Goal: Information Seeking & Learning: Learn about a topic

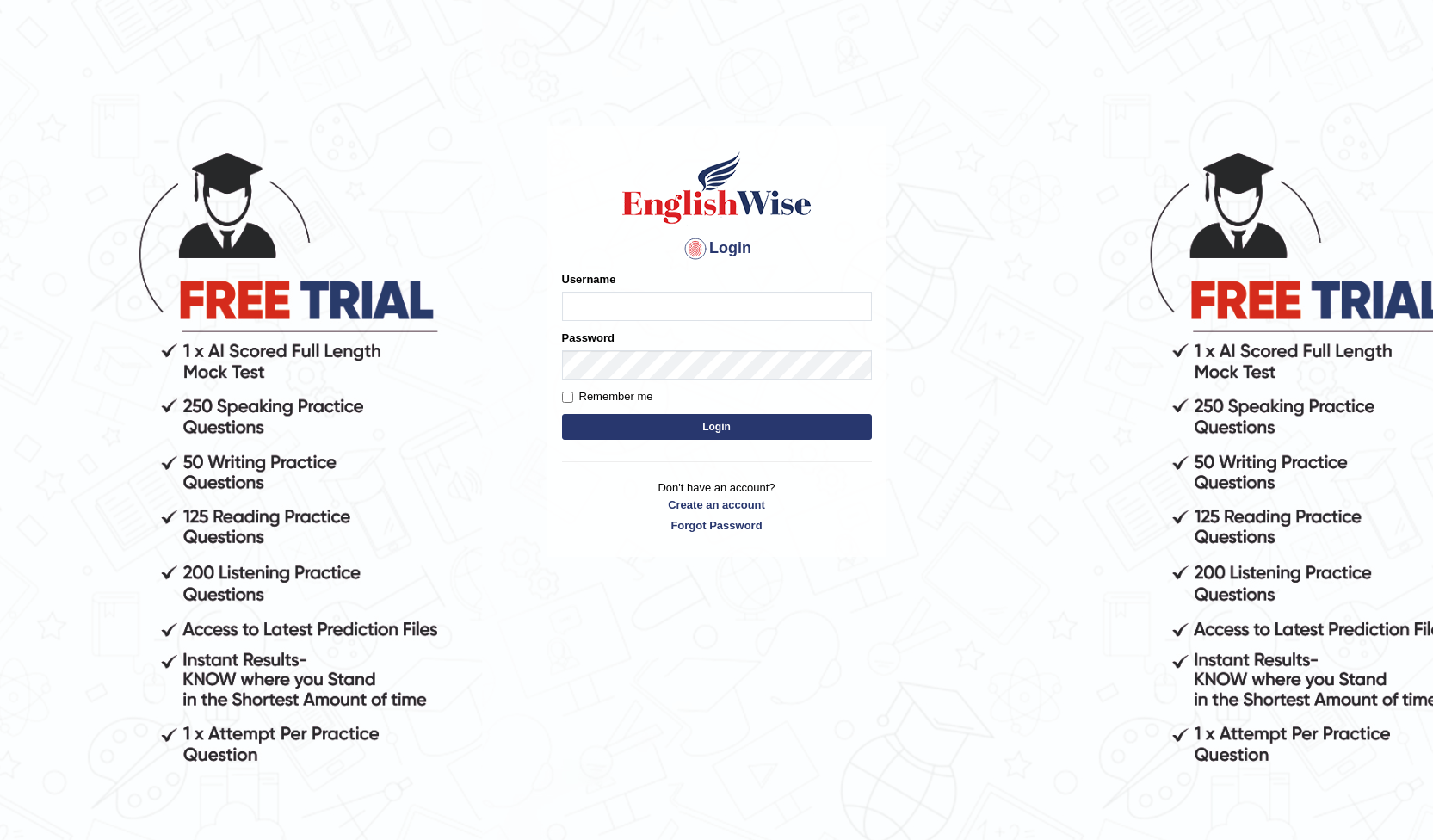
type input "[PERSON_NAME]"
click at [721, 425] on button "Login" at bounding box center [716, 427] width 310 height 26
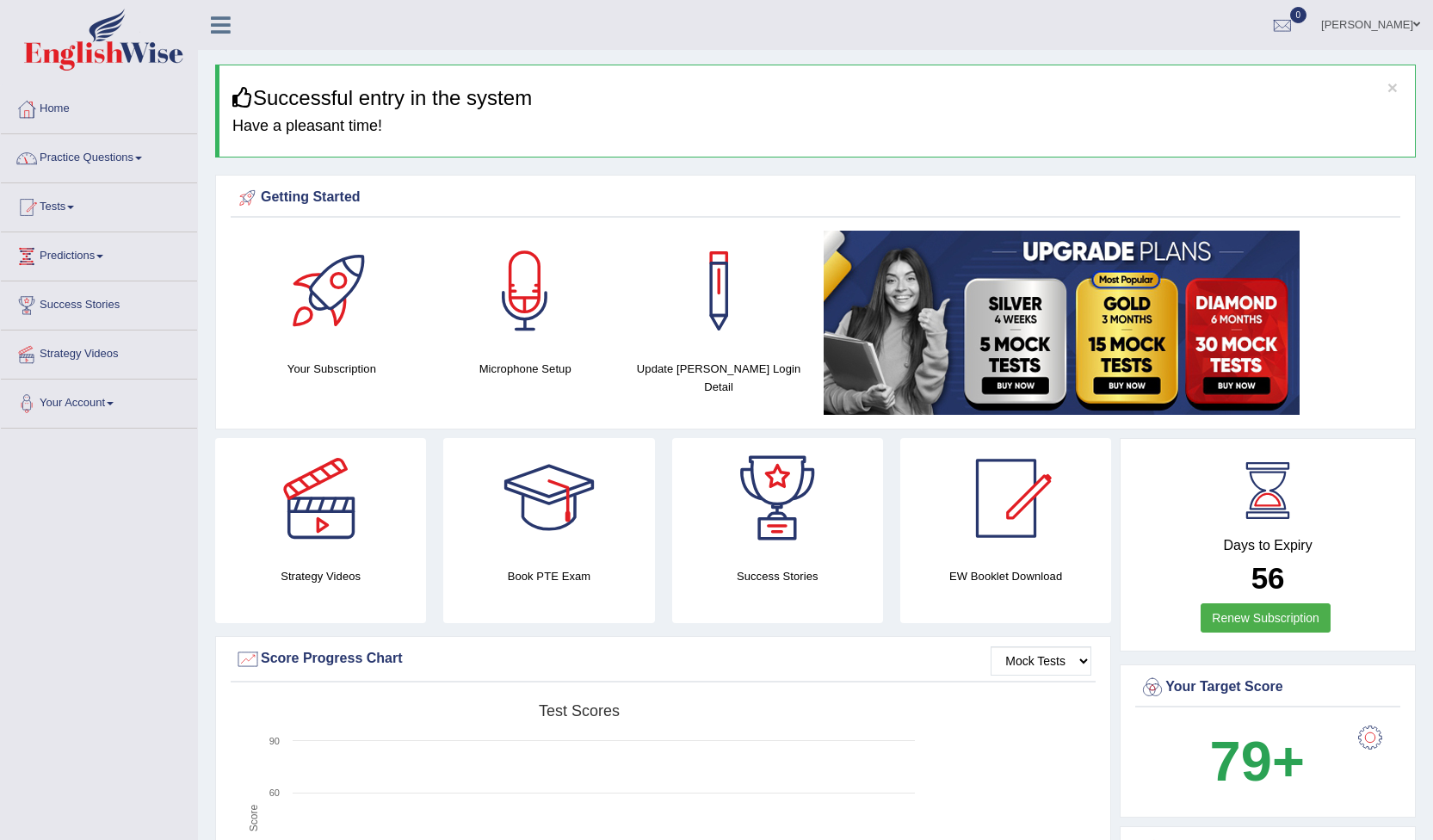
drag, startPoint x: 143, startPoint y: 155, endPoint x: 129, endPoint y: 120, distance: 37.7
click at [143, 157] on link "Practice Questions" at bounding box center [99, 155] width 196 height 43
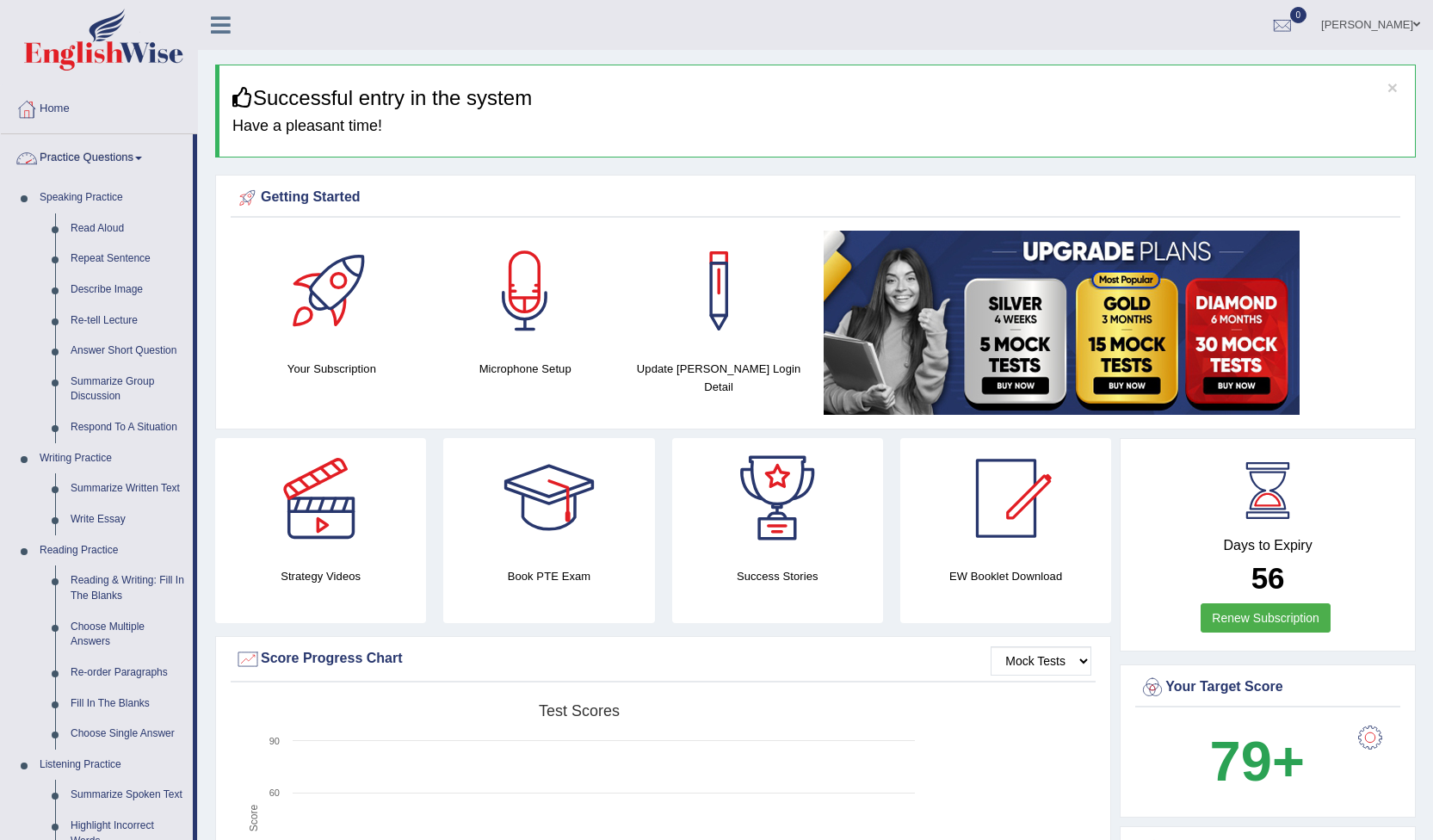
click at [148, 161] on link "Practice Questions" at bounding box center [97, 155] width 192 height 43
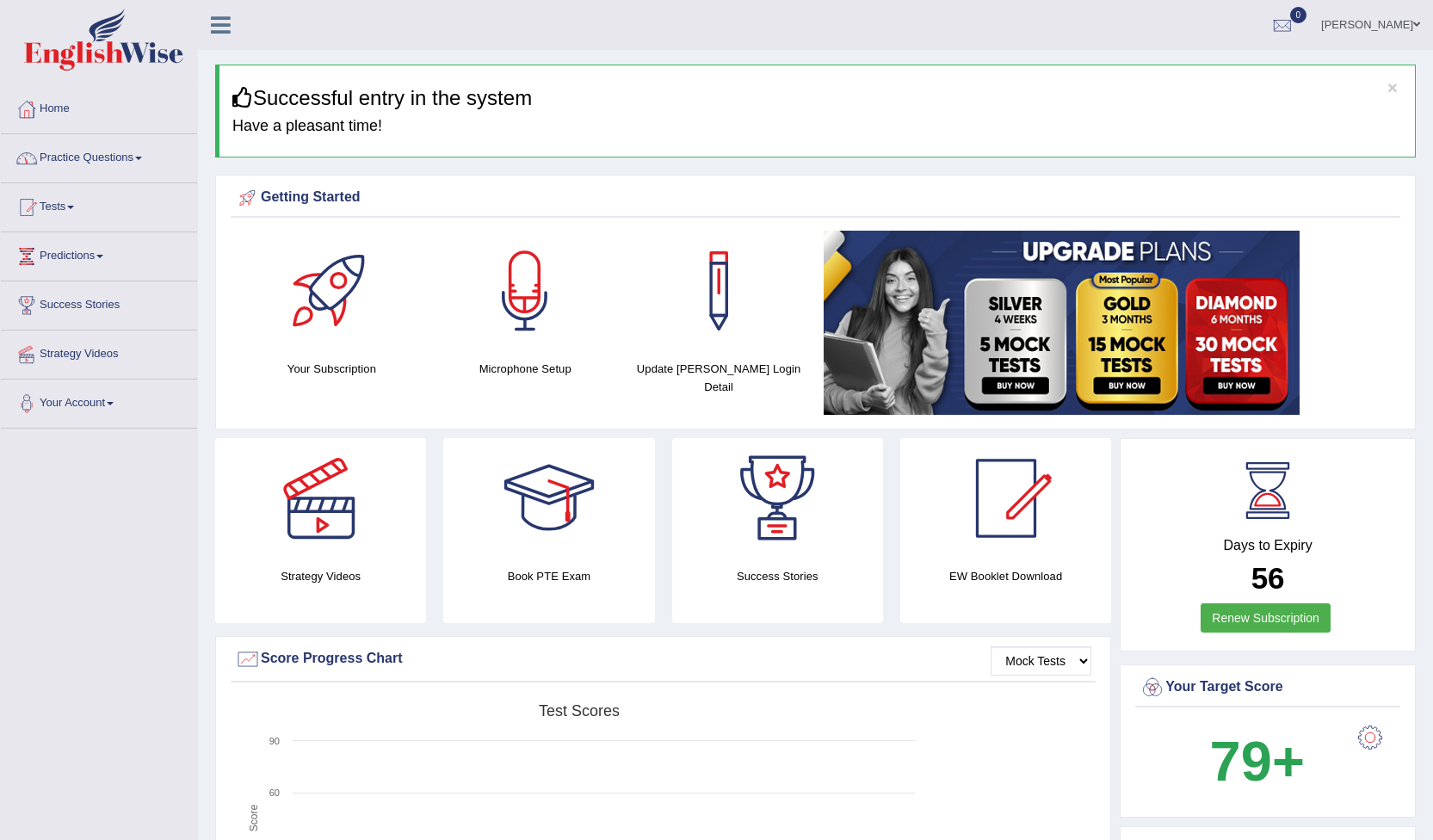
click at [148, 161] on link "Practice Questions" at bounding box center [99, 155] width 196 height 43
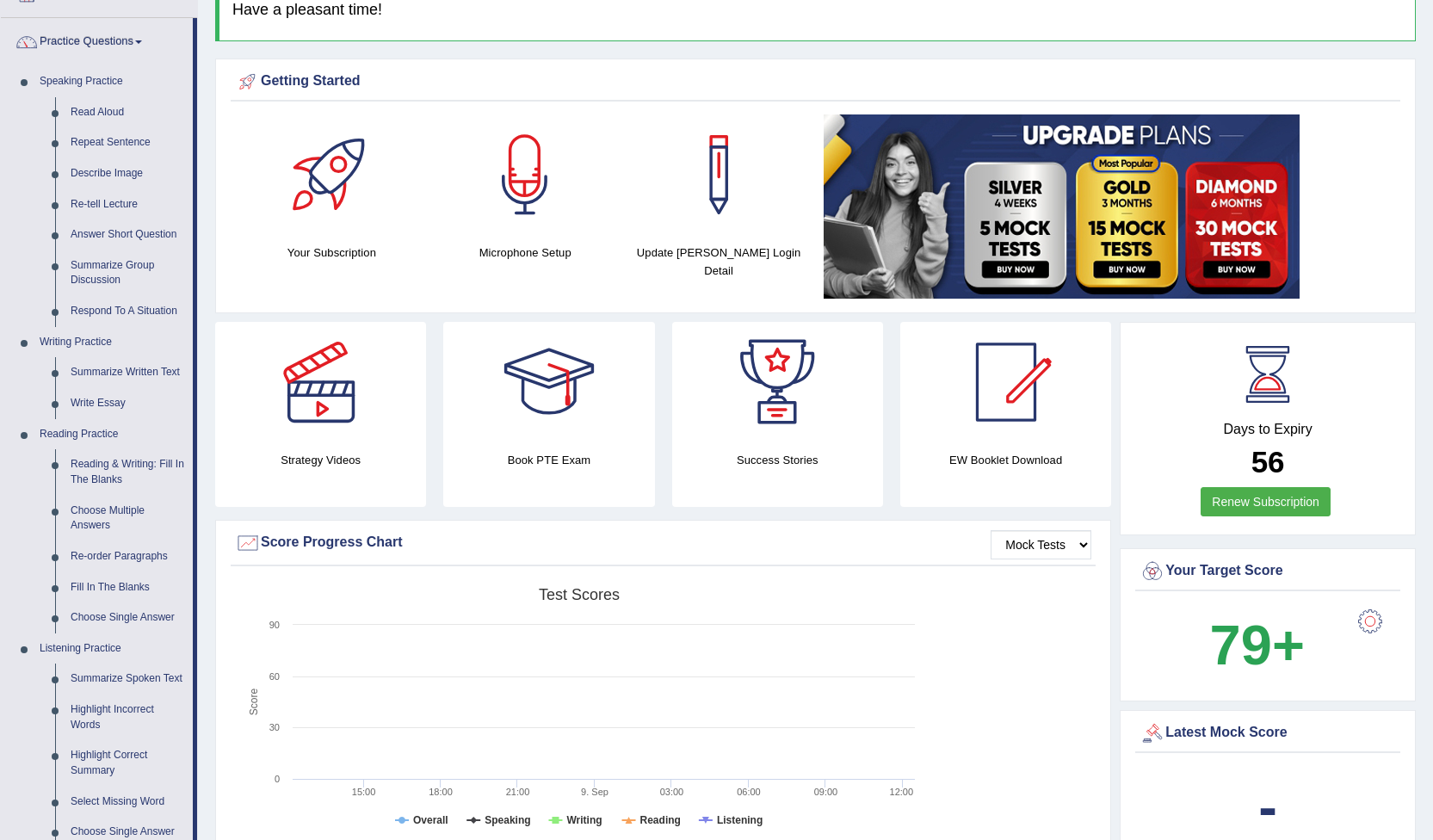
scroll to position [172, 0]
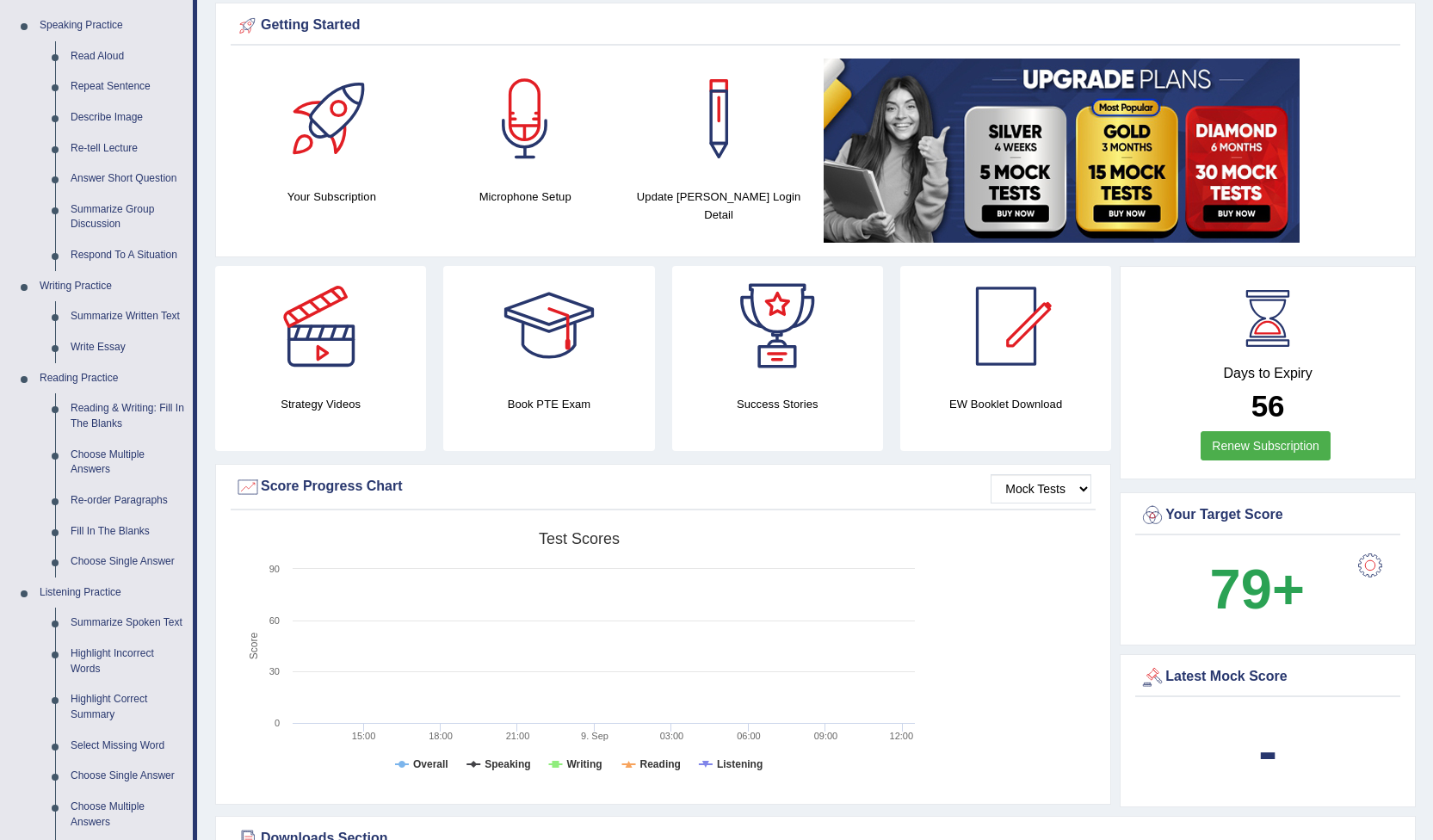
click at [1274, 749] on b "-" at bounding box center [1268, 750] width 19 height 63
click at [103, 409] on link "Reading & Writing: Fill In The Blanks" at bounding box center [128, 417] width 130 height 46
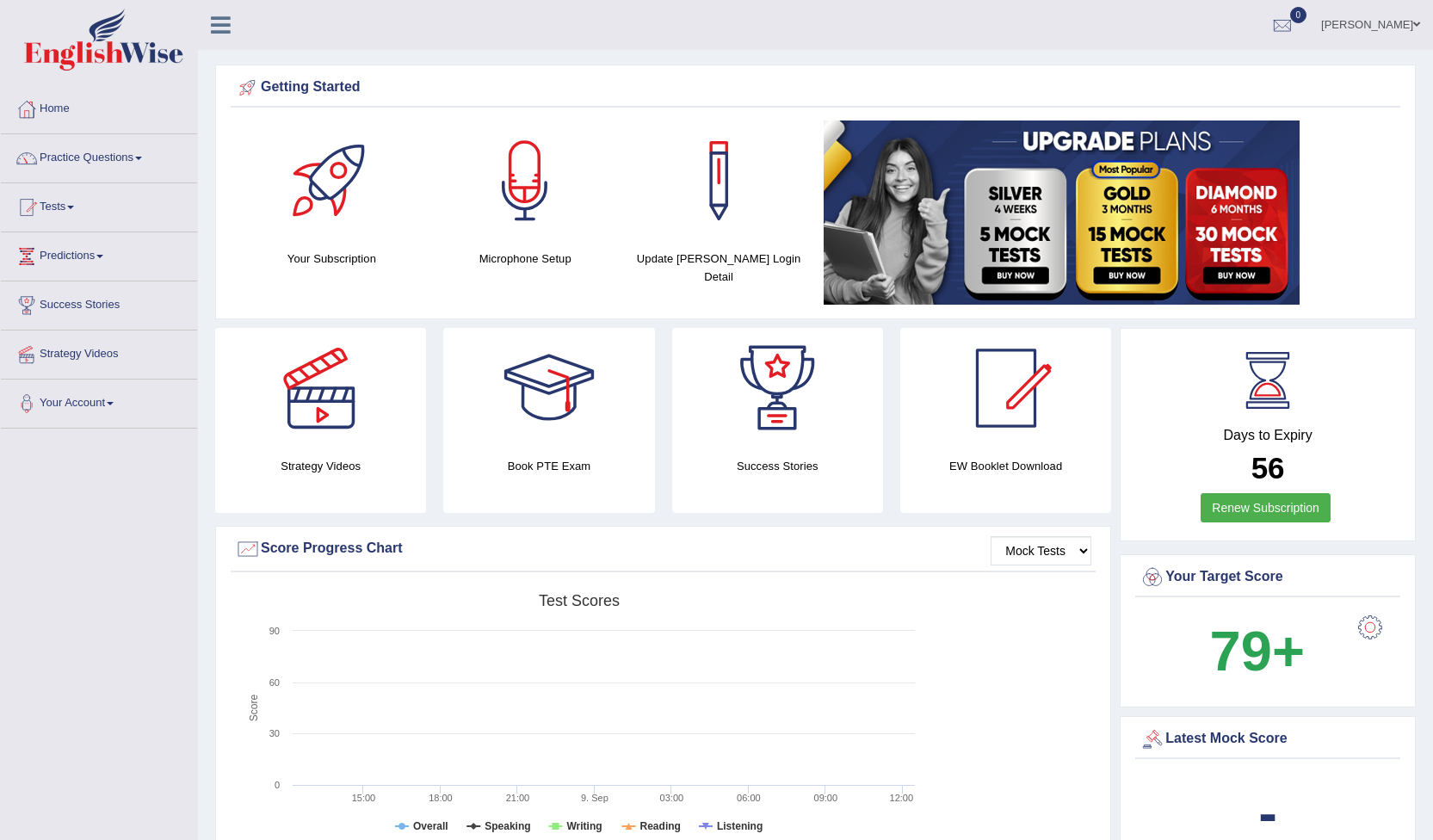
click at [143, 158] on span at bounding box center [139, 157] width 7 height 3
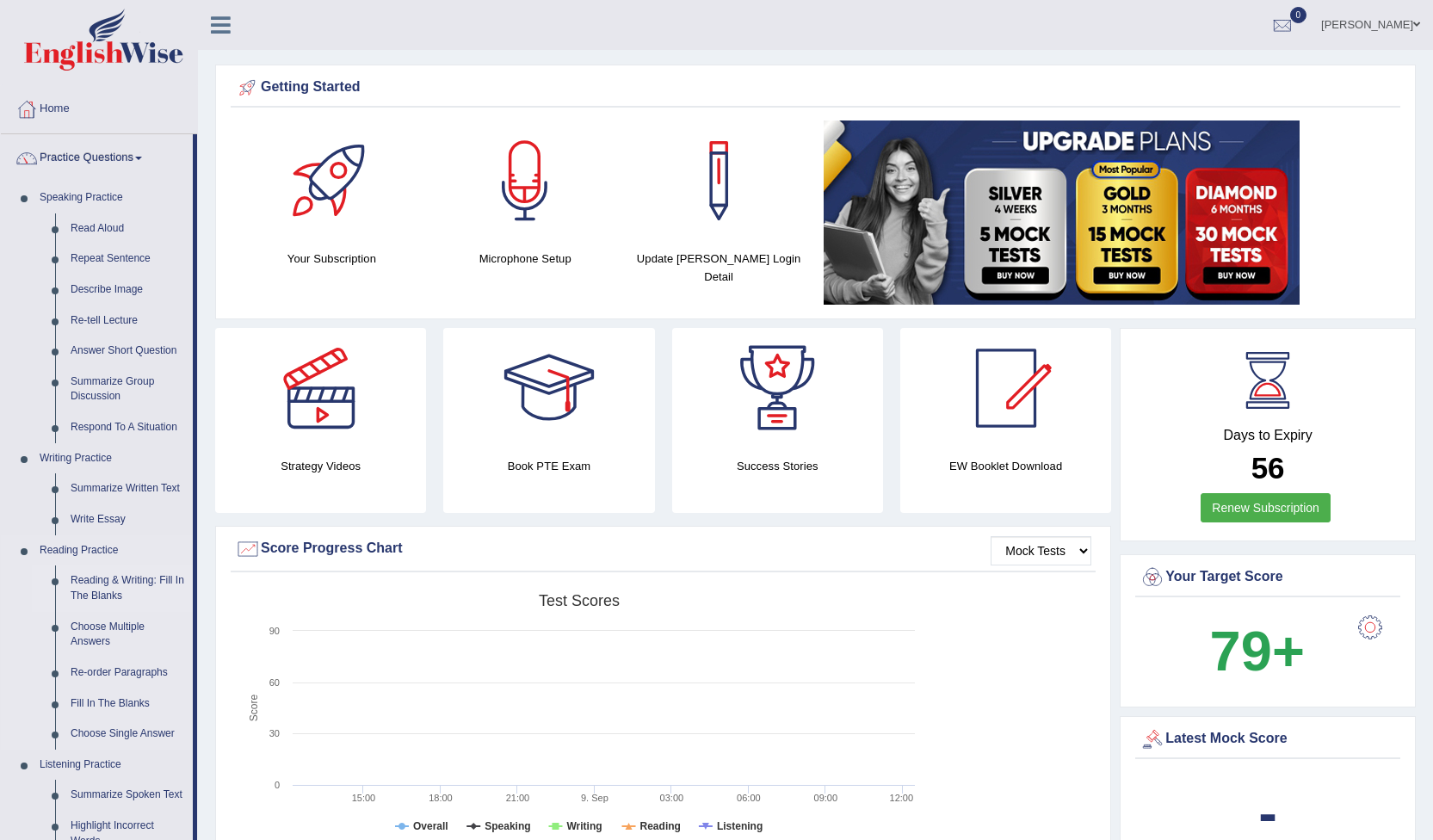
click at [120, 581] on link "Reading & Writing: Fill In The Blanks" at bounding box center [128, 589] width 130 height 46
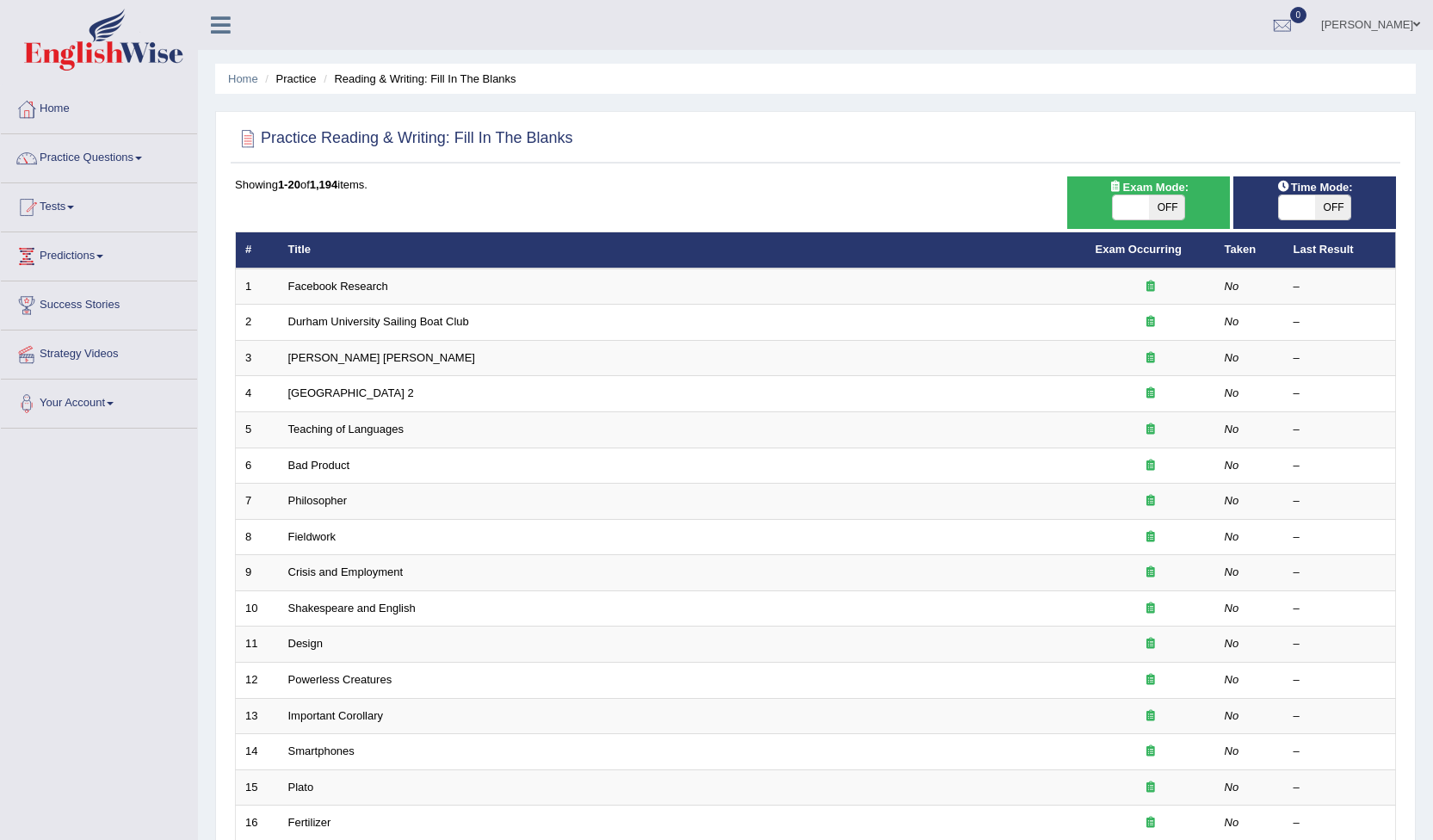
click at [1162, 207] on span "OFF" at bounding box center [1167, 207] width 36 height 24
checkbox input "true"
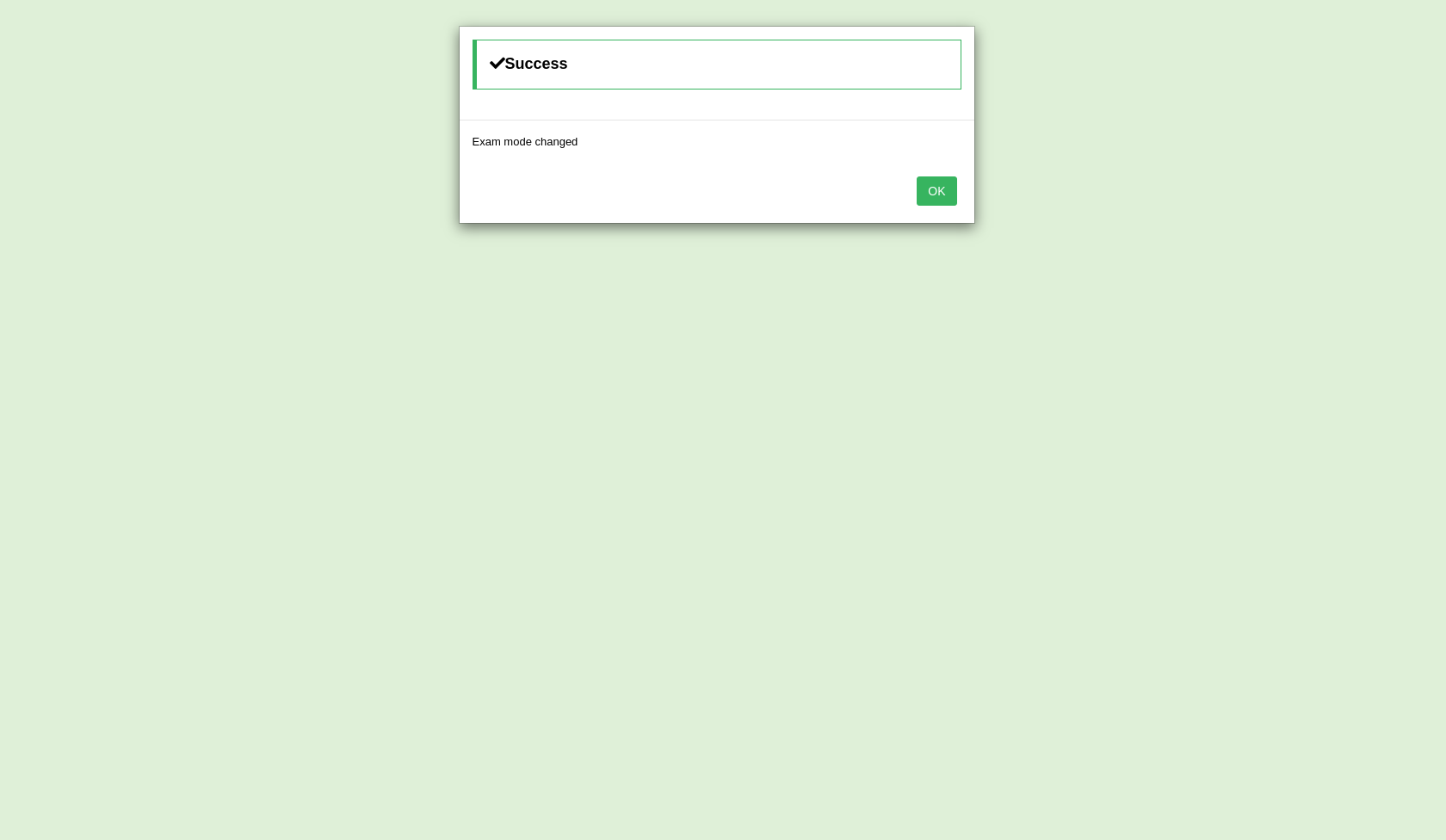
click at [945, 195] on button "OK" at bounding box center [937, 190] width 40 height 29
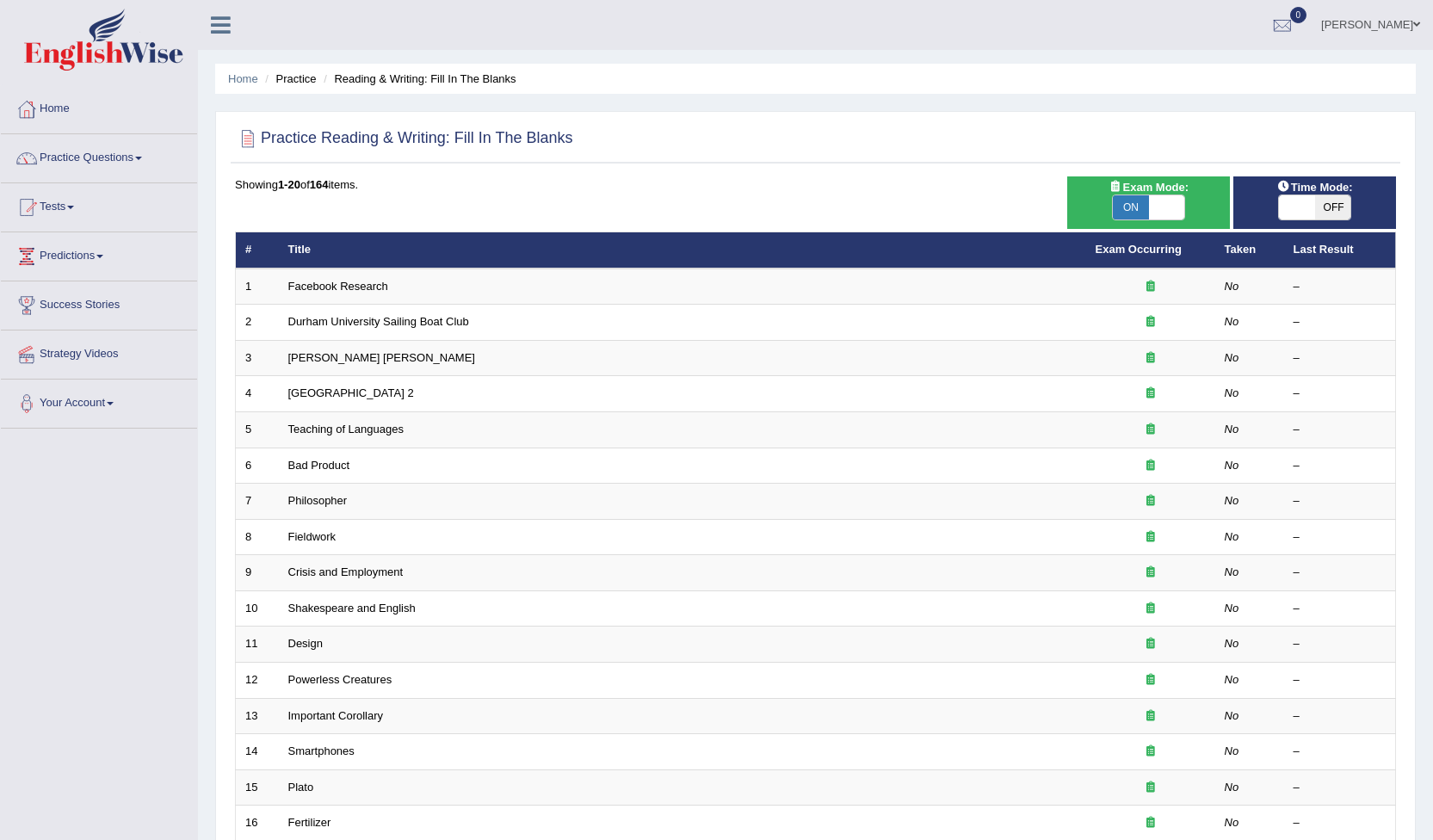
click at [1331, 205] on span "OFF" at bounding box center [1333, 207] width 36 height 24
checkbox input "true"
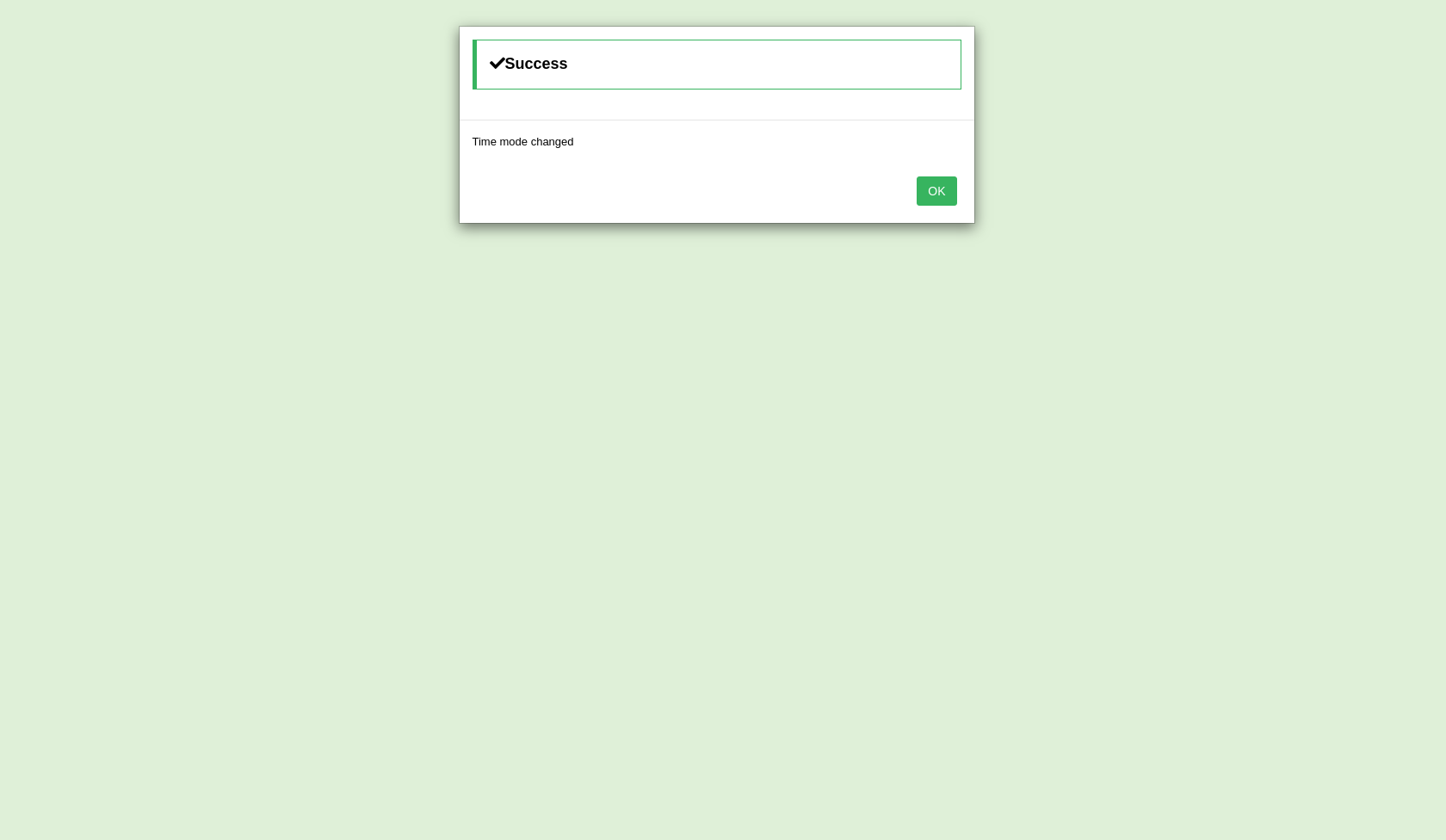
click at [942, 196] on button "OK" at bounding box center [937, 190] width 40 height 29
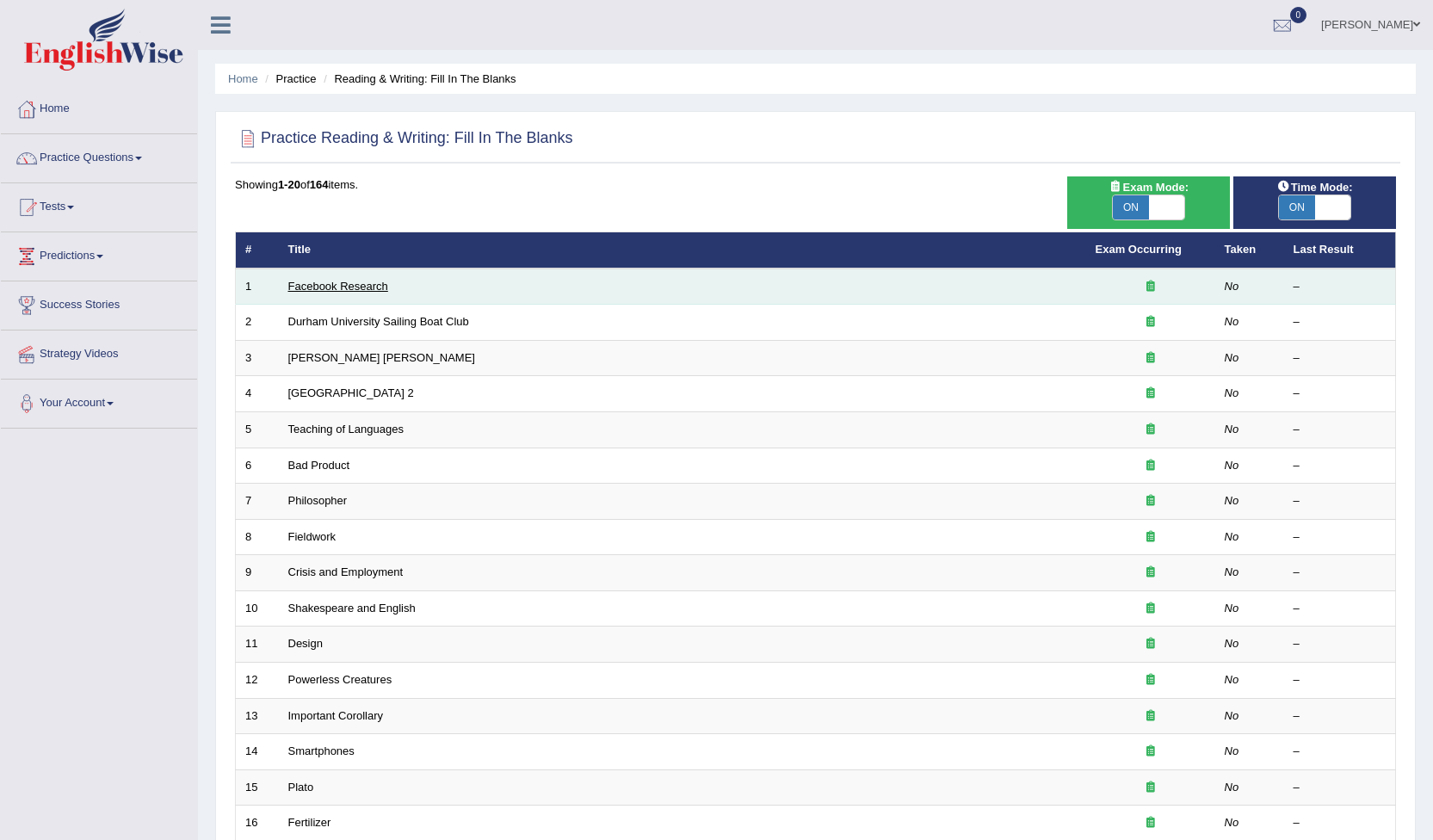
click at [382, 288] on link "Facebook Research" at bounding box center [338, 286] width 100 height 13
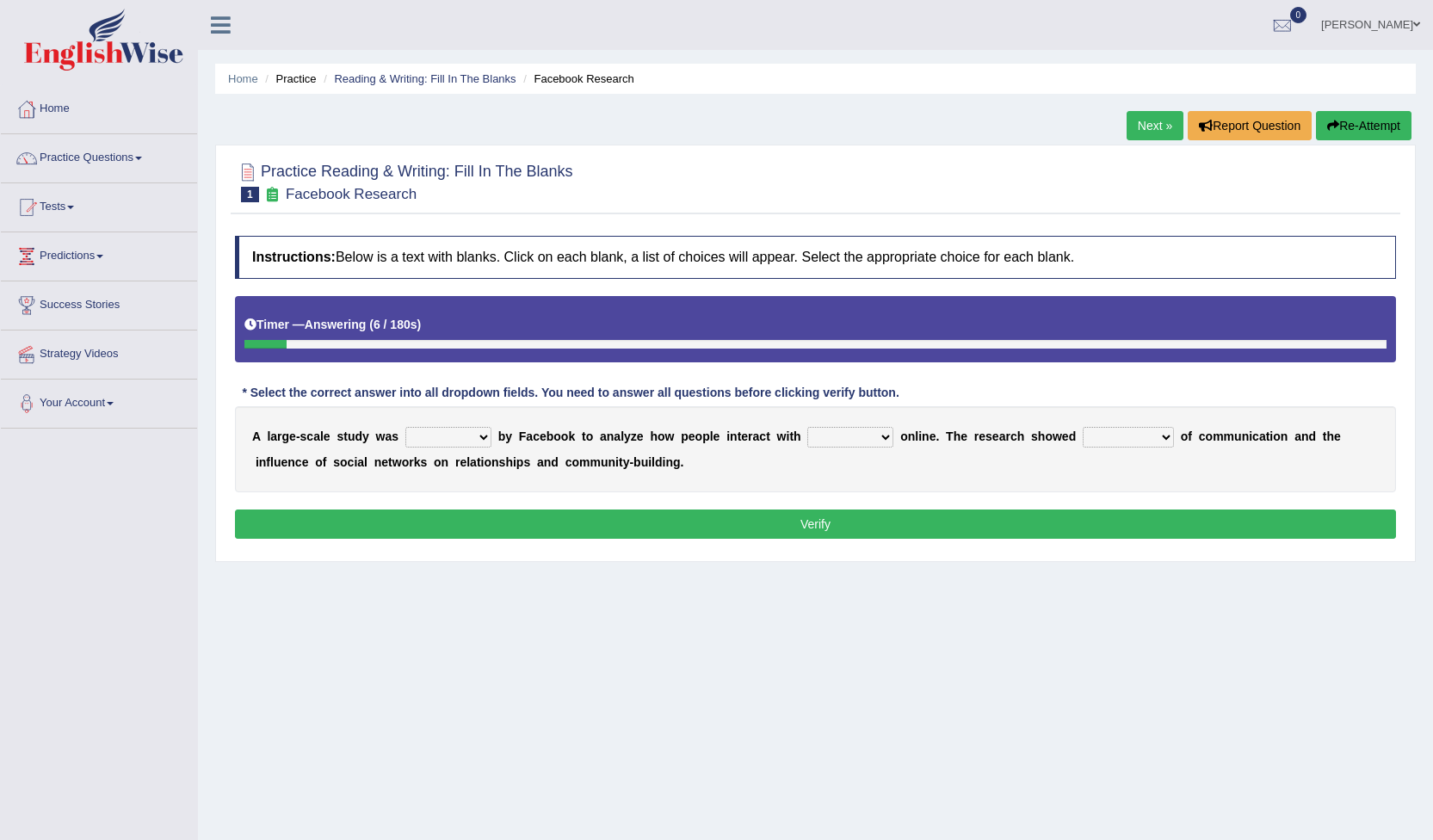
click at [480, 440] on select "surveyed had asked made" at bounding box center [448, 436] width 86 height 21
click at [472, 439] on select "surveyed had asked made" at bounding box center [448, 436] width 86 height 21
click at [475, 435] on select "surveyed had asked made" at bounding box center [448, 436] width 86 height 21
select select "asked"
click at [406, 426] on select "surveyed had asked made" at bounding box center [448, 436] width 86 height 21
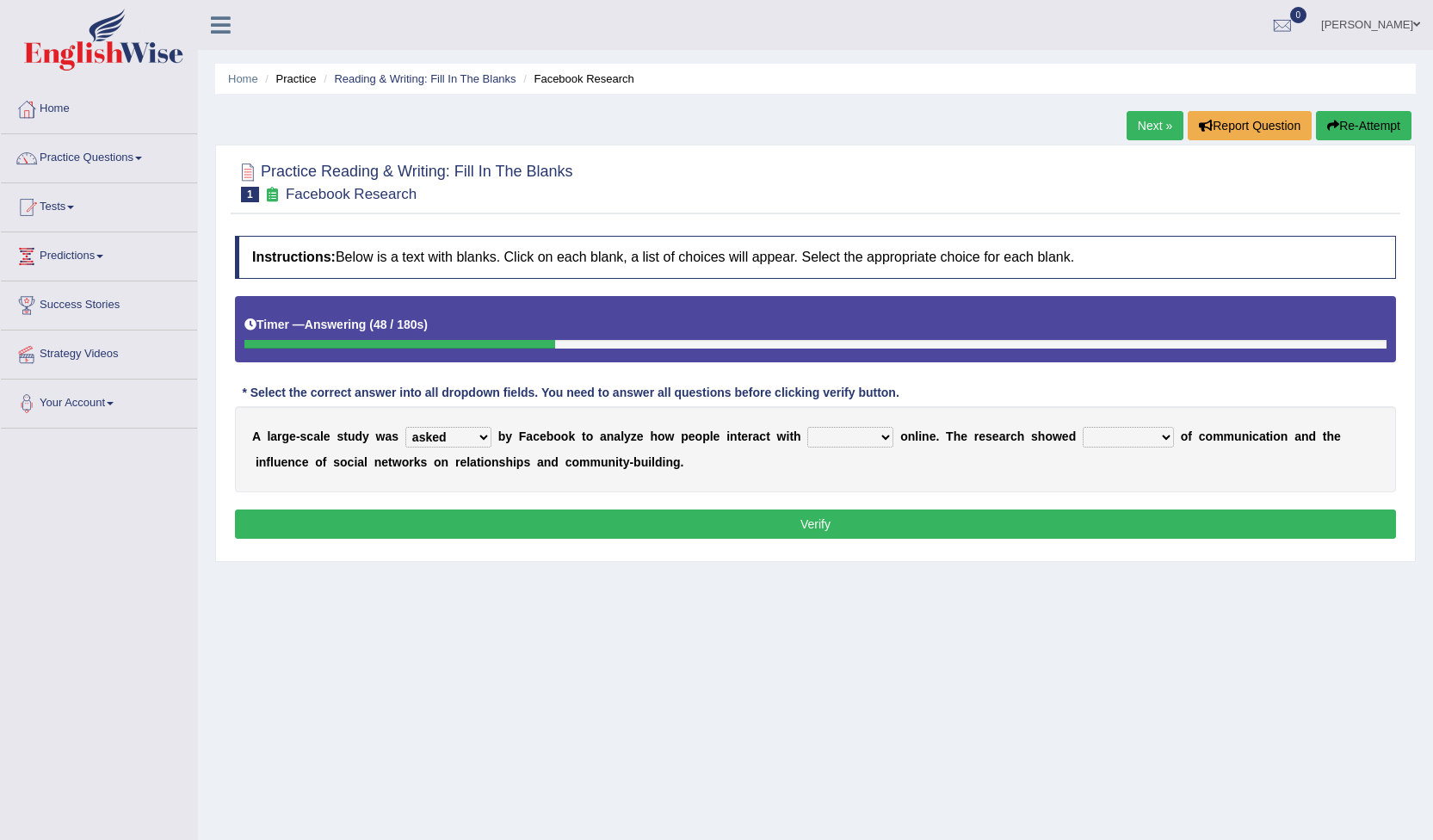
click at [857, 434] on select "together all each other another" at bounding box center [850, 436] width 86 height 21
select select "each other"
click at [807, 426] on select "together all each other another" at bounding box center [850, 436] width 86 height 21
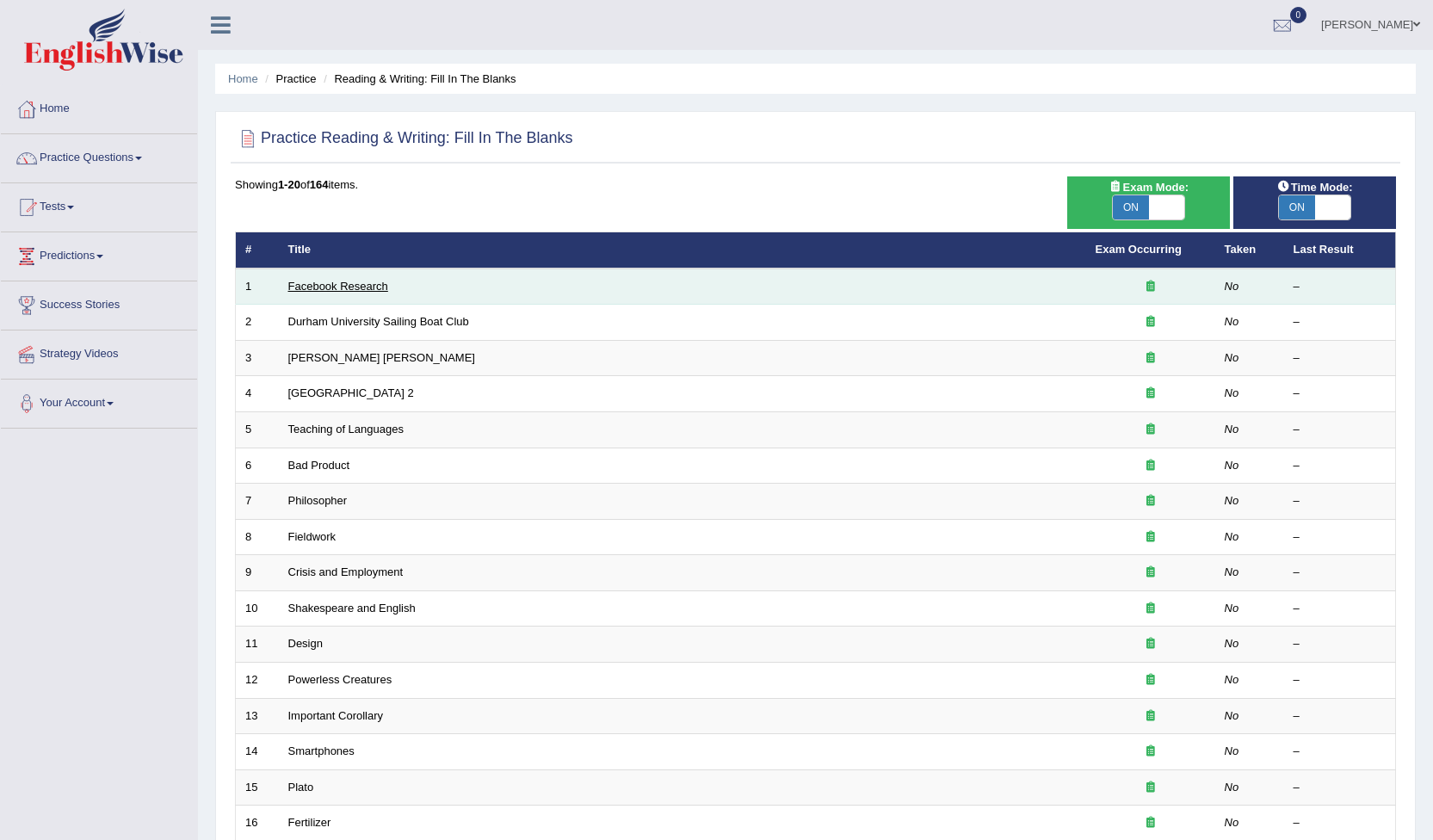
click at [362, 284] on link "Facebook Research" at bounding box center [338, 286] width 100 height 13
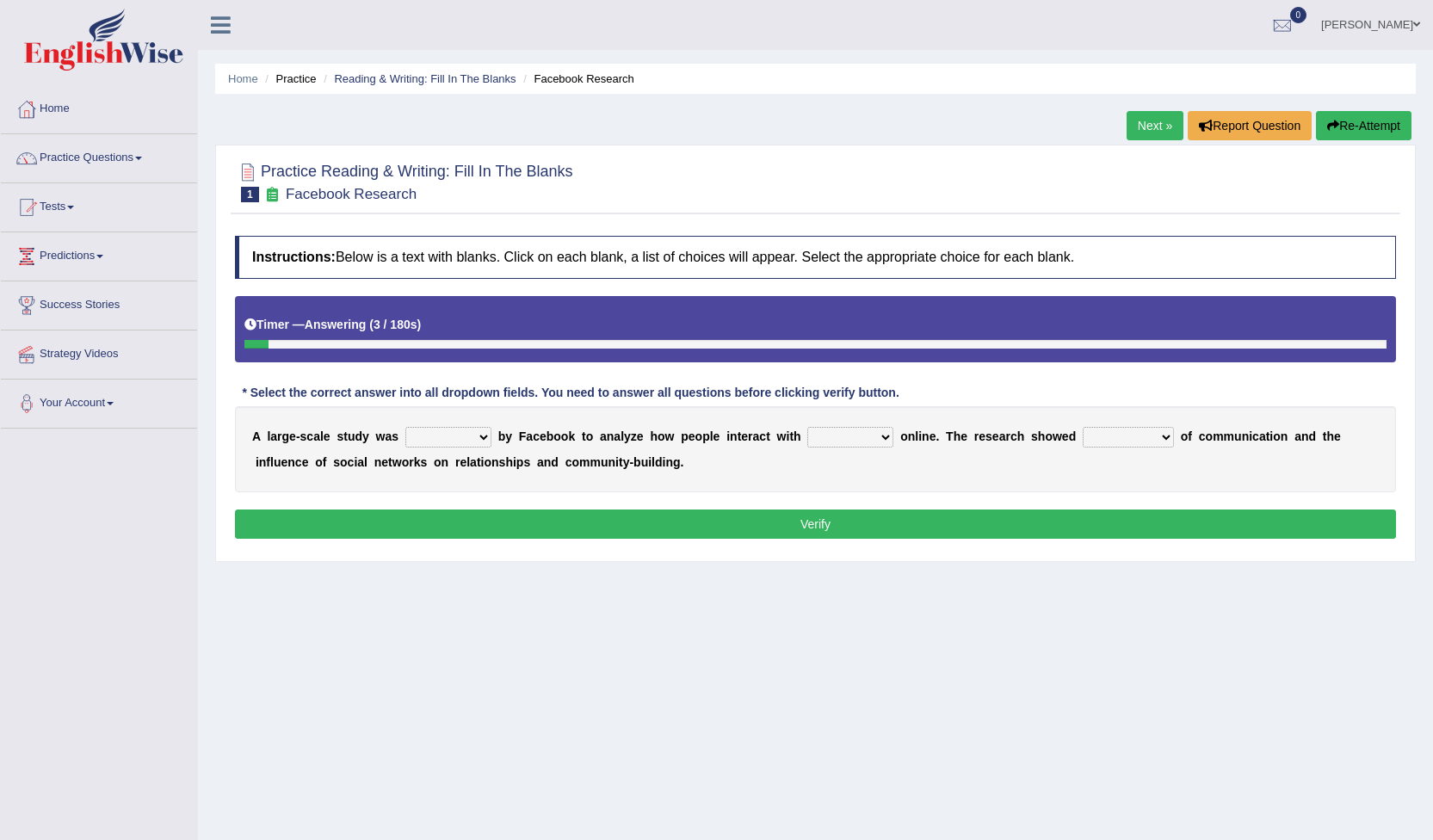
click at [477, 436] on select "surveyed had asked made" at bounding box center [448, 436] width 86 height 21
select select "asked"
click at [406, 426] on select "surveyed had asked made" at bounding box center [448, 436] width 86 height 21
click at [854, 436] on select "together all each other another" at bounding box center [850, 436] width 86 height 21
select select "each other"
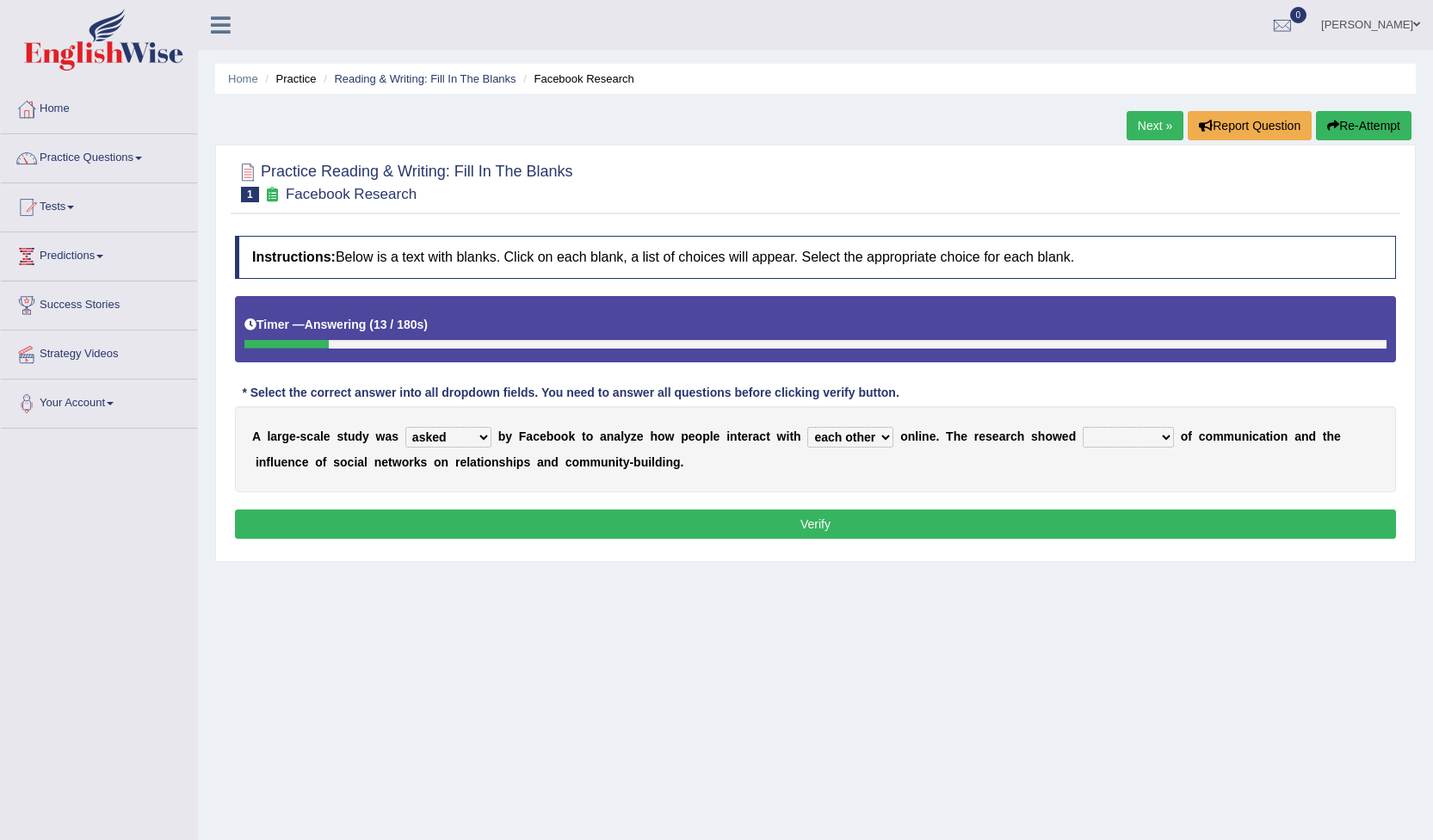
click at [807, 426] on select "together all each other another" at bounding box center [850, 436] width 86 height 21
click at [858, 437] on select "together all each other another" at bounding box center [850, 436] width 86 height 21
click at [855, 433] on select "together all each other another" at bounding box center [850, 436] width 86 height 21
click at [1119, 435] on select "advantages standards fellowships patterns" at bounding box center [1129, 436] width 92 height 21
select select "advantages"
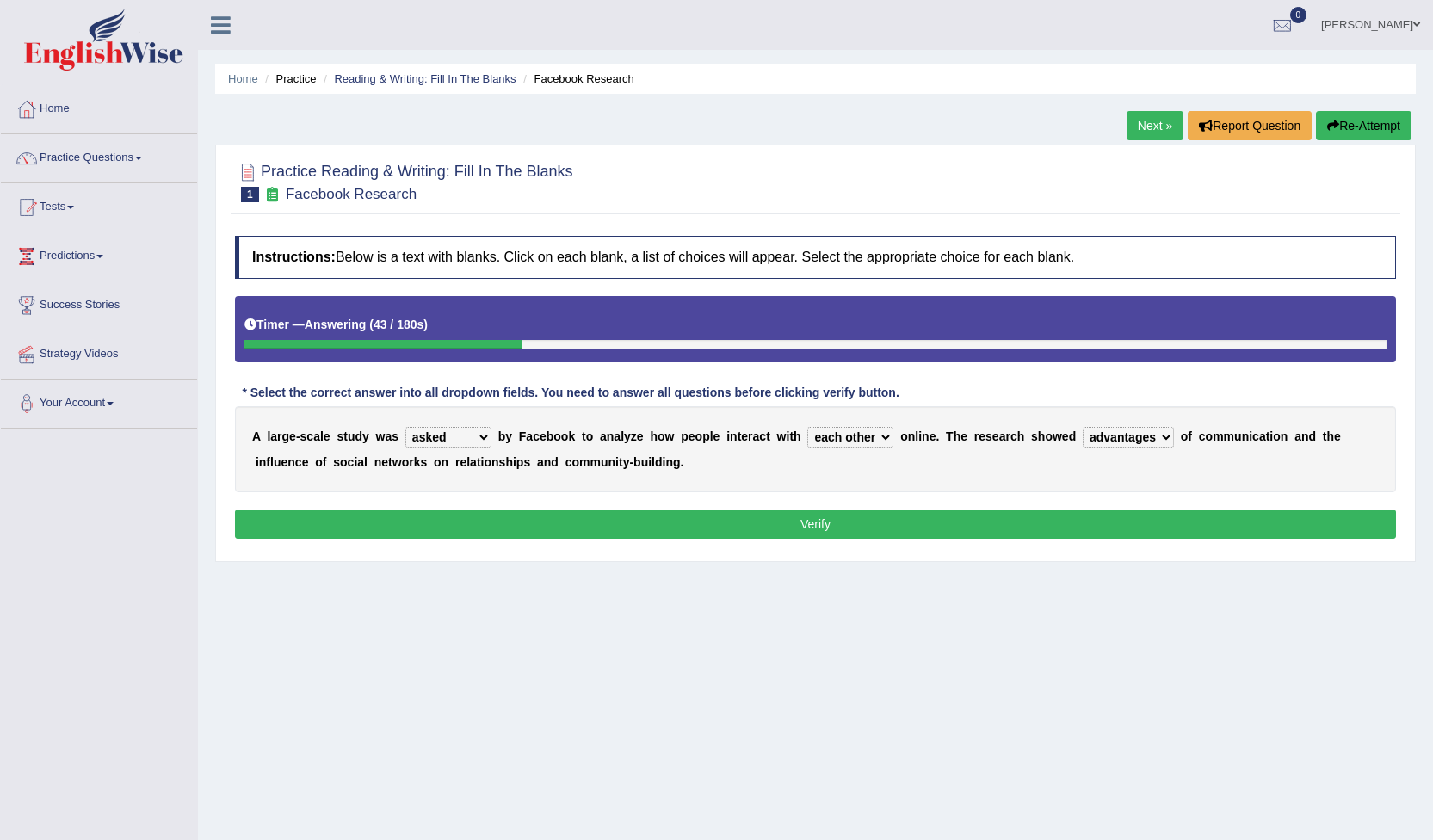
click at [1083, 426] on select "advantages standards fellowships patterns" at bounding box center [1129, 436] width 92 height 21
click at [1099, 483] on div "A l a r g e - s c a l e s t u d y w a s surveyed had asked made b y F a c e b o…" at bounding box center [815, 449] width 1161 height 86
click at [1086, 483] on div "A l a r g e - s c a l e s t u d y w a s surveyed had asked made b y F a c e b o…" at bounding box center [815, 449] width 1161 height 86
click at [1087, 475] on div "A l a r g e - s c a l e s t u d y w a s surveyed had asked made b y F a c e b o…" at bounding box center [815, 449] width 1161 height 86
click at [1070, 478] on div "A l a r g e - s c a l e s t u d y w a s surveyed had asked made b y F a c e b o…" at bounding box center [815, 449] width 1161 height 86
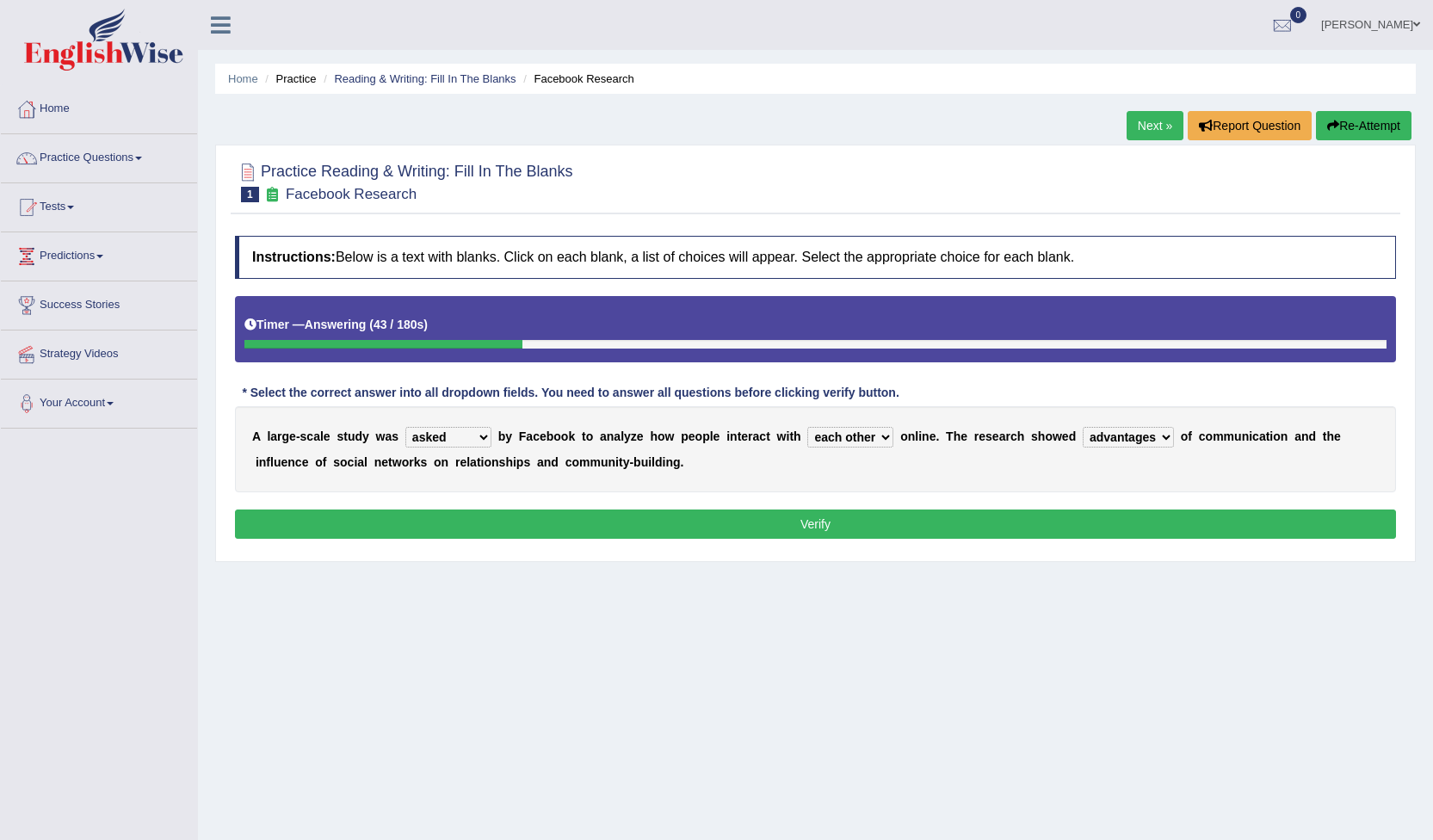
click at [1070, 478] on div "A l a r g e - s c a l e s t u d y w a s surveyed had asked made b y F a c e b o…" at bounding box center [815, 449] width 1161 height 86
click at [1070, 476] on div "A l a r g e - s c a l e s t u d y w a s surveyed had asked made b y F a c e b o…" at bounding box center [815, 449] width 1161 height 86
click at [1072, 503] on div "Instructions: Below is a text with blanks. Click on each blank, a list of choic…" at bounding box center [816, 390] width 1170 height 326
click at [1075, 524] on button "Verify" at bounding box center [815, 523] width 1161 height 29
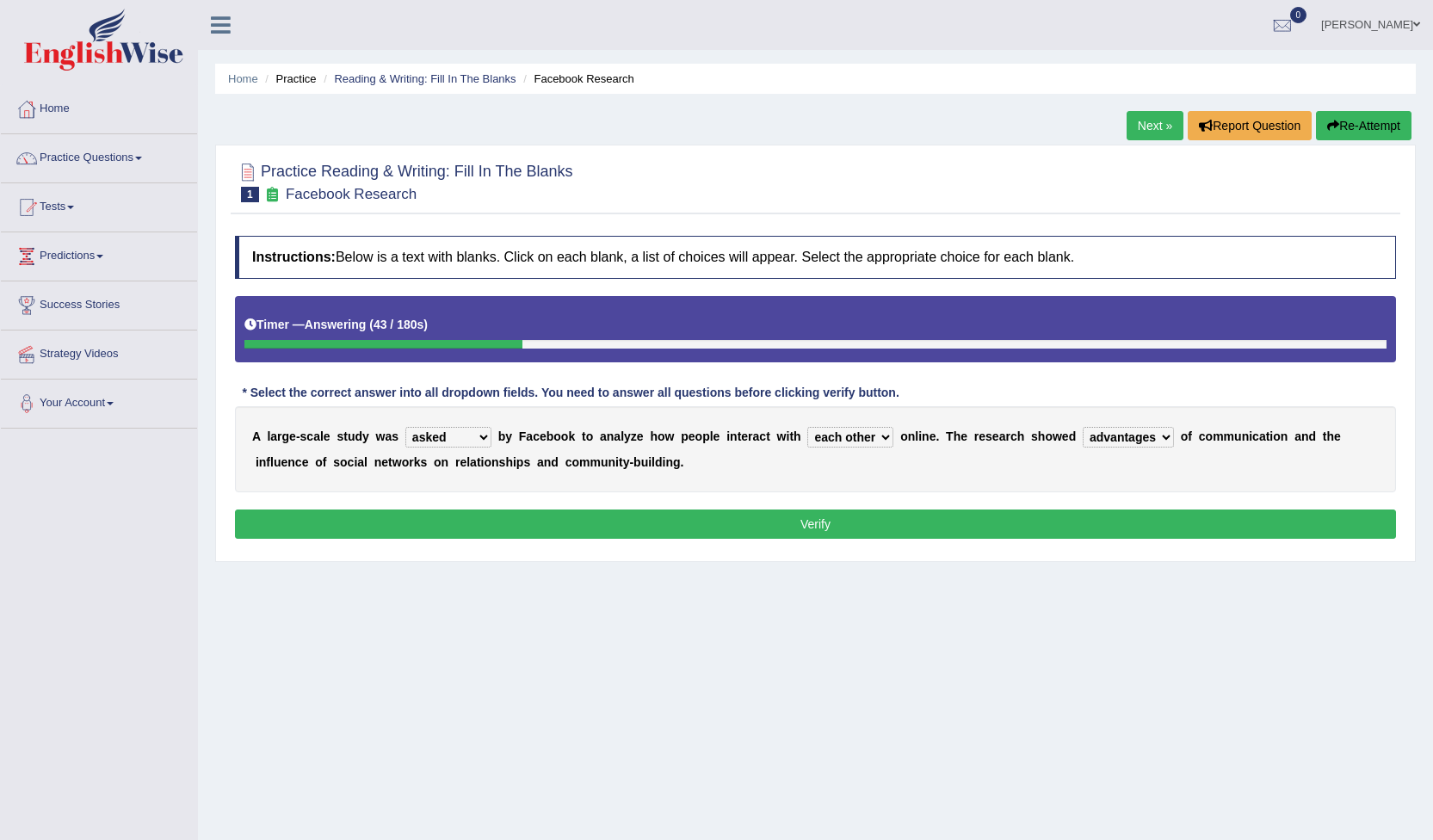
click at [1087, 479] on div "Home Practice Reading & Writing: Fill In The Blanks Facebook Research Next » Re…" at bounding box center [816, 430] width 1236 height 861
click at [1088, 479] on div "Home Practice Reading & Writing: Fill In The Blanks Facebook Research Next » Re…" at bounding box center [816, 430] width 1236 height 861
click at [1090, 479] on div "Home Practice Reading & Writing: Fill In The Blanks Facebook Research Next » Re…" at bounding box center [816, 430] width 1236 height 861
click at [1091, 477] on div "Home Practice Reading & Writing: Fill In The Blanks Facebook Research Next » Re…" at bounding box center [816, 430] width 1236 height 861
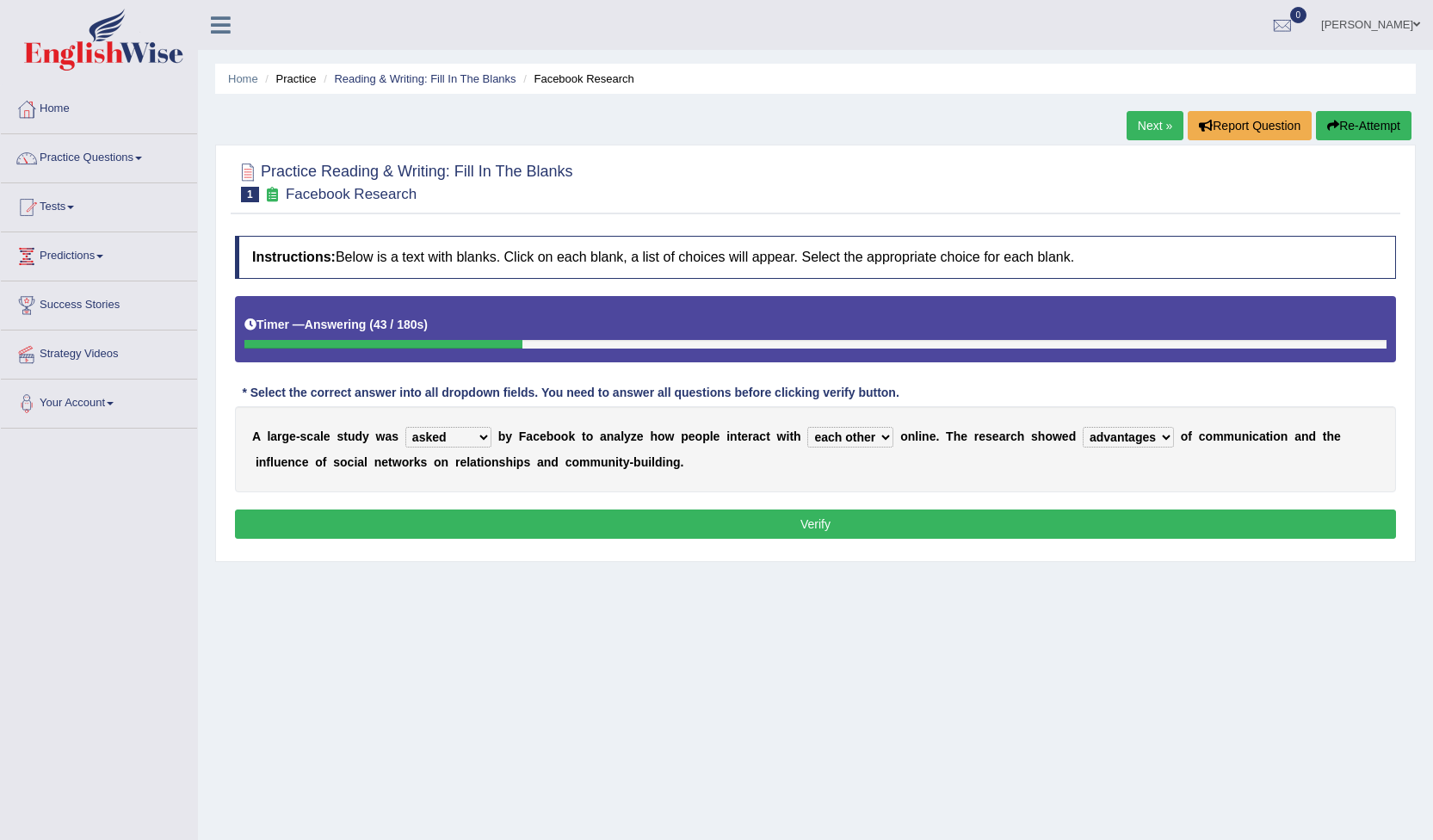
click at [1091, 477] on div "Home Practice Reading & Writing: Fill In The Blanks Facebook Research Next » Re…" at bounding box center [816, 430] width 1236 height 861
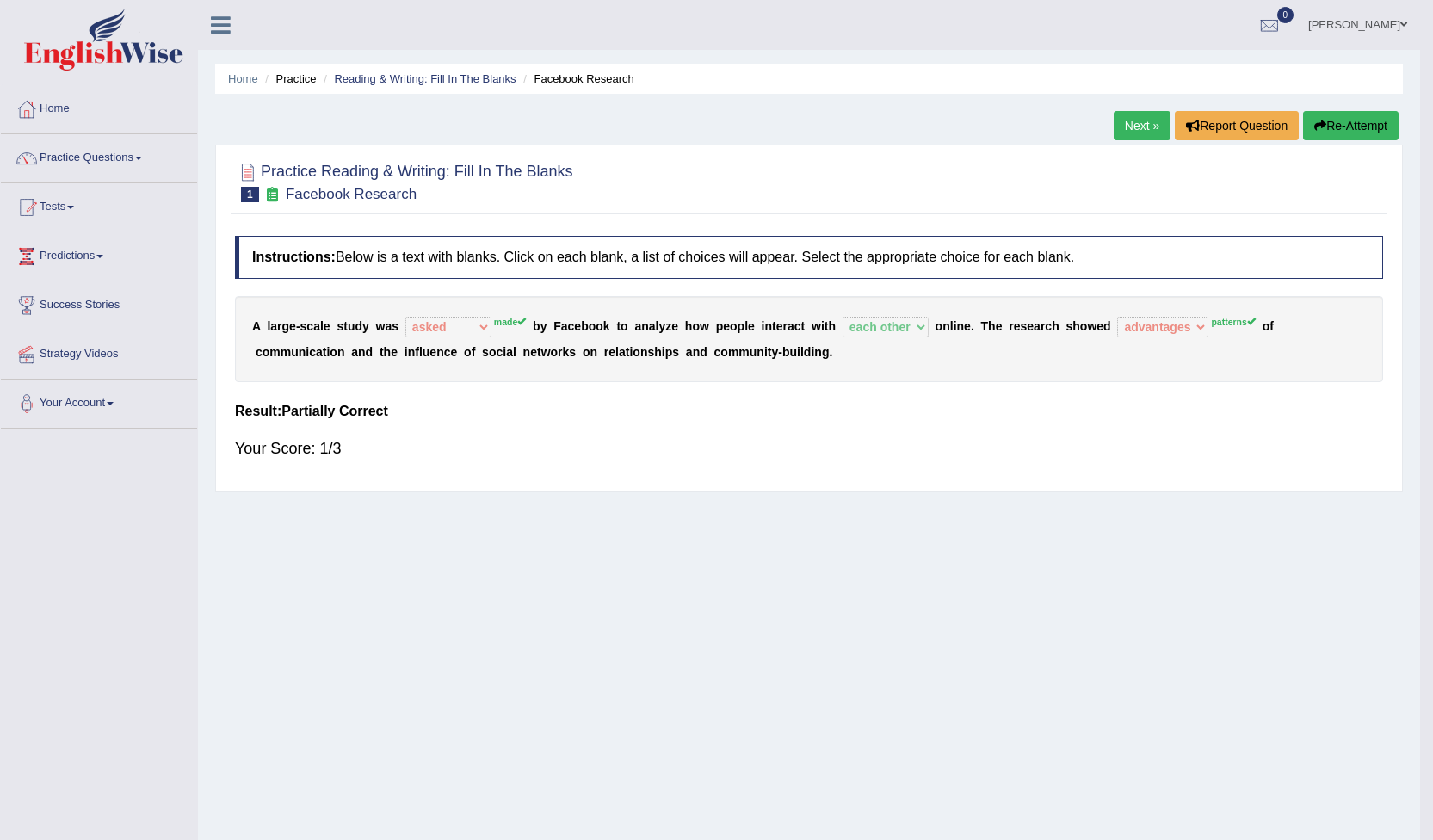
click at [1091, 477] on div "Home Practice Reading & Writing: Fill In The Blanks Facebook Research Next » Re…" at bounding box center [809, 430] width 1223 height 861
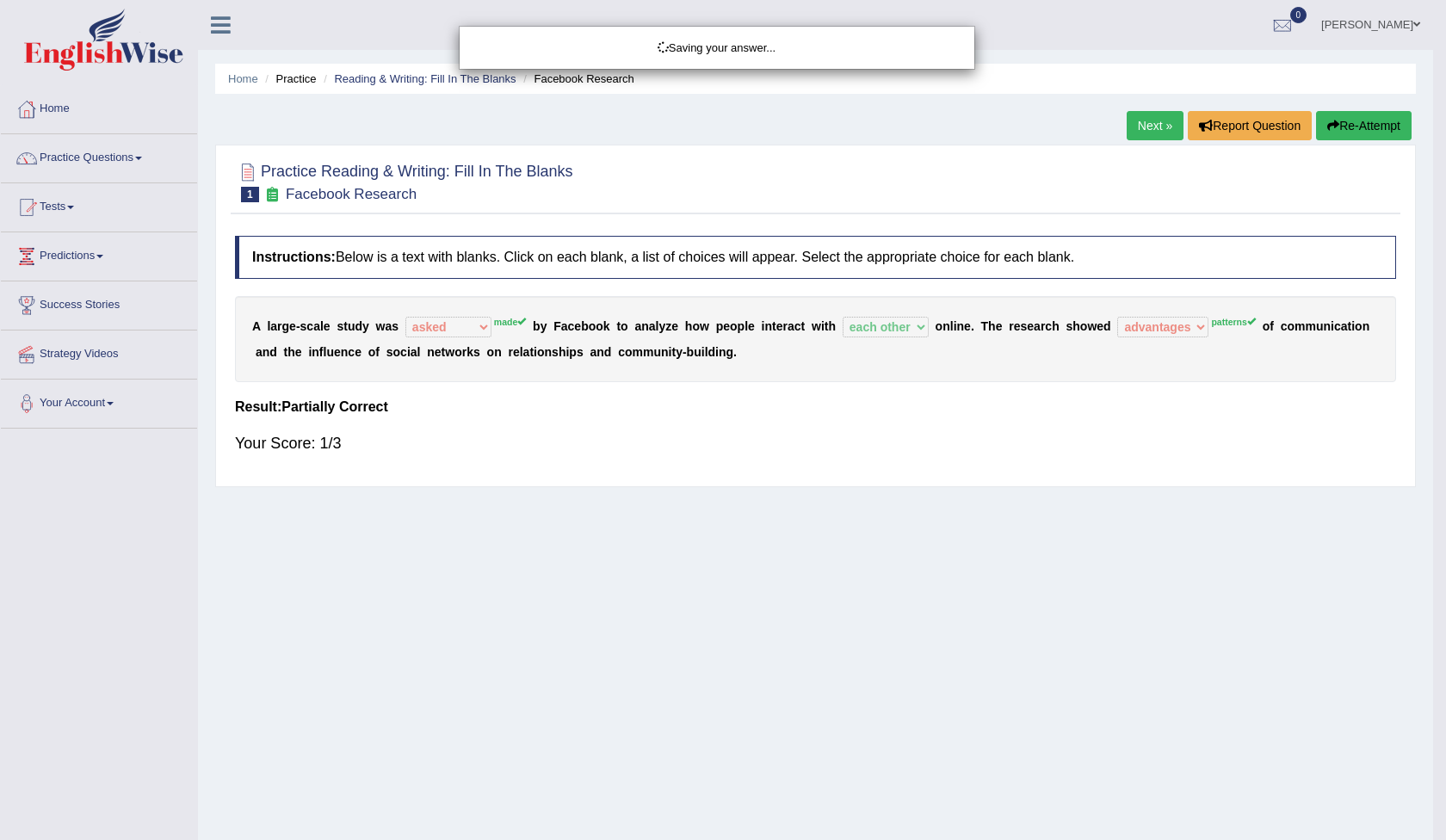
click at [1091, 477] on div "Saving your answer..." at bounding box center [723, 420] width 1446 height 840
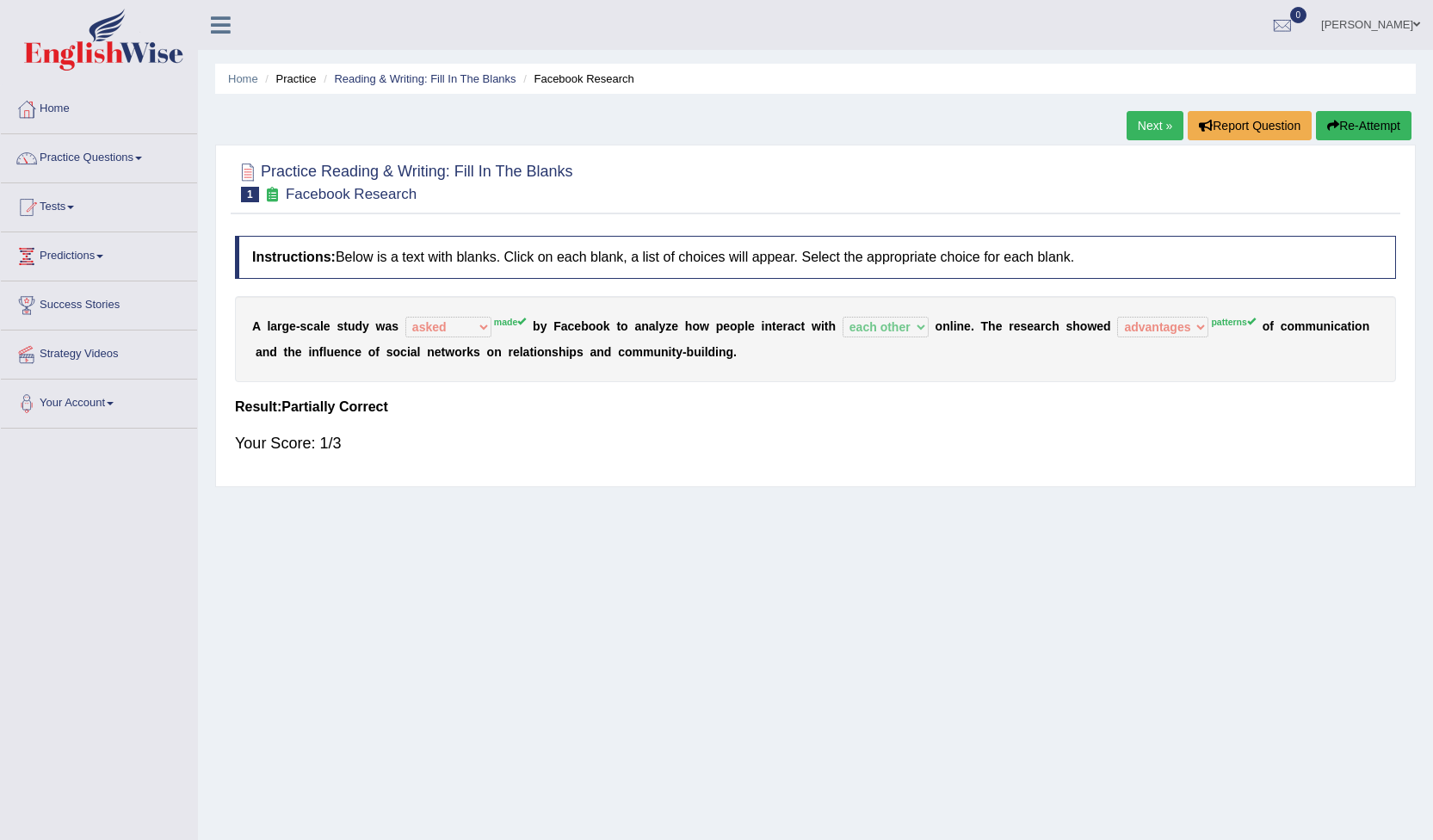
click at [1138, 126] on link "Next »" at bounding box center [1155, 125] width 57 height 29
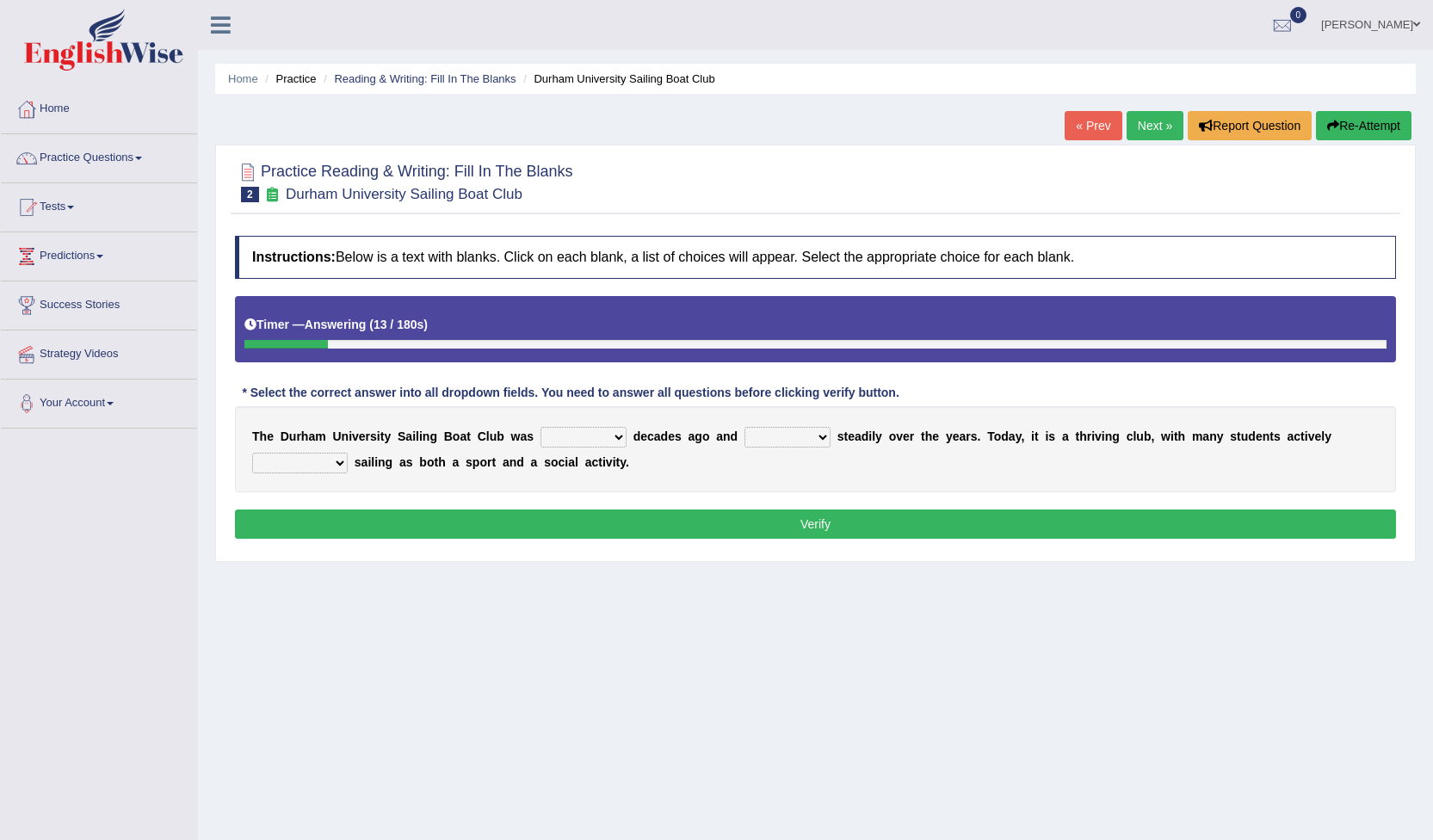
click at [600, 435] on select "found fund founded find" at bounding box center [584, 436] width 86 height 21
select select "found"
click at [541, 426] on select "found fund founded find" at bounding box center [584, 436] width 86 height 21
click at [793, 437] on select "grow growing has grown grown" at bounding box center [787, 436] width 86 height 21
select select "growing"
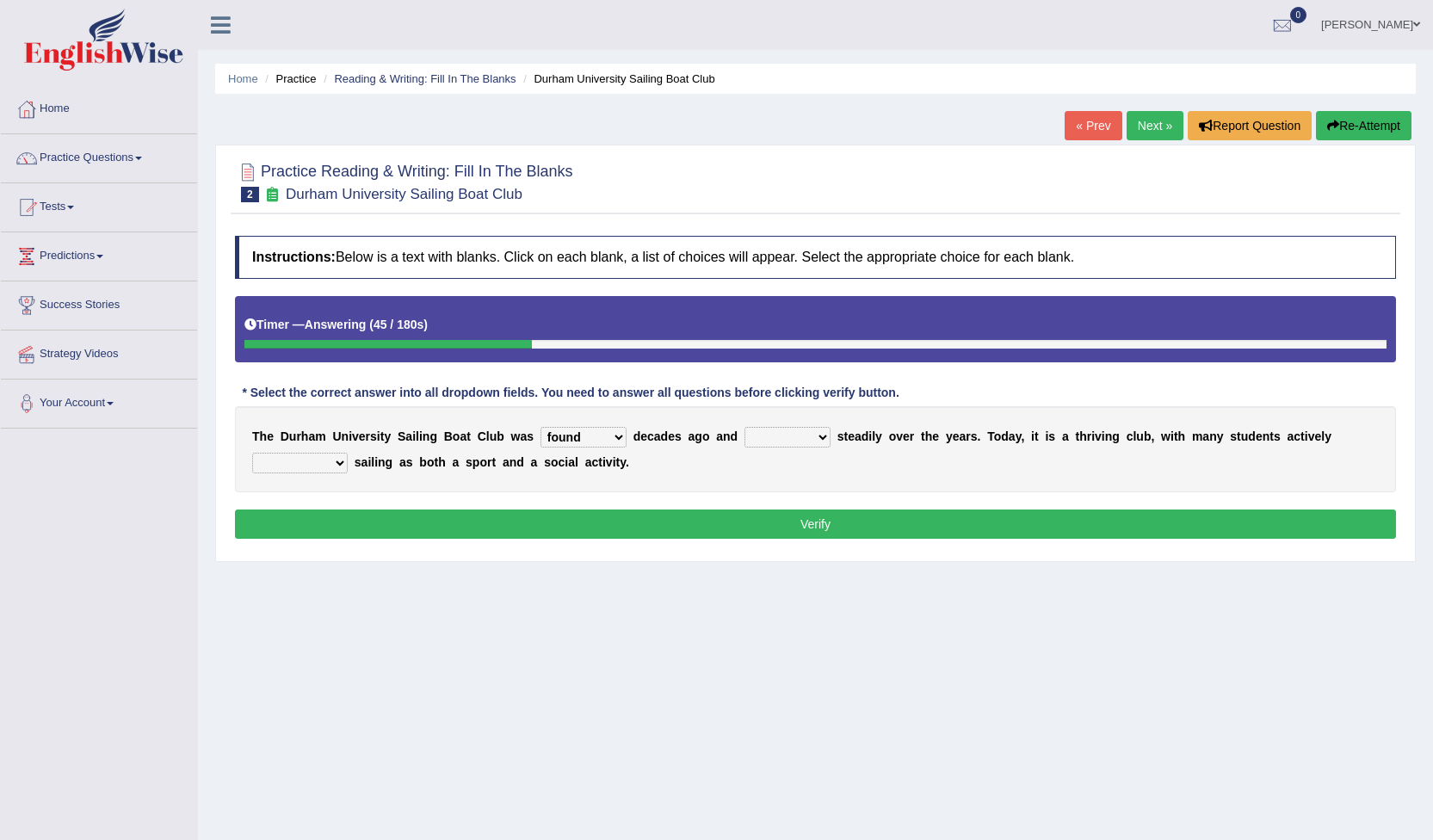
click at [744, 426] on select "grow growing has grown grown" at bounding box center [787, 436] width 86 height 21
click at [348, 452] on select "enjoy enjoyed are enjoying enjoying" at bounding box center [300, 462] width 96 height 21
select select "enjoying"
click at [348, 452] on select "enjoy enjoyed are enjoying enjoying" at bounding box center [300, 462] width 96 height 21
click at [830, 525] on button "Verify" at bounding box center [815, 523] width 1161 height 29
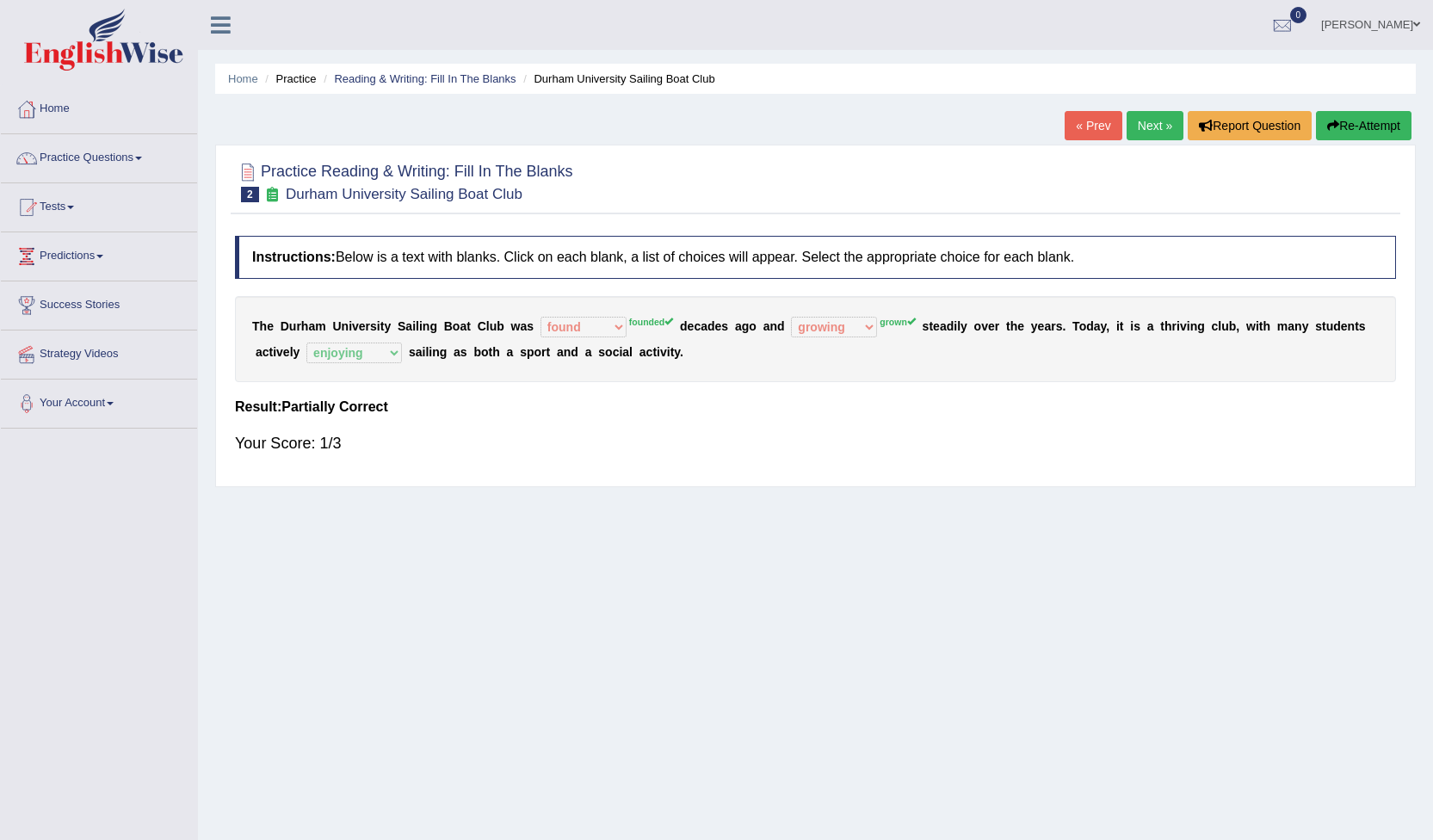
click at [1161, 124] on link "Next »" at bounding box center [1155, 125] width 57 height 29
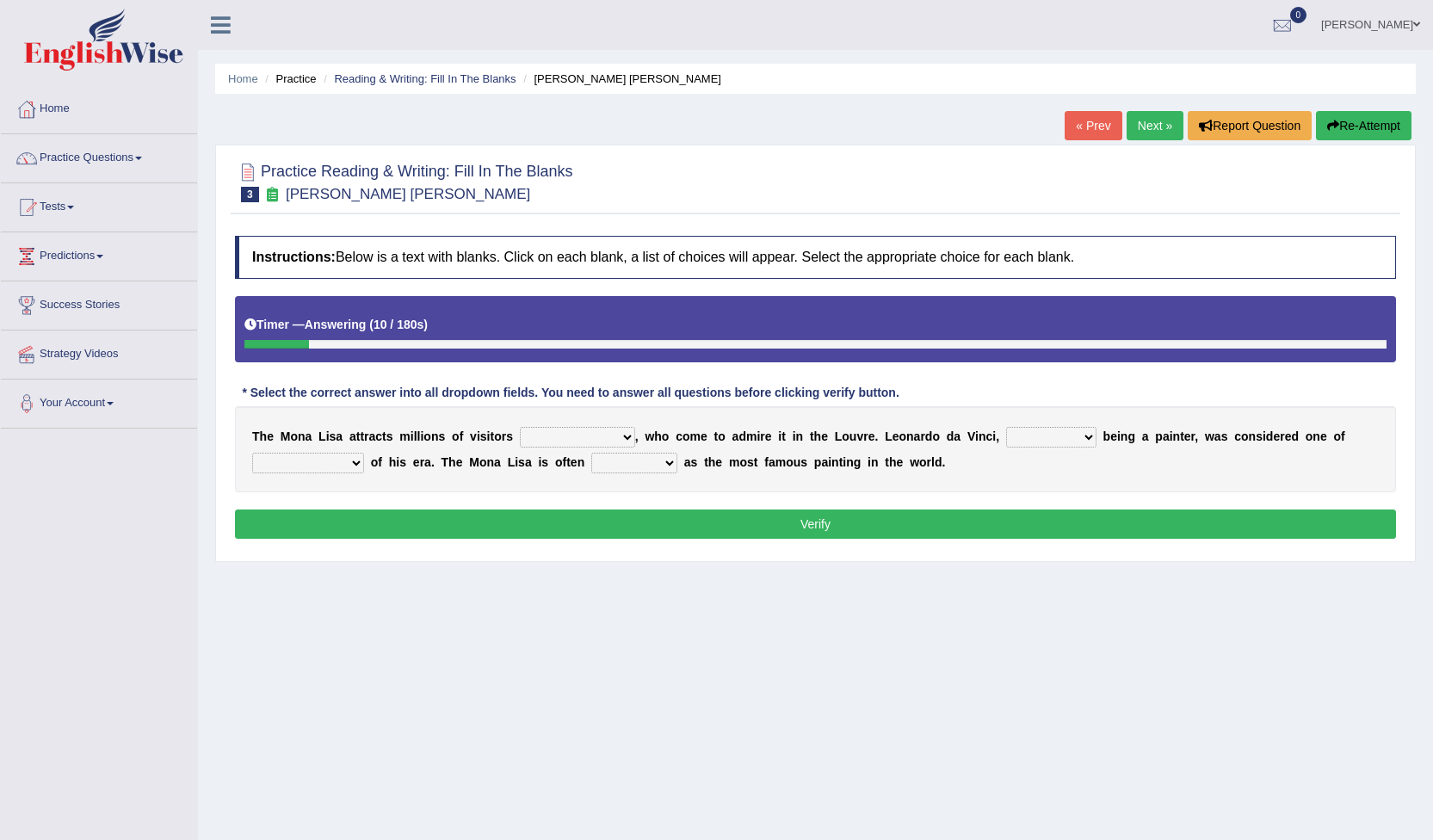
click at [607, 436] on select "around the year the all year all year round per year" at bounding box center [578, 436] width 116 height 21
select select "per year"
click at [520, 426] on select "around the year the all year all year round per year" at bounding box center [578, 436] width 116 height 21
click at [1032, 434] on select "rather than as much as as well as as long as" at bounding box center [1051, 436] width 91 height 21
select select "rather than"
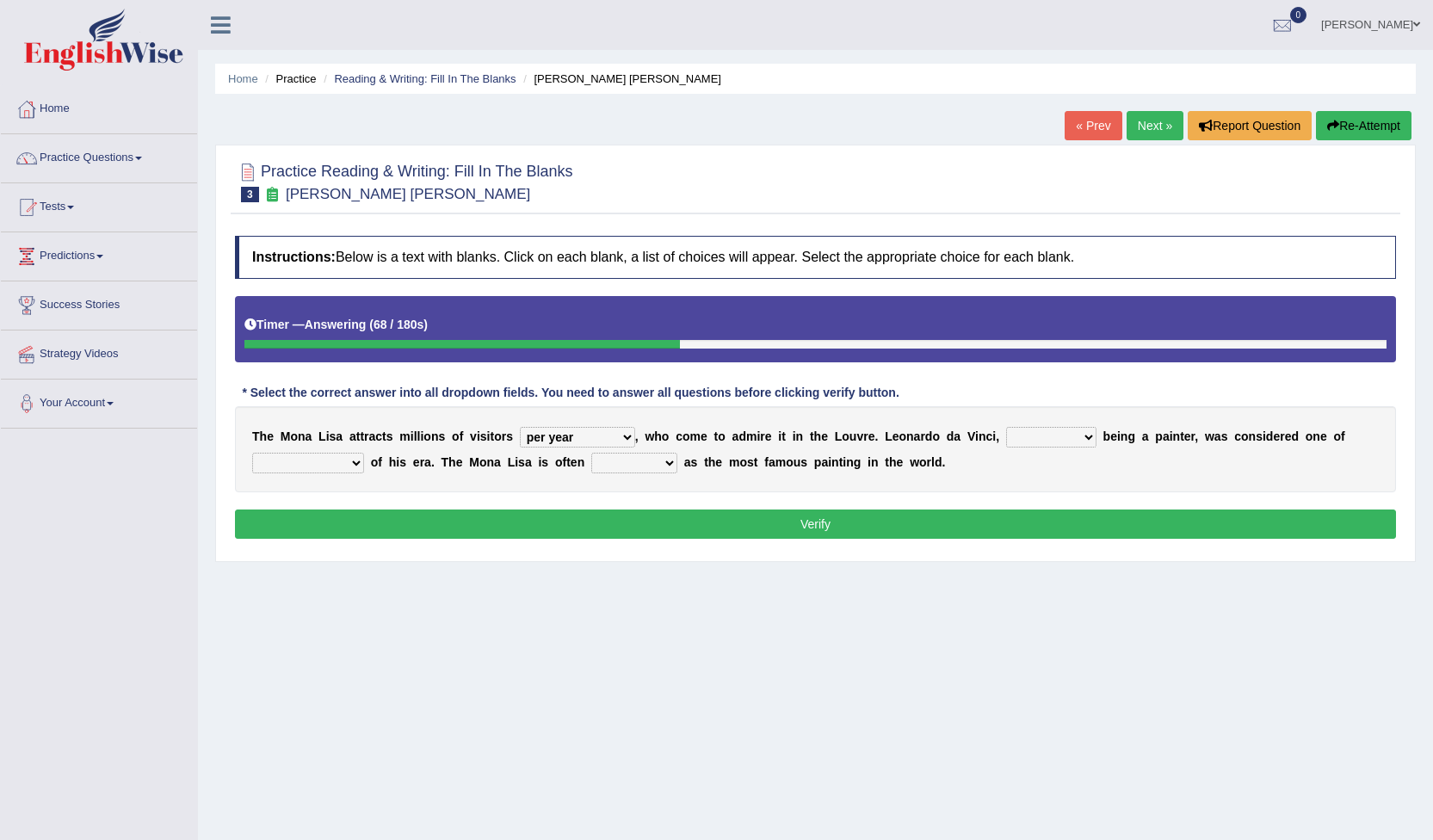
click at [1006, 426] on select "rather than as much as as well as as long as" at bounding box center [1051, 436] width 91 height 21
click at [352, 464] on select "better artists artist the better artist the best artists" at bounding box center [308, 462] width 112 height 21
select select "the best artists"
click at [252, 452] on select "better artists artist the better artist the best artists" at bounding box center [308, 462] width 112 height 21
click at [659, 458] on select "classified suggested predicted described" at bounding box center [634, 462] width 86 height 21
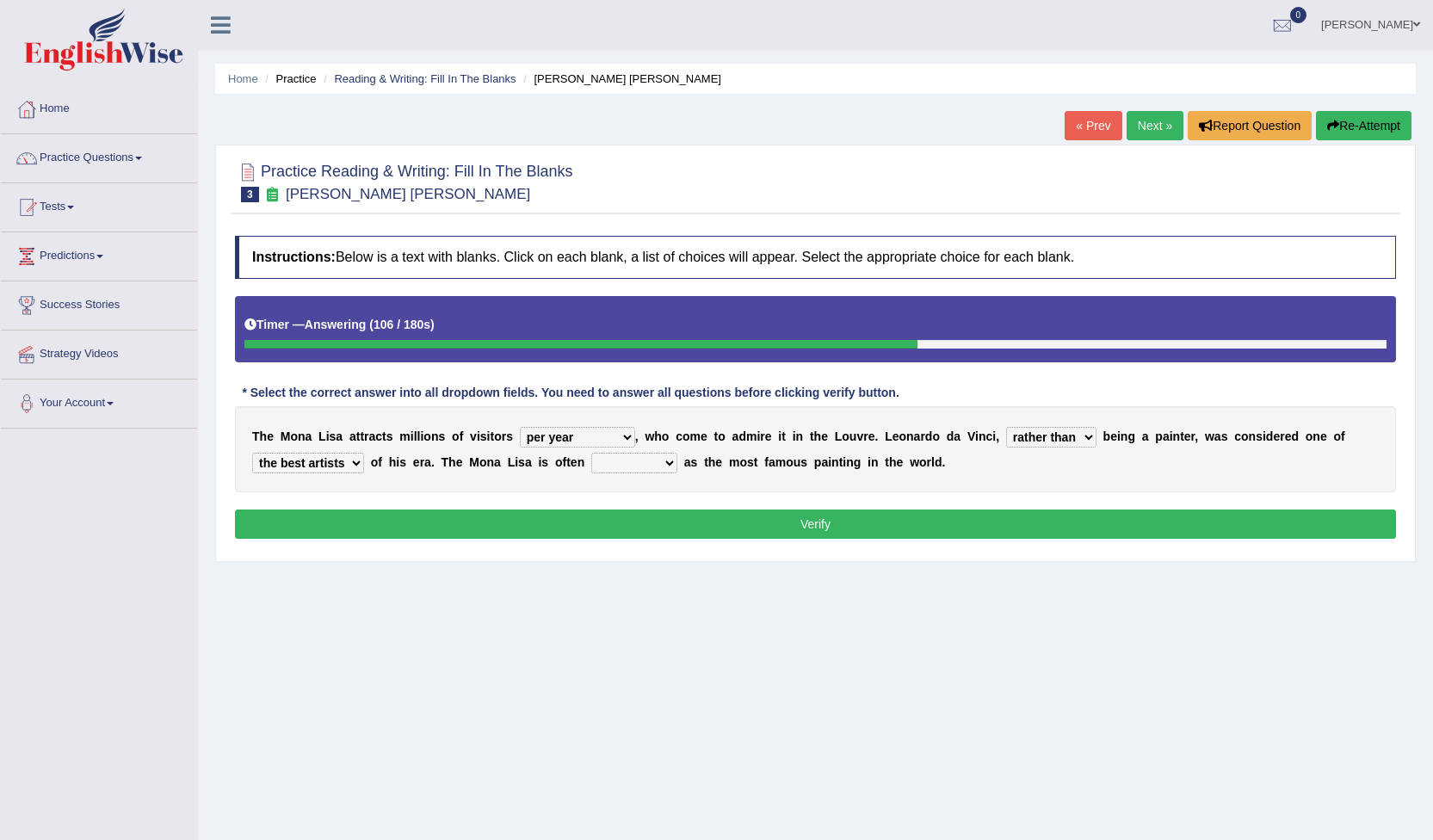
select select "classified"
click at [591, 452] on select "classified suggested predicted described" at bounding box center [634, 462] width 86 height 21
click at [1038, 430] on select "rather than as much as as well as as long as" at bounding box center [1051, 436] width 91 height 21
select select "as well as"
click at [1006, 426] on select "rather than as much as as well as as long as" at bounding box center [1051, 436] width 91 height 21
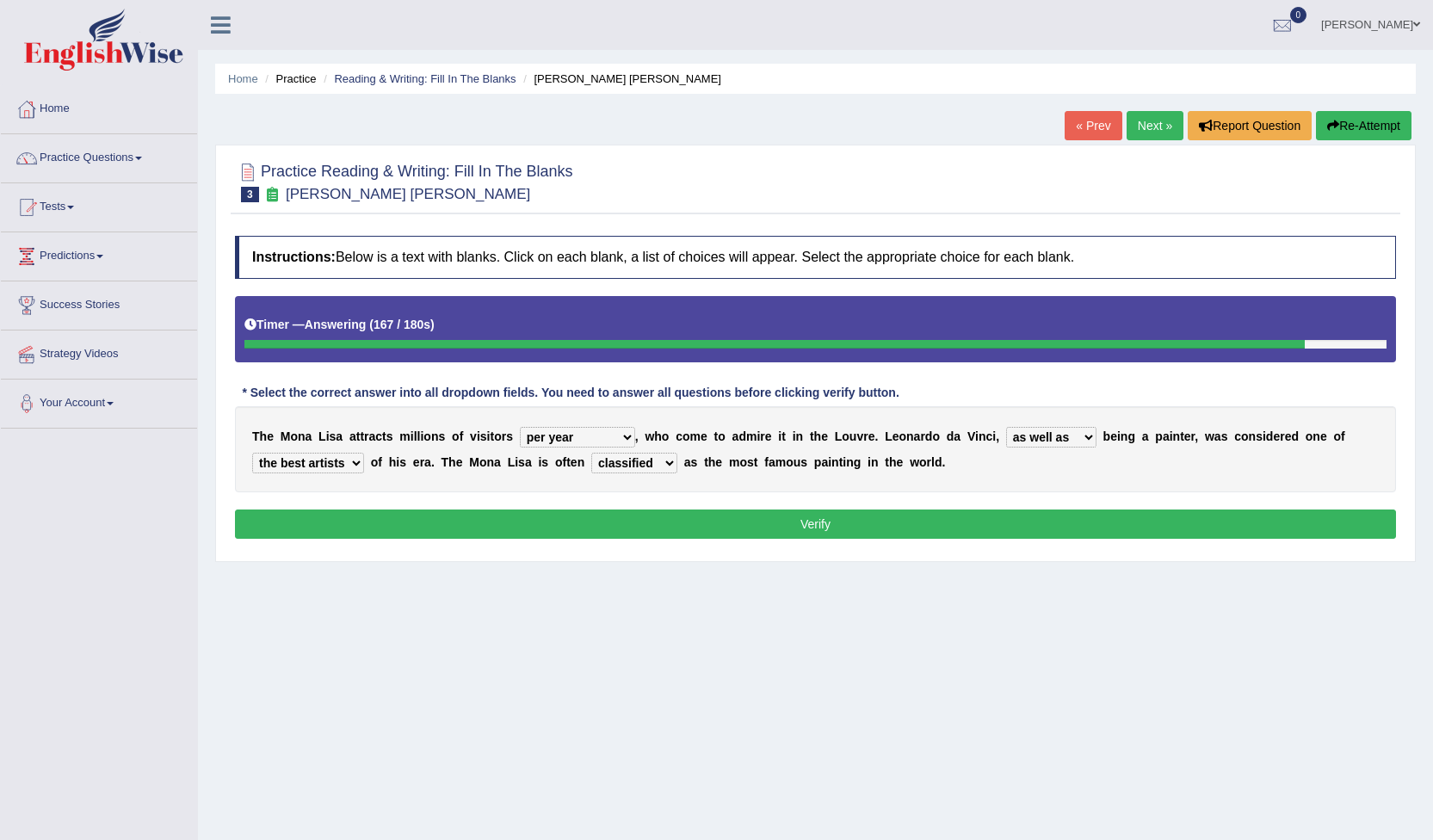
click at [851, 529] on button "Verify" at bounding box center [815, 523] width 1161 height 29
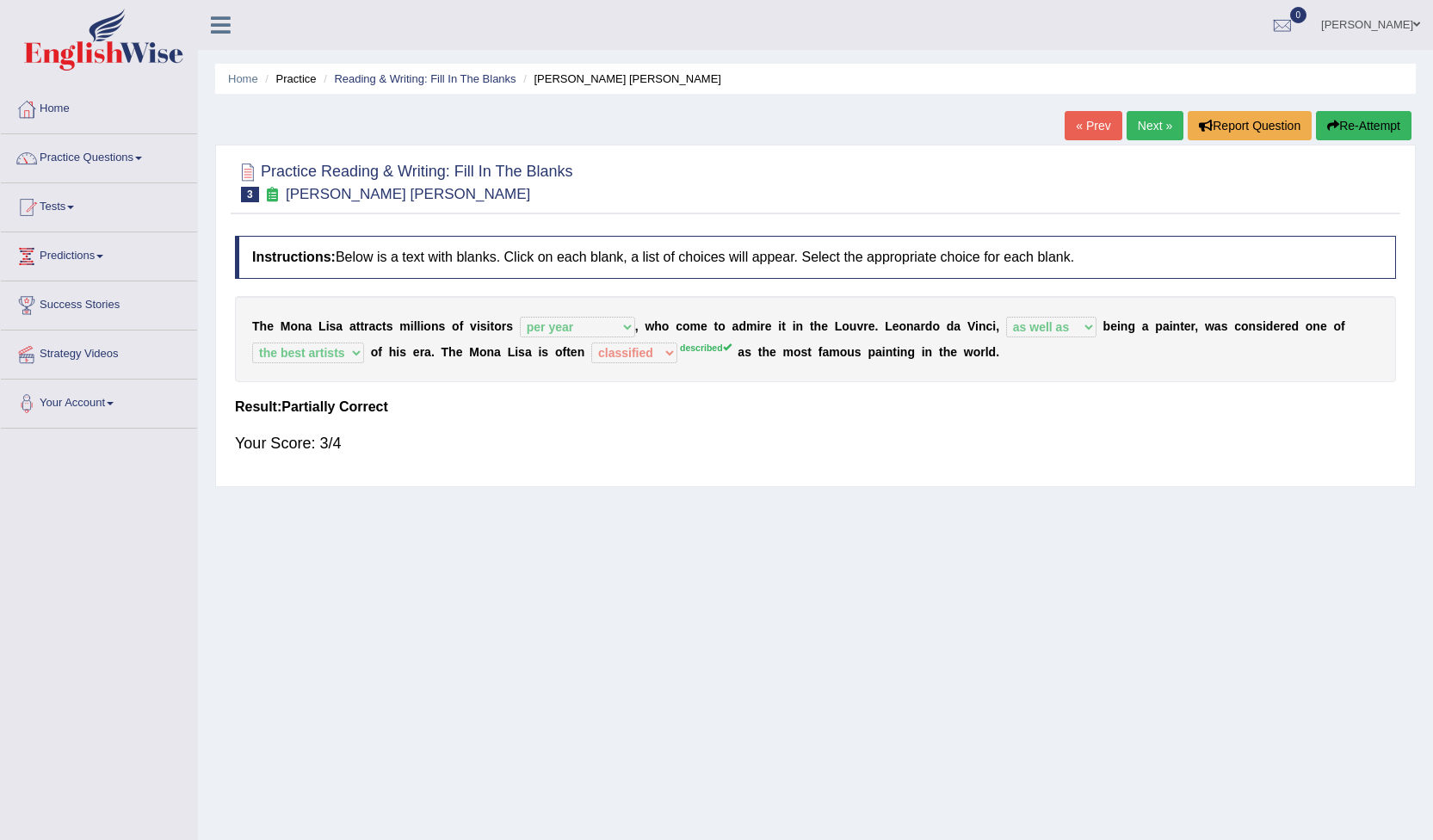
click at [1148, 125] on link "Next »" at bounding box center [1155, 125] width 57 height 29
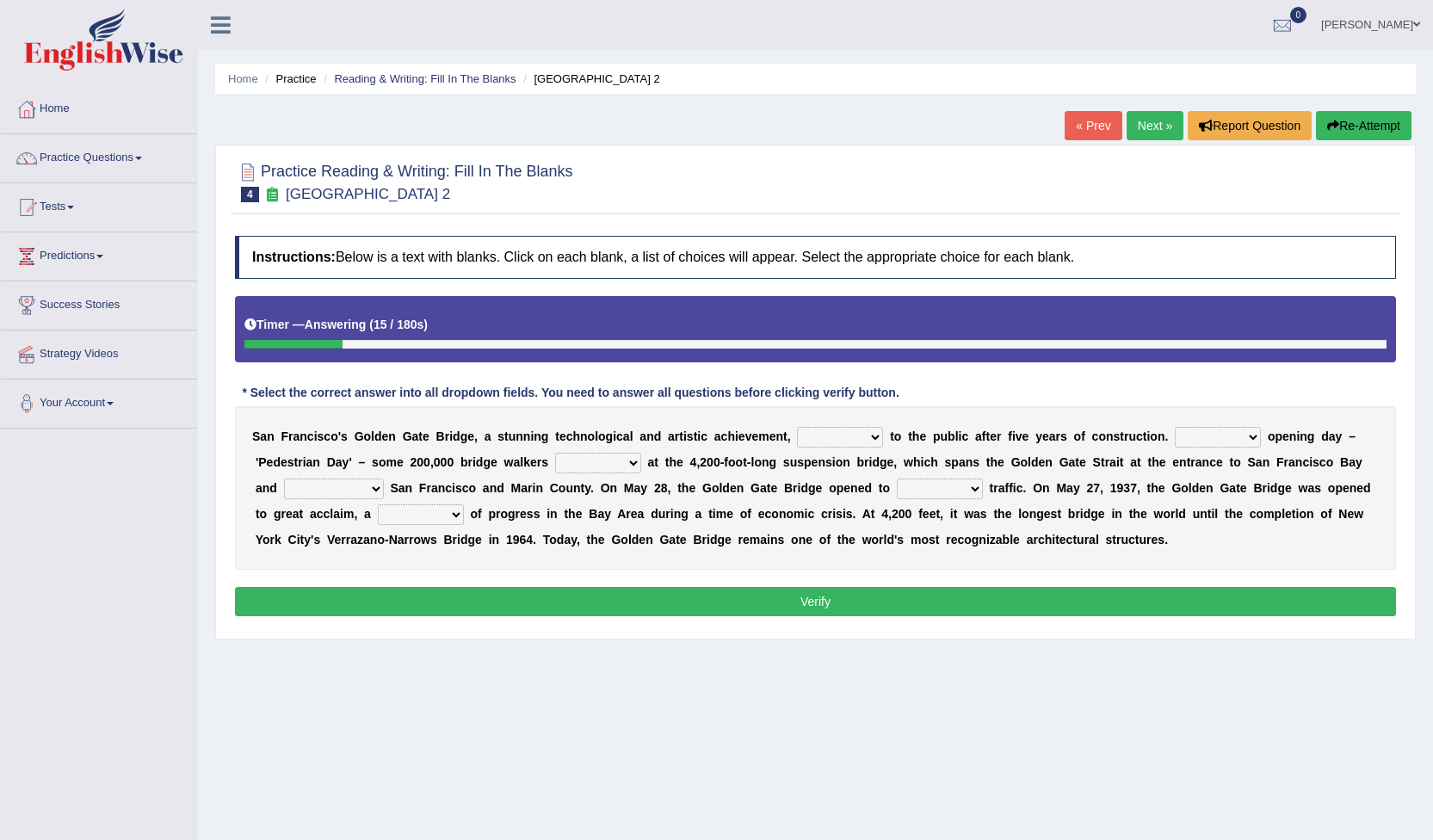
click at [840, 439] on select "opens closes appears equals" at bounding box center [840, 436] width 86 height 21
select select "opens"
click at [797, 426] on select "opens closes appears equals" at bounding box center [840, 436] width 86 height 21
click at [1198, 438] on select "On During Since When" at bounding box center [1218, 436] width 86 height 21
select select "During"
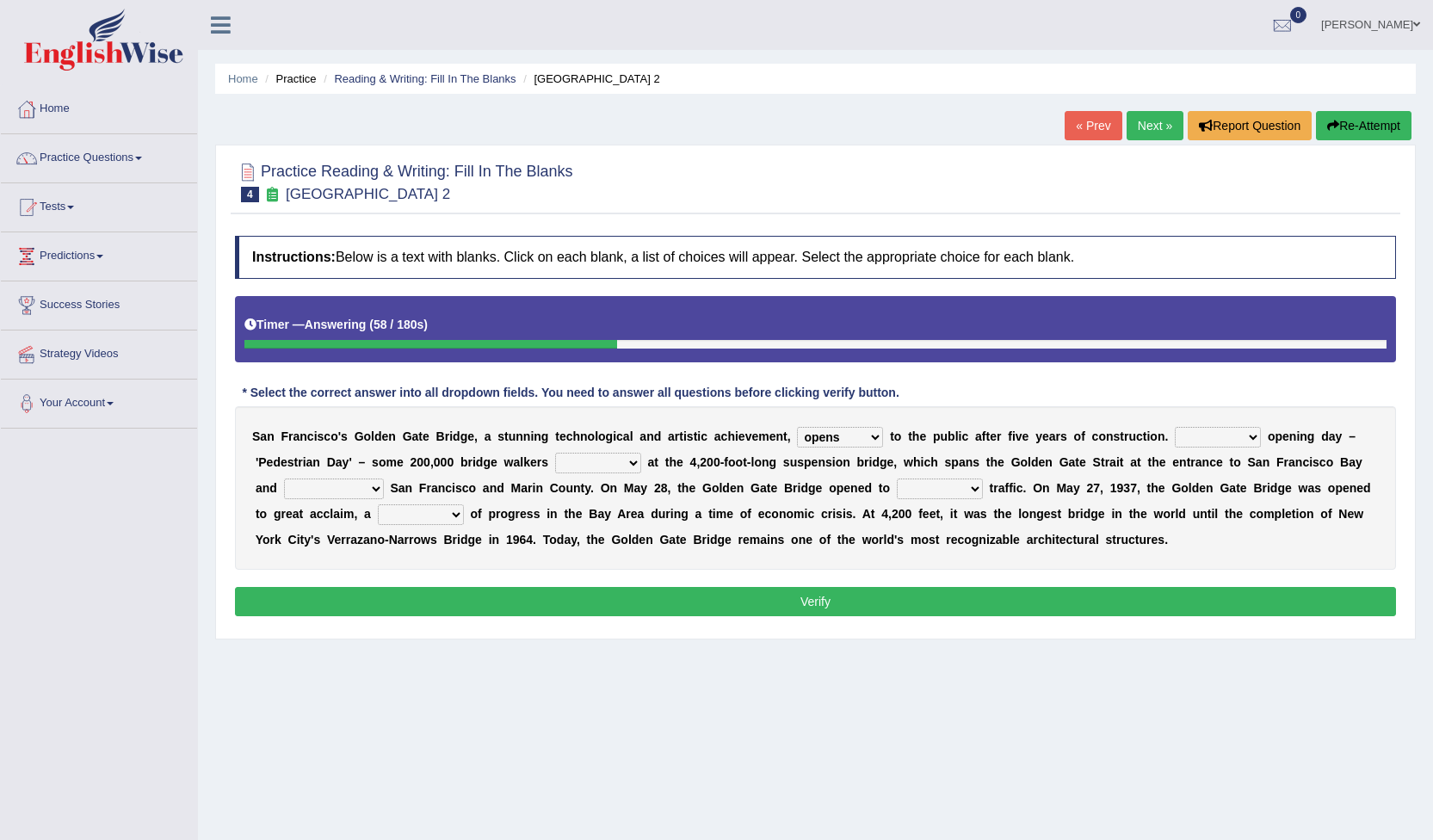
click at [1175, 426] on select "On During Since When" at bounding box center [1218, 436] width 86 height 21
click at [556, 461] on select "stationed looked marveled laughed" at bounding box center [598, 462] width 86 height 21
select select "stationed"
click at [555, 452] on select "stationed looked marveled laughed" at bounding box center [598, 462] width 86 height 21
click at [384, 478] on select "separates connects channels differentiates" at bounding box center [334, 488] width 100 height 21
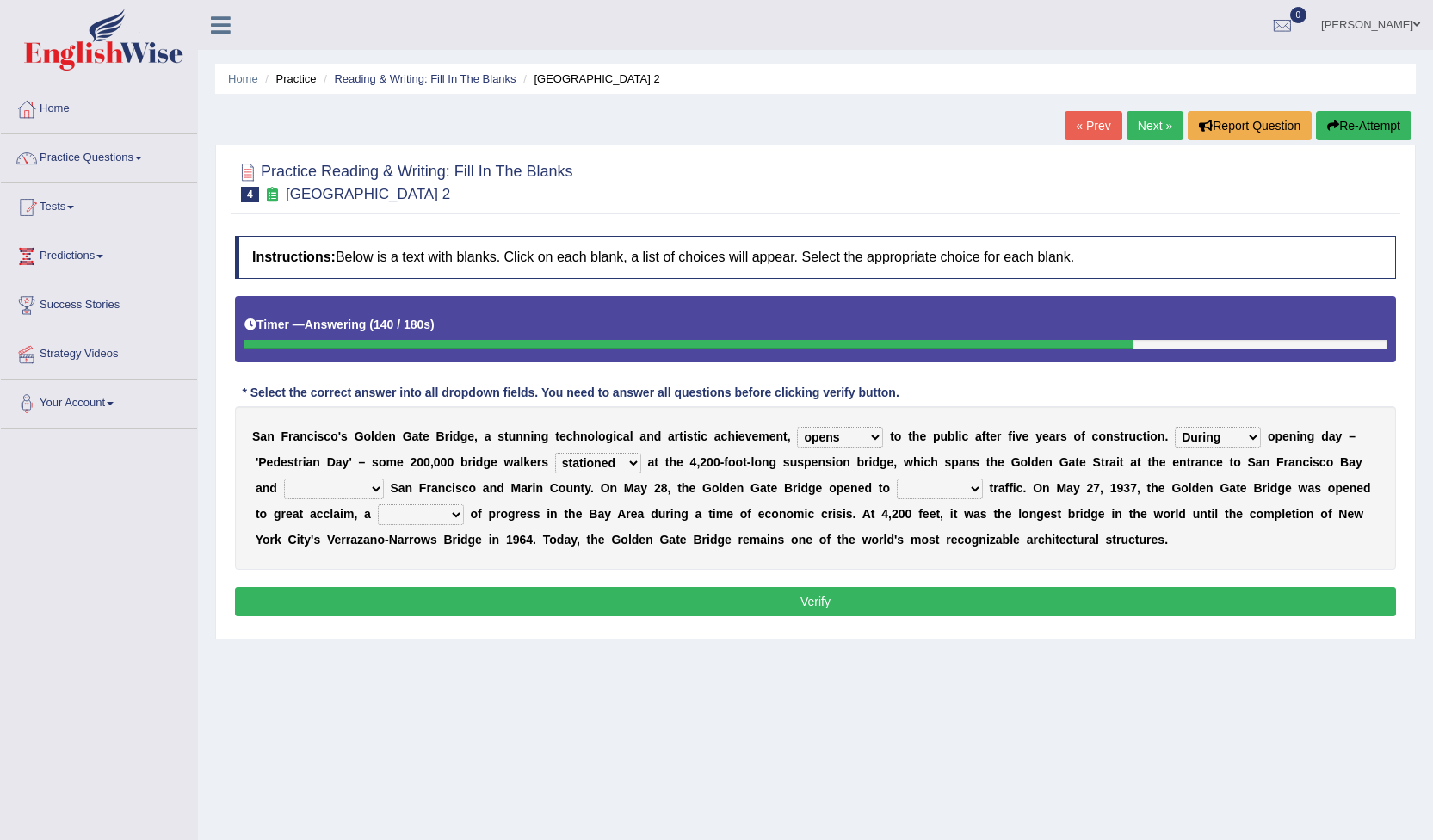
select select "connects"
click at [384, 478] on select "separates connects channels differentiates" at bounding box center [334, 488] width 100 height 21
click at [984, 487] on b at bounding box center [987, 488] width 7 height 14
click at [897, 484] on select "aquatic vehicular airborne watertight" at bounding box center [940, 488] width 86 height 21
select select "vehicular"
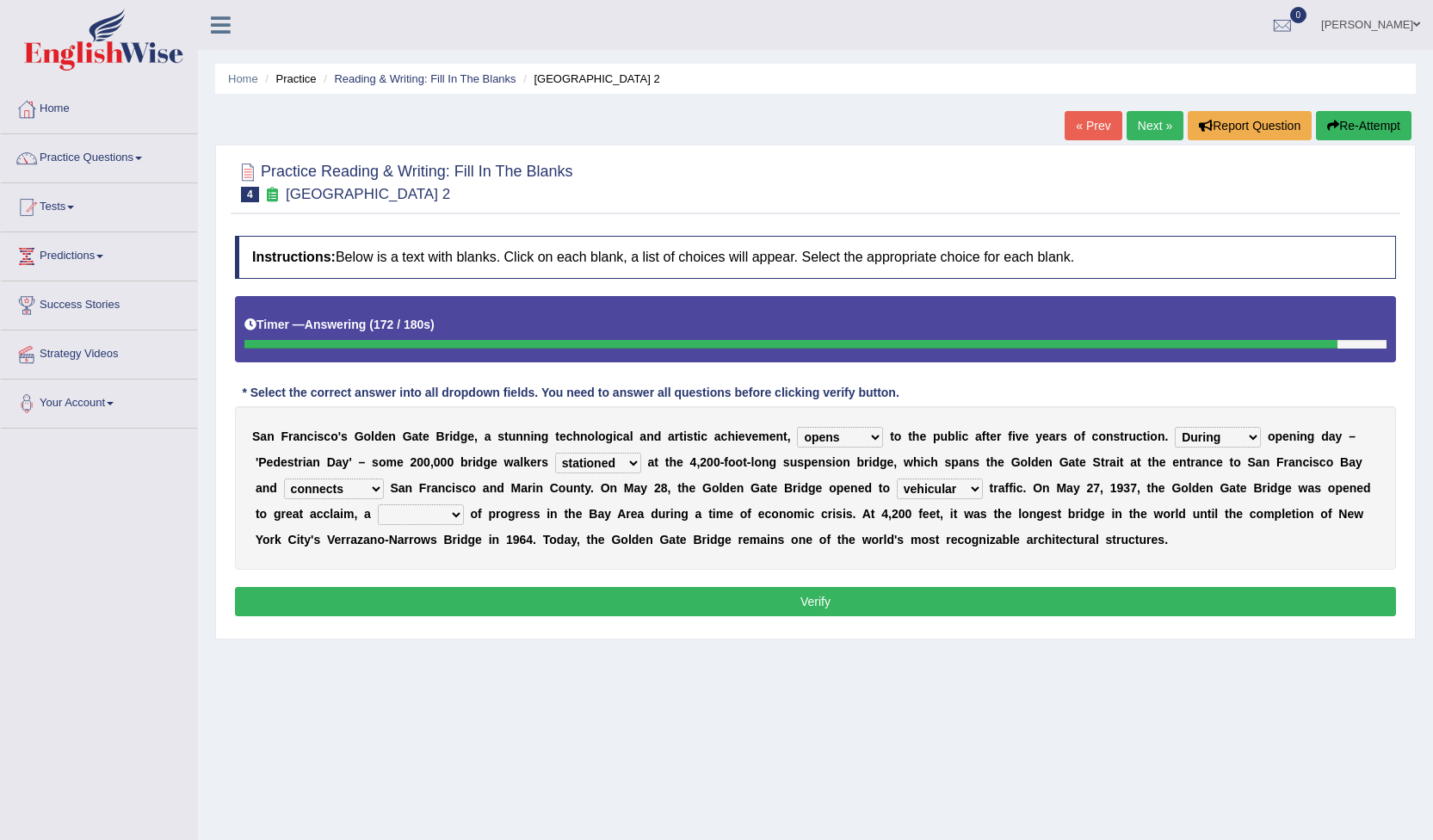
click at [897, 478] on select "aquatic vehicular airborne watertight" at bounding box center [940, 488] width 86 height 21
click at [378, 515] on select "denial symbol technique yield" at bounding box center [421, 514] width 86 height 21
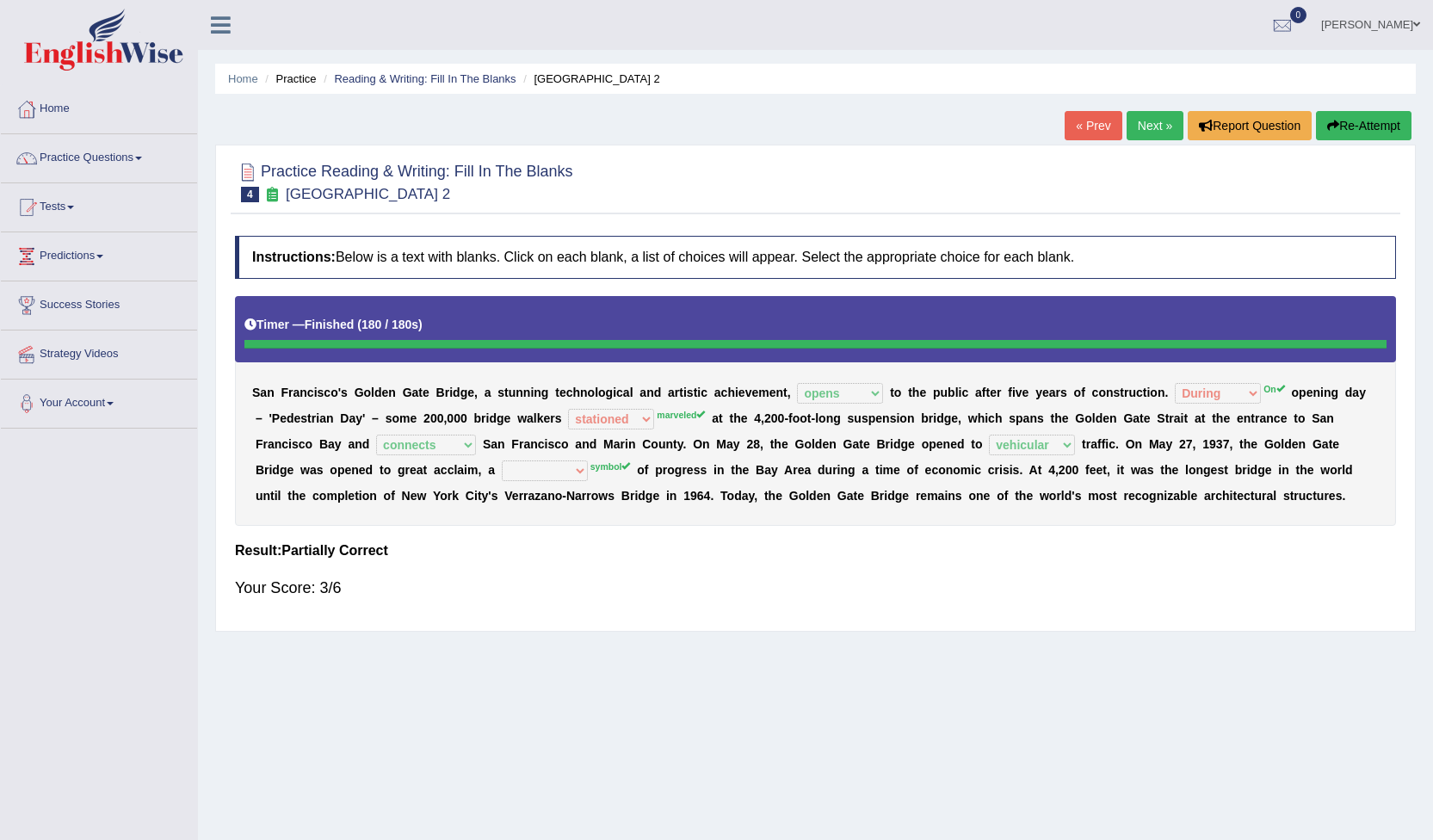
click at [1150, 123] on link "Next »" at bounding box center [1155, 125] width 57 height 29
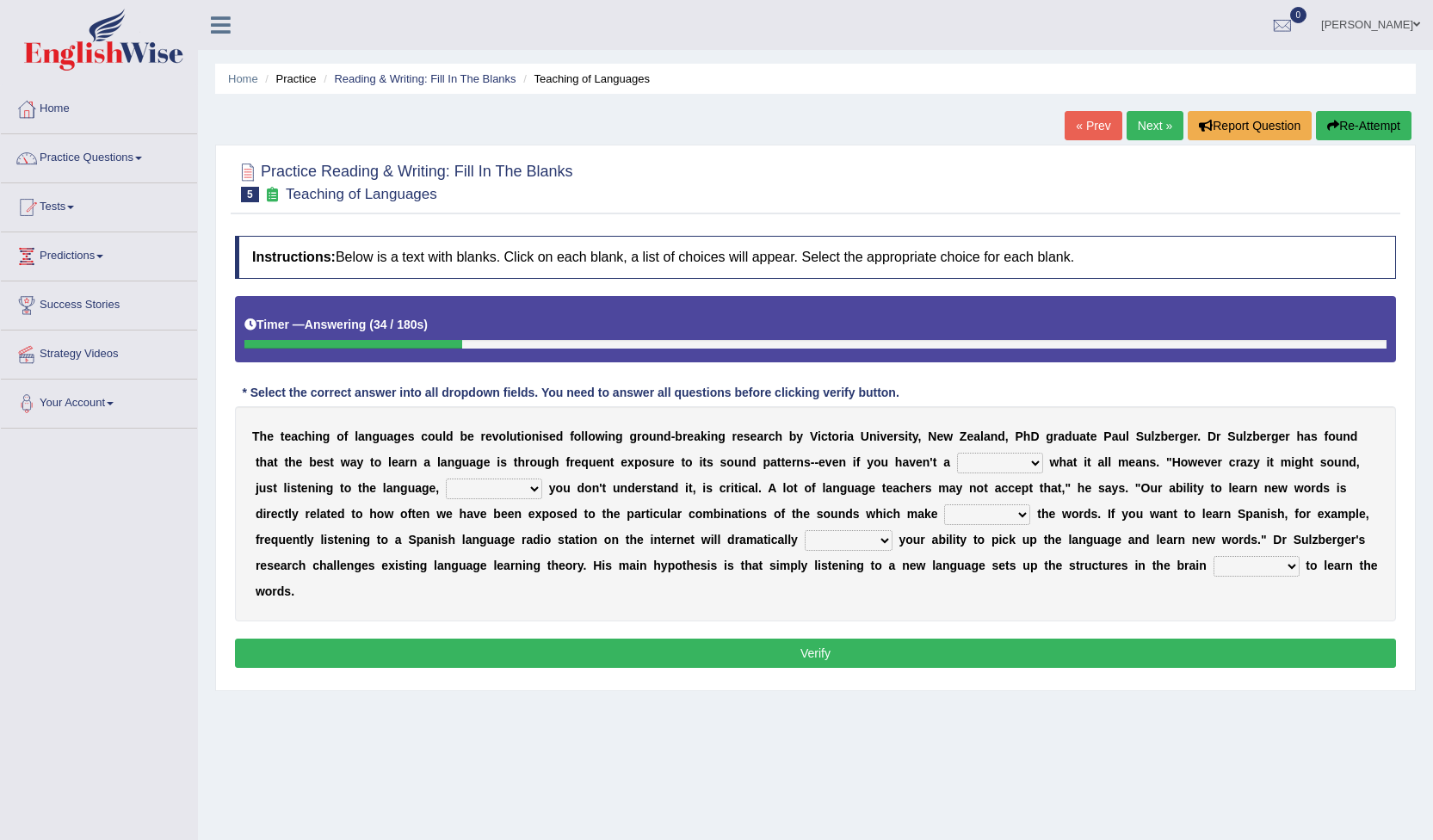
click at [958, 459] on select "dew claw clue due" at bounding box center [1001, 462] width 86 height 21
select select "clue"
click at [958, 452] on select "dew claw clue due" at bounding box center [1001, 462] width 86 height 21
click at [445, 483] on select "but also all together even though if so" at bounding box center [493, 488] width 97 height 21
select select "even though"
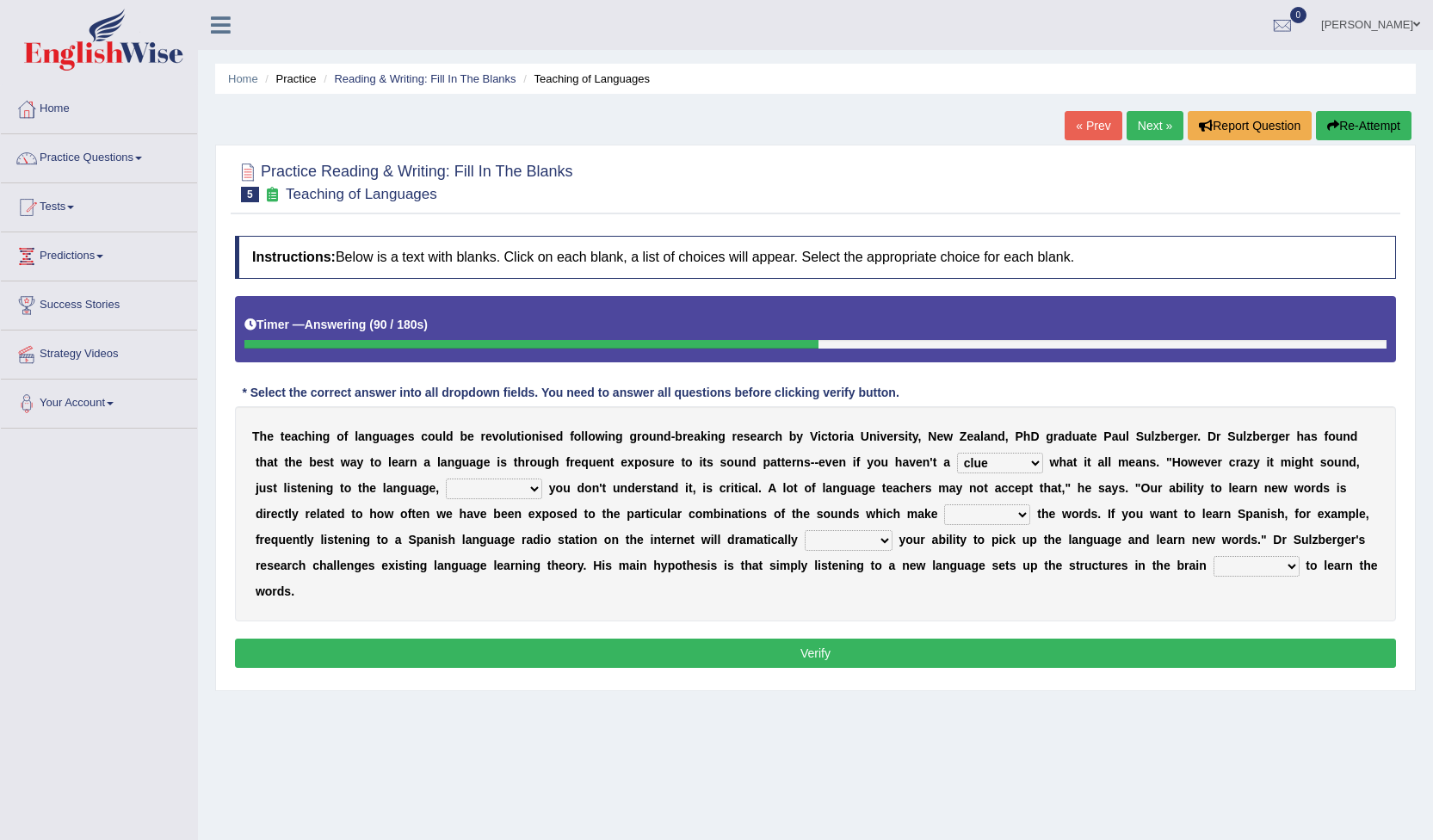
click at [445, 478] on select "but also all together even though if so" at bounding box center [493, 488] width 97 height 21
click at [945, 512] on select "down up of on" at bounding box center [988, 514] width 86 height 21
select select "up"
click at [945, 504] on select "down up of on" at bounding box center [988, 514] width 86 height 21
click at [805, 541] on select "evaluate exaggerate describe boost" at bounding box center [849, 540] width 88 height 21
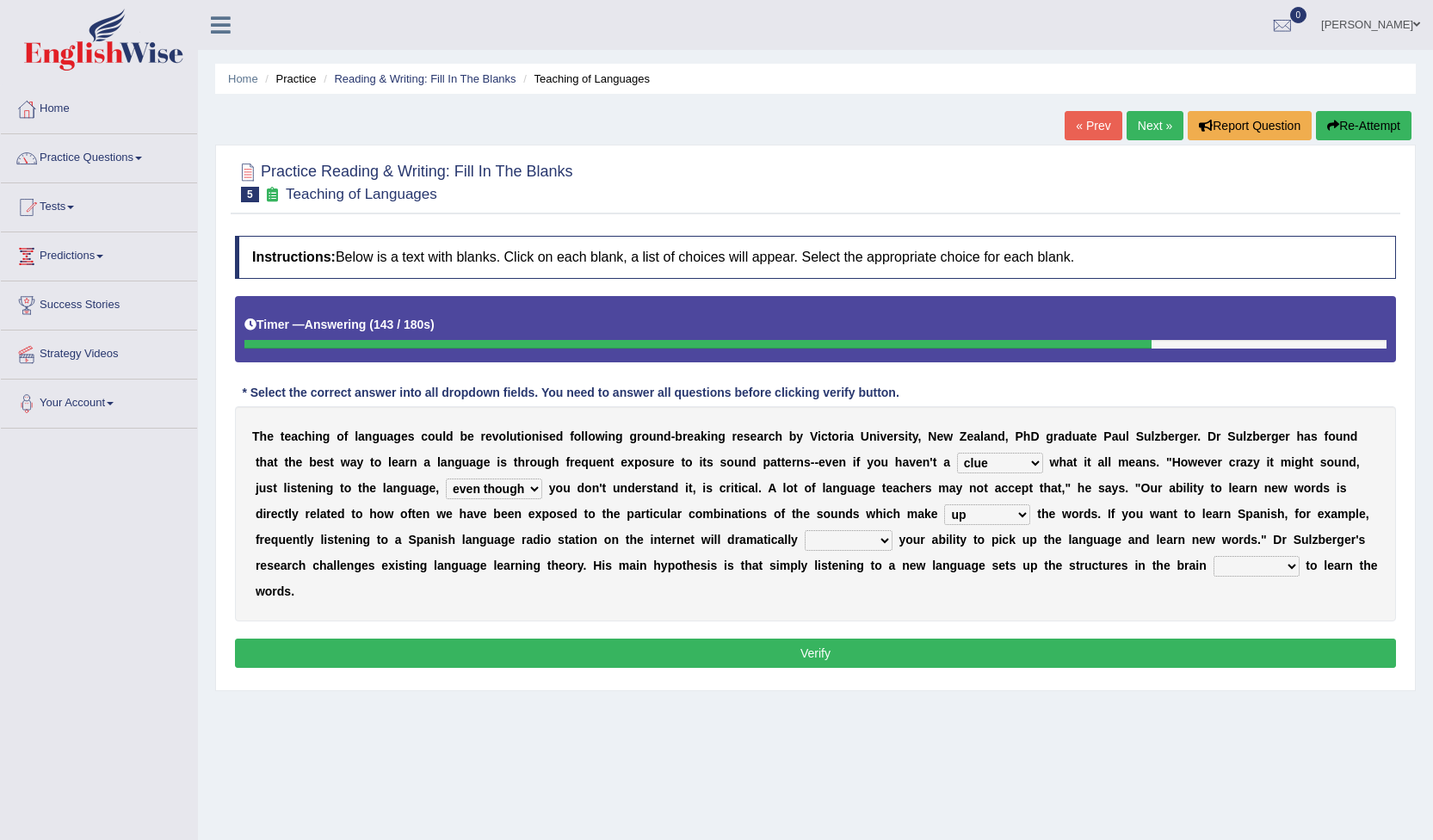
select select "boost"
click at [805, 530] on select "evaluate exaggerate describe boost" at bounding box center [849, 540] width 88 height 21
click at [805, 542] on select "evaluate exaggerate describe boost" at bounding box center [849, 540] width 88 height 21
click at [1214, 565] on select "requiring required directed to require" at bounding box center [1257, 566] width 86 height 21
select select "required"
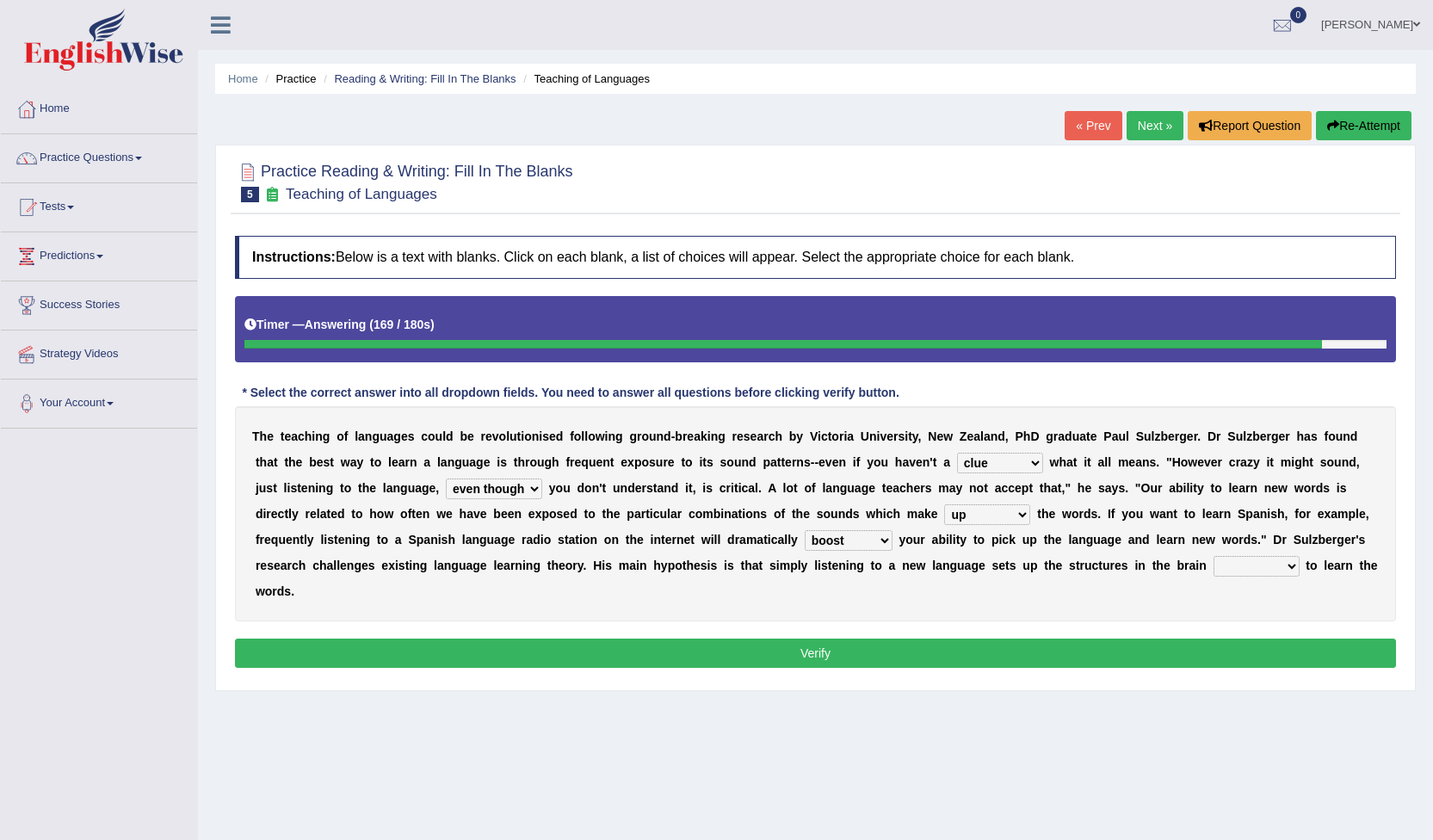
click at [1214, 556] on select "requiring required directed to require" at bounding box center [1257, 566] width 86 height 21
click at [1214, 562] on select "requiring required directed to require" at bounding box center [1257, 566] width 86 height 21
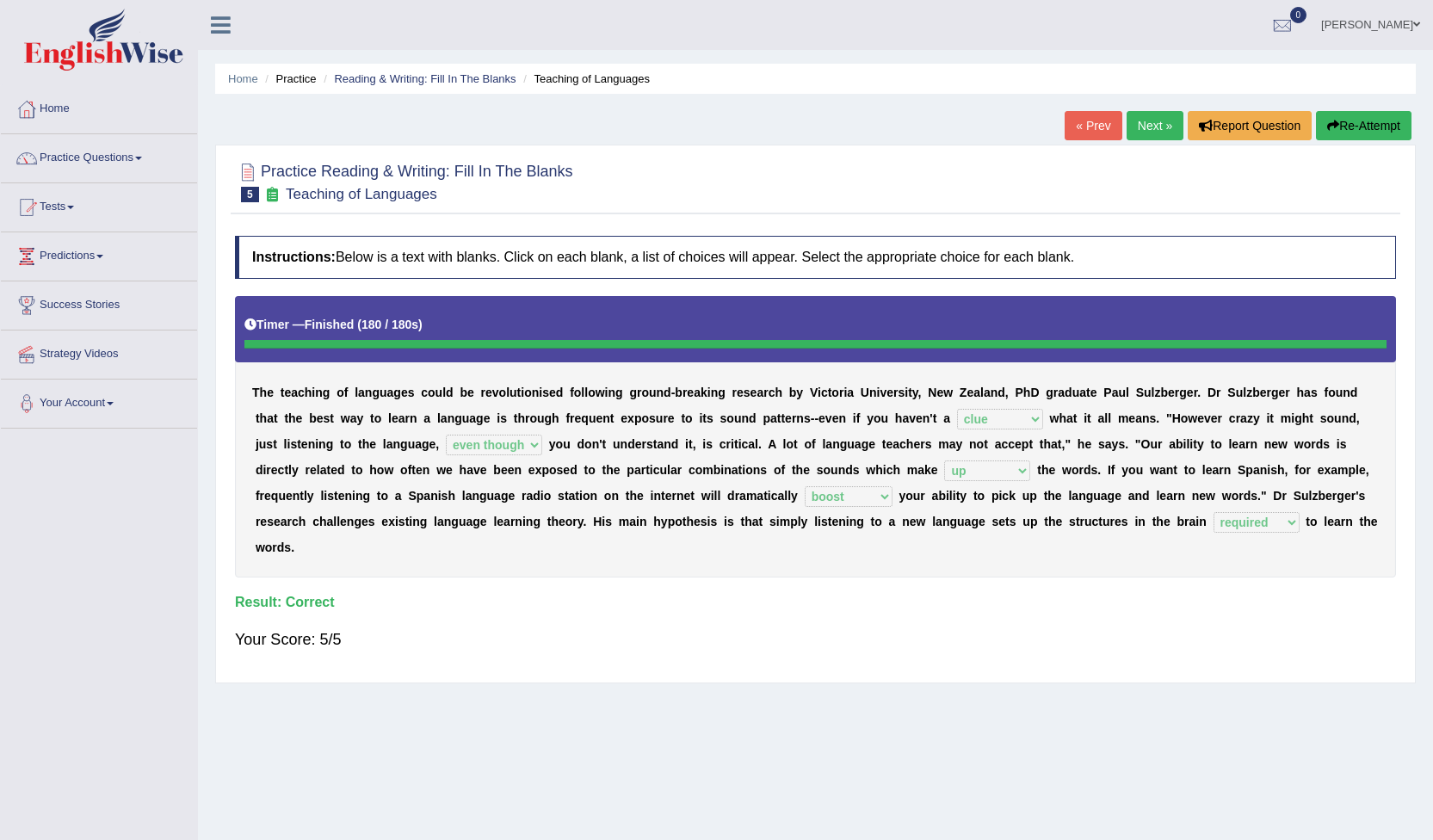
click at [1144, 129] on link "Next »" at bounding box center [1155, 125] width 57 height 29
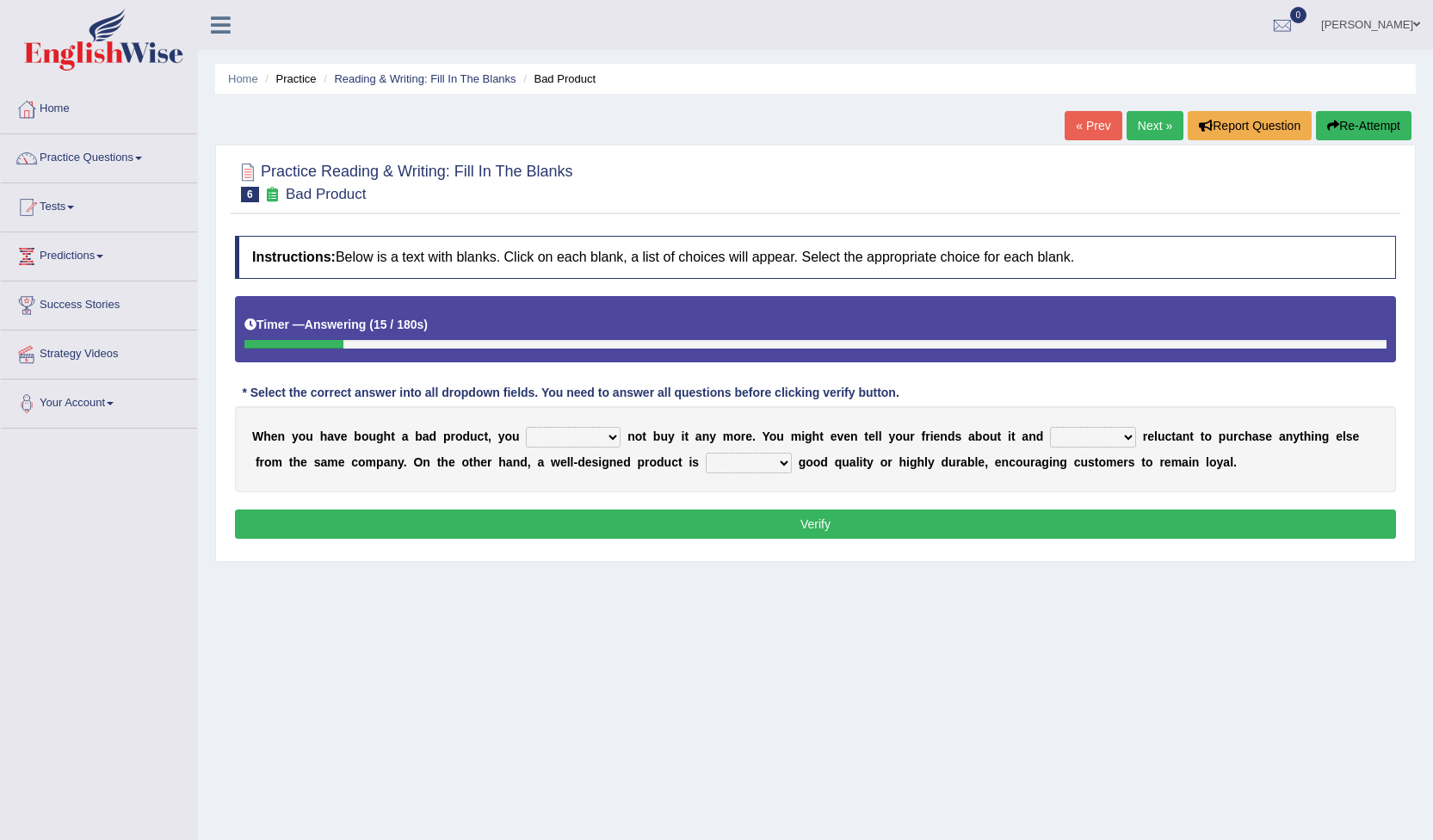
click at [584, 439] on select "would have should have should" at bounding box center [573, 436] width 95 height 21
select select "would"
click at [526, 426] on select "would have should have should" at bounding box center [573, 436] width 95 height 21
click at [1070, 435] on select "is are be being" at bounding box center [1093, 436] width 86 height 21
select select "be"
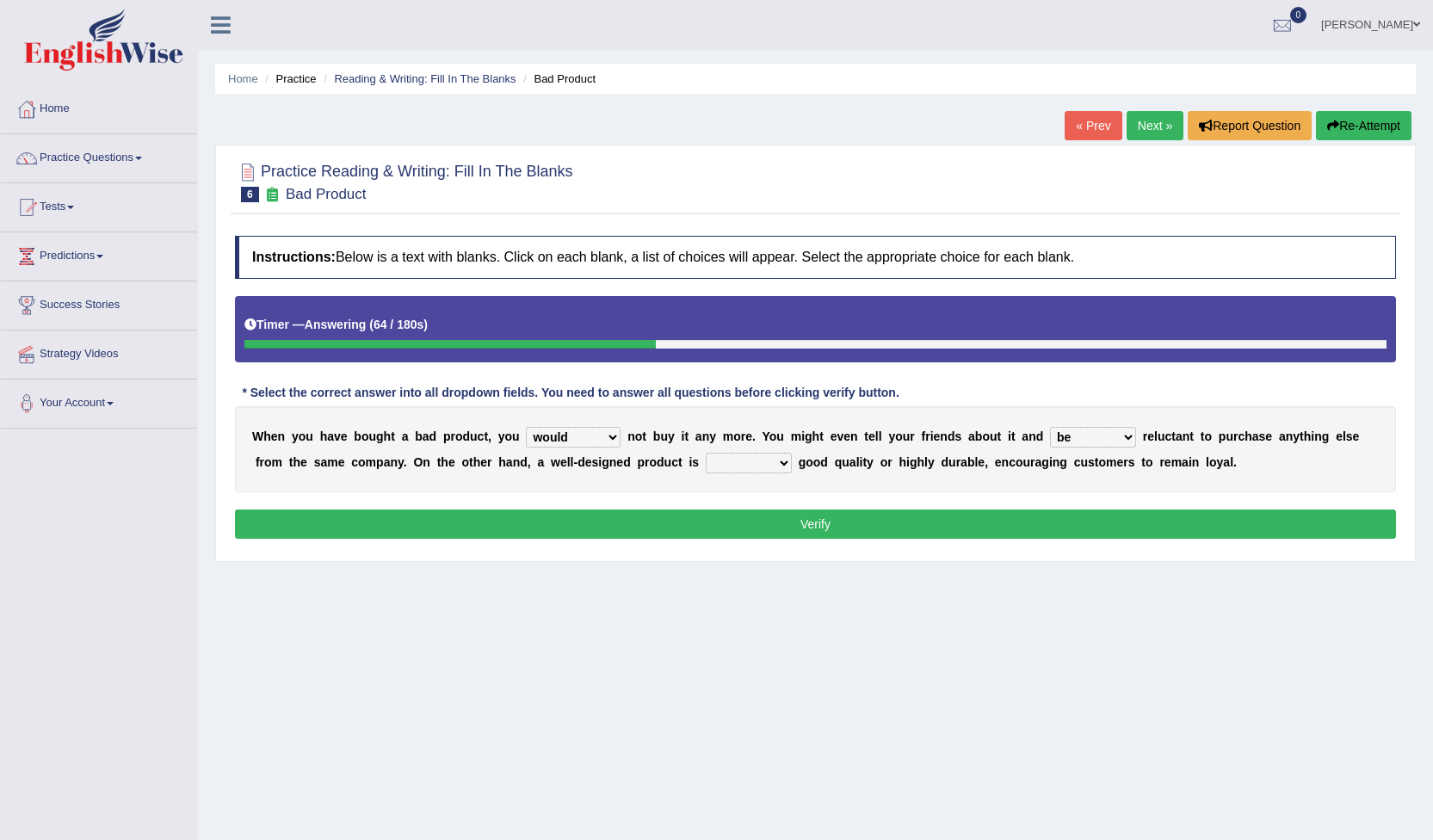
click at [1050, 426] on select "is are be being" at bounding box center [1093, 436] width 86 height 21
click at [706, 462] on select "both also neither either" at bounding box center [748, 462] width 86 height 21
select select "both"
click at [706, 452] on select "both also neither either" at bounding box center [748, 462] width 86 height 21
click at [817, 532] on button "Verify" at bounding box center [815, 523] width 1161 height 29
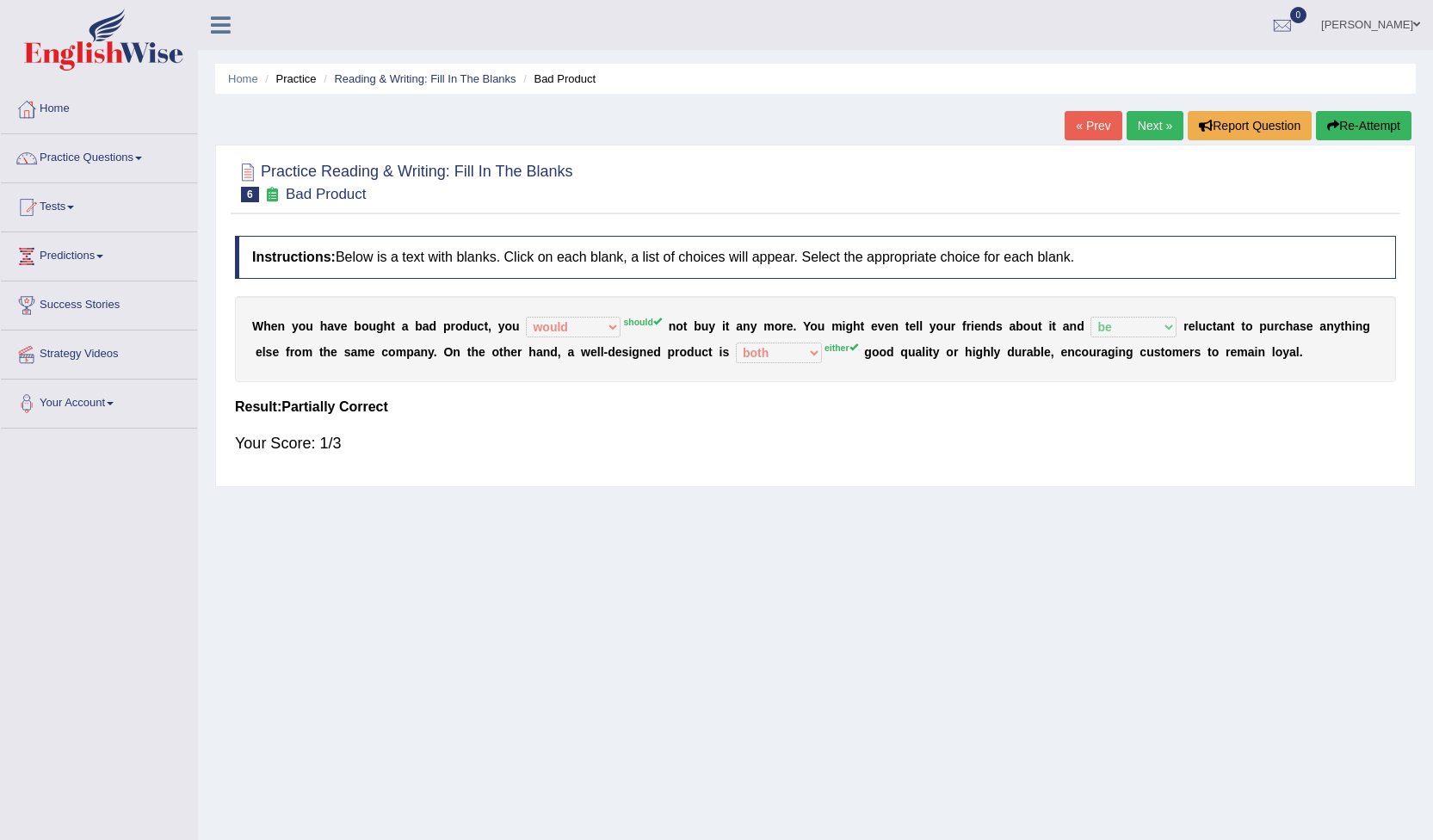
click at [1146, 124] on link "Next »" at bounding box center [1155, 125] width 57 height 29
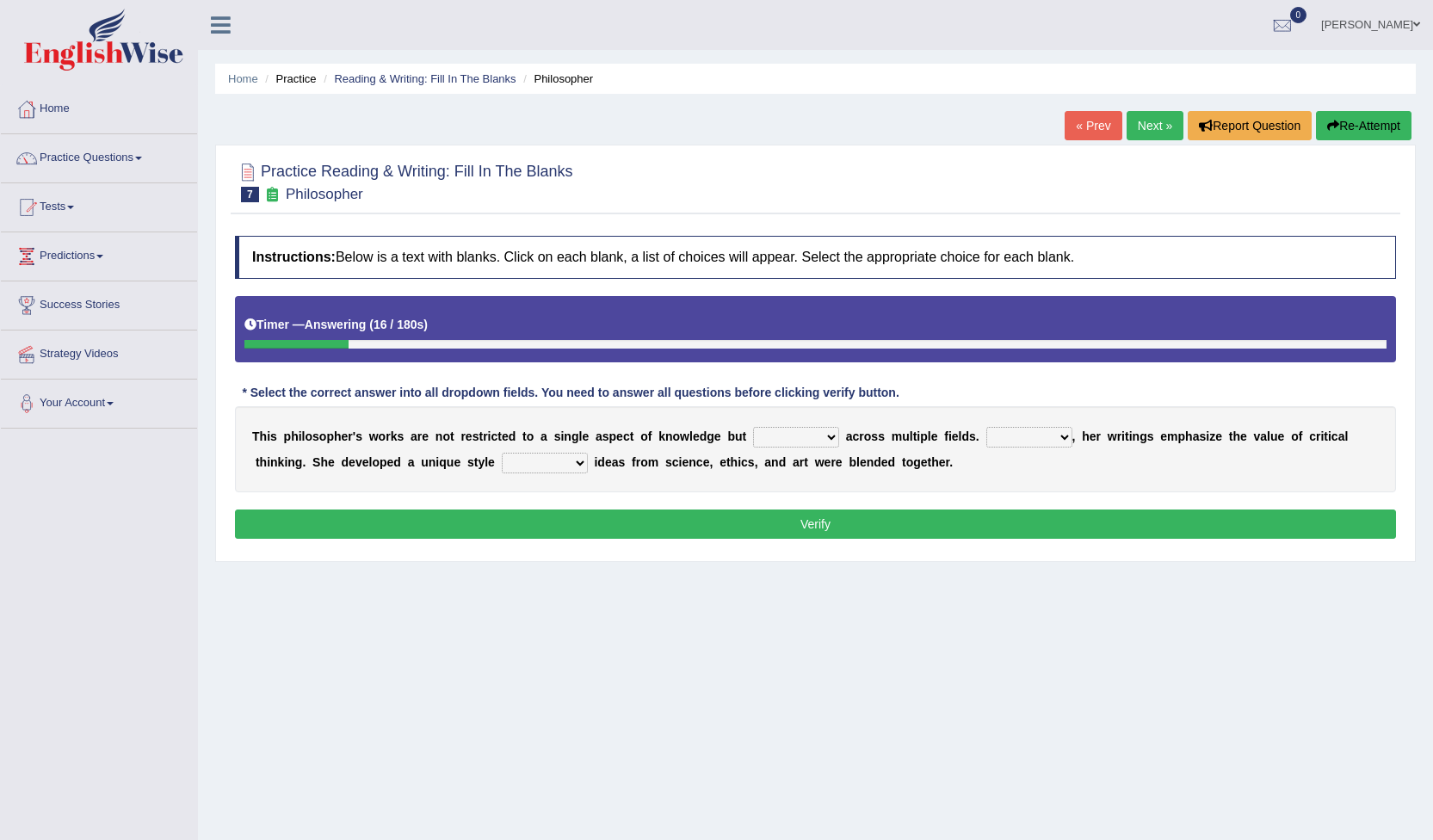
click at [795, 433] on select "constrain contain assemble extend" at bounding box center [796, 436] width 86 height 21
select select "extend"
click at [753, 426] on select "constrain contain assemble extend" at bounding box center [796, 436] width 86 height 21
click at [1021, 435] on select "Rather So Moreover Likely" at bounding box center [1029, 436] width 86 height 21
select select "Moreover"
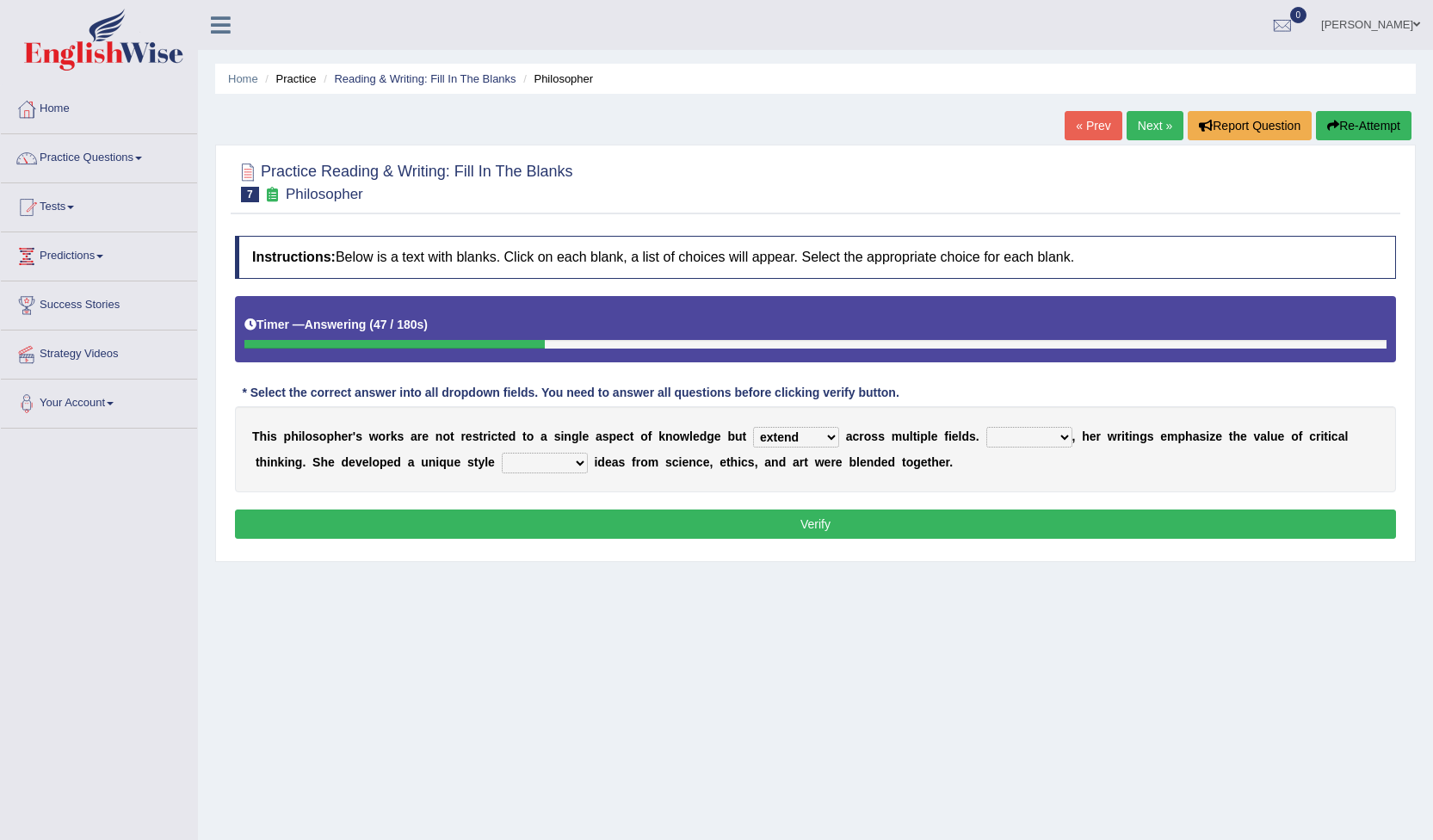
click at [987, 426] on select "Rather So Moreover Likely" at bounding box center [1029, 436] width 86 height 21
click at [502, 459] on select "in that that which in which" at bounding box center [545, 462] width 86 height 21
select select "in that"
click at [502, 452] on select "in that that which in which" at bounding box center [545, 462] width 86 height 21
click at [502, 459] on select "in that that which in which" at bounding box center [545, 462] width 86 height 21
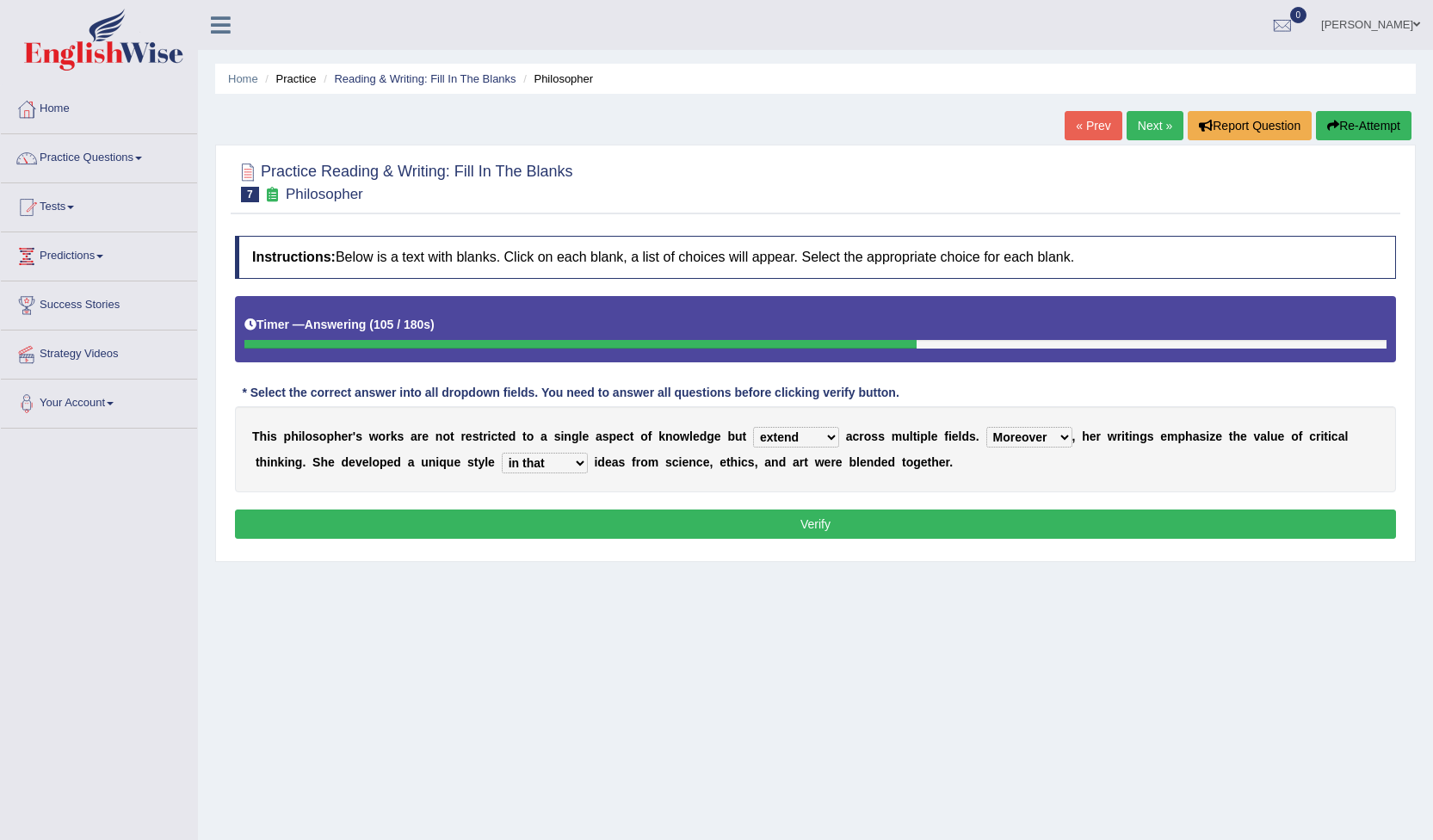
click at [806, 527] on button "Verify" at bounding box center [815, 523] width 1161 height 29
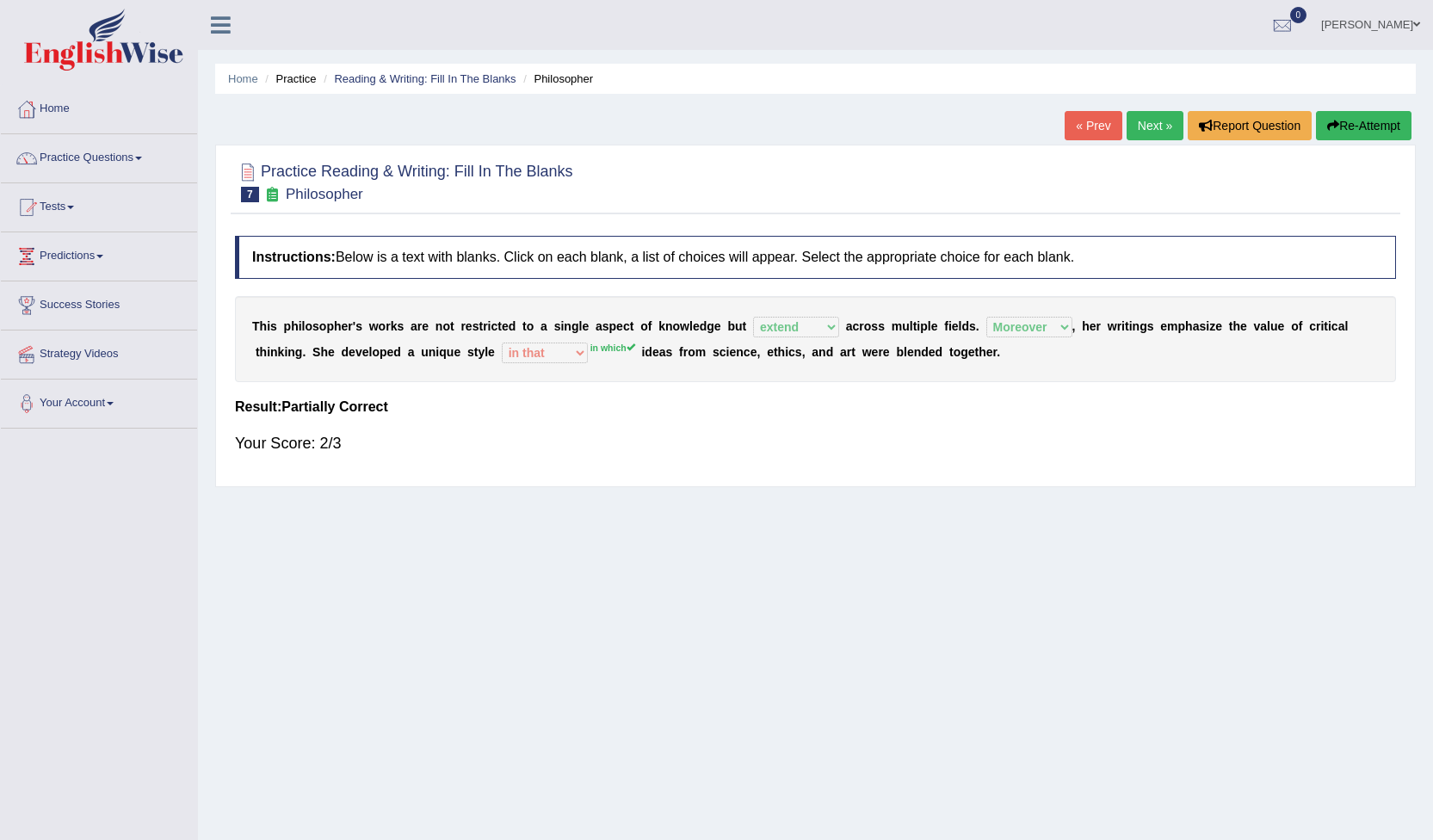
click at [1159, 122] on link "Next »" at bounding box center [1155, 125] width 57 height 29
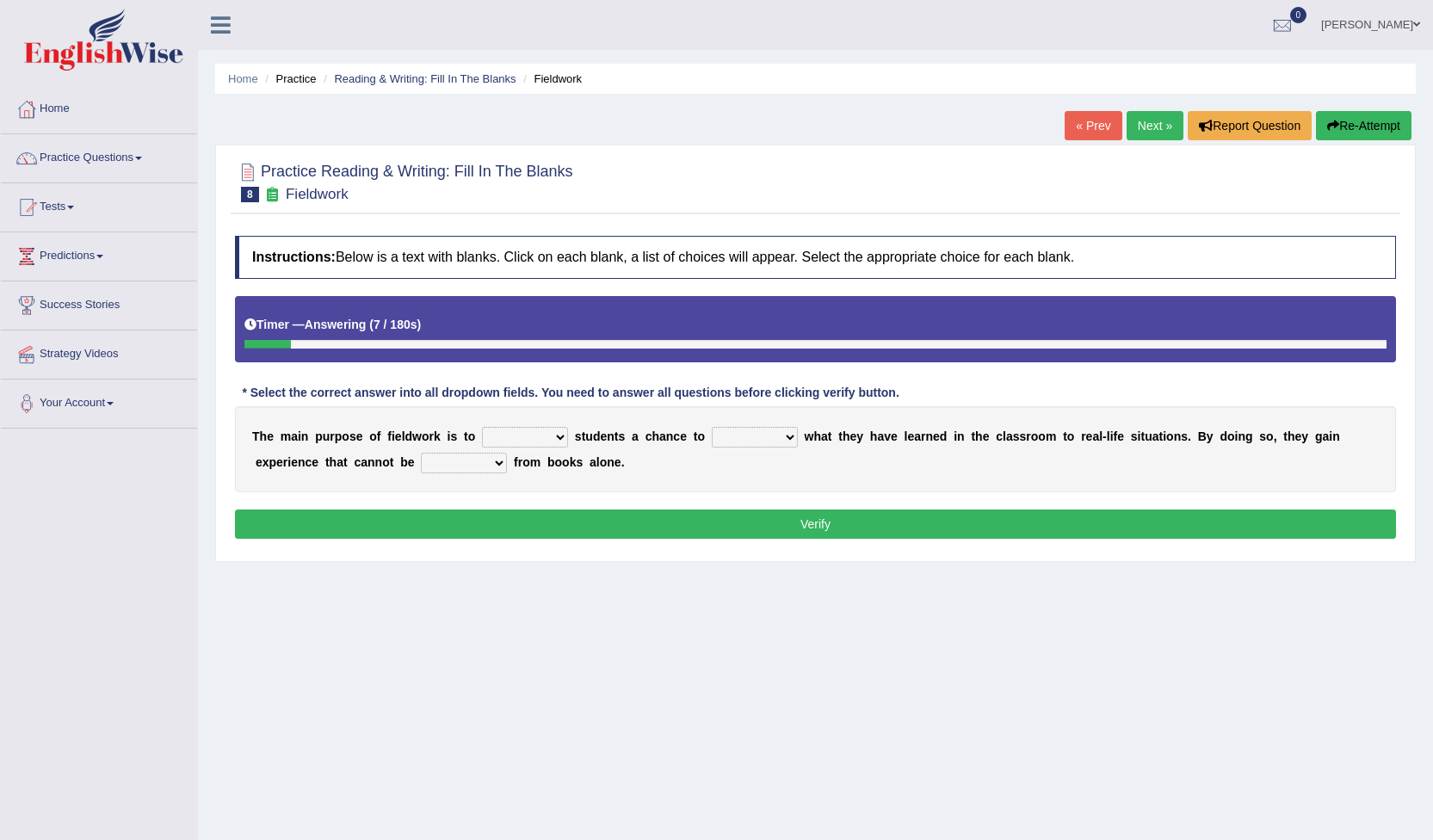
click at [545, 439] on select "resemble stow rave offer" at bounding box center [525, 436] width 86 height 21
select select "offer"
click at [482, 426] on select "resemble stow rave offer" at bounding box center [525, 436] width 86 height 21
click at [764, 435] on select "compare align apply dismount" at bounding box center [754, 436] width 86 height 21
select select "apply"
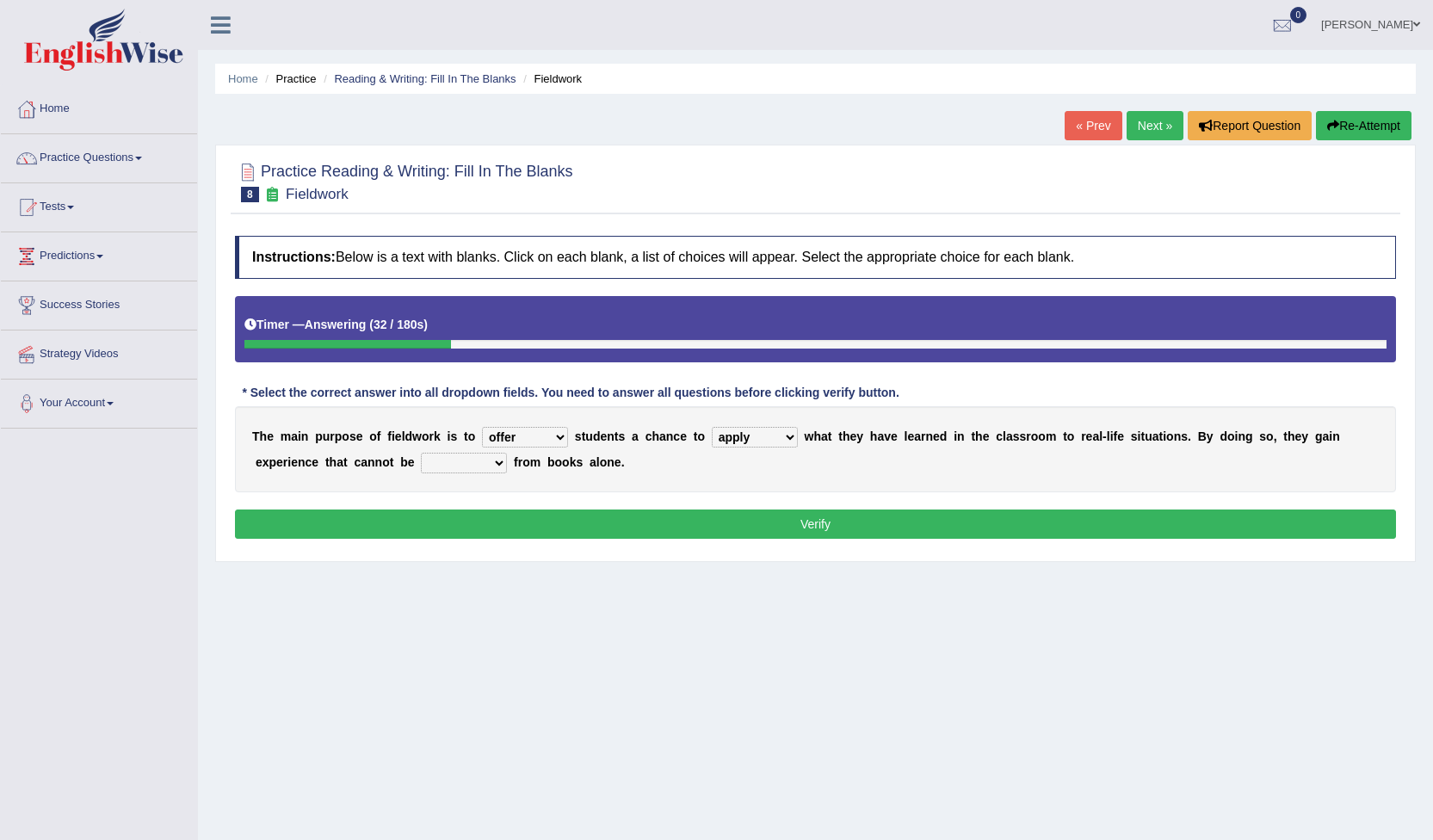
click at [712, 426] on select "compare align apply dismount" at bounding box center [754, 436] width 86 height 21
click at [421, 460] on select "originated prepared obtained touted" at bounding box center [463, 462] width 86 height 21
select select "obtained"
click at [421, 452] on select "originated prepared obtained touted" at bounding box center [463, 462] width 86 height 21
click at [721, 526] on button "Verify" at bounding box center [815, 523] width 1161 height 29
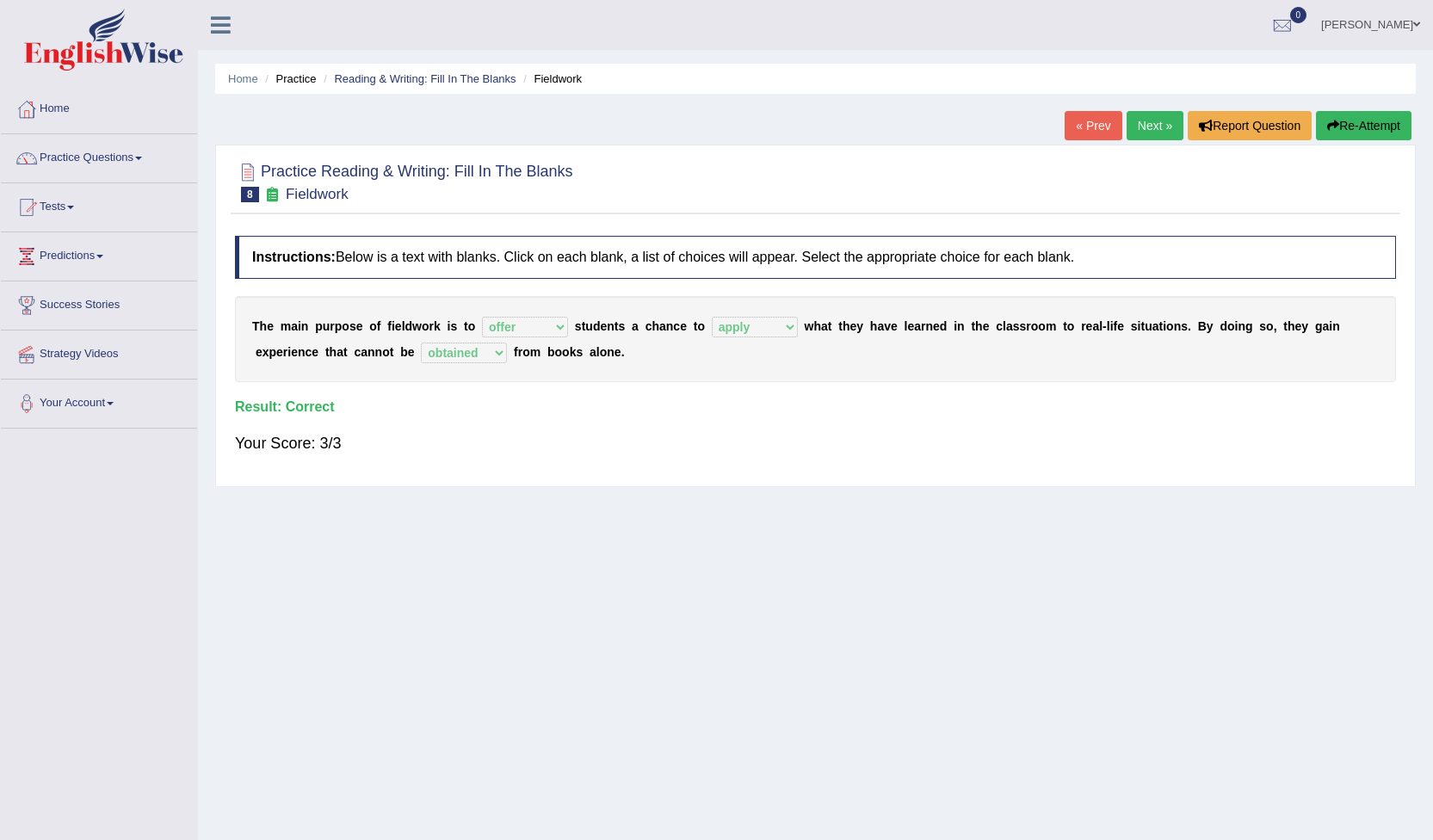
click at [0, 361] on div "Home Practice Questions Speaking Practice Read Aloud Repeat Sentence Describe I…" at bounding box center [99, 257] width 222 height 344
click at [1146, 132] on link "Next »" at bounding box center [1155, 125] width 57 height 29
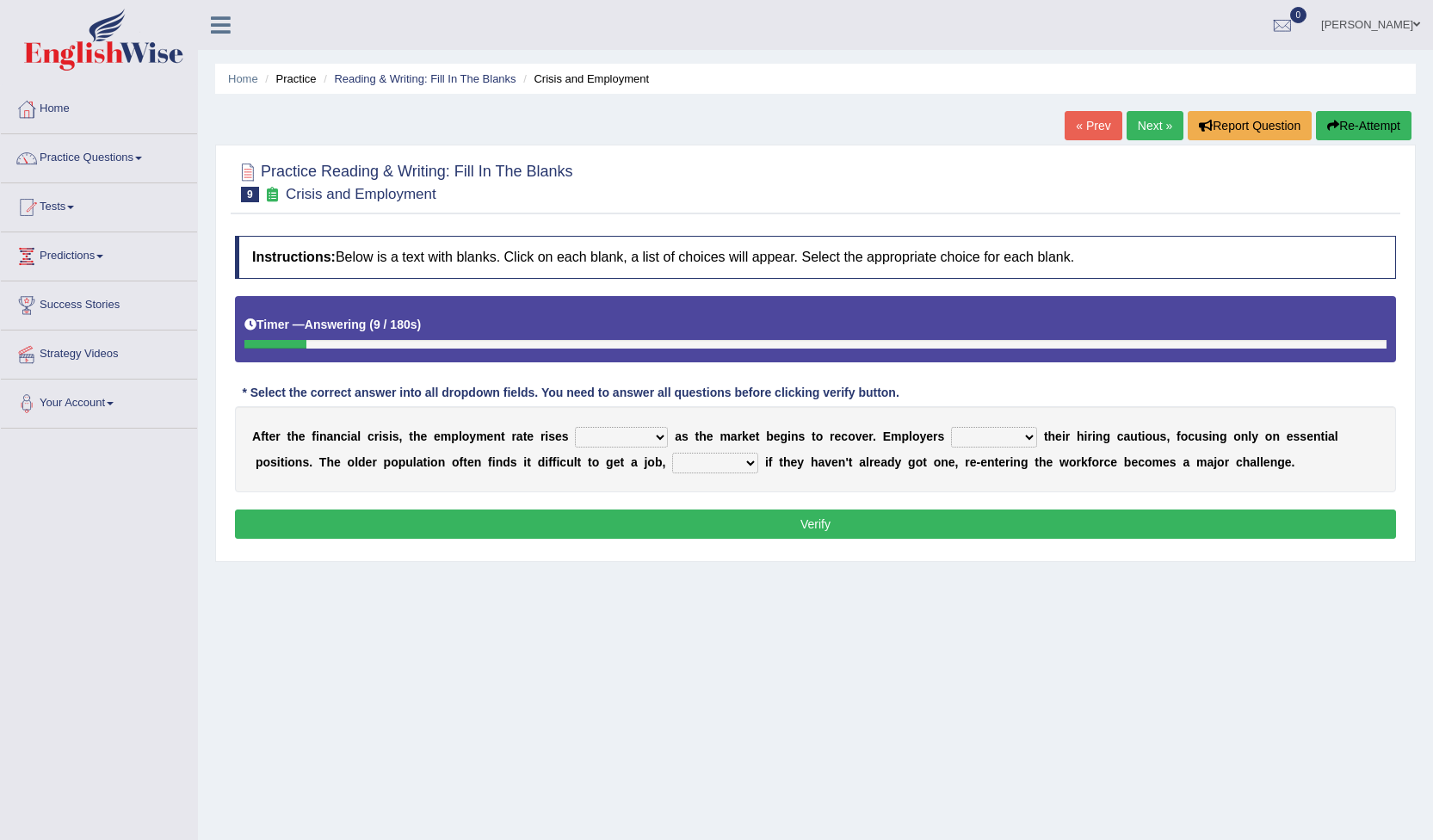
click at [637, 436] on select "normally conversely strenuously sharply" at bounding box center [621, 436] width 93 height 21
select select "strenuously"
click at [575, 426] on select "normally conversely strenuously sharply" at bounding box center [621, 436] width 93 height 21
click at [985, 437] on select "keeping kept keep are kept" at bounding box center [995, 436] width 86 height 21
click at [952, 426] on select "keeping kept keep are kept" at bounding box center [995, 436] width 86 height 21
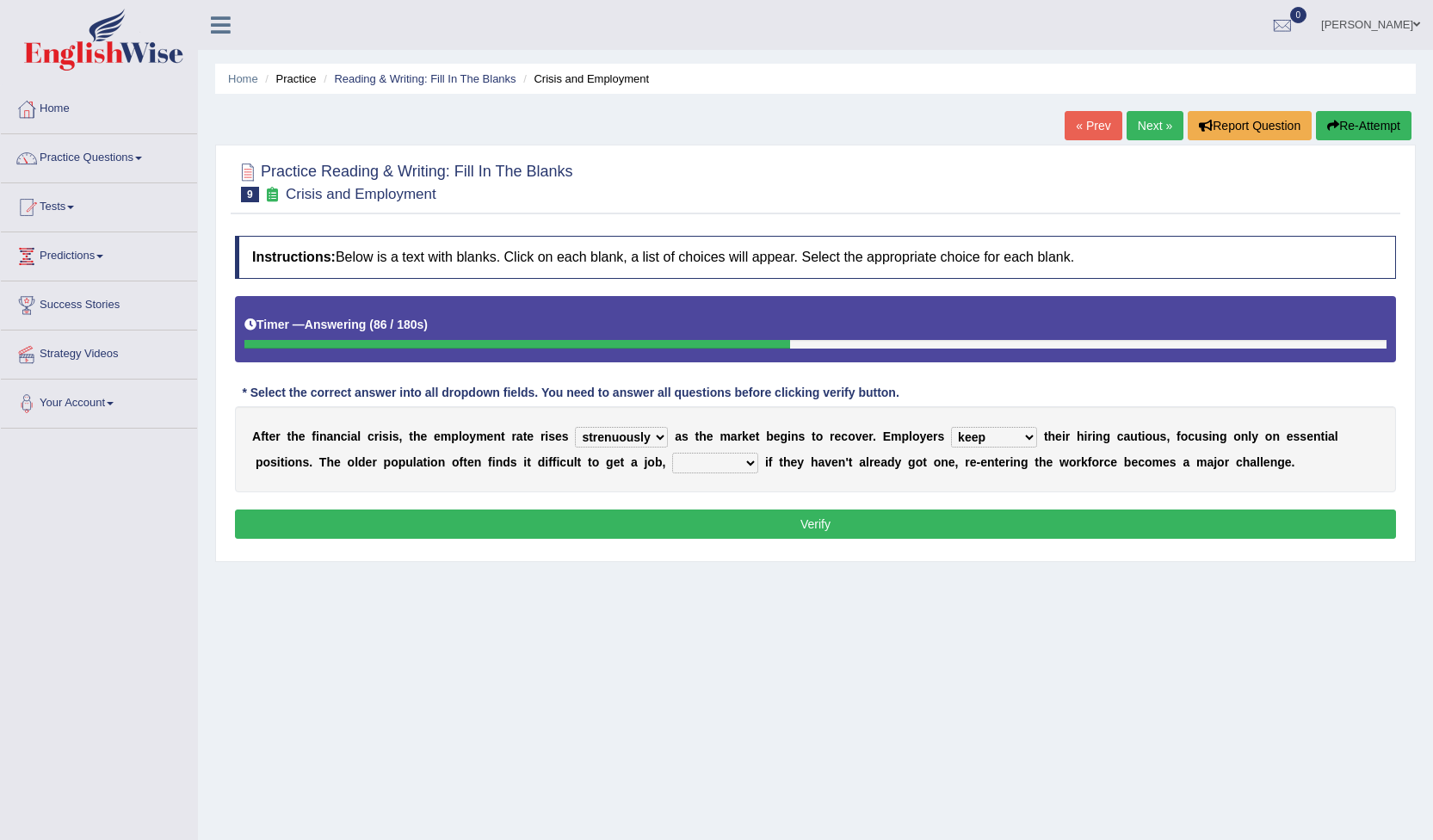
click at [673, 462] on select "although while then because" at bounding box center [716, 462] width 86 height 21
click at [992, 431] on select "keeping kept keep are kept" at bounding box center [995, 436] width 86 height 21
select select "kept"
click at [952, 426] on select "keeping kept keep are kept" at bounding box center [995, 436] width 86 height 21
click at [673, 452] on select "although while then because" at bounding box center [716, 462] width 86 height 21
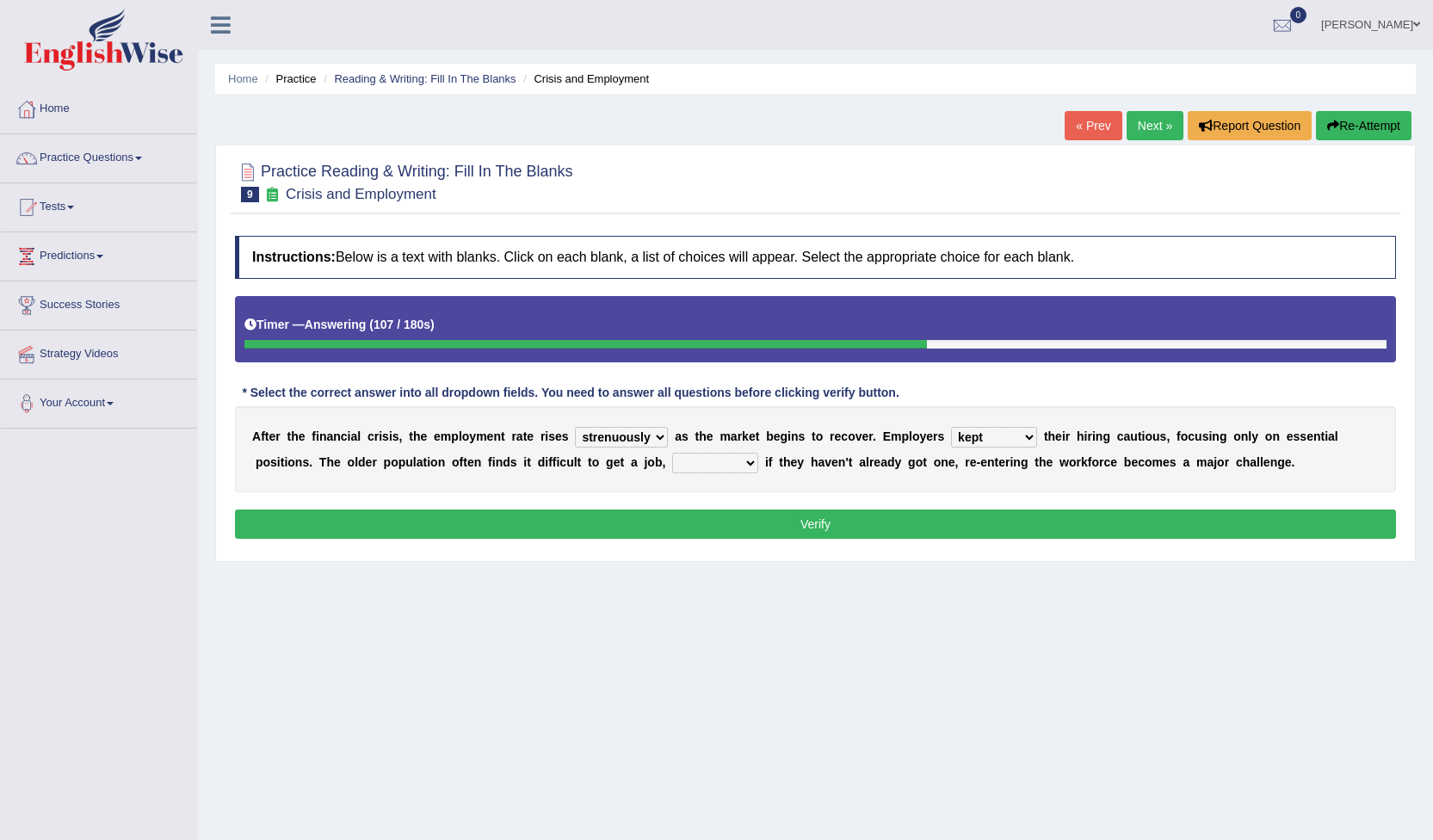
select select "although"
click at [673, 452] on select "although while then because" at bounding box center [716, 462] width 86 height 21
drag, startPoint x: 638, startPoint y: 458, endPoint x: 796, endPoint y: 530, distance: 173.6
click at [673, 458] on select "although while then because" at bounding box center [716, 462] width 86 height 21
click at [673, 459] on select "although while then because" at bounding box center [716, 462] width 86 height 21
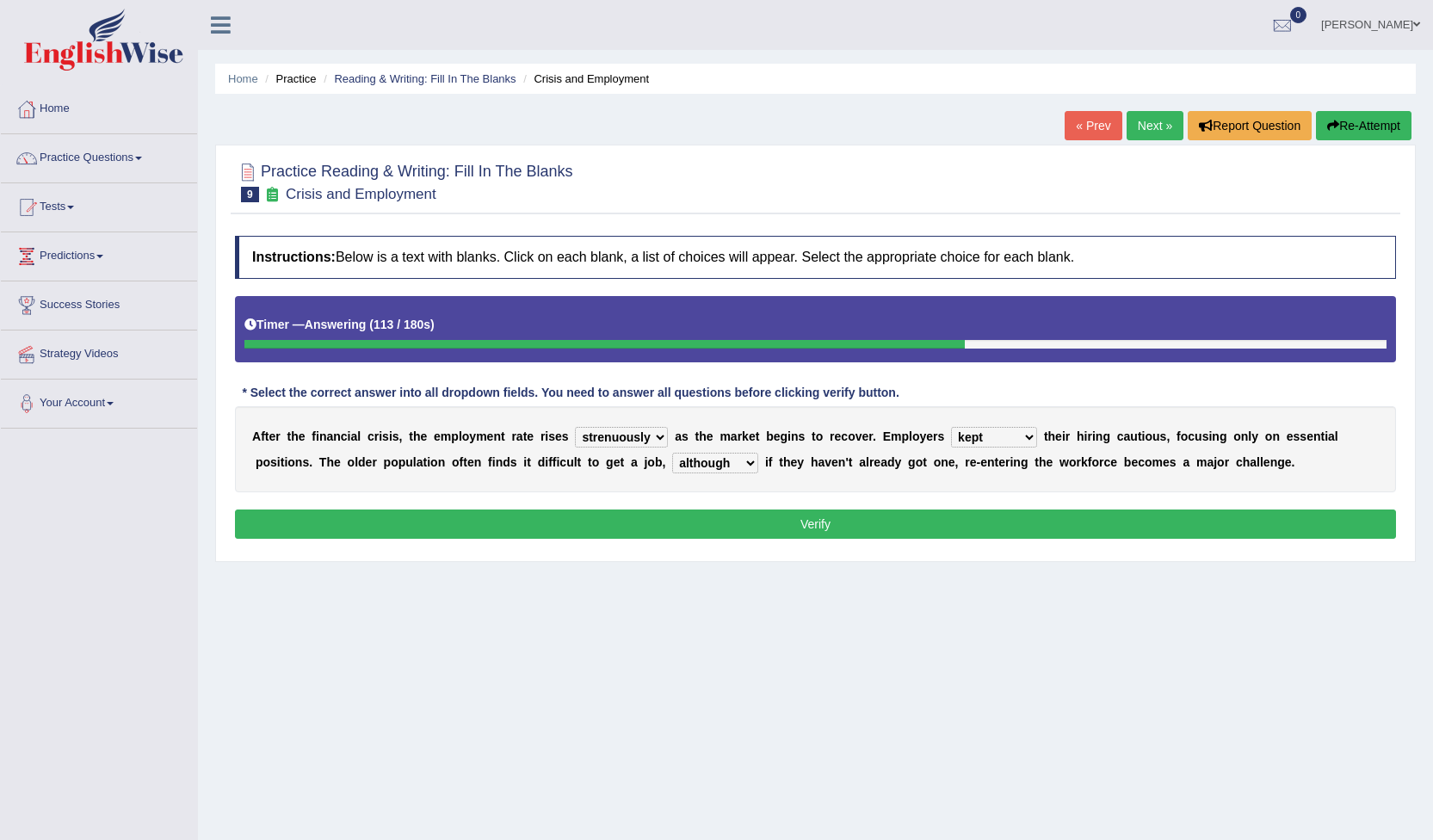
click at [673, 464] on select "although while then because" at bounding box center [716, 462] width 86 height 21
click at [673, 460] on select "although while then because" at bounding box center [716, 462] width 86 height 21
click at [673, 458] on select "although while then because" at bounding box center [716, 462] width 86 height 21
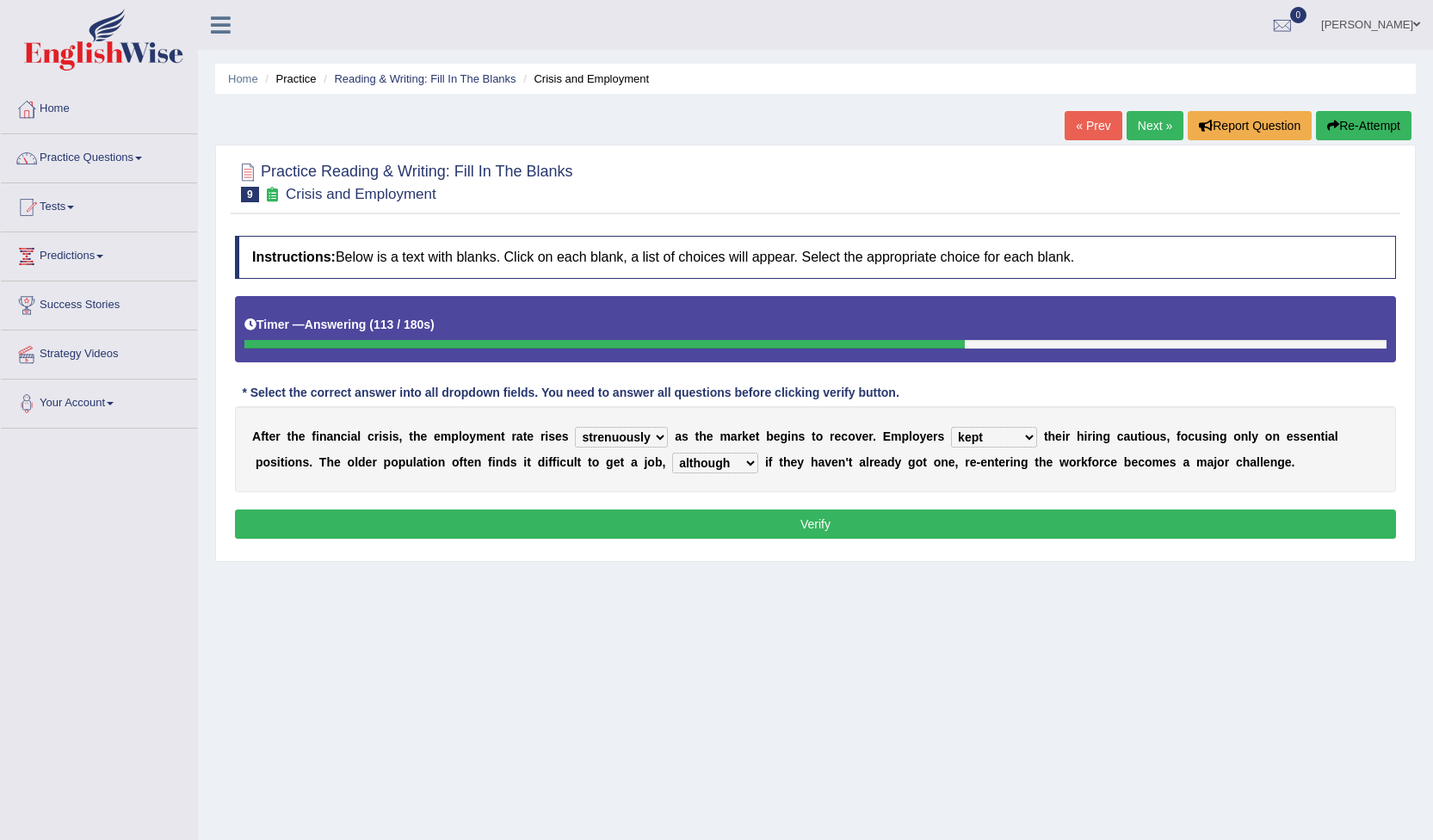
click at [746, 525] on button "Verify" at bounding box center [815, 523] width 1161 height 29
click at [796, 517] on div "Home Practice Reading & Writing: Fill In The Blanks Crisis and Employment « Pre…" at bounding box center [816, 430] width 1236 height 861
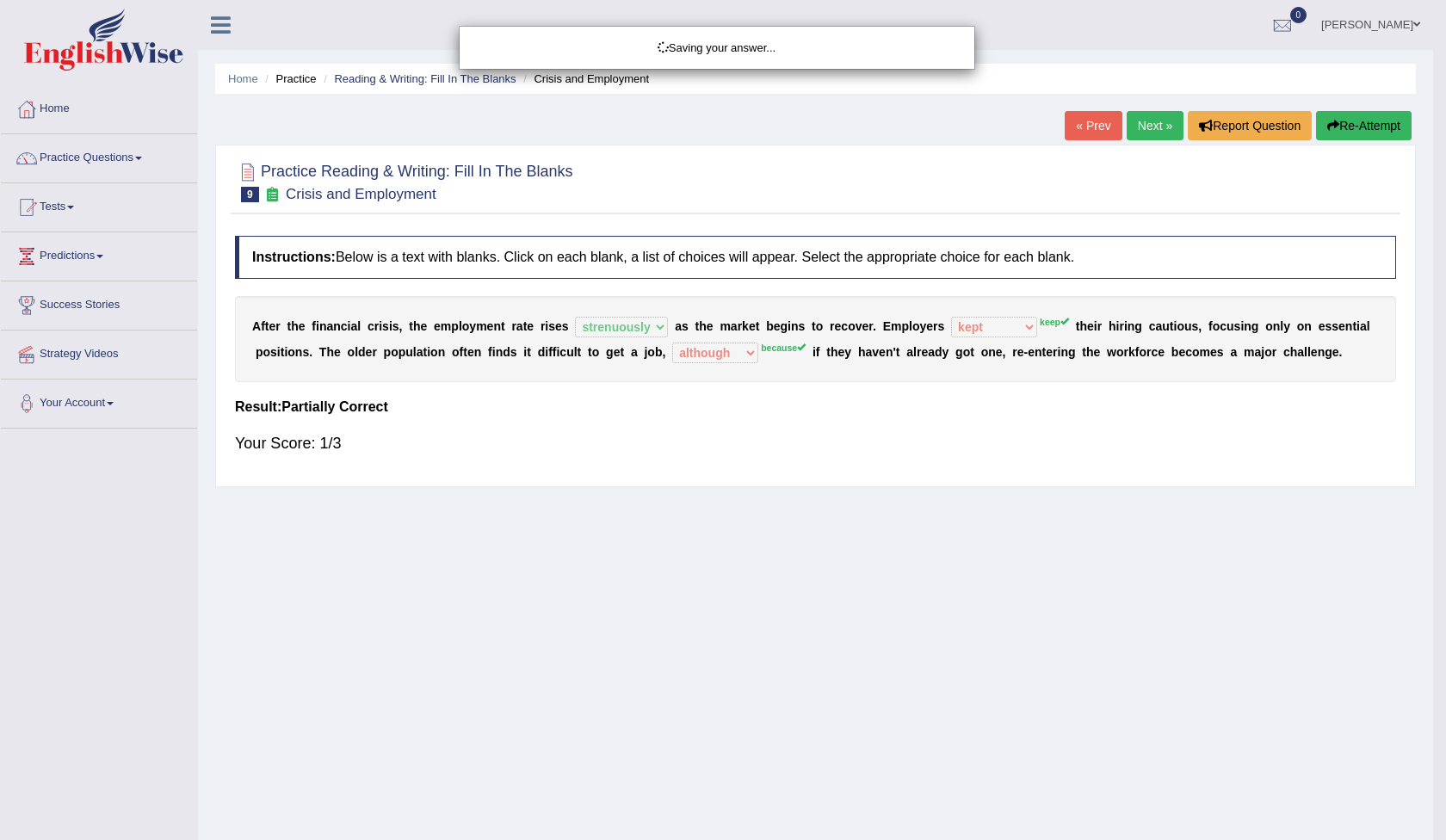
click at [801, 528] on div "Saving your answer..." at bounding box center [723, 420] width 1446 height 840
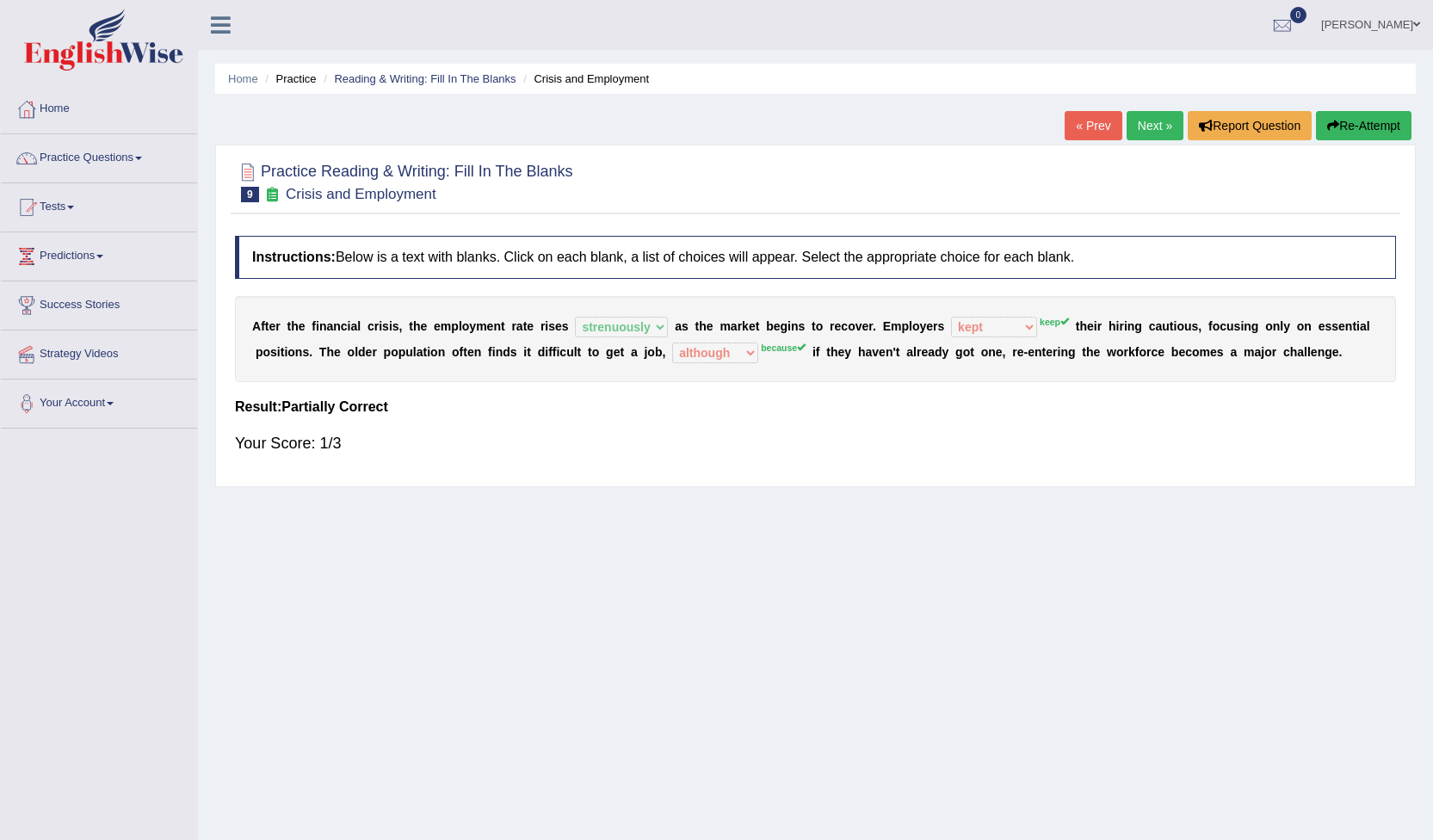
click at [1142, 126] on link "Next »" at bounding box center [1155, 125] width 57 height 29
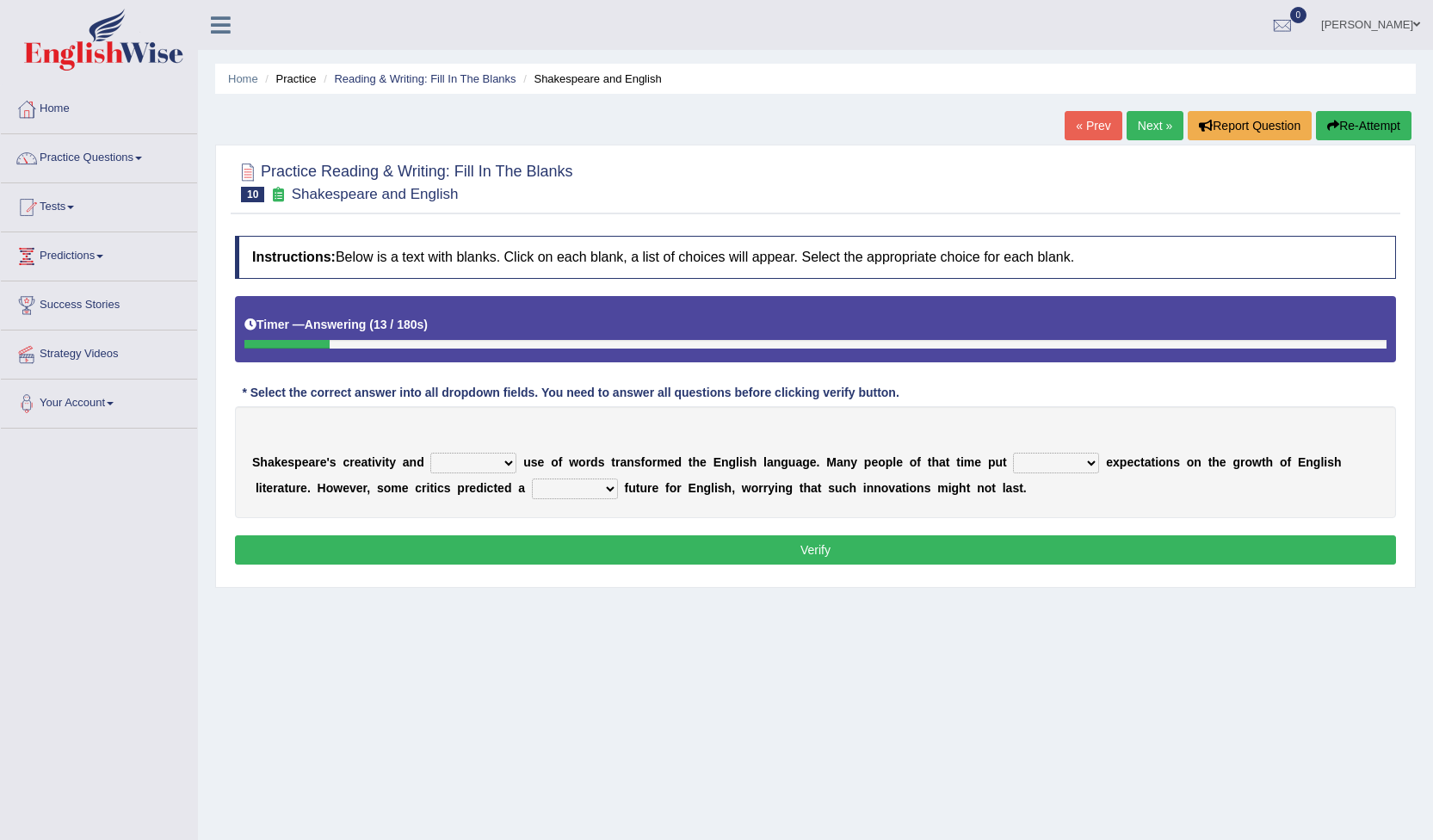
click at [499, 461] on select "idealized intensive fancied inventive" at bounding box center [473, 462] width 86 height 21
click at [430, 452] on select "idealized intensive fancied inventive" at bounding box center [473, 462] width 86 height 21
click at [496, 461] on select "idealized intensive fancied inventive" at bounding box center [473, 462] width 86 height 21
select select "inventive"
click at [430, 452] on select "idealized intensive fancied inventive" at bounding box center [473, 462] width 86 height 21
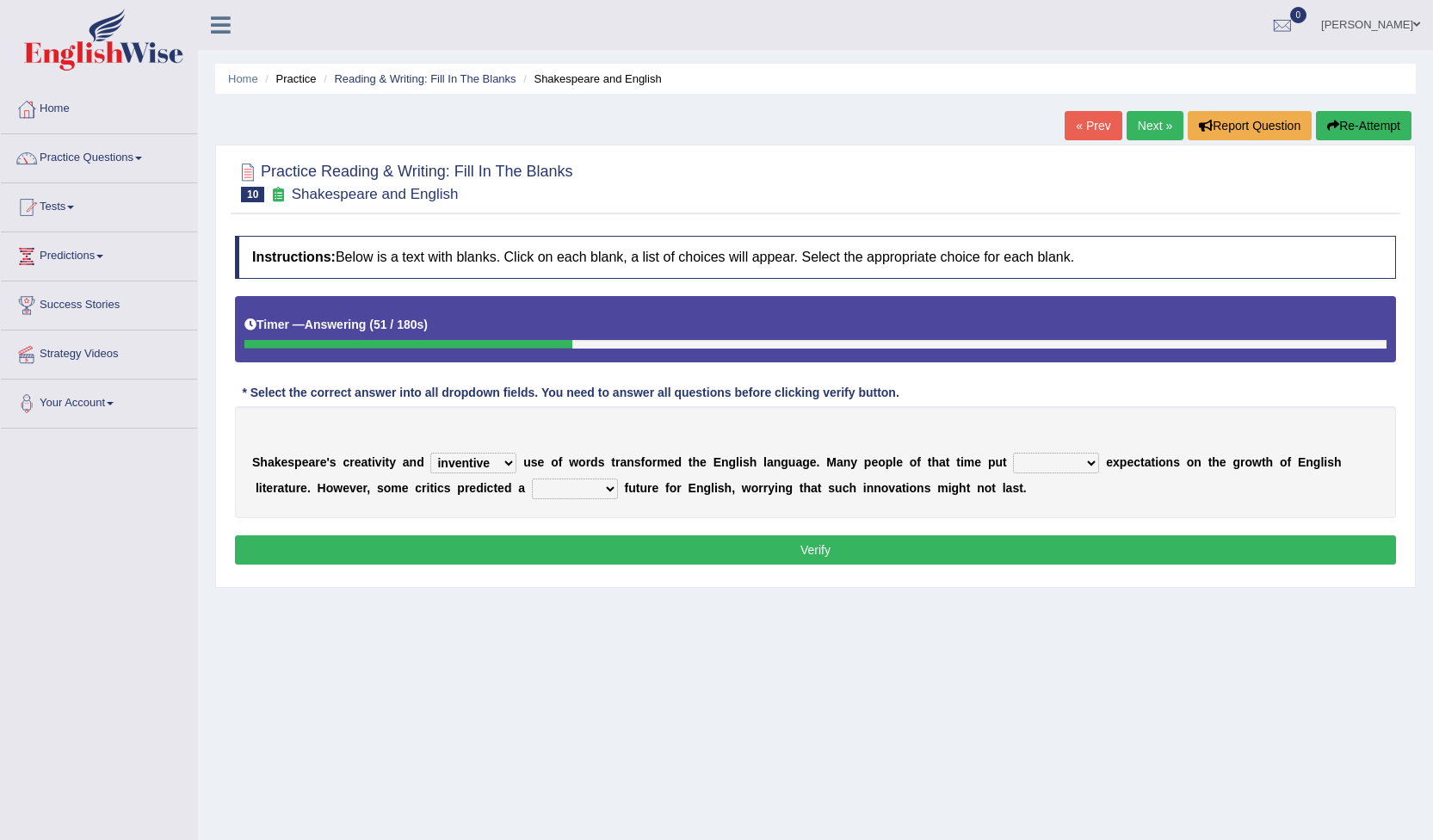
click at [1051, 459] on select "wide much high more" at bounding box center [1056, 462] width 86 height 21
select select "more"
click at [1013, 452] on select "wide much high more" at bounding box center [1056, 462] width 86 height 21
click at [535, 489] on select "monetary promising irresistible daunting" at bounding box center [575, 488] width 86 height 21
select select "promising"
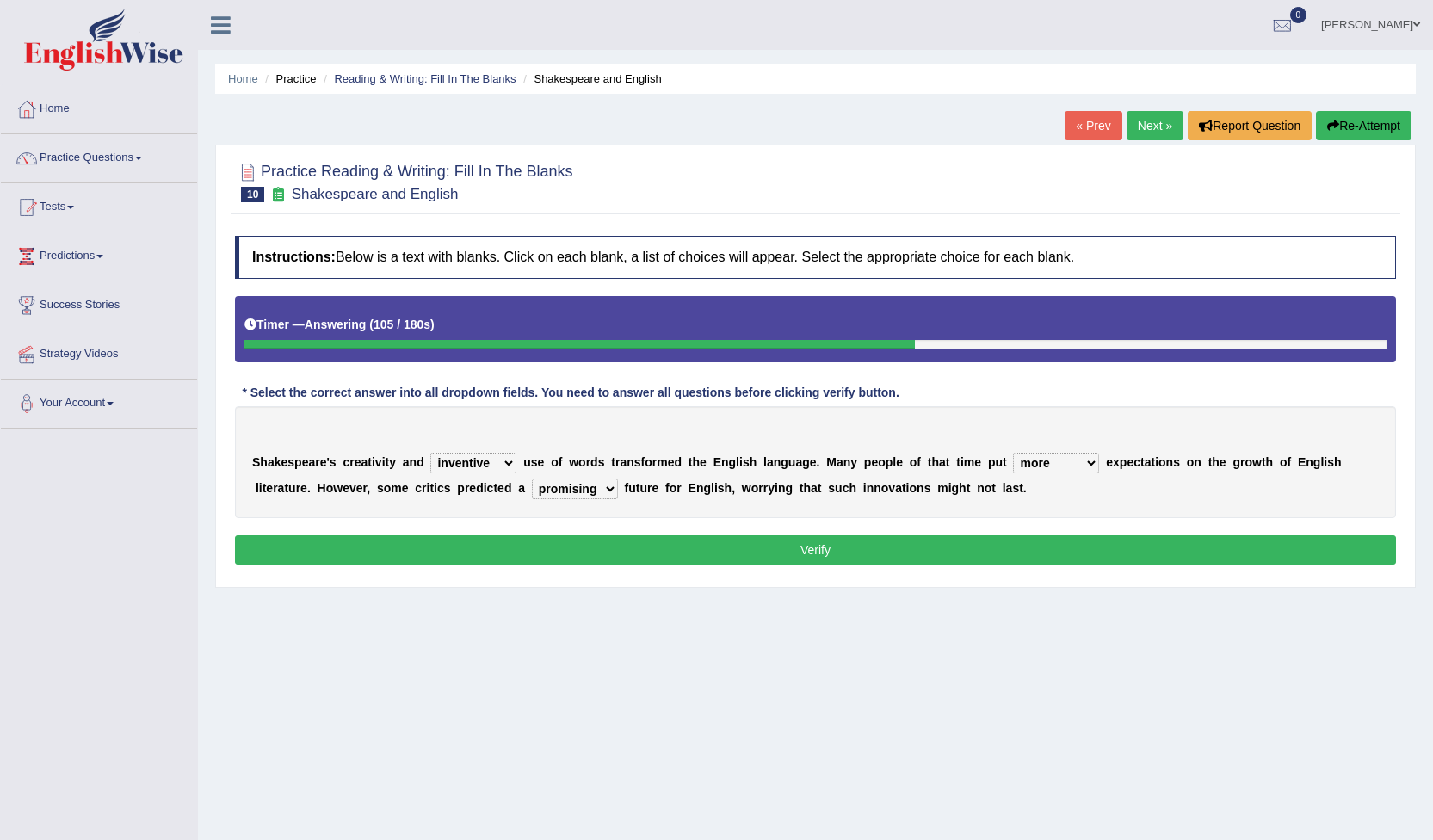
click at [532, 478] on select "monetary promising irresistible daunting" at bounding box center [575, 488] width 86 height 21
click at [789, 548] on button "Verify" at bounding box center [815, 549] width 1161 height 29
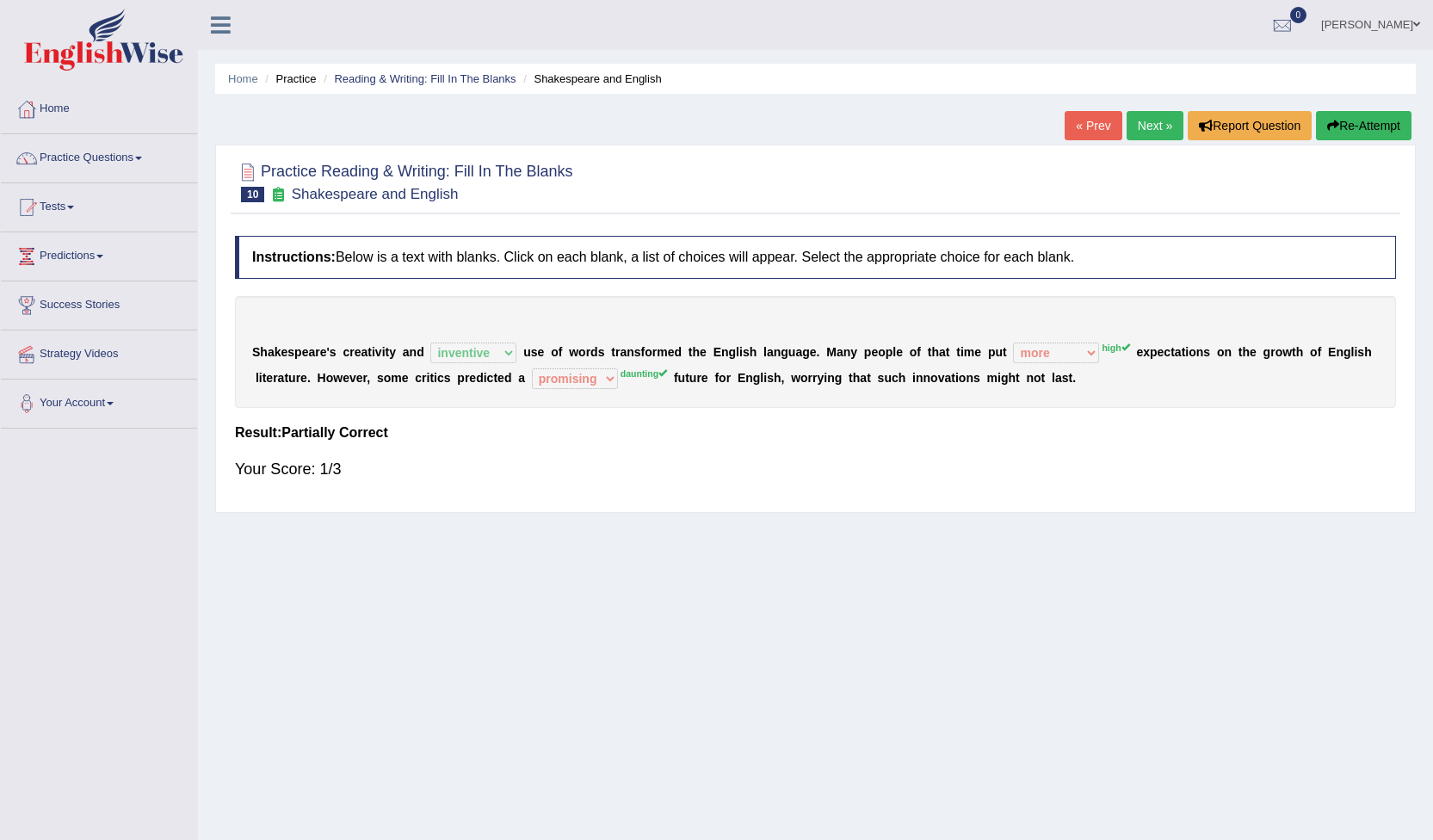
click at [1167, 124] on div "Home Practice Reading & Writing: Fill In The Blanks Shakespeare and English « P…" at bounding box center [816, 430] width 1236 height 861
click at [1159, 124] on link "Next »" at bounding box center [1155, 125] width 57 height 29
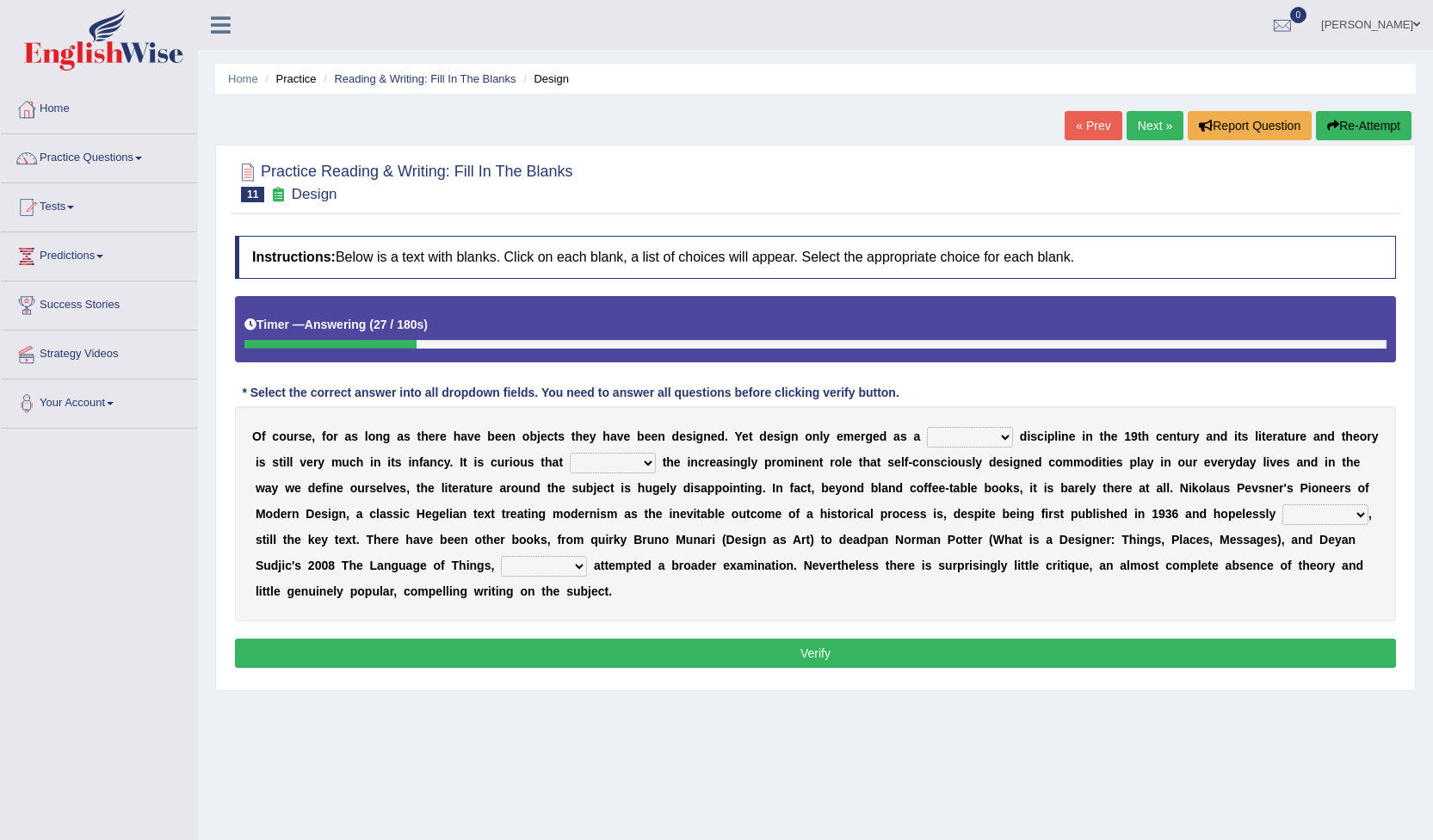
click at [960, 434] on select "bilateral ubiquitous foremost dedicated" at bounding box center [970, 436] width 86 height 21
select select "bilateral"
click at [927, 426] on select "bilateral ubiquitous foremost dedicated" at bounding box center [970, 436] width 86 height 21
click at [586, 456] on div "O f c o u r s e , f o r a s l o n g a s t h e r e h a v e b e e n o b j e c t s…" at bounding box center [815, 514] width 1161 height 215
click at [584, 459] on select "since despite within through" at bounding box center [613, 462] width 86 height 21
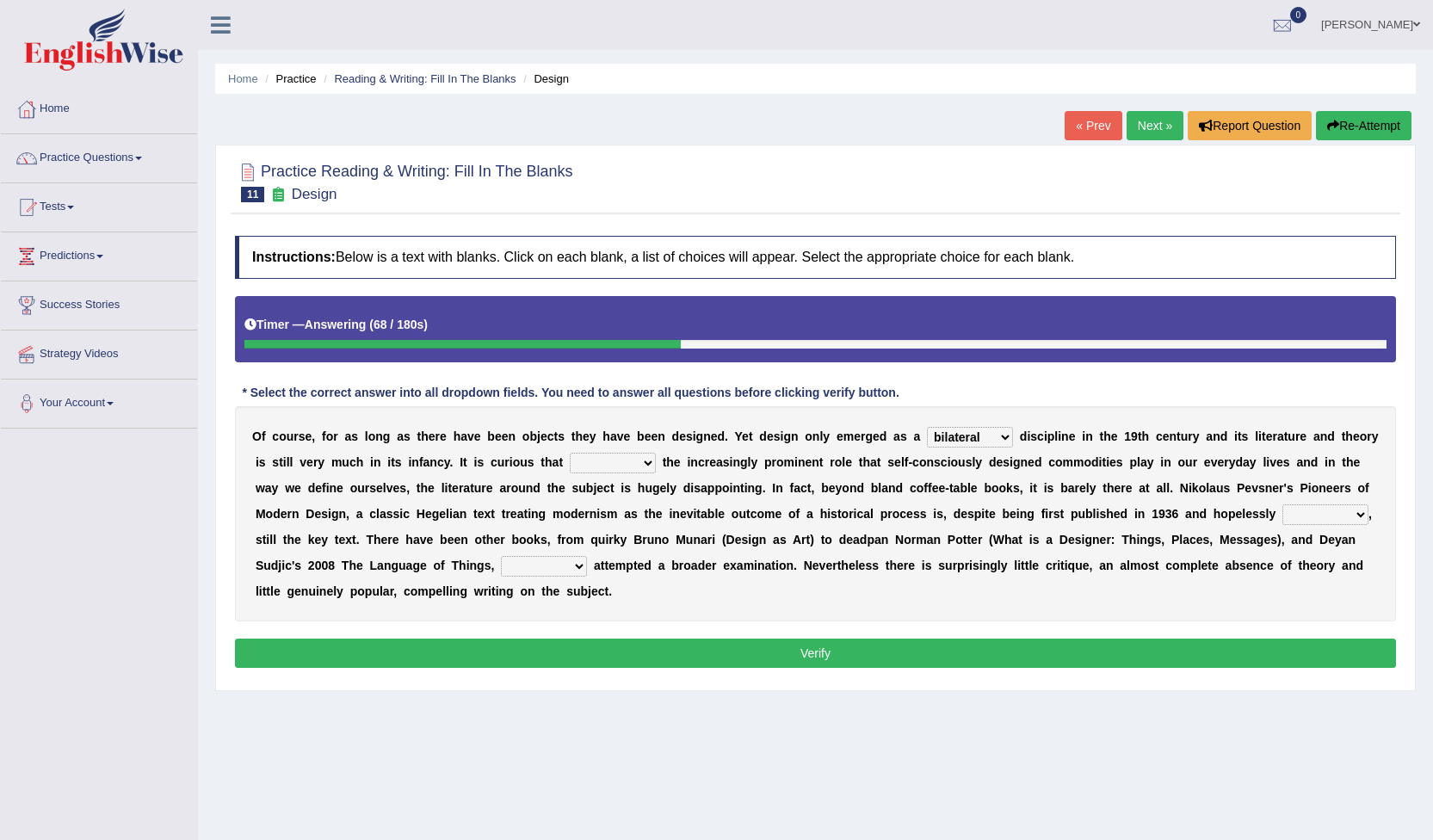
select select "despite"
click at [570, 452] on select "since despite within through" at bounding box center [613, 462] width 86 height 21
click at [1283, 511] on select "dates dating date dated" at bounding box center [1325, 514] width 86 height 21
select select "dated"
click at [1283, 504] on select "dates dating date dated" at bounding box center [1325, 514] width 86 height 21
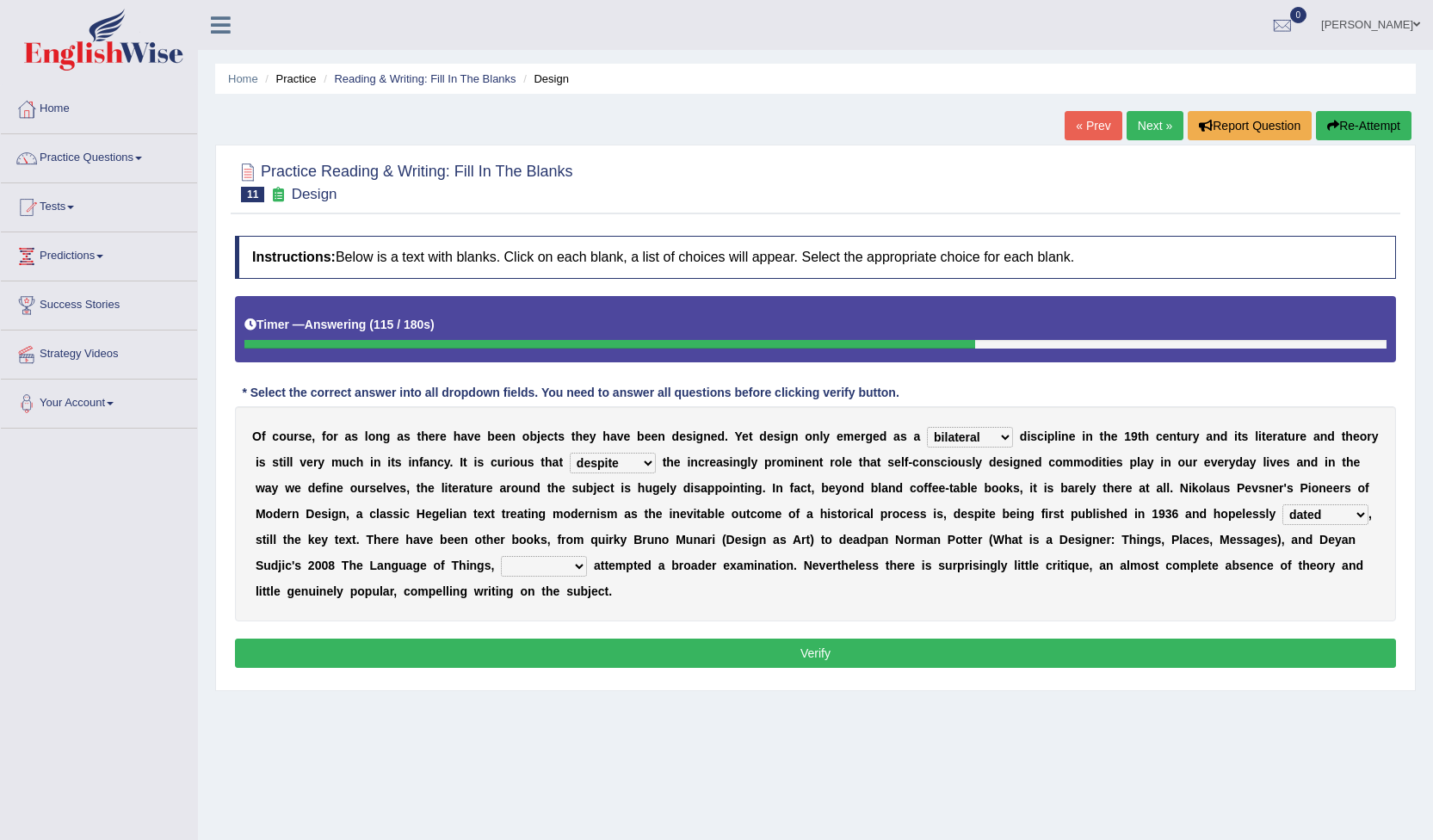
click at [501, 568] on select "which then however as" at bounding box center [544, 566] width 86 height 21
select select "however"
click at [501, 556] on select "which then however as" at bounding box center [544, 566] width 86 height 21
click at [501, 566] on select "which then however as" at bounding box center [544, 566] width 86 height 21
click at [955, 434] on select "bilateral ubiquitous foremost dedicated" at bounding box center [970, 436] width 86 height 21
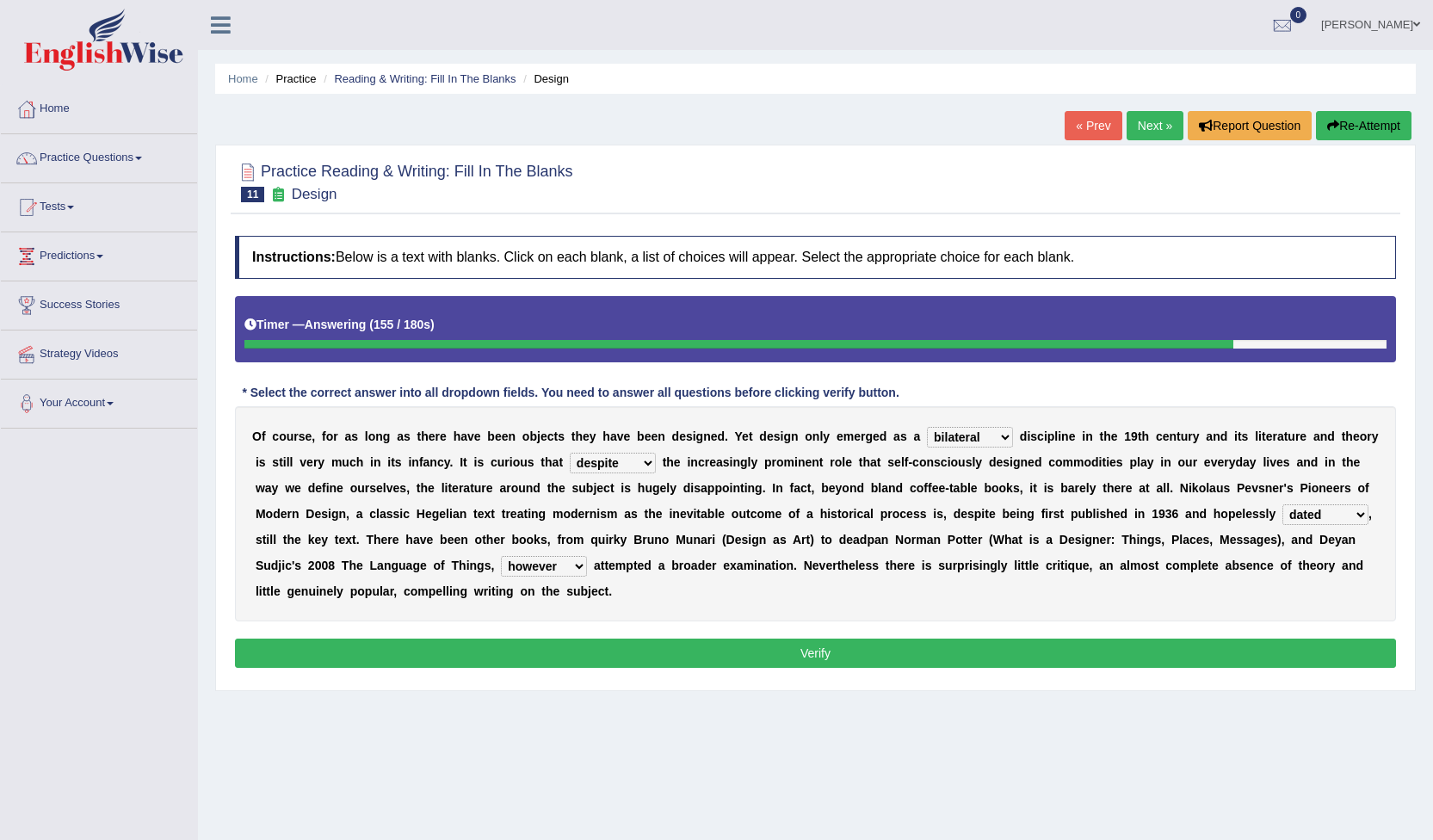
click at [963, 376] on div "Instructions: Below is a text with blanks. Click on each blank, a list of choic…" at bounding box center [816, 454] width 1170 height 454
click at [837, 661] on button "Verify" at bounding box center [815, 653] width 1161 height 29
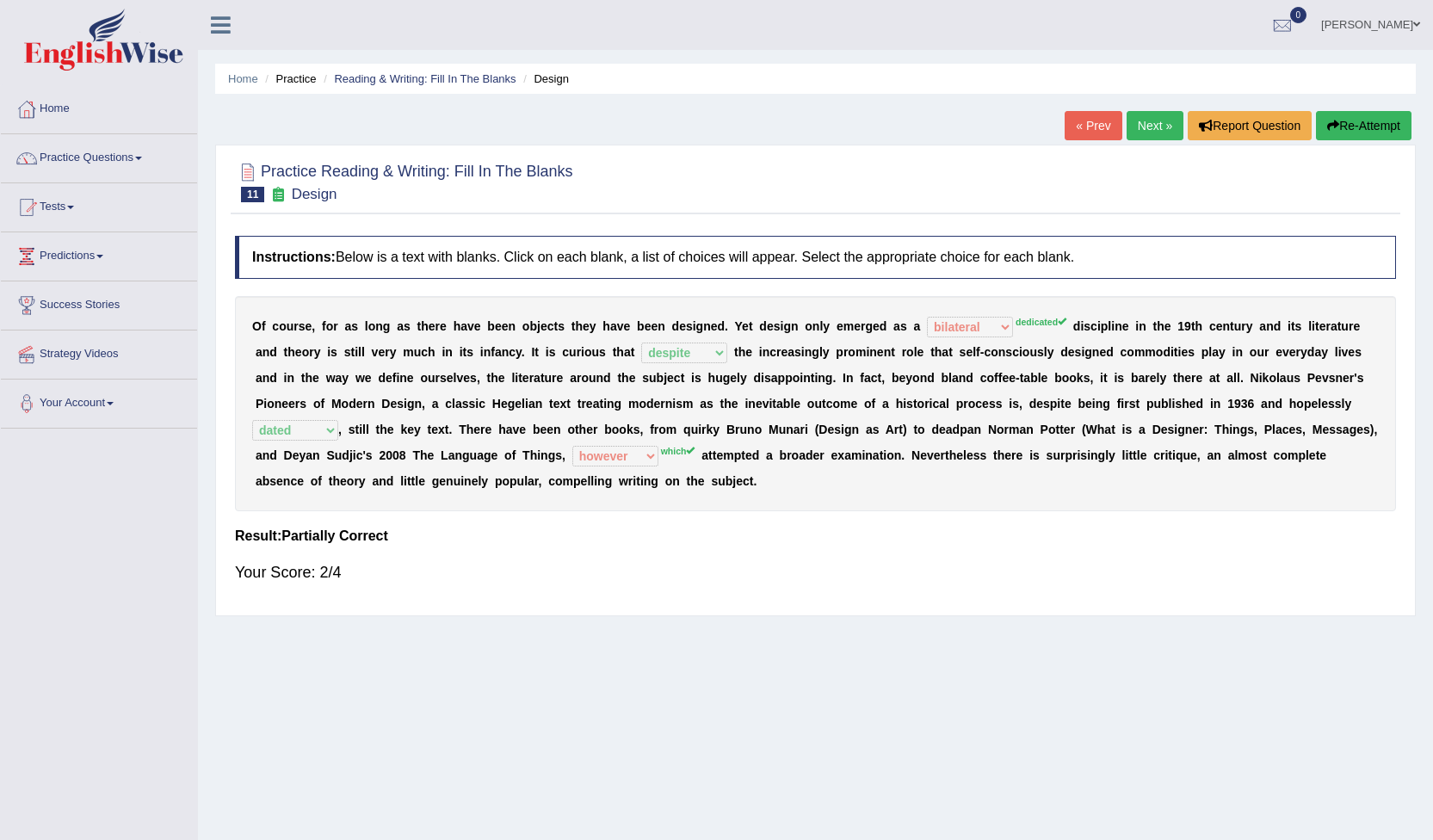
click at [1136, 128] on link "Next »" at bounding box center [1155, 125] width 57 height 29
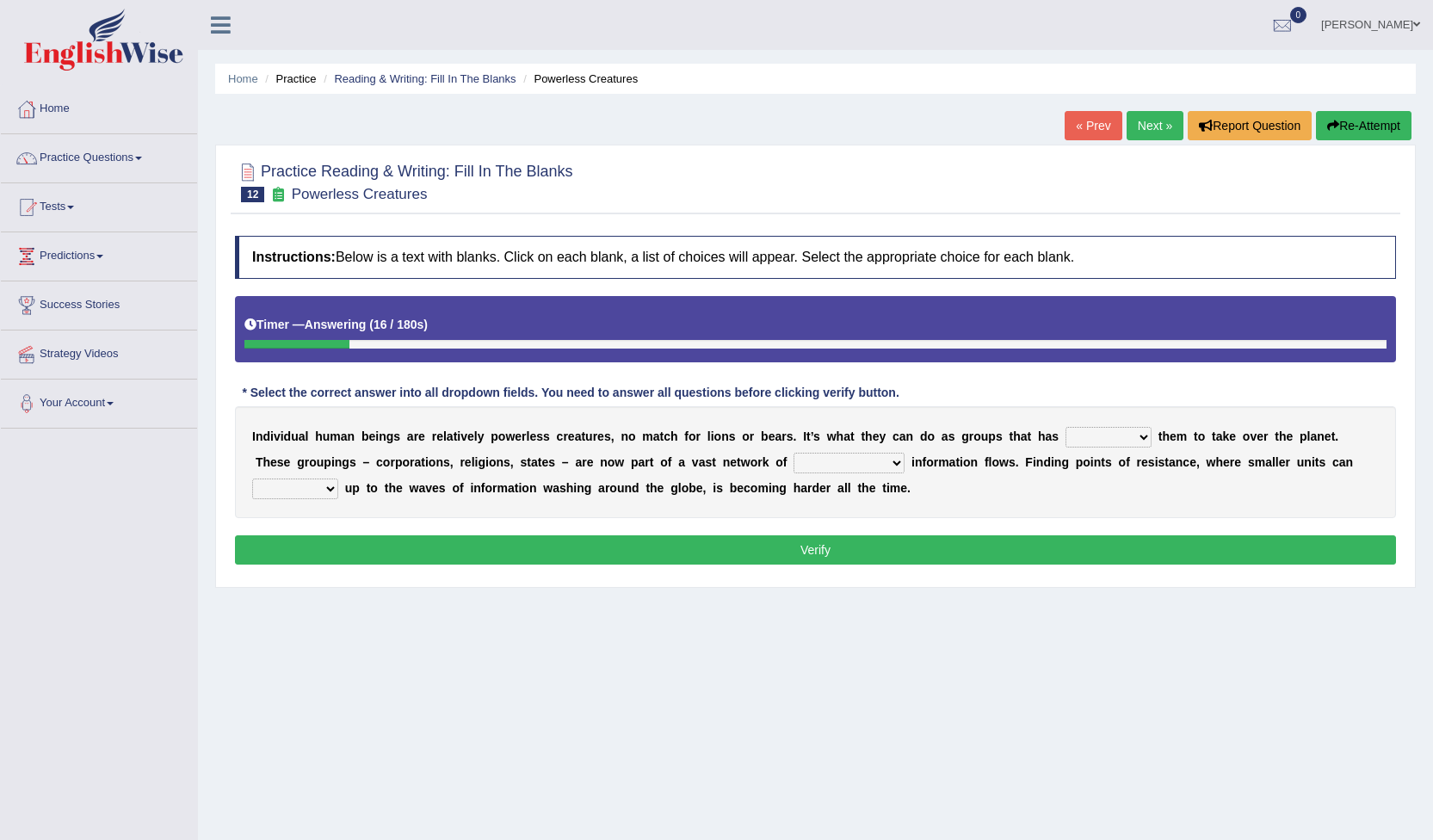
click at [1072, 426] on select "enabled contended embodied conjured" at bounding box center [1108, 436] width 86 height 21
select select "enabled"
click at [1065, 426] on select "enabled contended embodied conjured" at bounding box center [1108, 436] width 86 height 21
click at [794, 458] on select "interconnected overlapping fastened exploited" at bounding box center [849, 462] width 111 height 21
select select "interconnected"
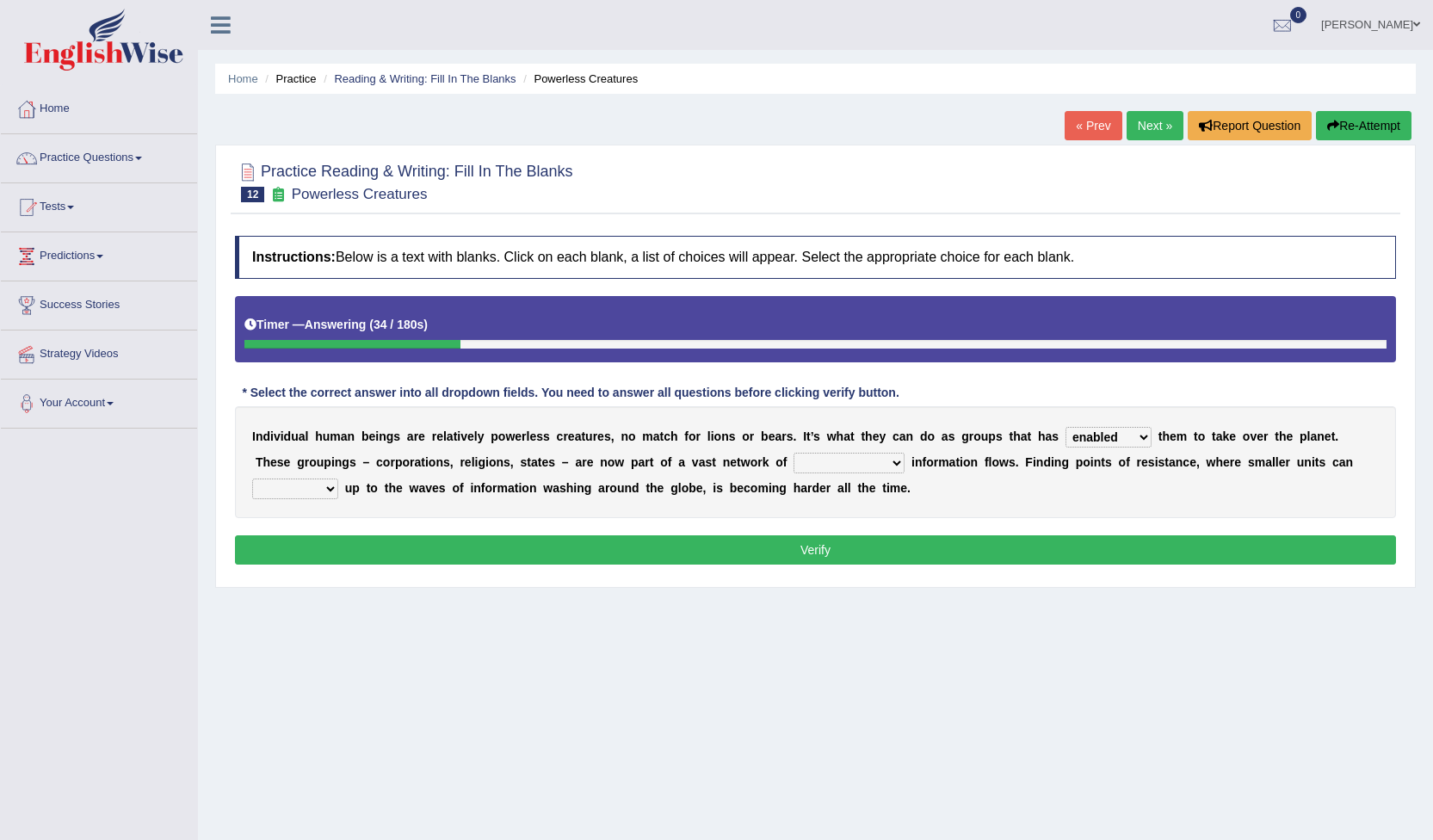
click at [794, 452] on select "interconnected overlapping fastened exploited" at bounding box center [849, 462] width 111 height 21
click at [339, 478] on select "stand raise hail pump" at bounding box center [295, 488] width 86 height 21
select select "stand"
click at [339, 478] on select "stand raise hail pump" at bounding box center [295, 488] width 86 height 21
click at [1086, 553] on button "Verify" at bounding box center [815, 549] width 1161 height 29
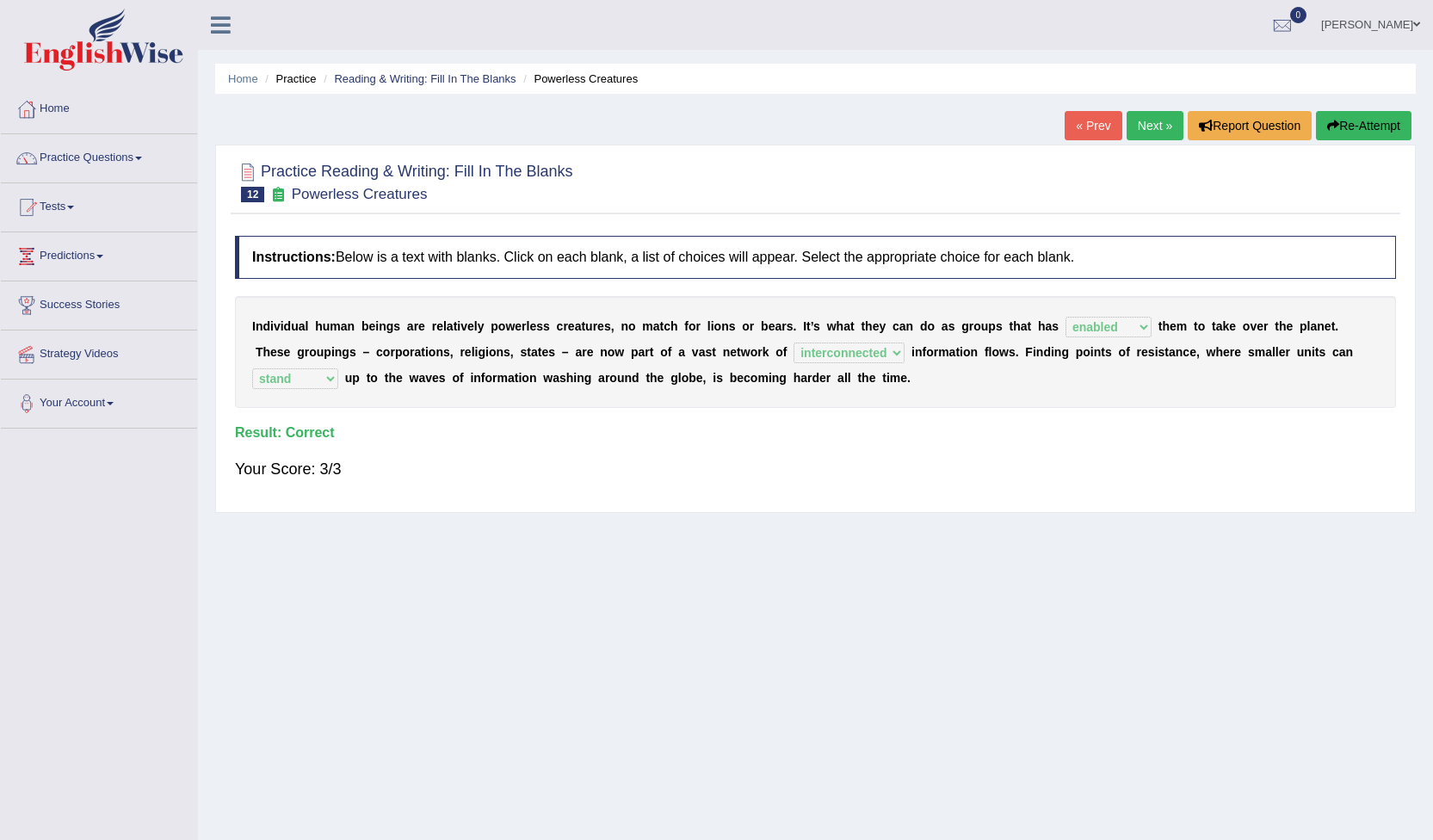
click at [1152, 122] on link "Next »" at bounding box center [1155, 125] width 57 height 29
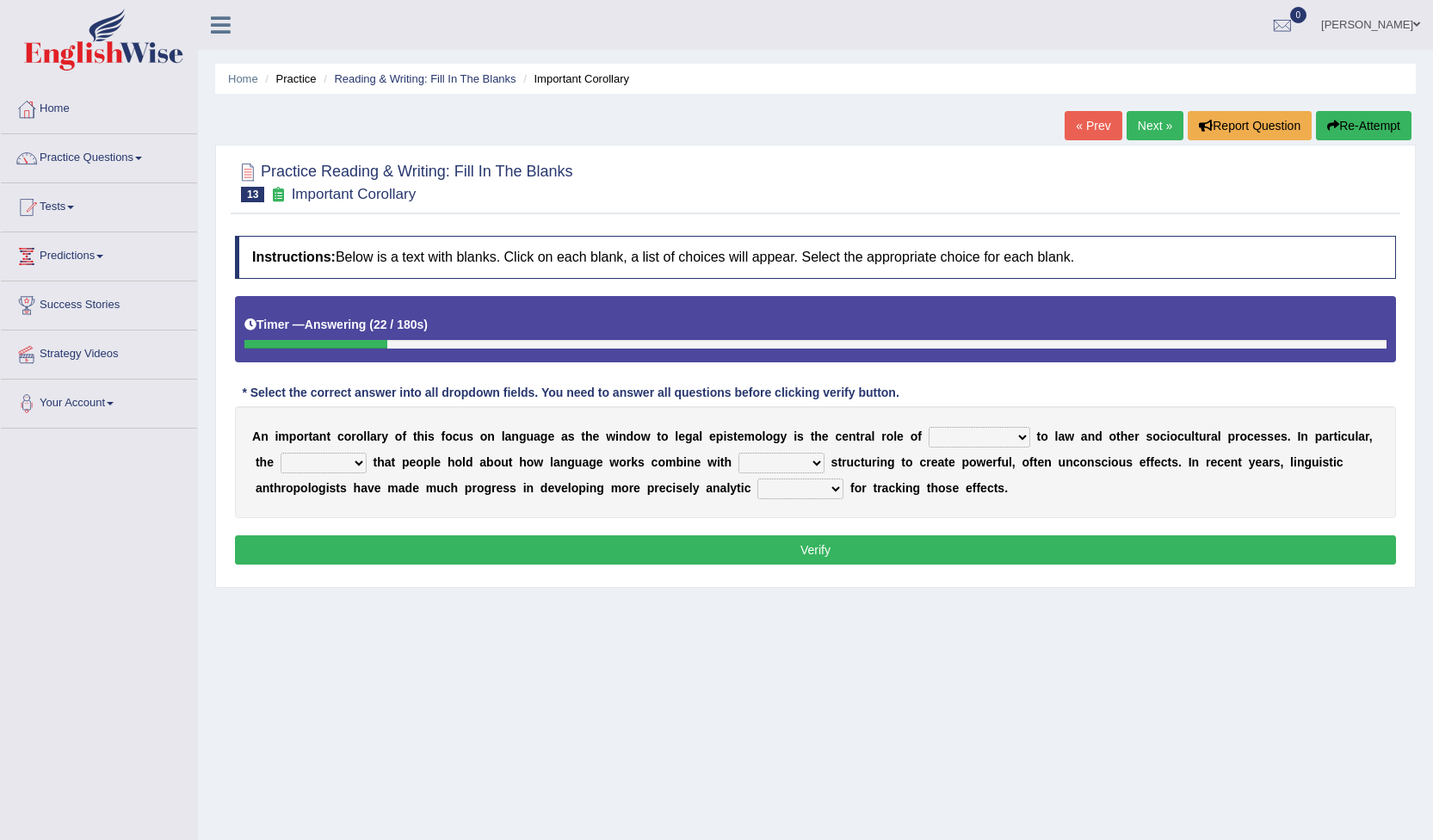
click at [976, 434] on select "discourse epoch dialect acquaintance" at bounding box center [980, 436] width 102 height 21
select select "discourse"
click at [929, 426] on select "discourse epoch dialect acquaintance" at bounding box center [980, 436] width 102 height 21
click at [333, 458] on select "deviation besmirch consent ideas" at bounding box center [324, 462] width 86 height 21
select select "ideas"
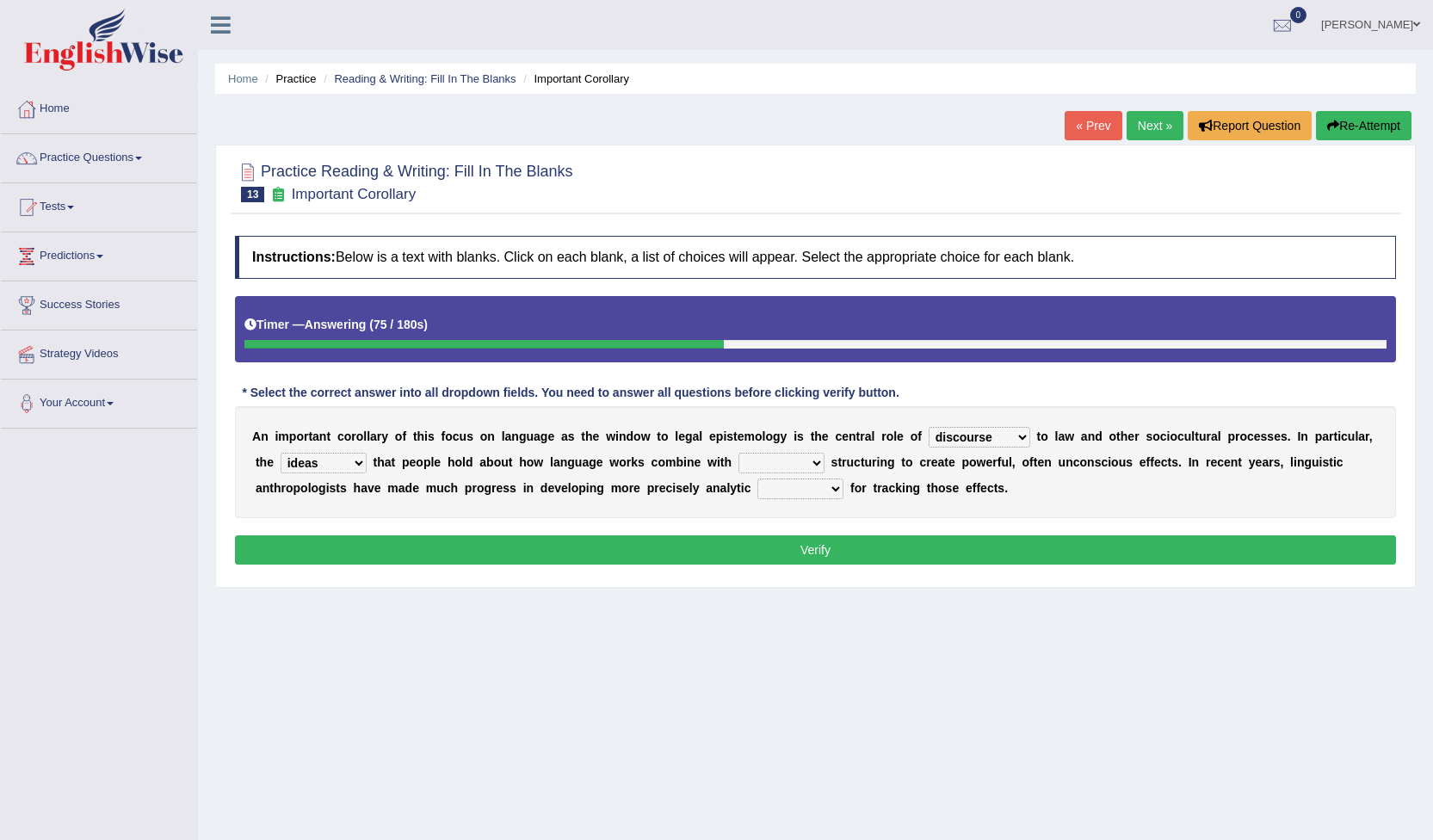
click at [281, 452] on select "deviation besmirch consent ideas" at bounding box center [324, 462] width 86 height 21
click at [767, 463] on select "mandatory linguistic legitimate customary" at bounding box center [781, 462] width 86 height 21
select select "mandatory"
click at [738, 452] on select "mandatory linguistic legitimate customary" at bounding box center [781, 462] width 86 height 21
click at [757, 494] on select "tools appetite albums stroke" at bounding box center [800, 488] width 86 height 21
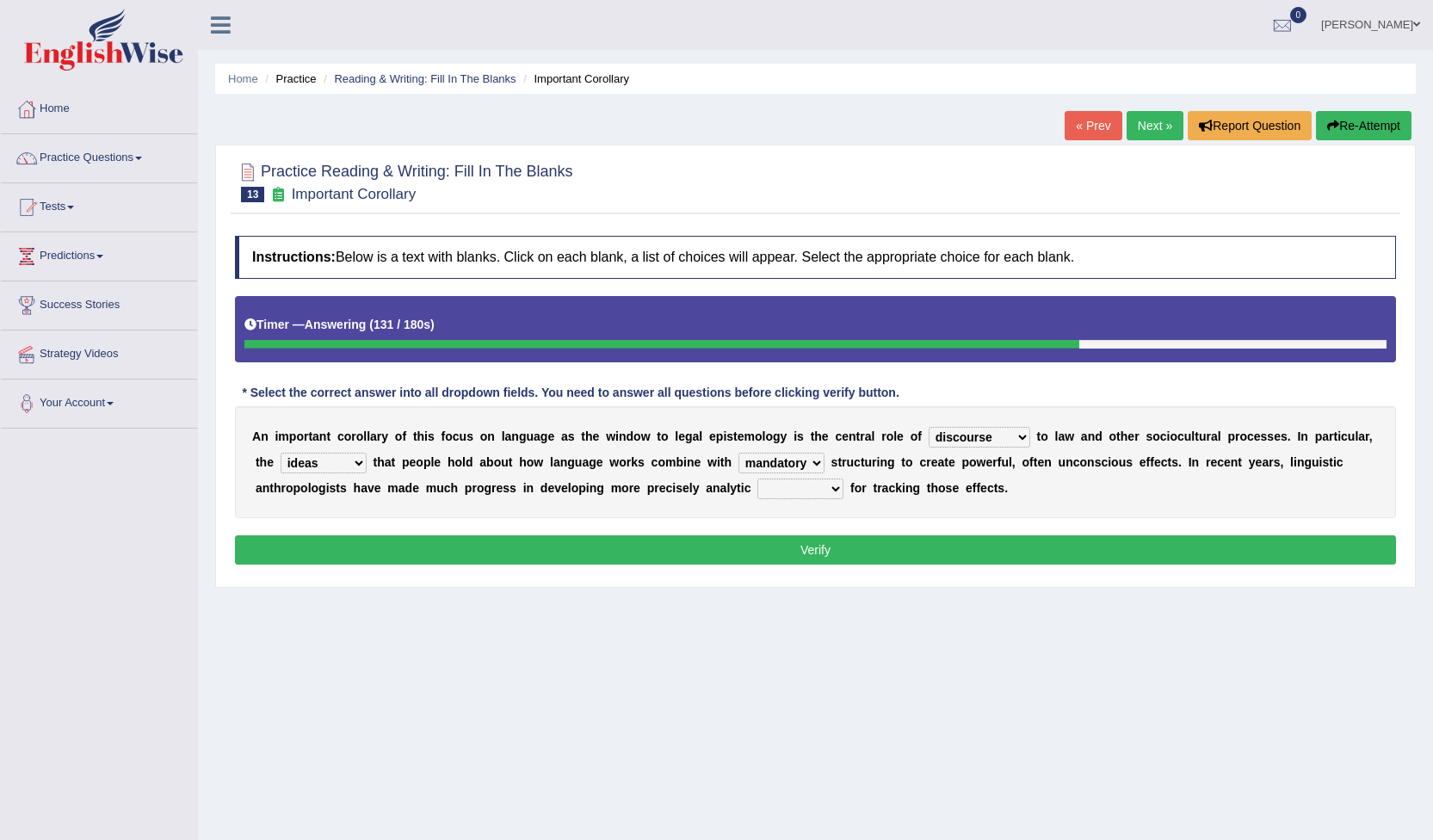
select select "tools"
click at [757, 478] on select "tools appetite albums stroke" at bounding box center [800, 488] width 86 height 21
click at [773, 543] on button "Verify" at bounding box center [815, 549] width 1161 height 29
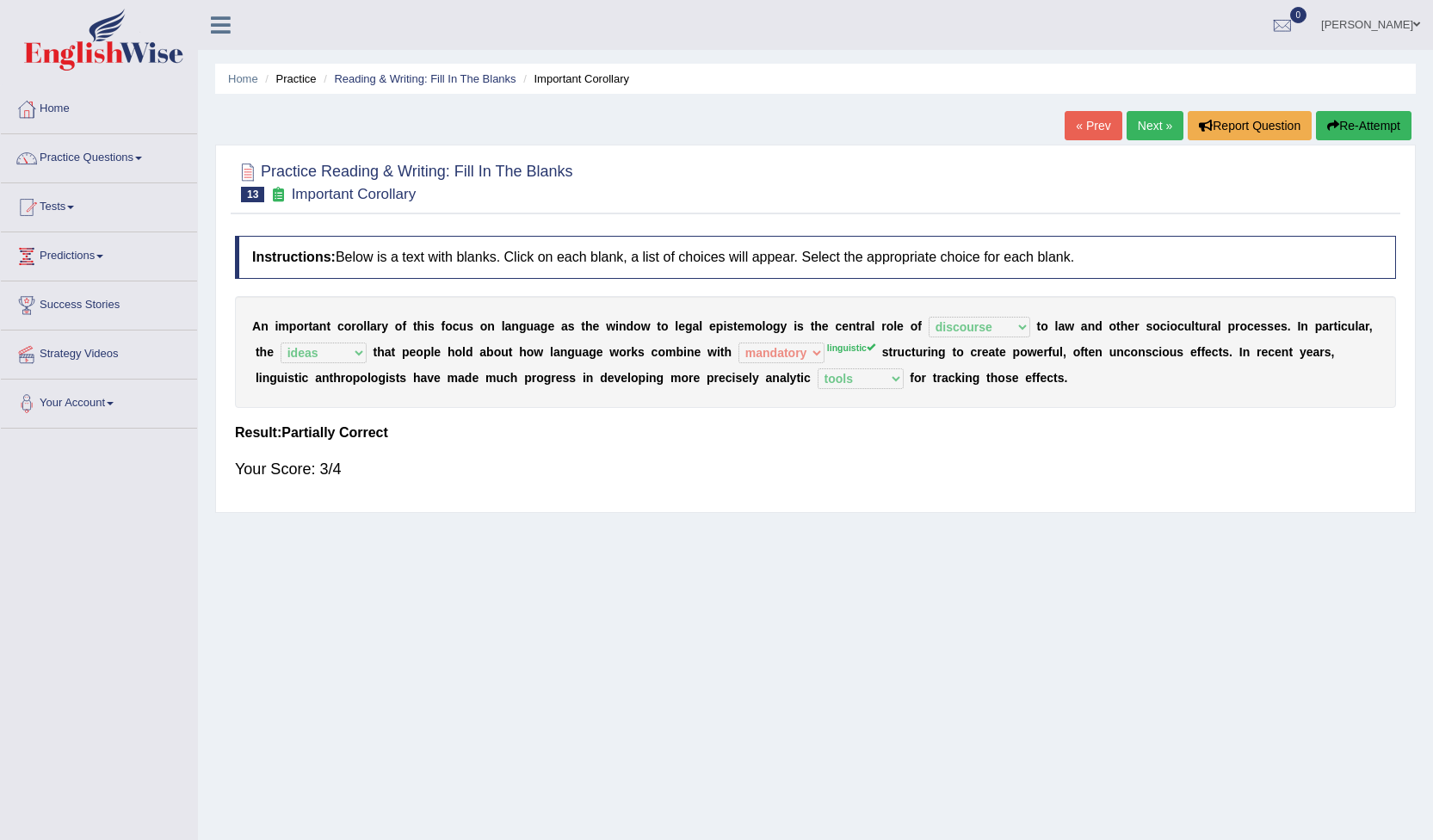
click at [1142, 118] on link "Next »" at bounding box center [1155, 125] width 57 height 29
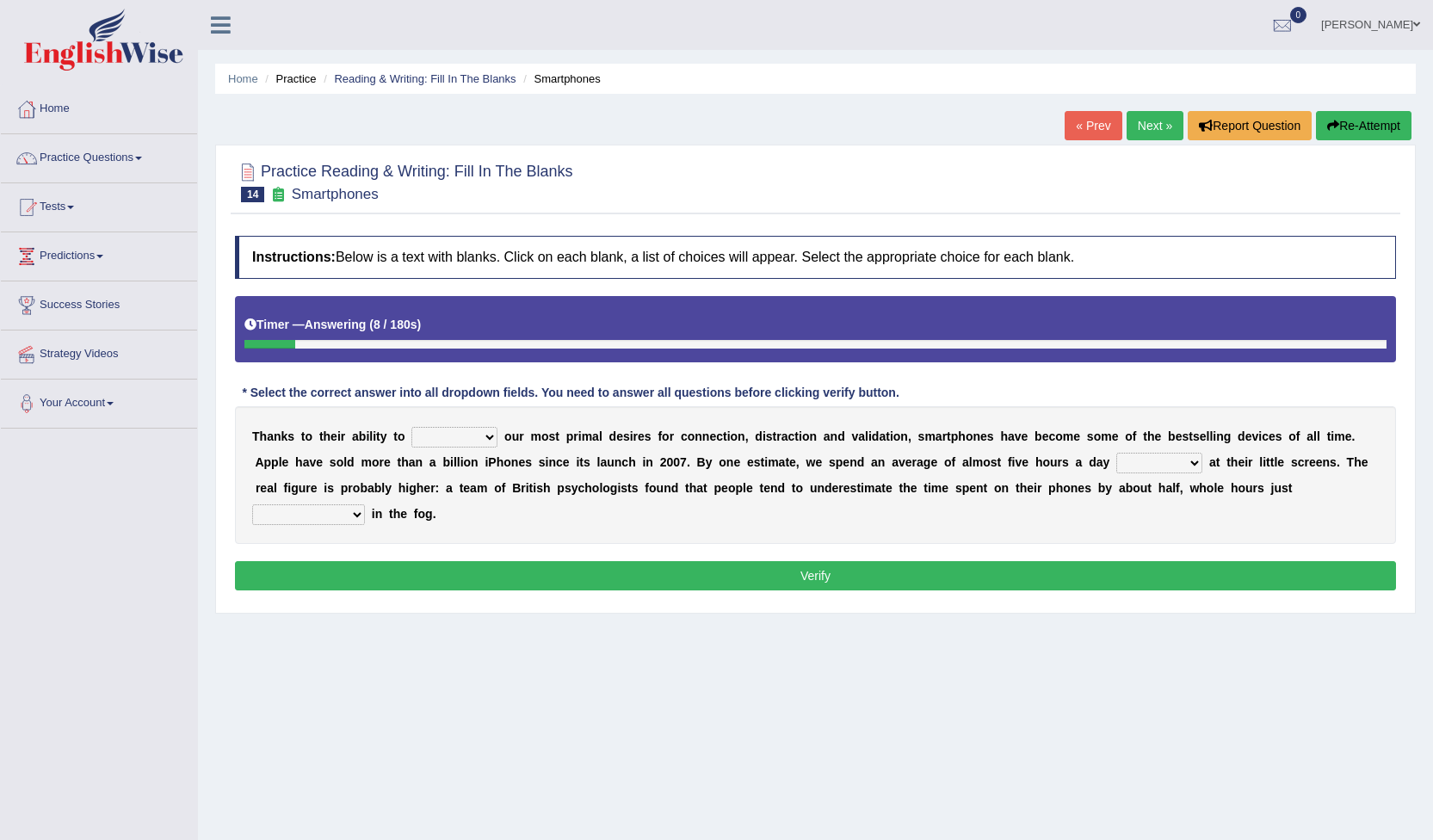
click at [480, 428] on select "hijack describe sharpen conserve" at bounding box center [454, 436] width 86 height 21
select select "describe"
click at [412, 426] on select "hijack describe sharpen conserve" at bounding box center [454, 436] width 86 height 21
click at [1116, 459] on select "watching waggling snoring staring" at bounding box center [1159, 462] width 86 height 21
select select "watching"
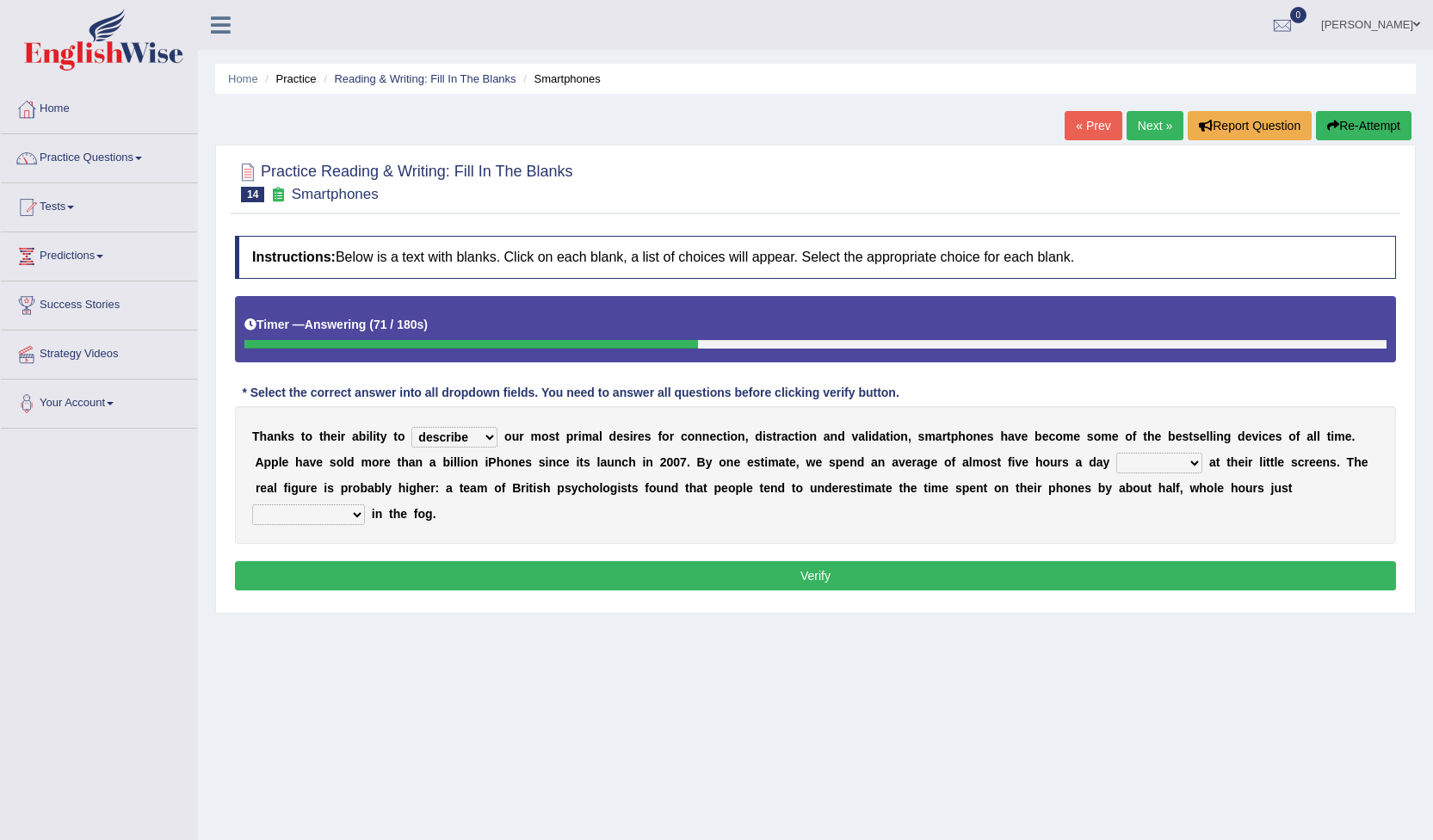
click at [1116, 452] on select "watching waggling snoring staring" at bounding box center [1159, 462] width 86 height 21
click at [365, 504] on select "has evaporated evaporating evaporate evaporates" at bounding box center [308, 514] width 113 height 21
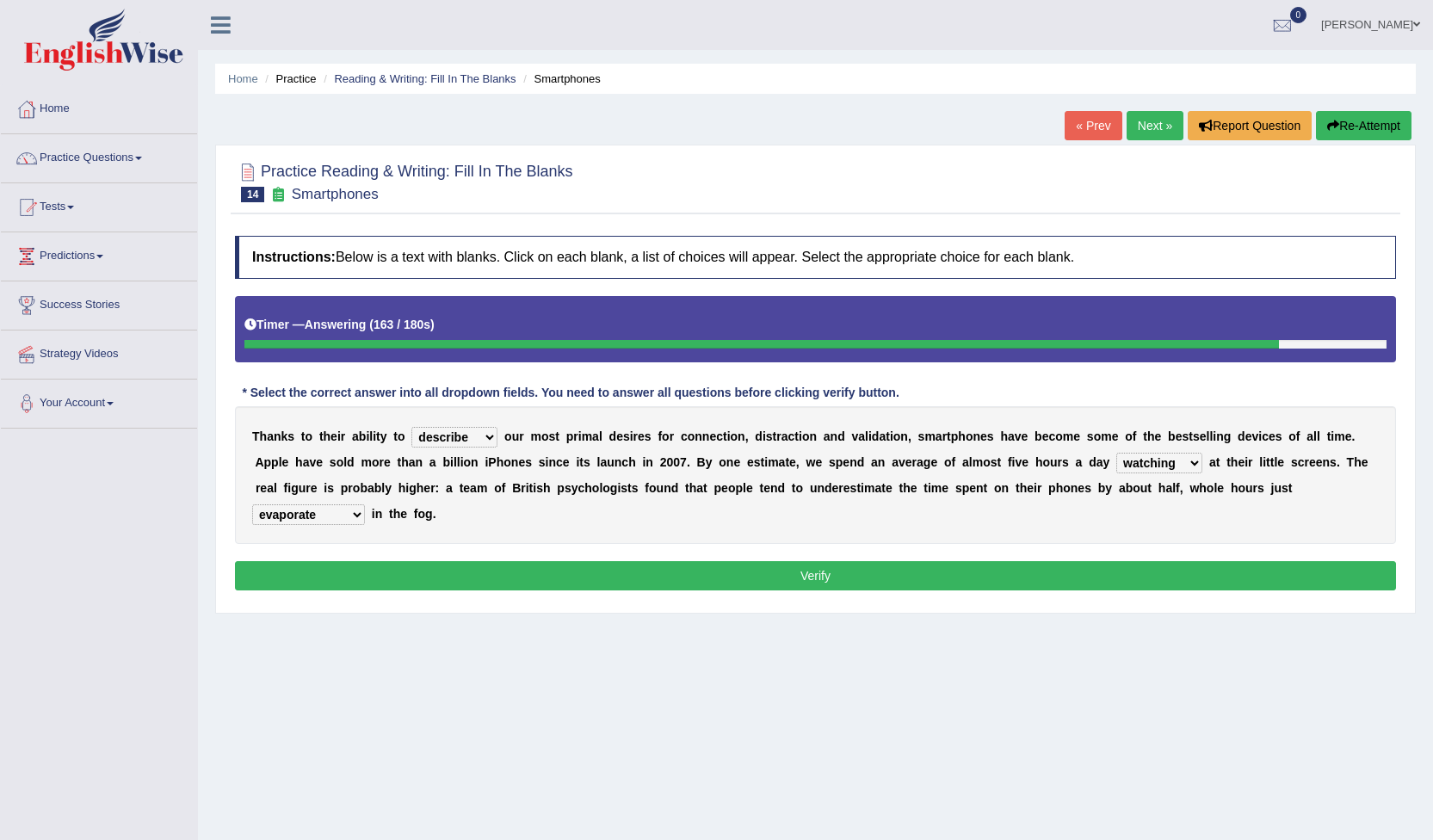
click at [365, 504] on select "has evaporated evaporating evaporate evaporates" at bounding box center [308, 514] width 113 height 21
select select "evaporates"
click at [365, 504] on select "has evaporated evaporating evaporate evaporates" at bounding box center [308, 514] width 113 height 21
click at [891, 561] on button "Verify" at bounding box center [815, 575] width 1161 height 29
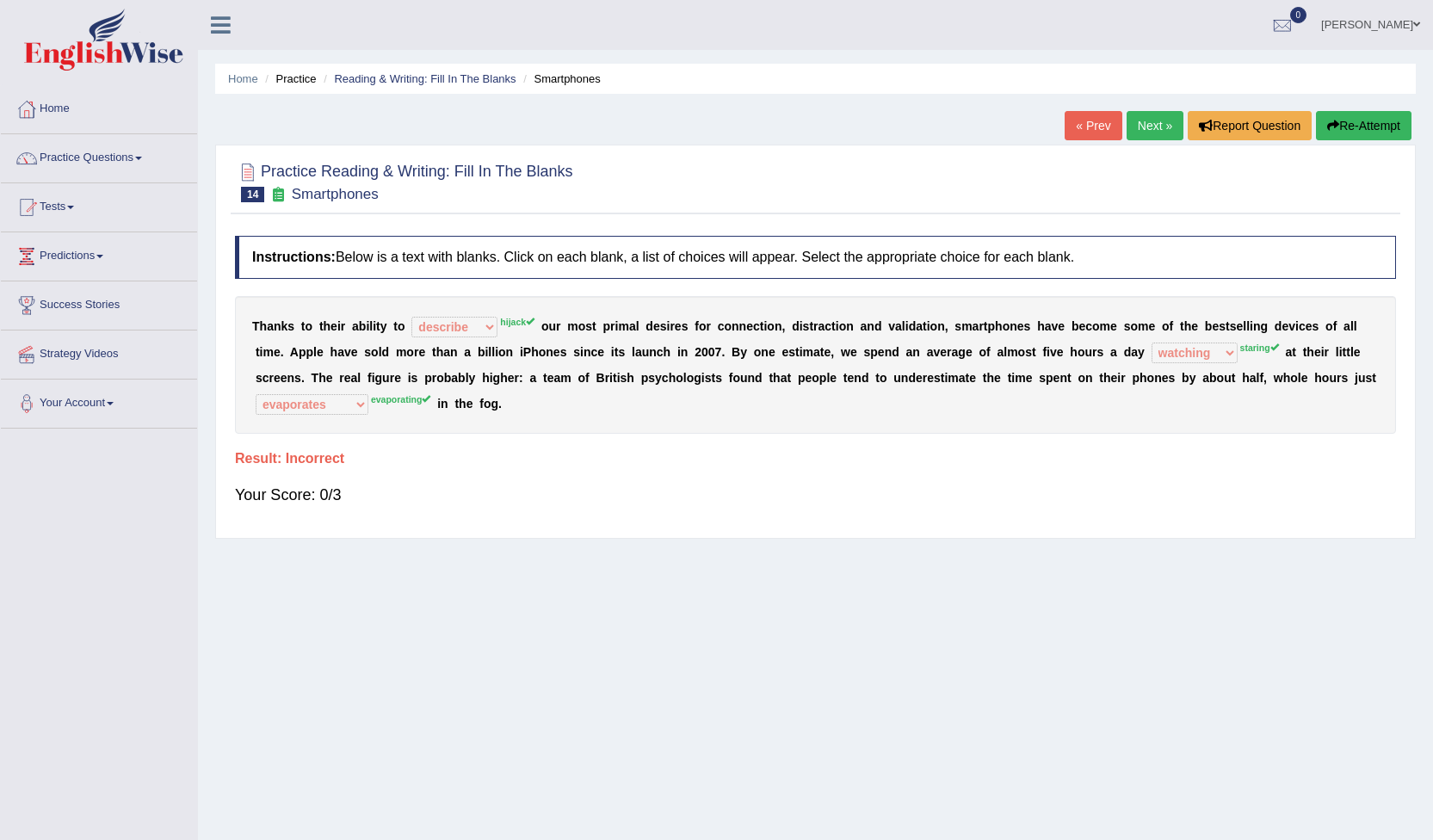
click at [1085, 126] on link "« Prev" at bounding box center [1093, 125] width 57 height 29
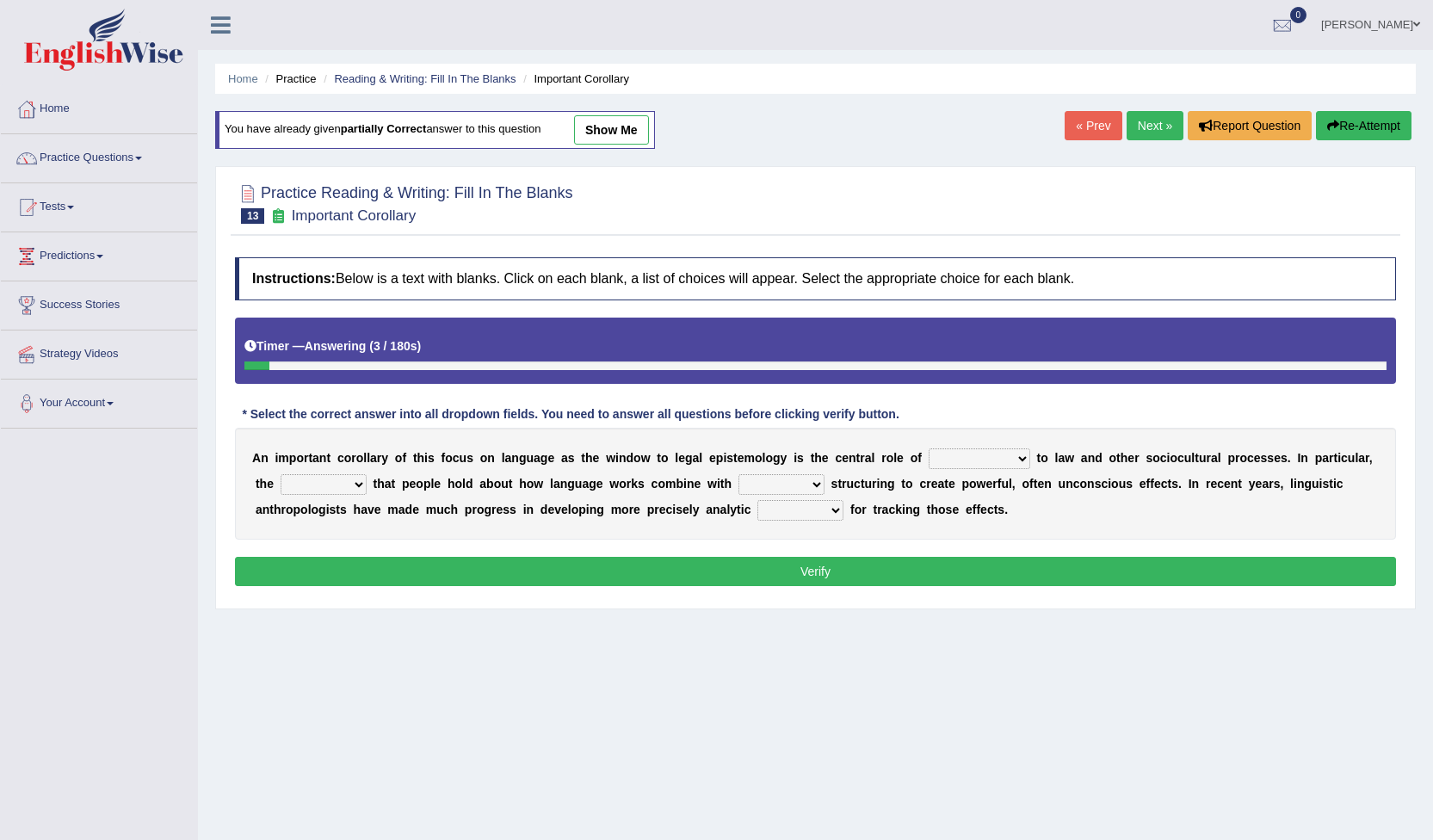
click at [974, 459] on select "discourse epoch dialect acquaintance" at bounding box center [980, 458] width 102 height 21
select select "discourse"
click at [929, 448] on select "discourse epoch dialect acquaintance" at bounding box center [980, 458] width 102 height 21
click at [329, 477] on select "deviation besmirch consent ideas" at bounding box center [324, 484] width 86 height 21
select select "ideas"
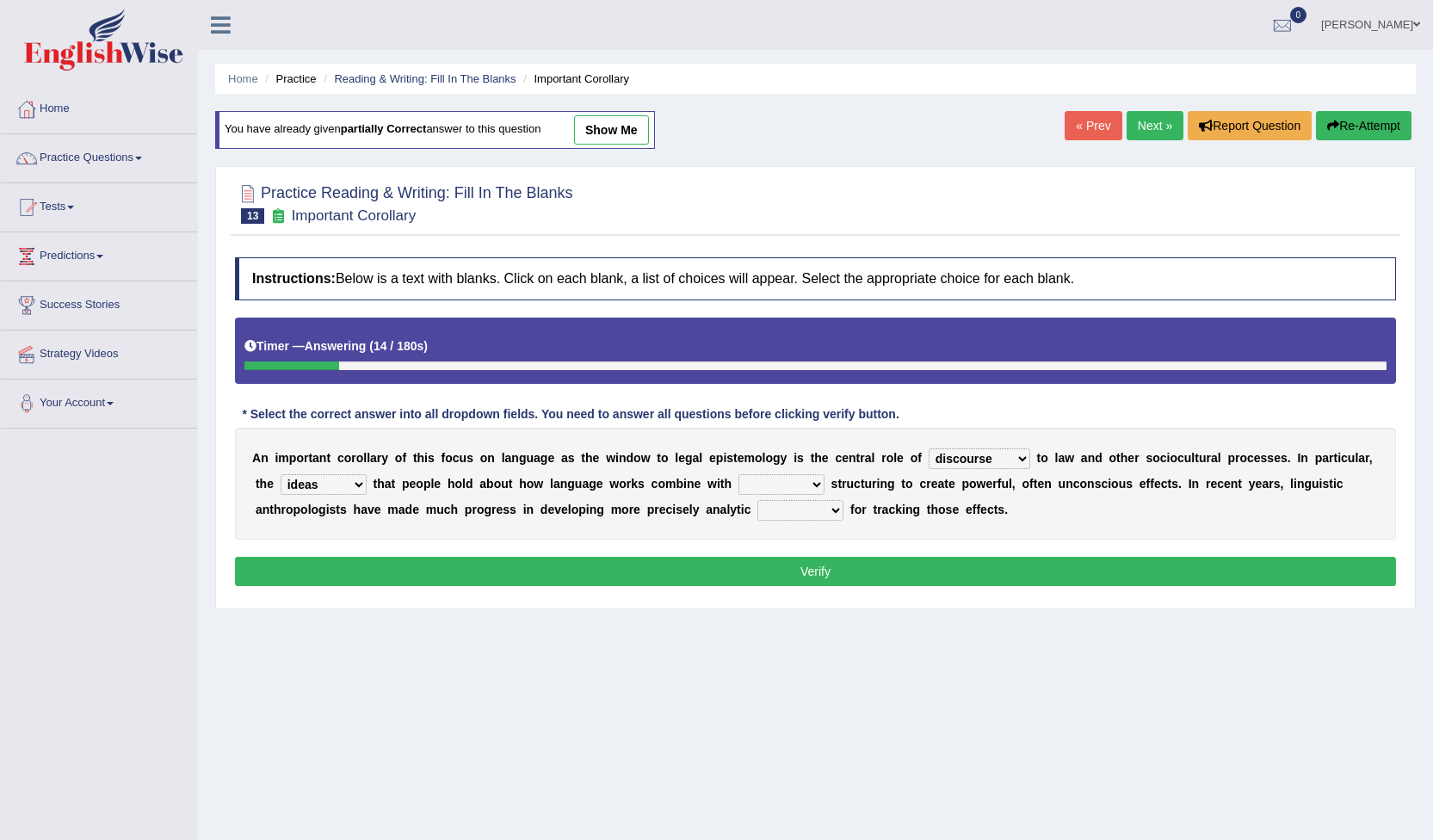
click at [281, 474] on select "deviation besmirch consent ideas" at bounding box center [324, 484] width 86 height 21
click at [763, 482] on select "mandatory linguistic legitimate customary" at bounding box center [781, 484] width 86 height 21
select select "linguistic"
click at [738, 474] on select "mandatory linguistic legitimate customary" at bounding box center [781, 484] width 86 height 21
click at [757, 500] on select "tools appetite albums stroke" at bounding box center [800, 510] width 86 height 21
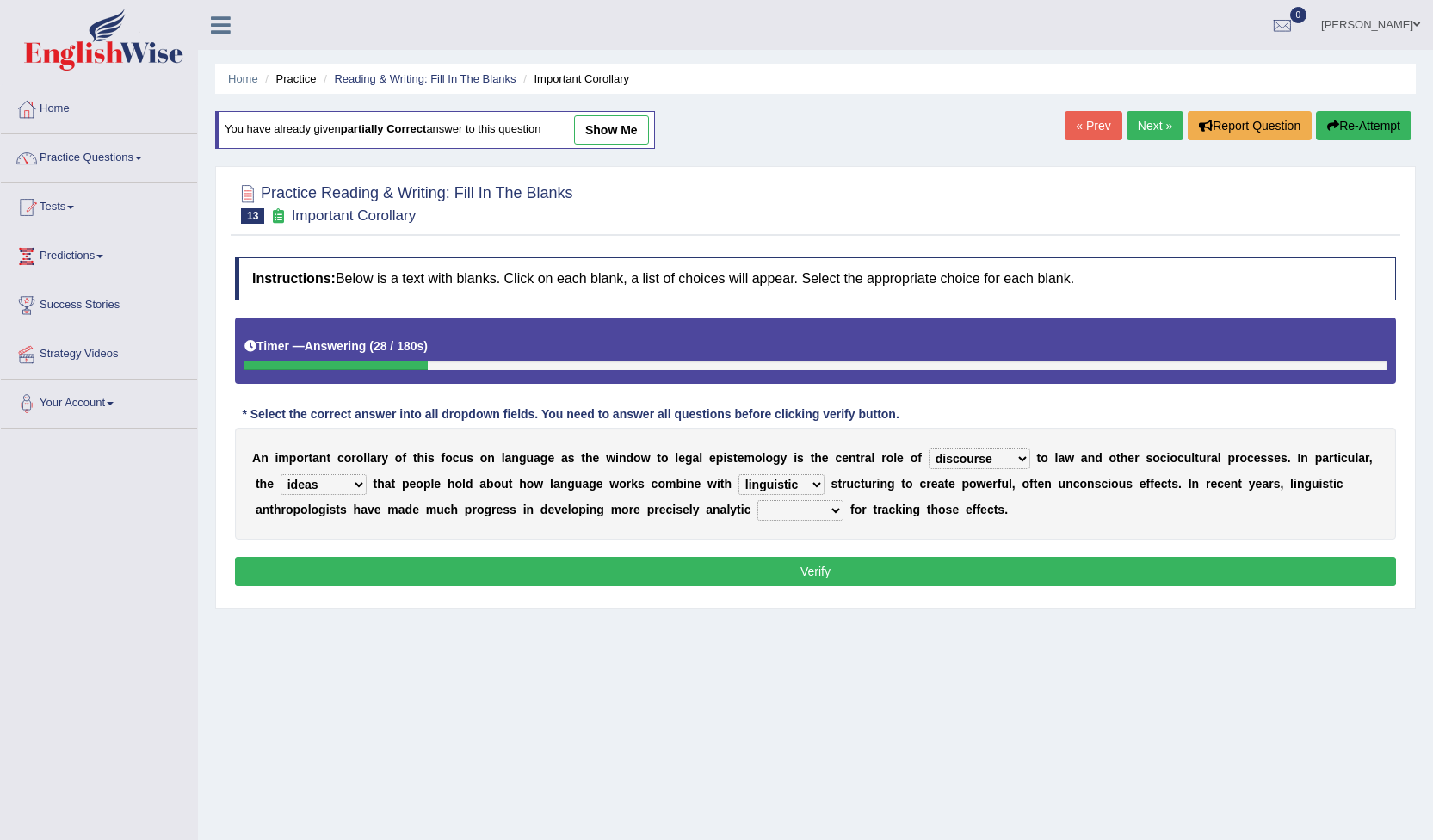
select select "tools"
click at [757, 500] on select "tools appetite albums stroke" at bounding box center [800, 510] width 86 height 21
click at [755, 566] on button "Verify" at bounding box center [815, 571] width 1161 height 29
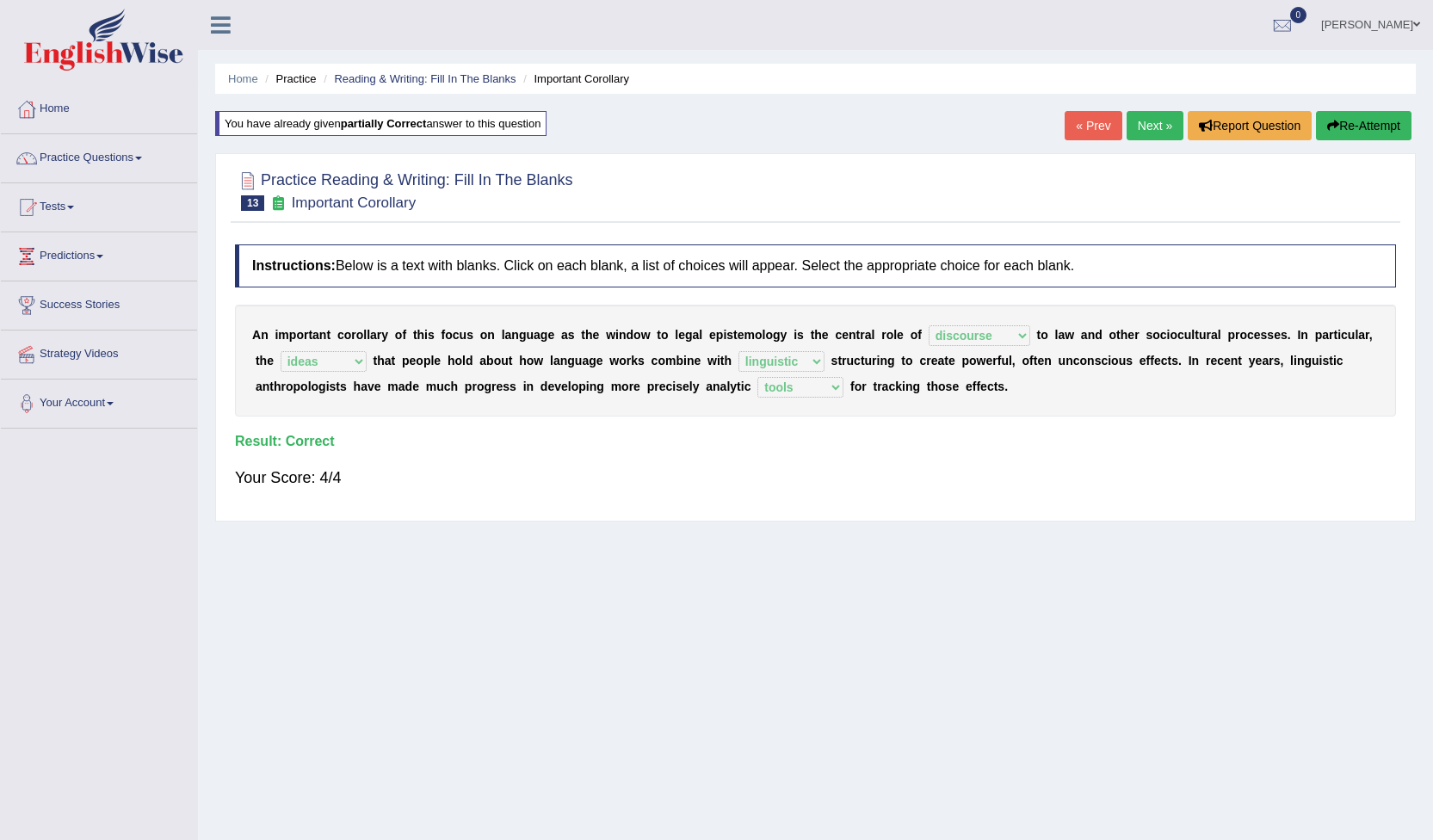
click at [1152, 130] on link "Next »" at bounding box center [1155, 125] width 57 height 29
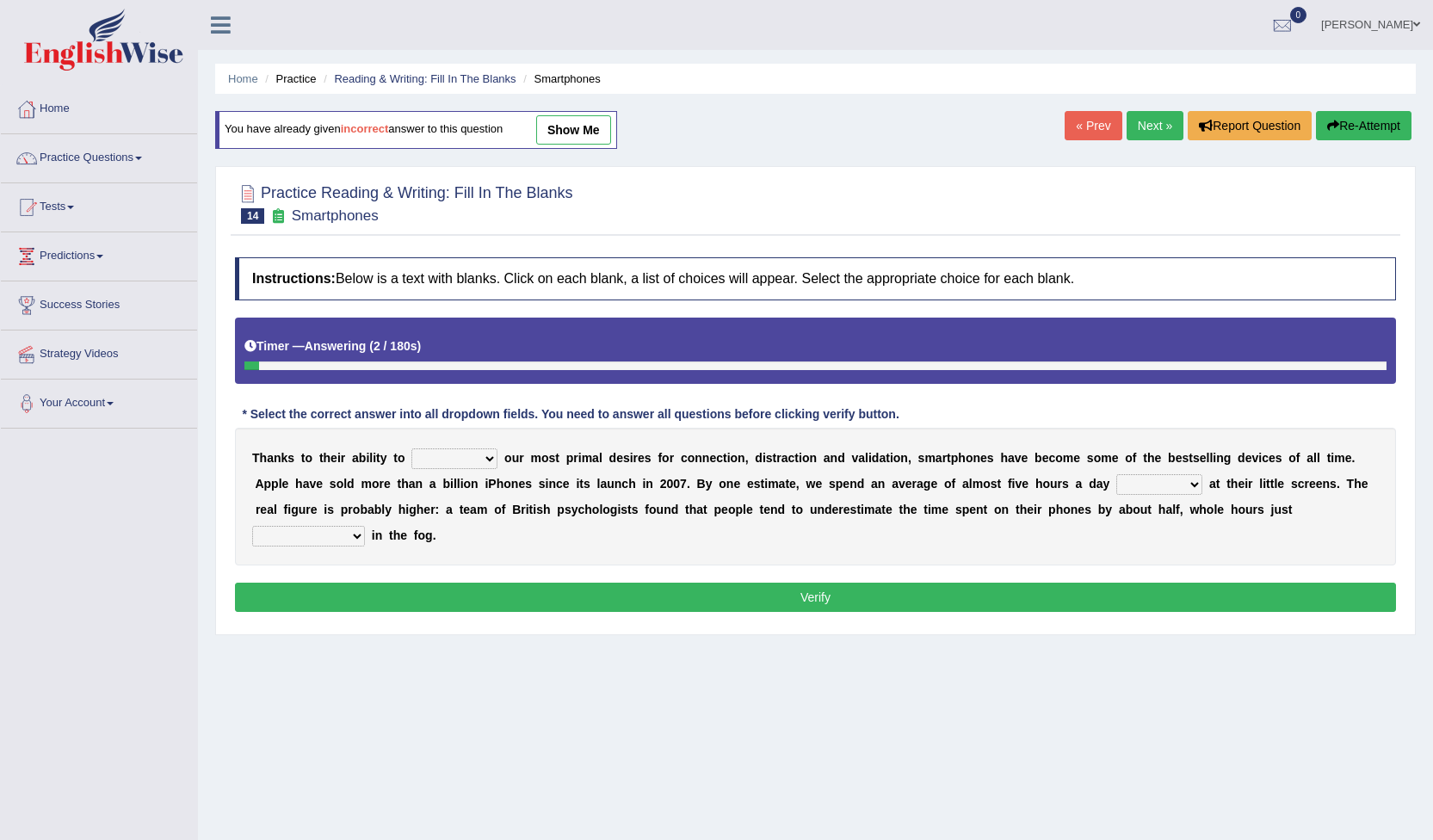
click at [476, 460] on select "hijack describe sharpen conserve" at bounding box center [454, 458] width 86 height 21
select select "hijack"
click at [412, 448] on select "hijack describe sharpen conserve" at bounding box center [454, 458] width 86 height 21
click at [1116, 488] on select "watching waggling snoring staring" at bounding box center [1159, 484] width 86 height 21
select select "staring"
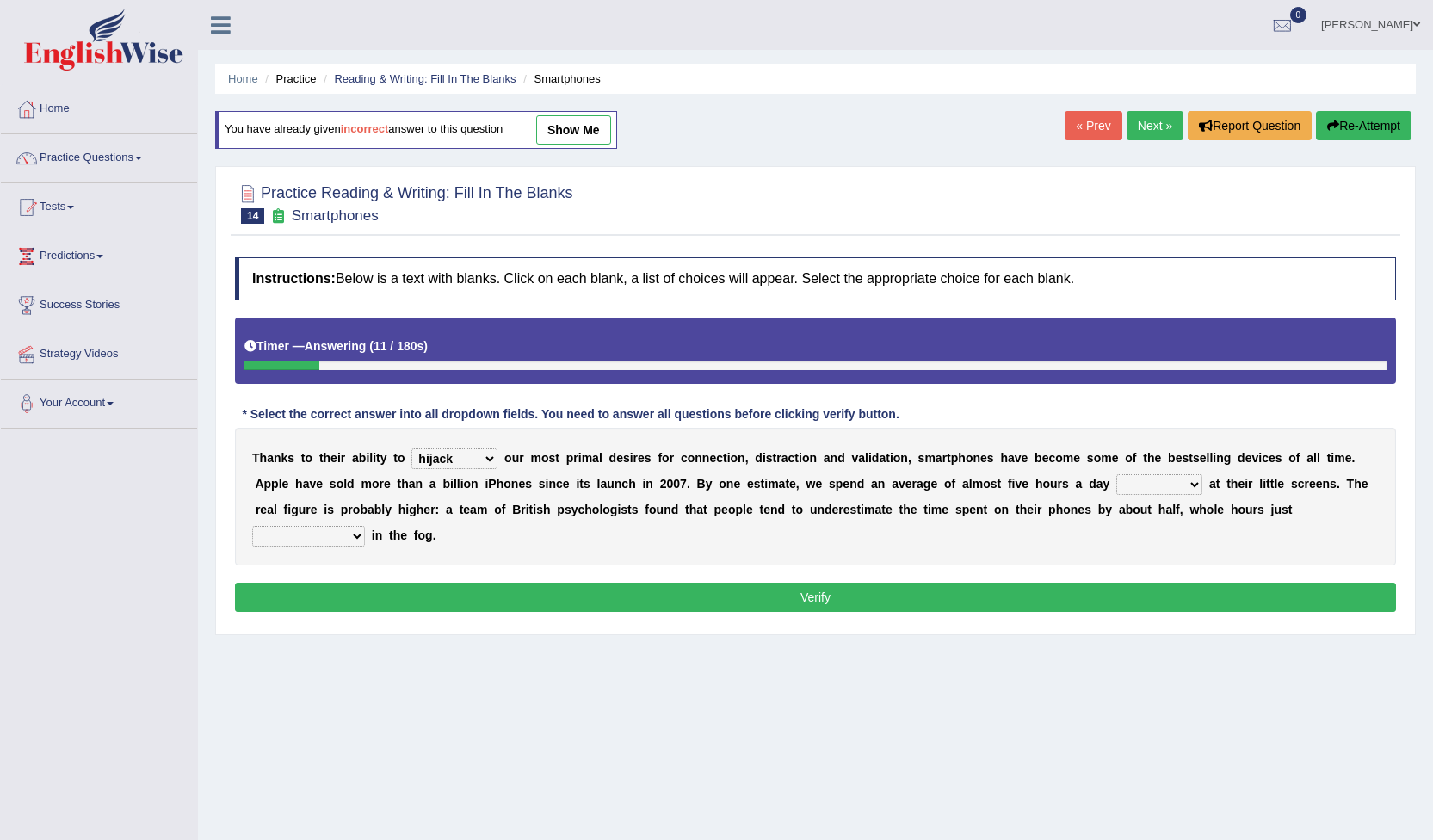
click at [1116, 474] on select "watching waggling snoring staring" at bounding box center [1159, 484] width 86 height 21
click at [365, 526] on select "has evaporated evaporating evaporate evaporates" at bounding box center [308, 536] width 113 height 21
select select "evaporating"
click at [365, 526] on select "has evaporated evaporating evaporate evaporates" at bounding box center [308, 536] width 113 height 21
click at [980, 583] on button "Verify" at bounding box center [815, 597] width 1161 height 29
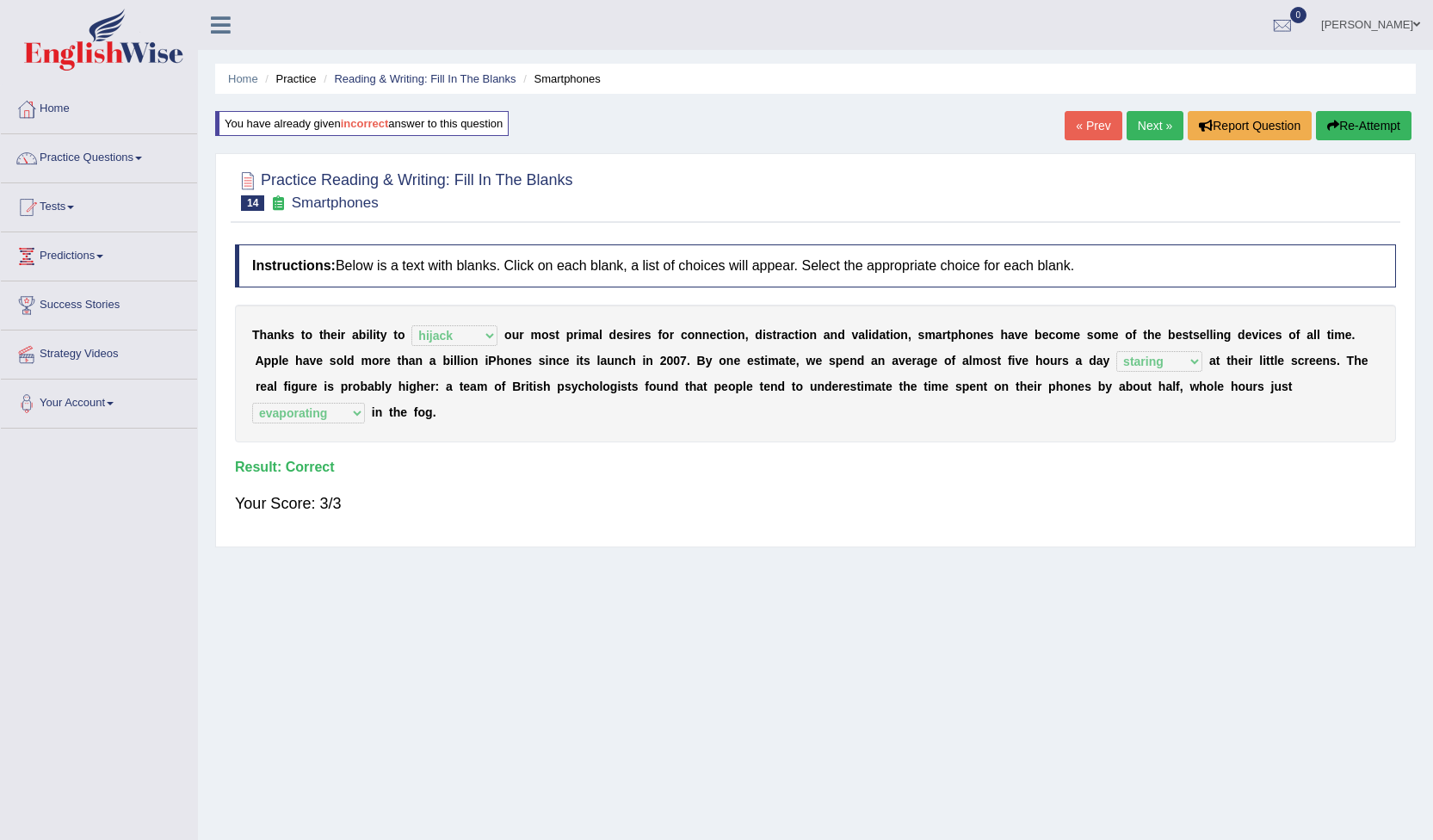
click at [1155, 129] on link "Next »" at bounding box center [1155, 125] width 57 height 29
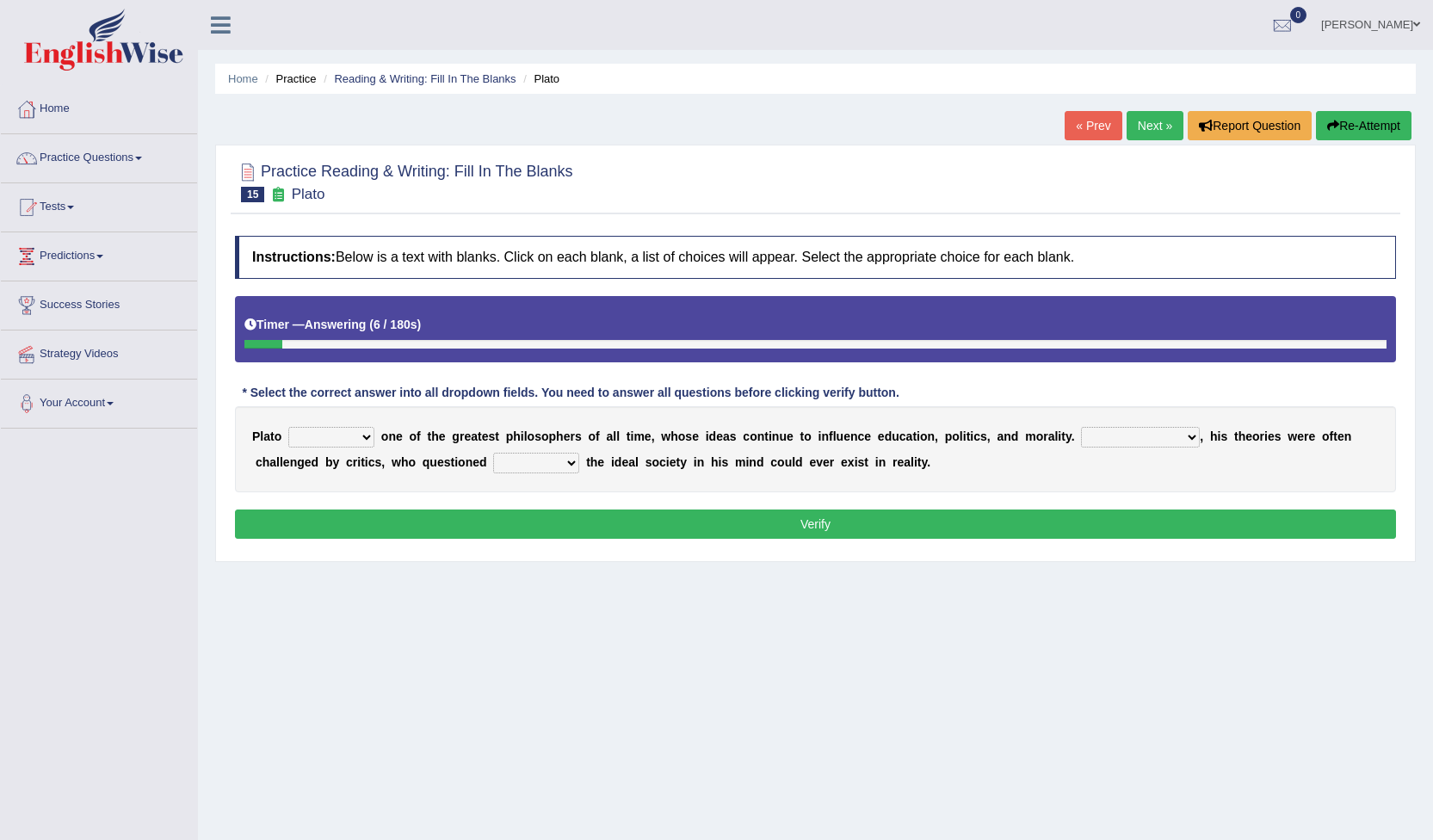
click at [370, 432] on select "keeps comes claims remains" at bounding box center [331, 436] width 86 height 21
select select "remains"
click at [288, 426] on select "keeps comes claims remains" at bounding box center [331, 436] width 86 height 21
click at [1135, 439] on select "Notwithstanding So However Whatever" at bounding box center [1140, 436] width 119 height 21
select select "However"
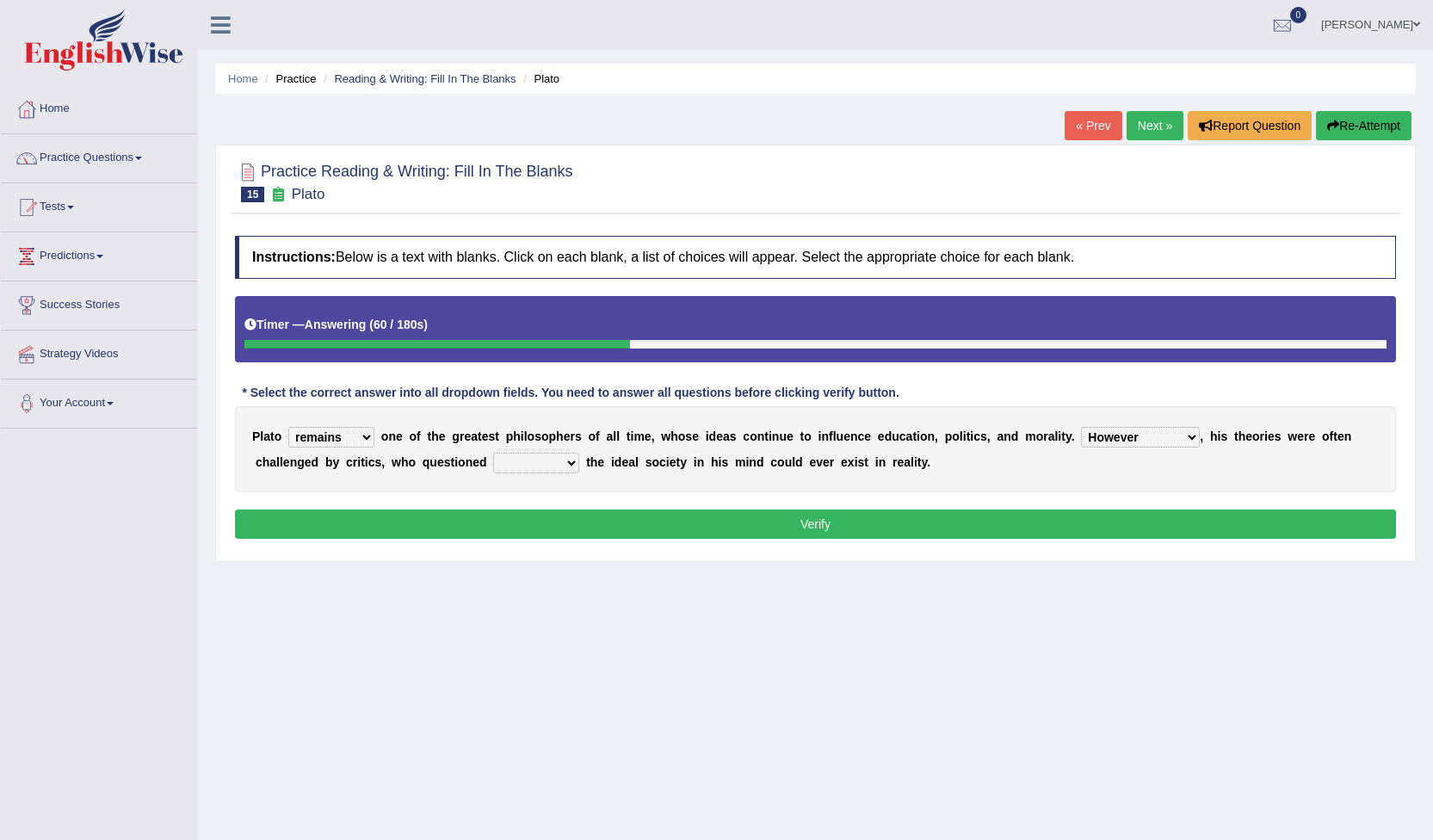
click at [1081, 426] on select "Notwithstanding So However Whatever" at bounding box center [1140, 436] width 119 height 21
click at [493, 461] on select "which what that whether" at bounding box center [536, 462] width 86 height 21
select select "whether"
click at [493, 452] on select "which what that whether" at bounding box center [536, 462] width 86 height 21
click at [787, 525] on button "Verify" at bounding box center [815, 523] width 1161 height 29
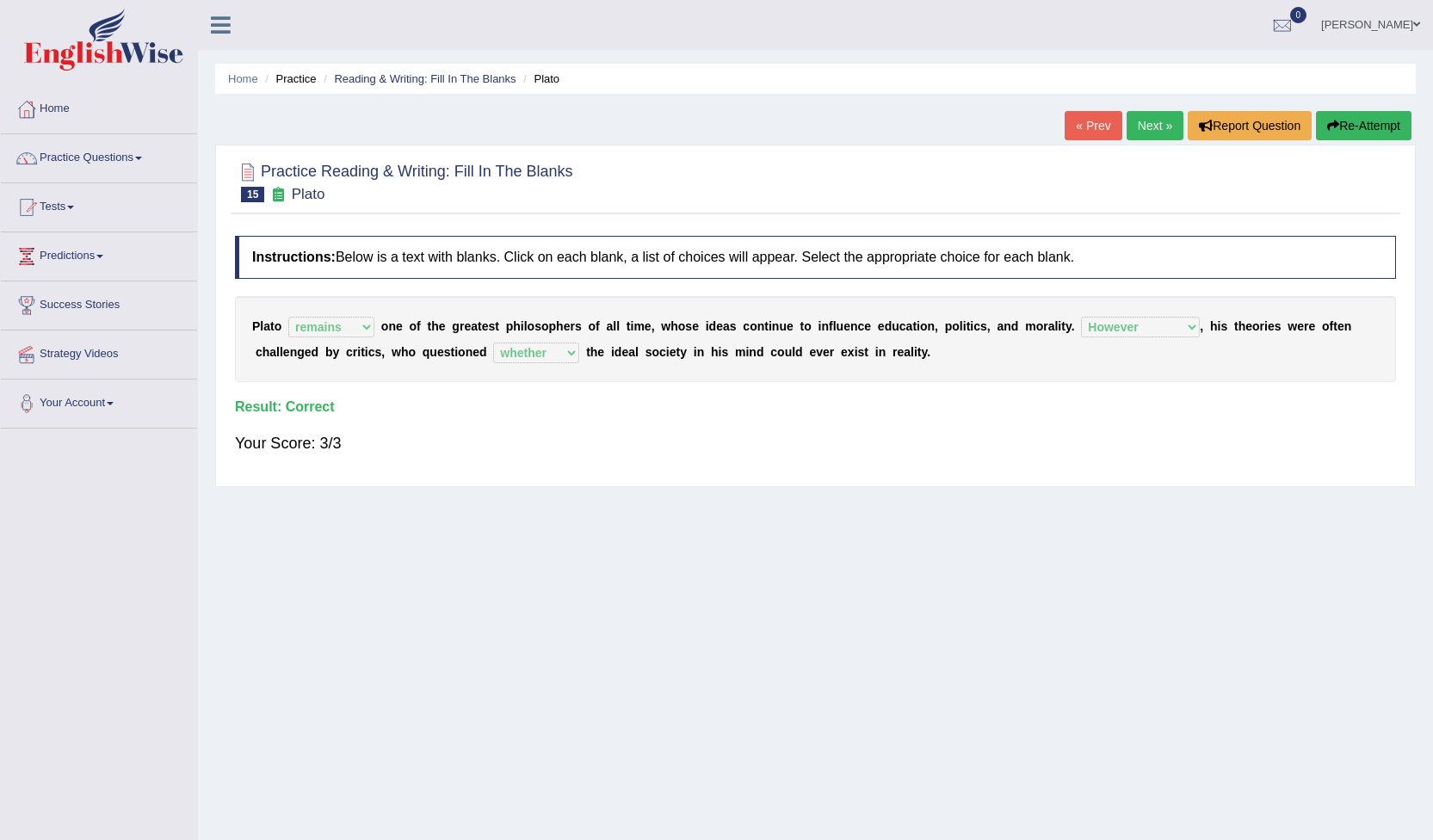
click at [1154, 123] on link "Next »" at bounding box center [1155, 125] width 57 height 29
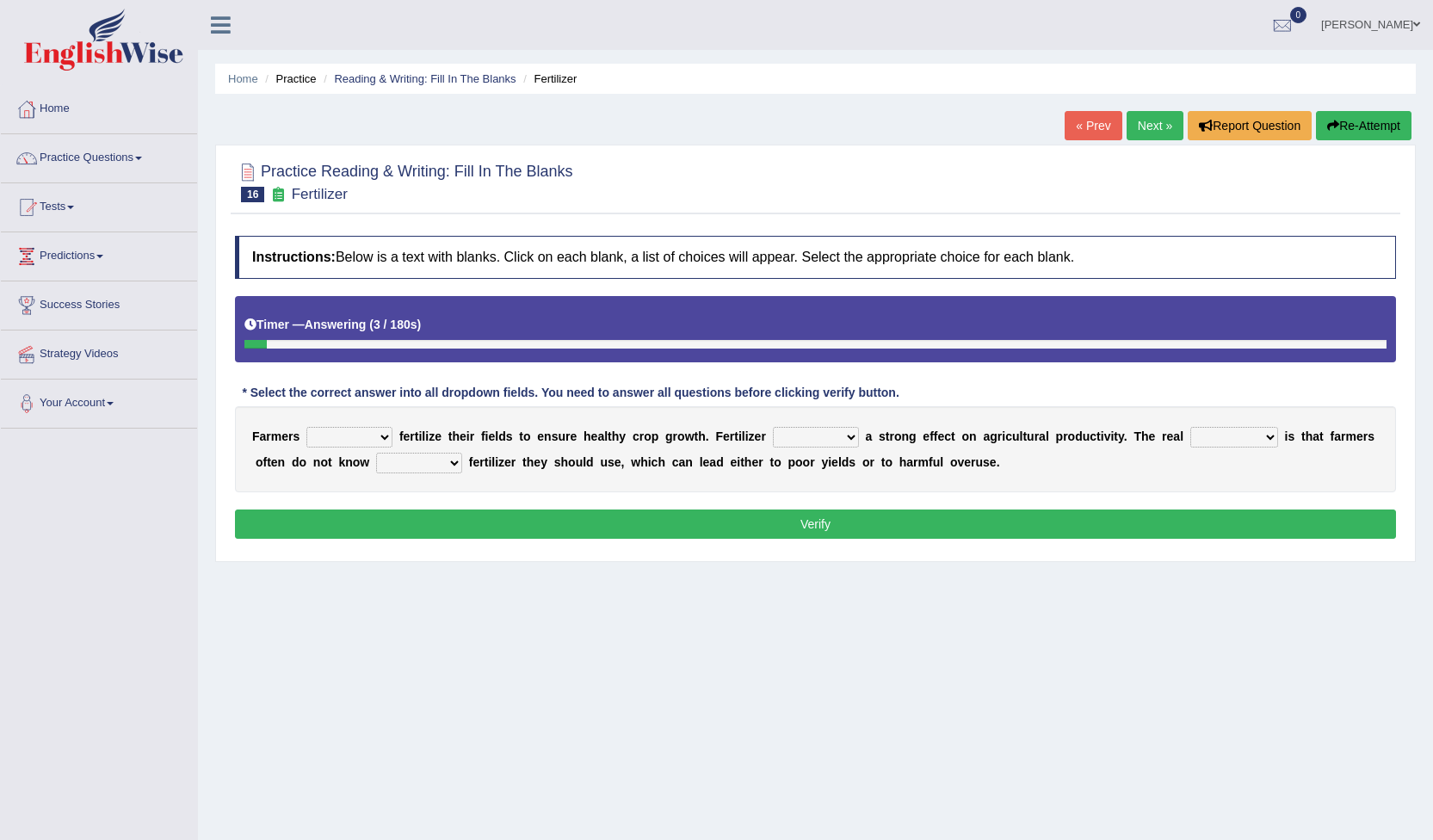
click at [383, 434] on select "must should need can" at bounding box center [350, 436] width 86 height 21
click at [307, 426] on select "must should need can" at bounding box center [350, 436] width 86 height 21
click at [383, 433] on select "must should need can" at bounding box center [350, 436] width 86 height 21
select select "must"
click at [307, 426] on select "must should need can" at bounding box center [350, 436] width 86 height 21
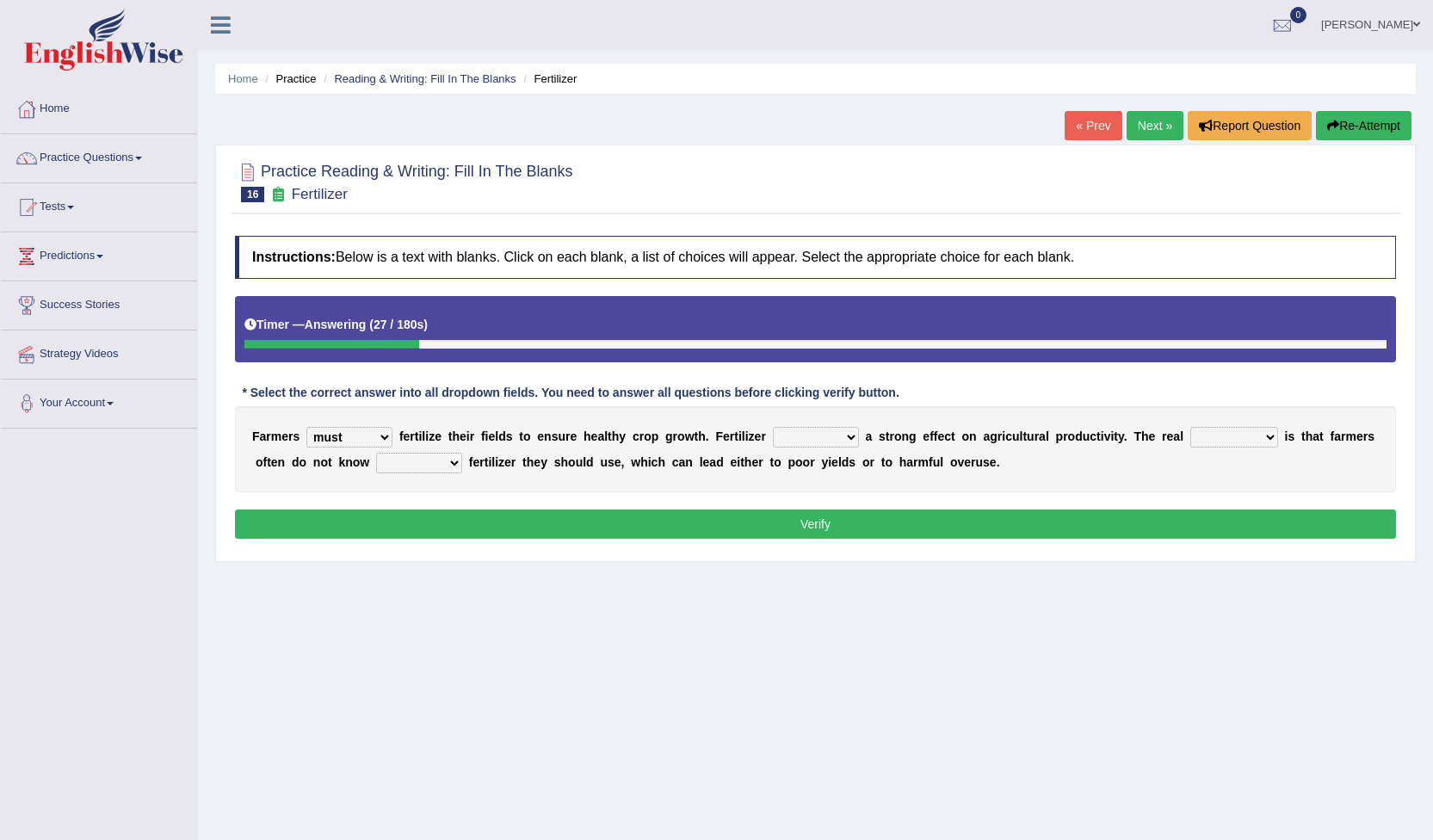
click at [826, 439] on select "has had have having" at bounding box center [816, 436] width 86 height 21
select select "has"
click at [773, 426] on select "has had have having" at bounding box center [816, 436] width 86 height 21
click at [1225, 433] on select "problem question conclusion answer" at bounding box center [1235, 436] width 88 height 21
select select "problem"
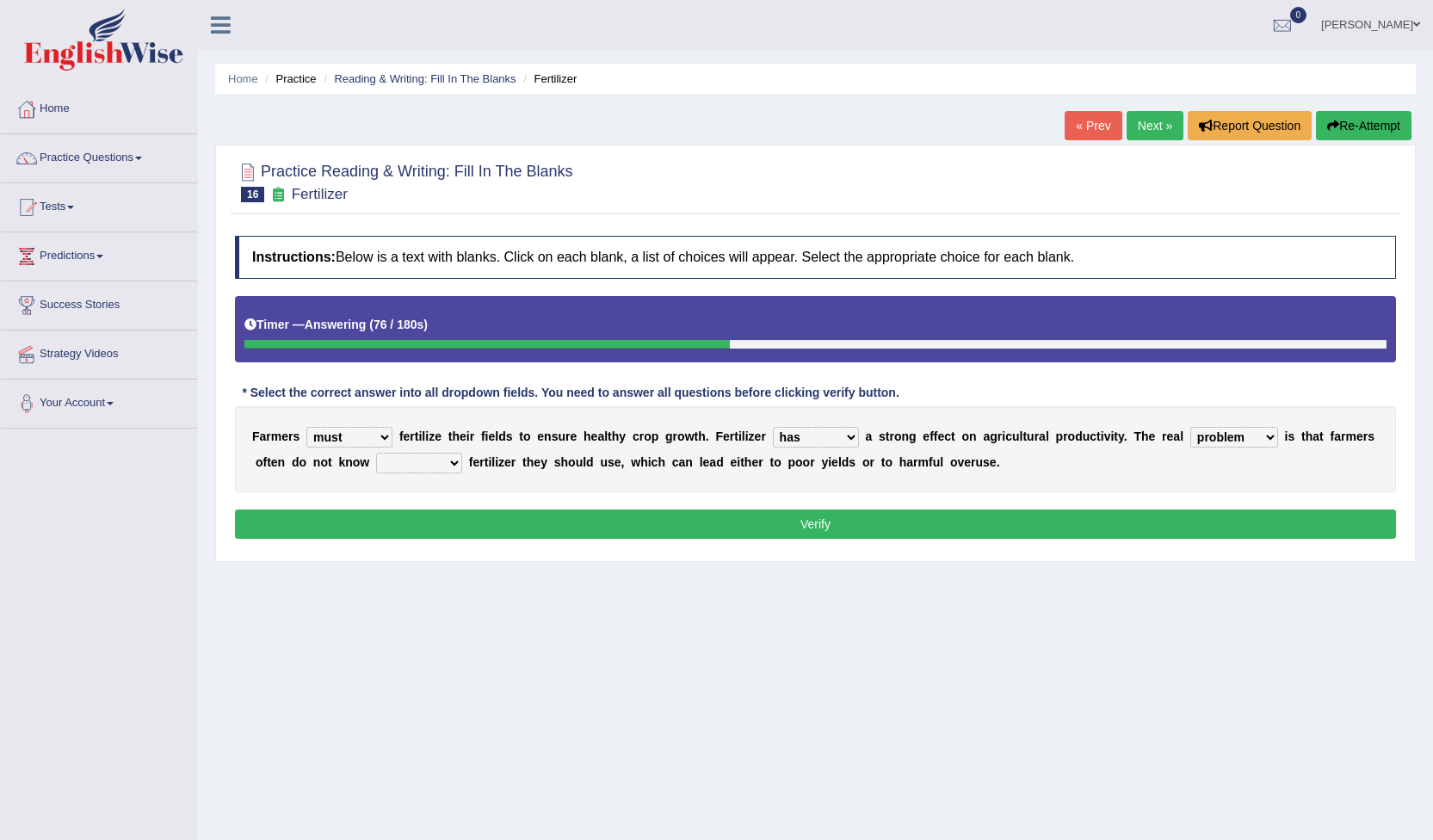
click at [1191, 426] on select "problem question conclusion answer" at bounding box center [1235, 436] width 88 height 21
click at [462, 464] on b at bounding box center [465, 462] width 7 height 14
click at [400, 462] on div "F a r m e r s must should need can f e r t i l i z e t h e i r f i e l d s t o …" at bounding box center [815, 449] width 1161 height 86
select select "how much"
click at [377, 452] on select "how much how many however so much" at bounding box center [420, 462] width 86 height 21
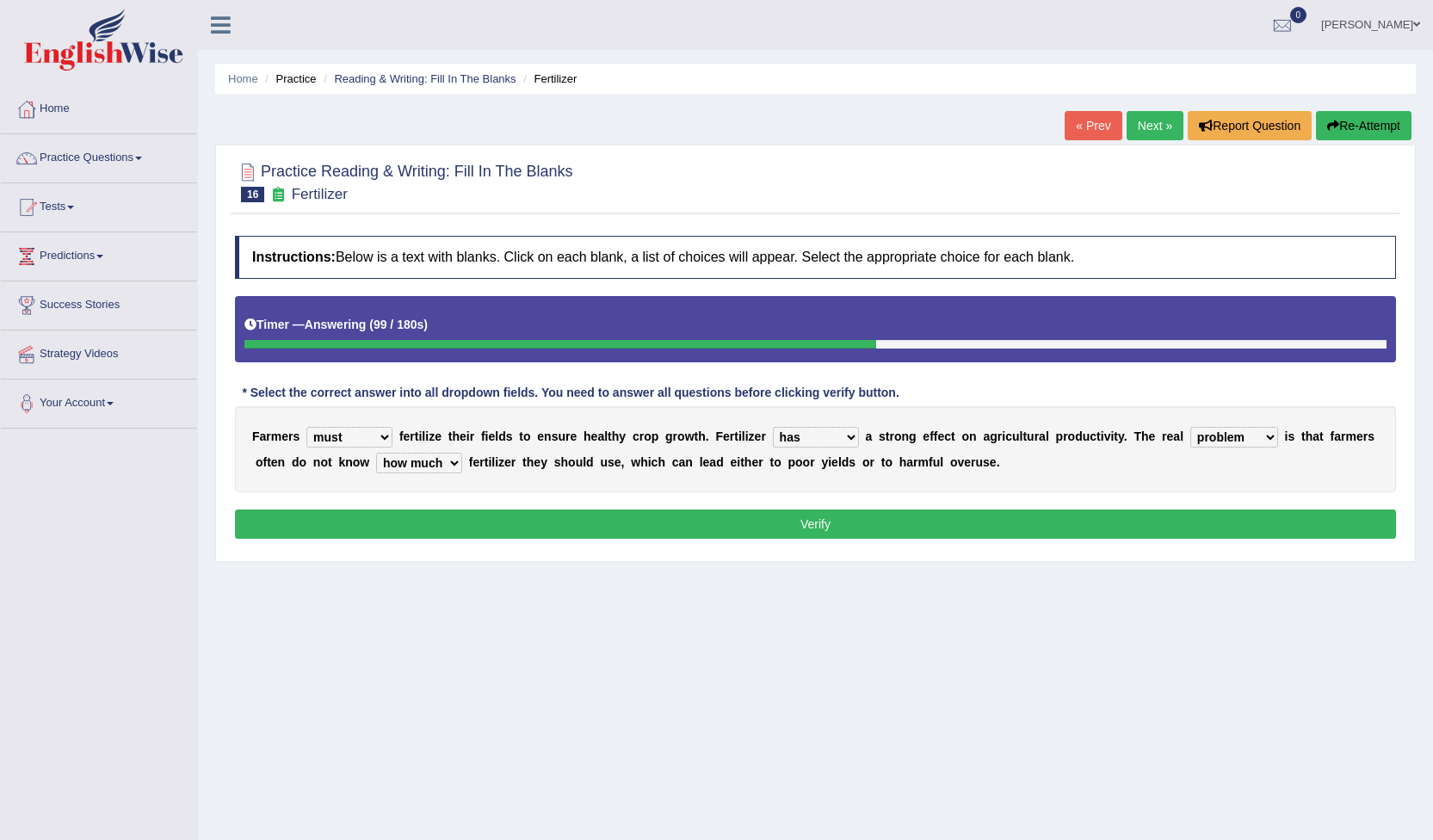
click at [398, 522] on button "Verify" at bounding box center [815, 523] width 1161 height 29
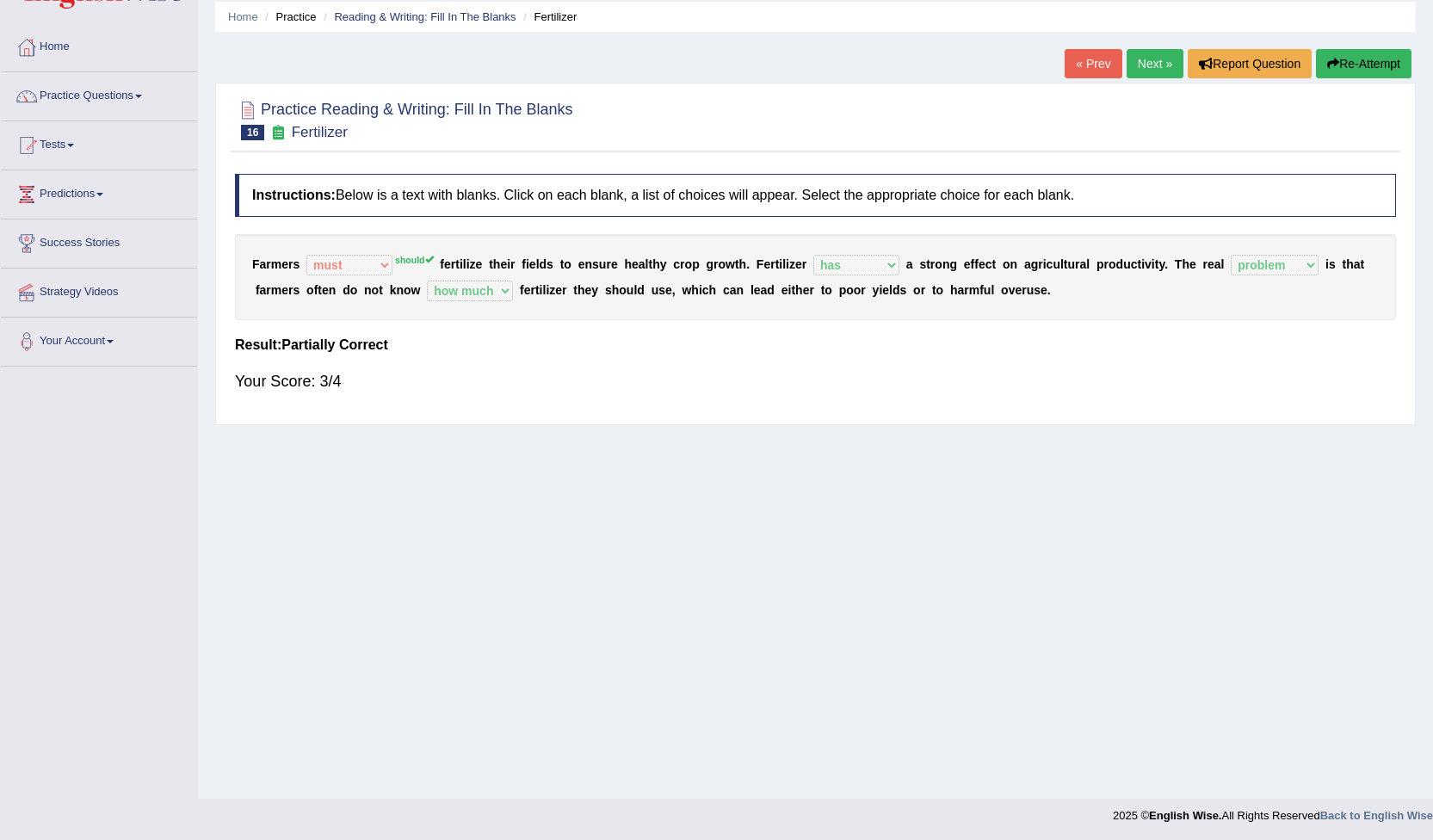
scroll to position [64, 0]
click at [1153, 73] on link "Next »" at bounding box center [1155, 62] width 57 height 29
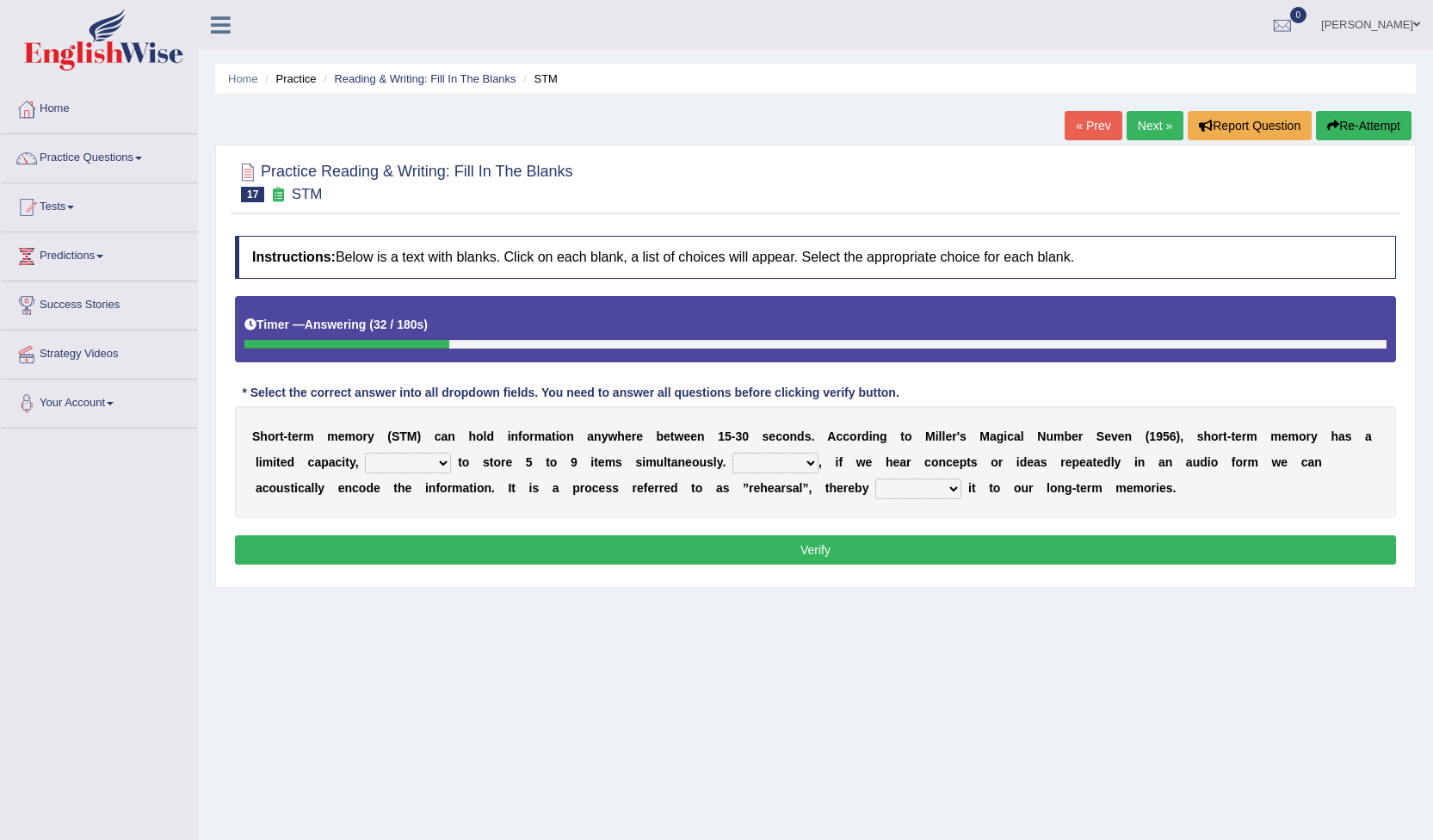
click at [392, 463] on select "being able is able be able unable" at bounding box center [408, 462] width 86 height 21
select select "being able"
click at [365, 452] on select "being able is able be able unable" at bounding box center [408, 462] width 86 height 21
click at [732, 462] on select "However So Moreover Therefore" at bounding box center [775, 462] width 86 height 21
select select "However"
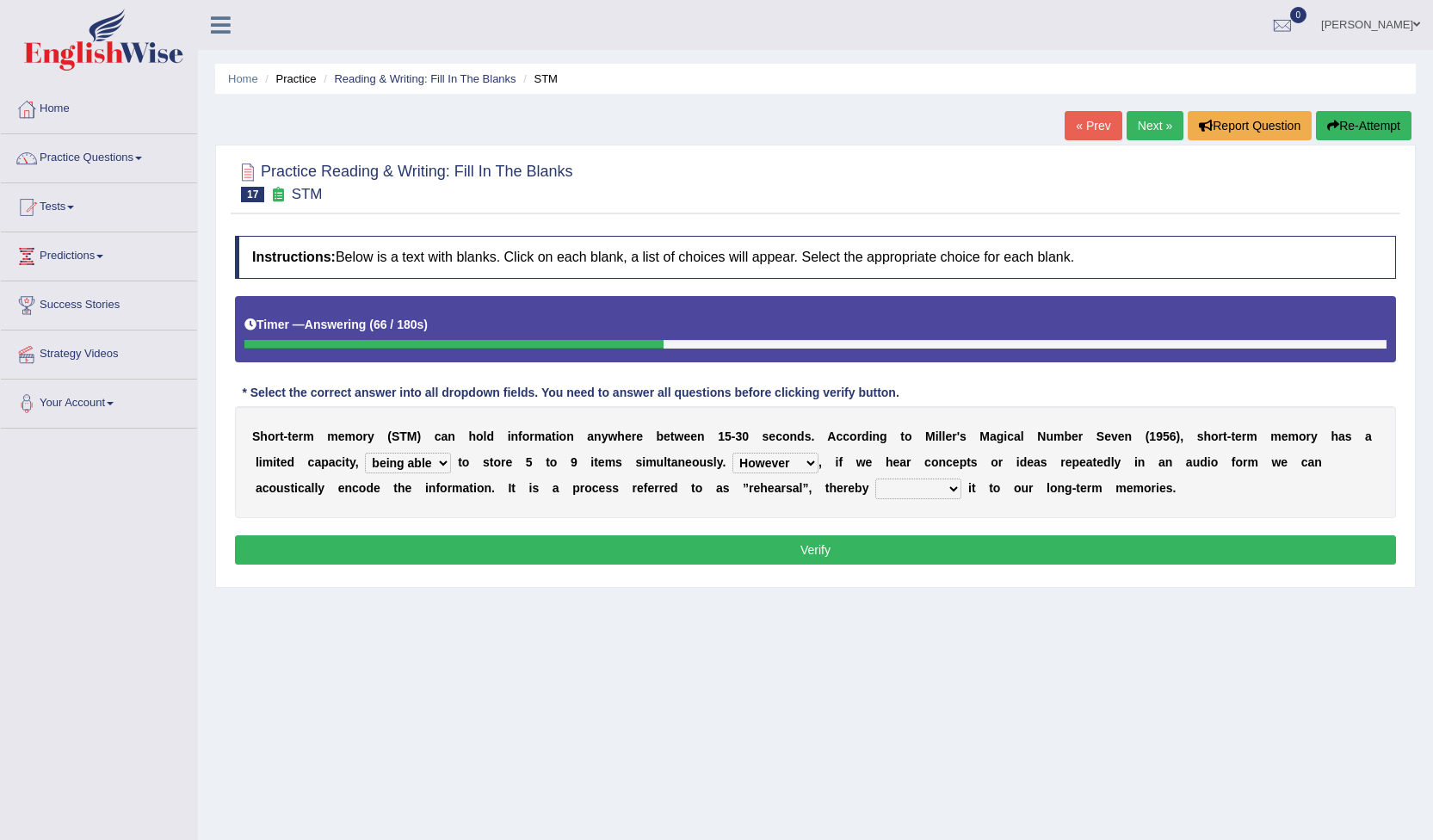
click at [732, 452] on select "However So Moreover Therefore" at bounding box center [775, 462] width 86 height 21
click at [876, 484] on select "commit commits commiting commited" at bounding box center [919, 488] width 86 height 21
select select "commited"
click at [876, 478] on select "commit commits commiting commited" at bounding box center [919, 488] width 86 height 21
click at [870, 557] on button "Verify" at bounding box center [815, 549] width 1161 height 29
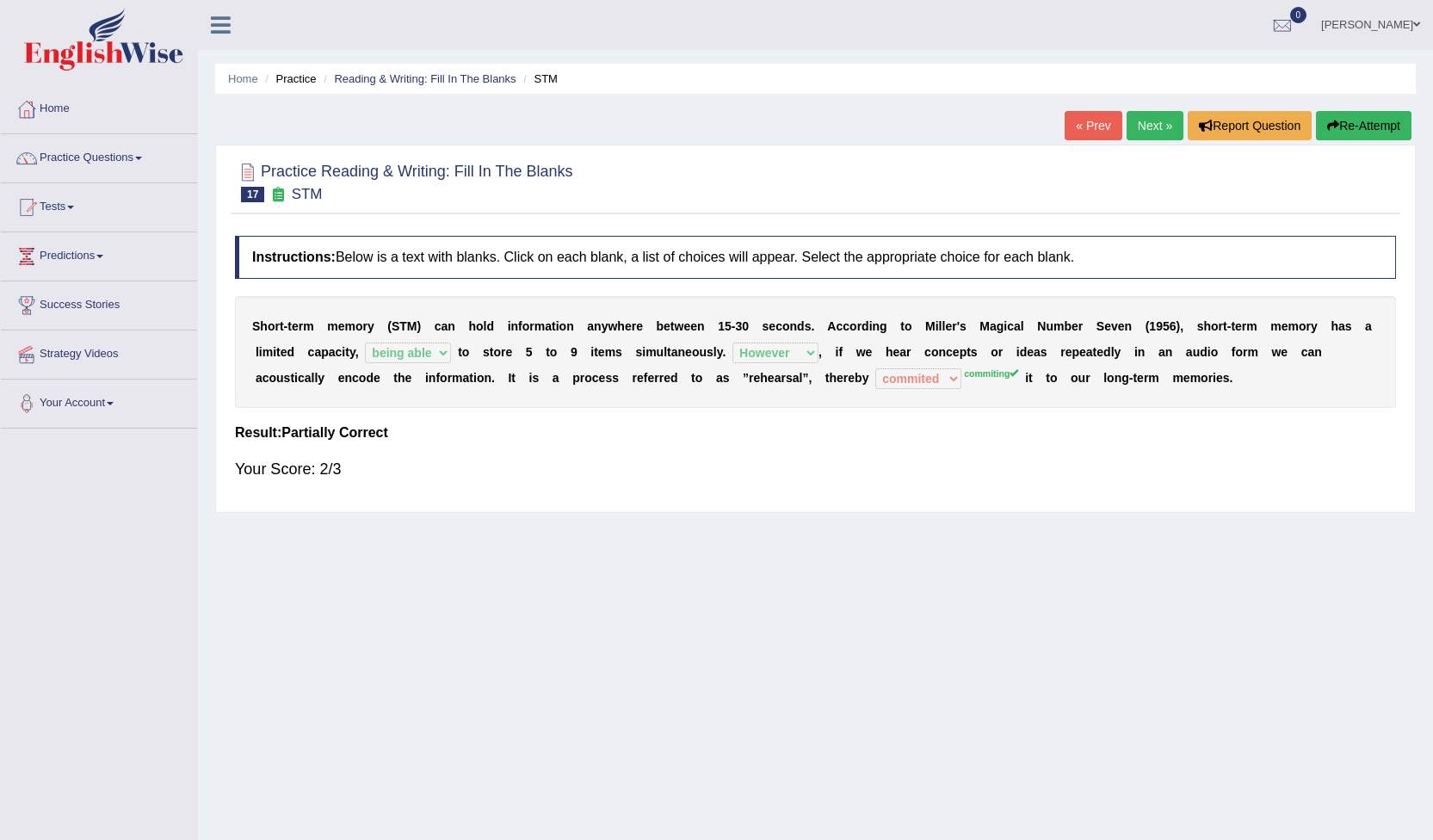
click at [1161, 128] on link "Next »" at bounding box center [1155, 125] width 57 height 29
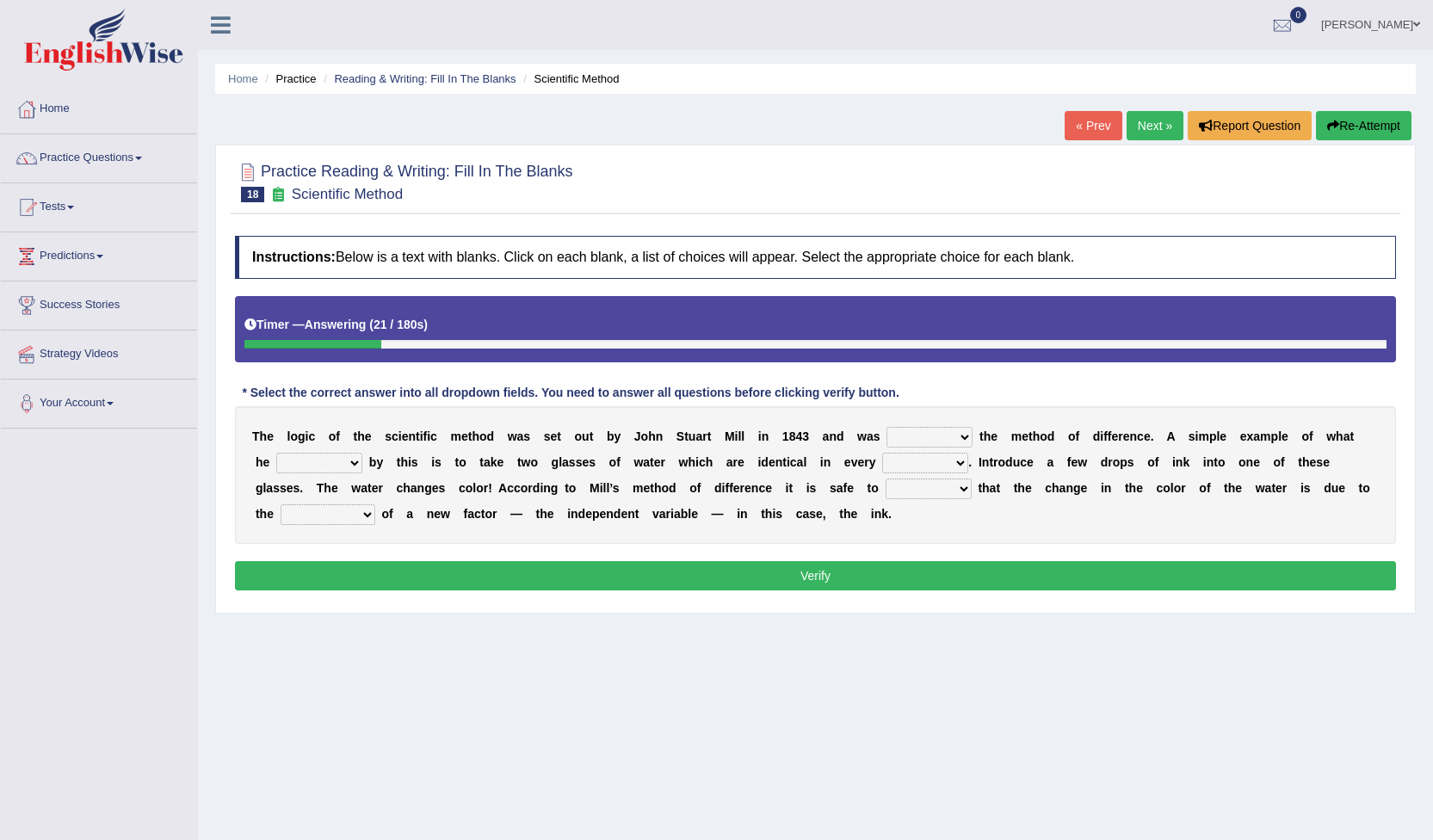
click at [928, 439] on select "pointed claimed demanded named" at bounding box center [930, 436] width 86 height 21
select select "claimed"
click at [887, 426] on select "pointed claimed demanded named" at bounding box center [930, 436] width 86 height 21
click at [922, 435] on select "pointed claimed demanded named" at bounding box center [930, 436] width 86 height 21
click at [335, 460] on select "capped charged found meant" at bounding box center [319, 462] width 86 height 21
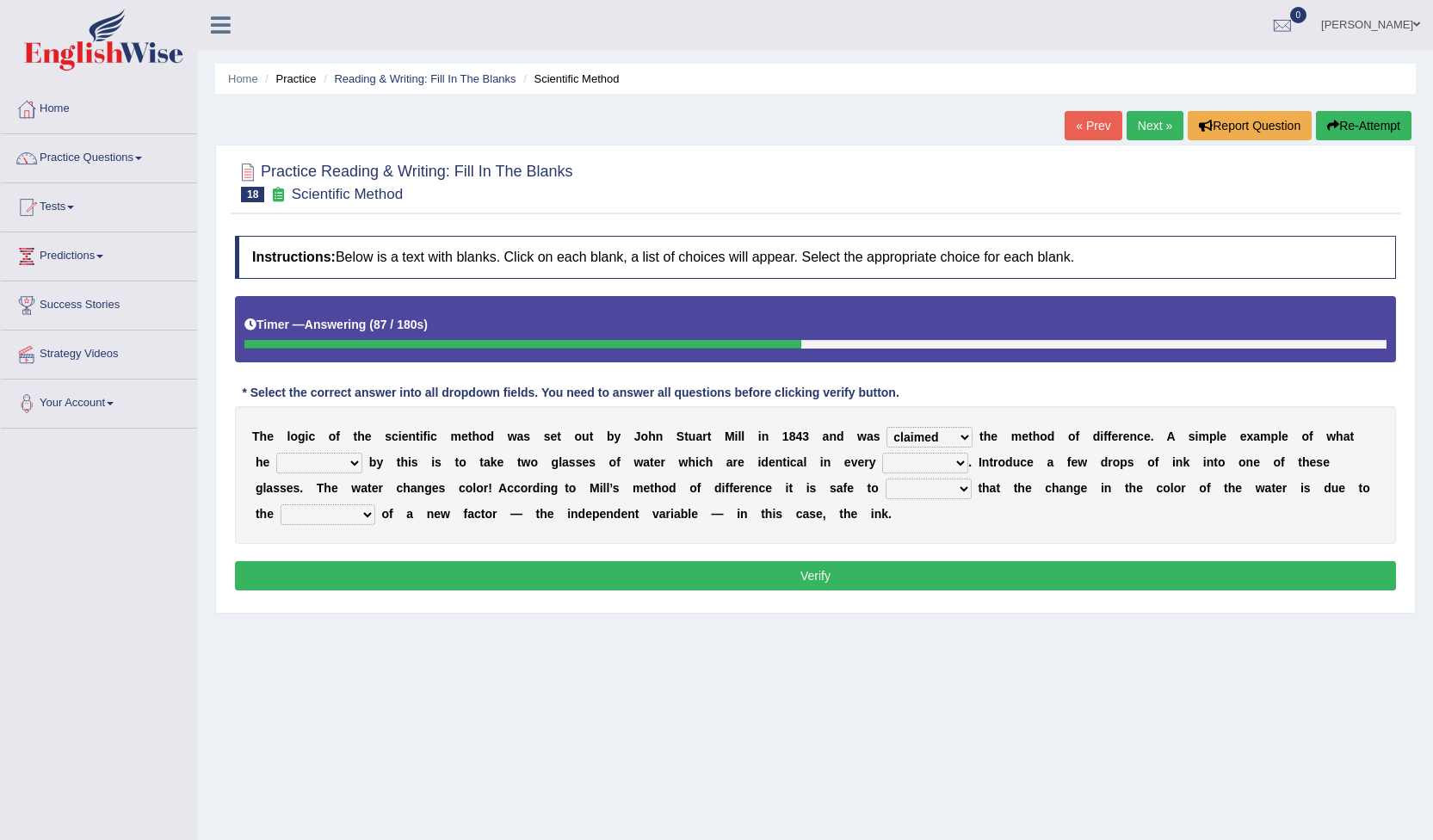
select select "found"
click at [276, 452] on select "capped charged found meant" at bounding box center [319, 462] width 86 height 21
click at [895, 464] on select "thought identity measure respect" at bounding box center [925, 462] width 86 height 21
select select "measure"
click at [882, 452] on select "thought identity measure respect" at bounding box center [925, 462] width 86 height 21
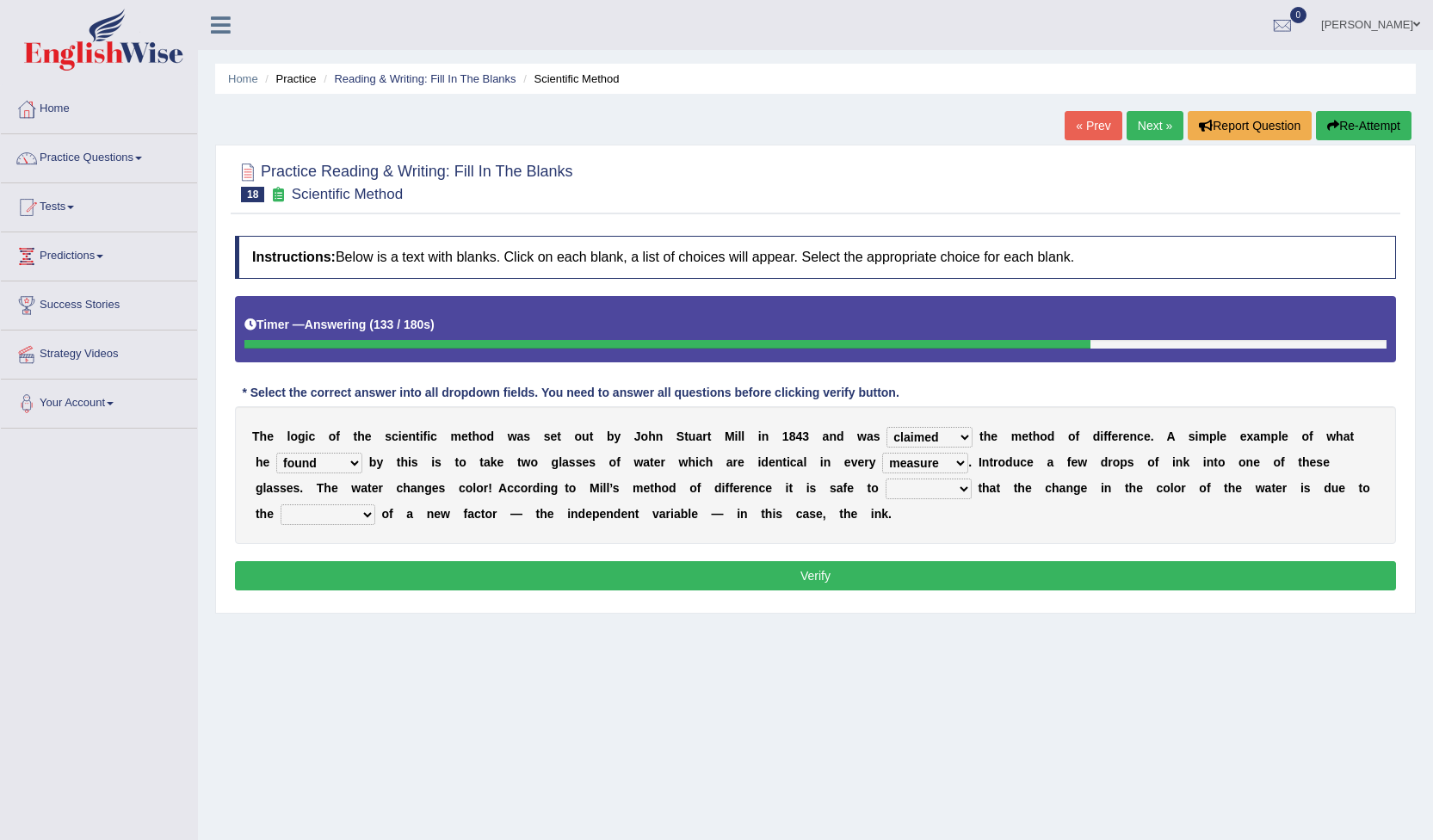
click at [886, 493] on select "assume discuss prefer acclaim" at bounding box center [929, 488] width 86 height 21
select select "prefer"
click at [886, 478] on select "assume discuss prefer acclaim" at bounding box center [929, 488] width 86 height 21
click at [376, 504] on select "introduction magnitude preparation purification" at bounding box center [328, 514] width 95 height 21
select select "magnitude"
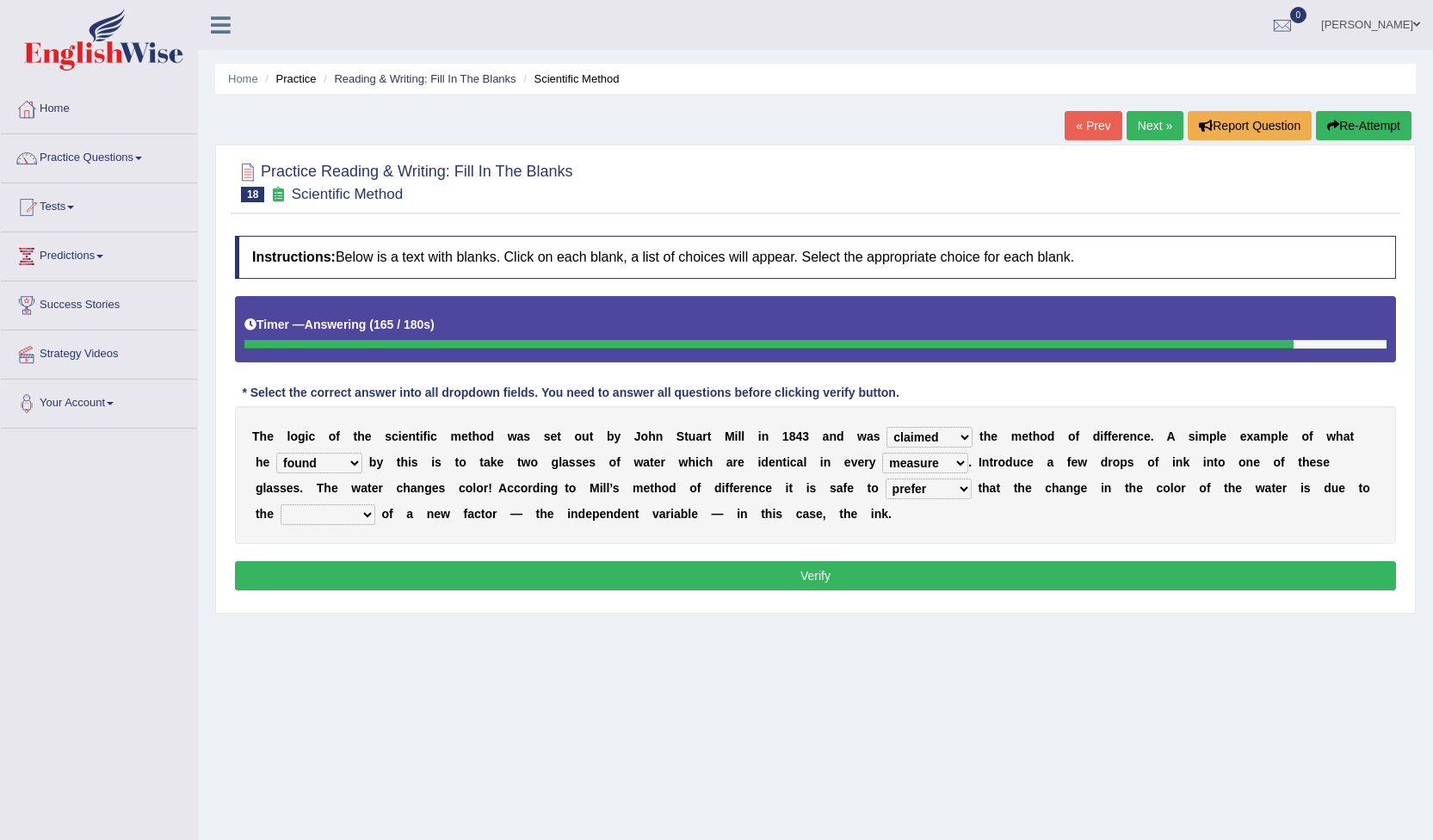
click at [376, 504] on select "introduction magnitude preparation purification" at bounding box center [328, 514] width 95 height 21
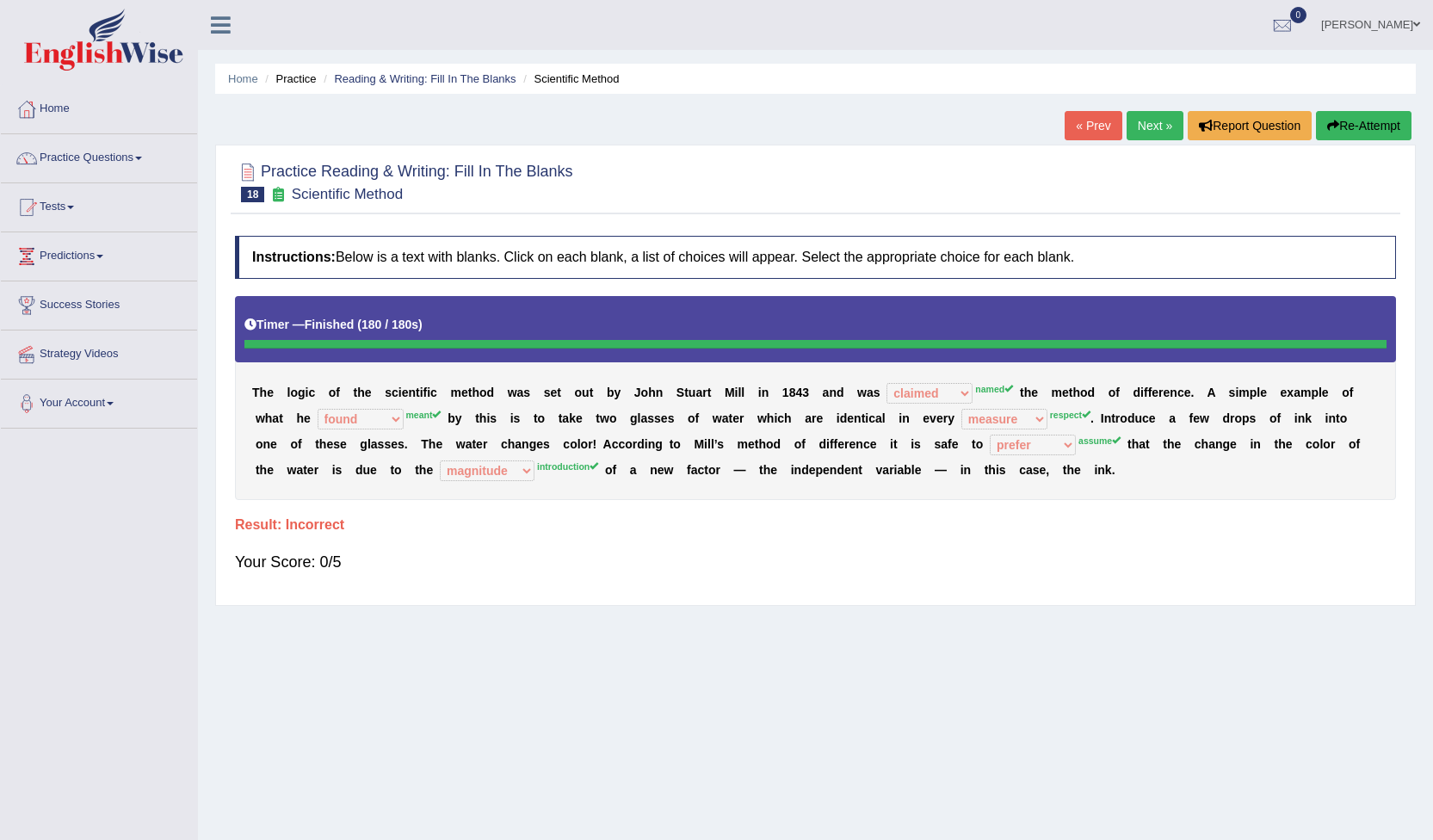
click at [141, 155] on link "Practice Questions" at bounding box center [99, 155] width 196 height 43
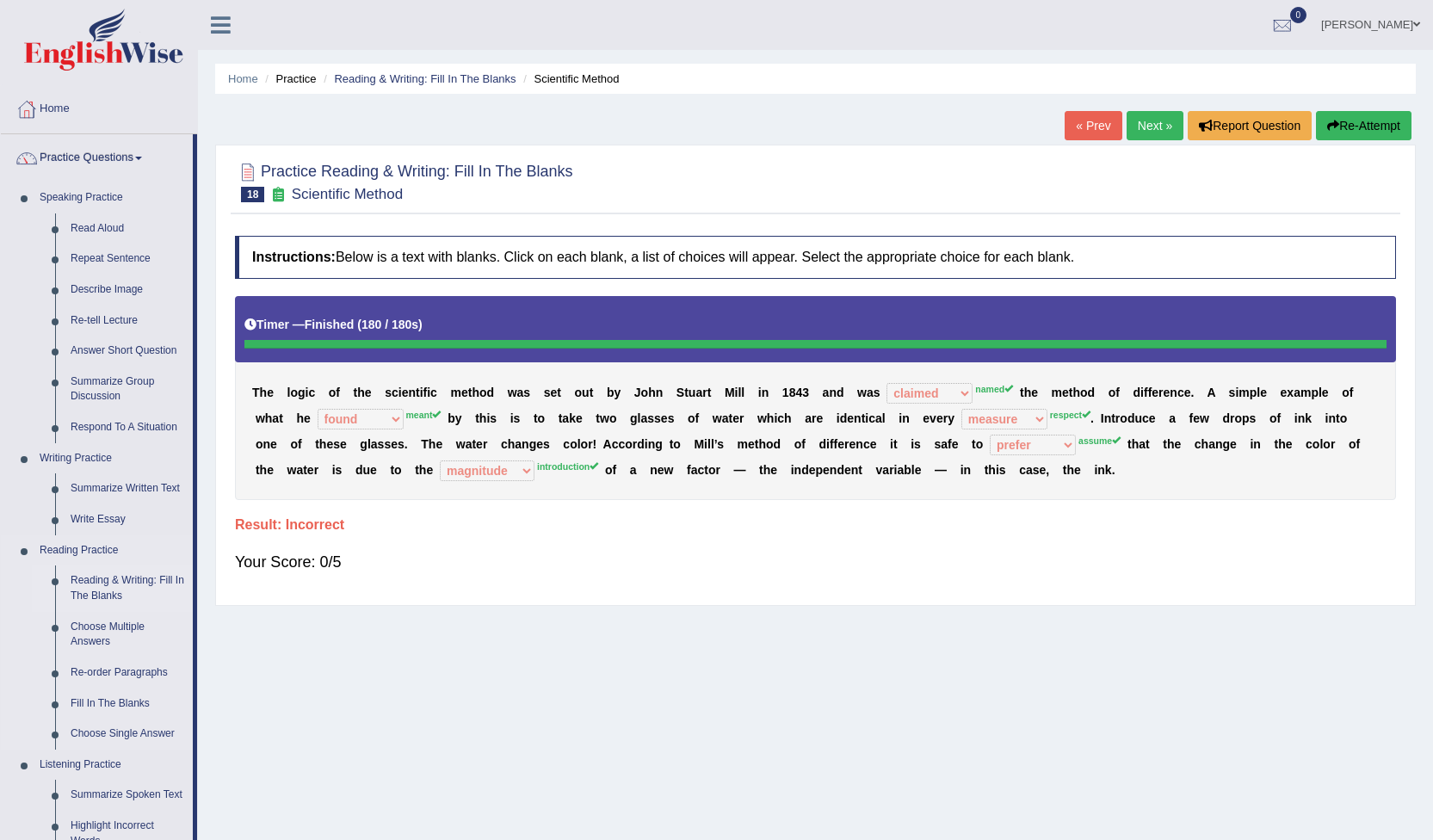
scroll to position [86, 0]
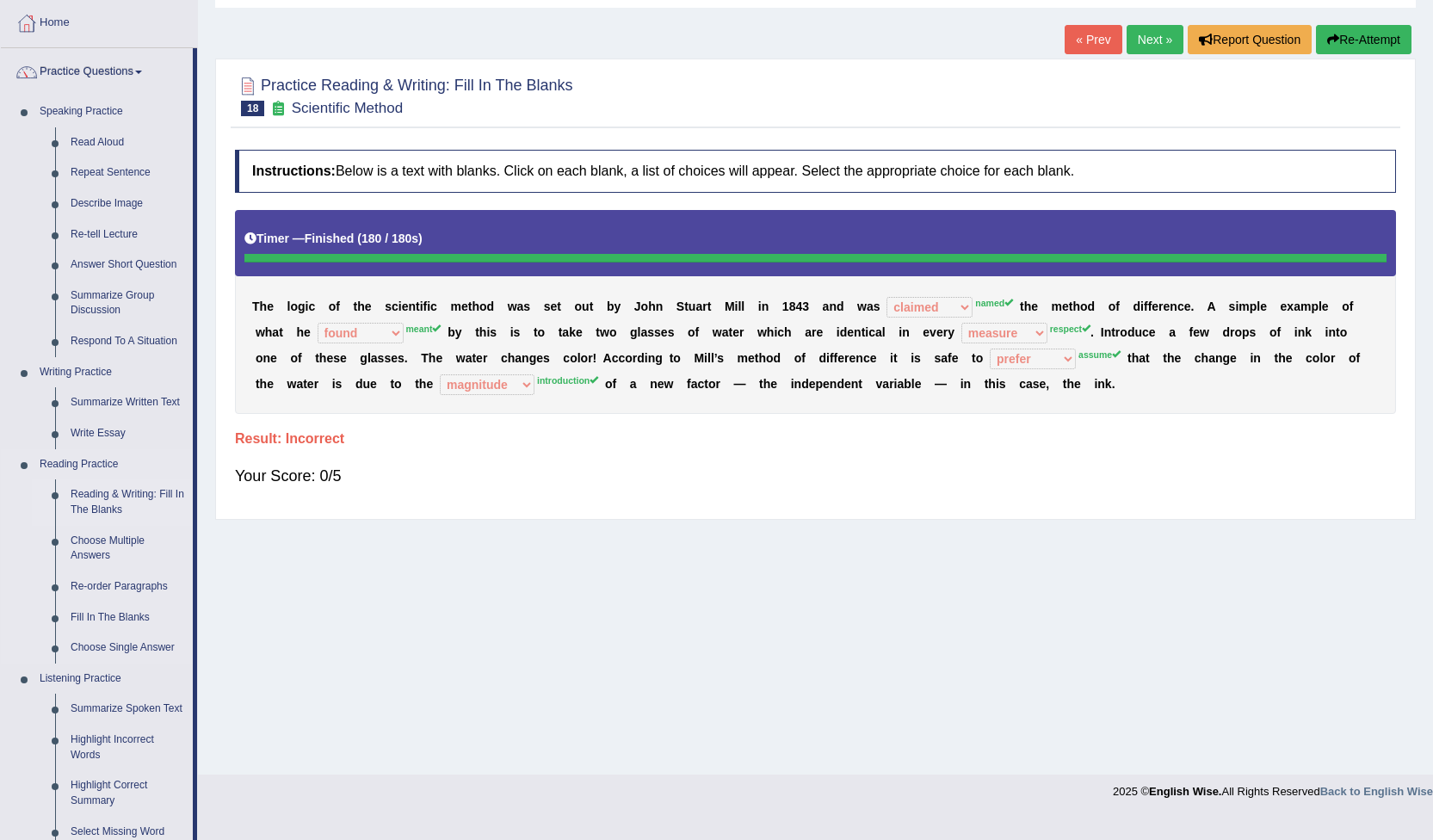
click at [105, 496] on link "Reading & Writing: Fill In The Blanks" at bounding box center [128, 502] width 130 height 46
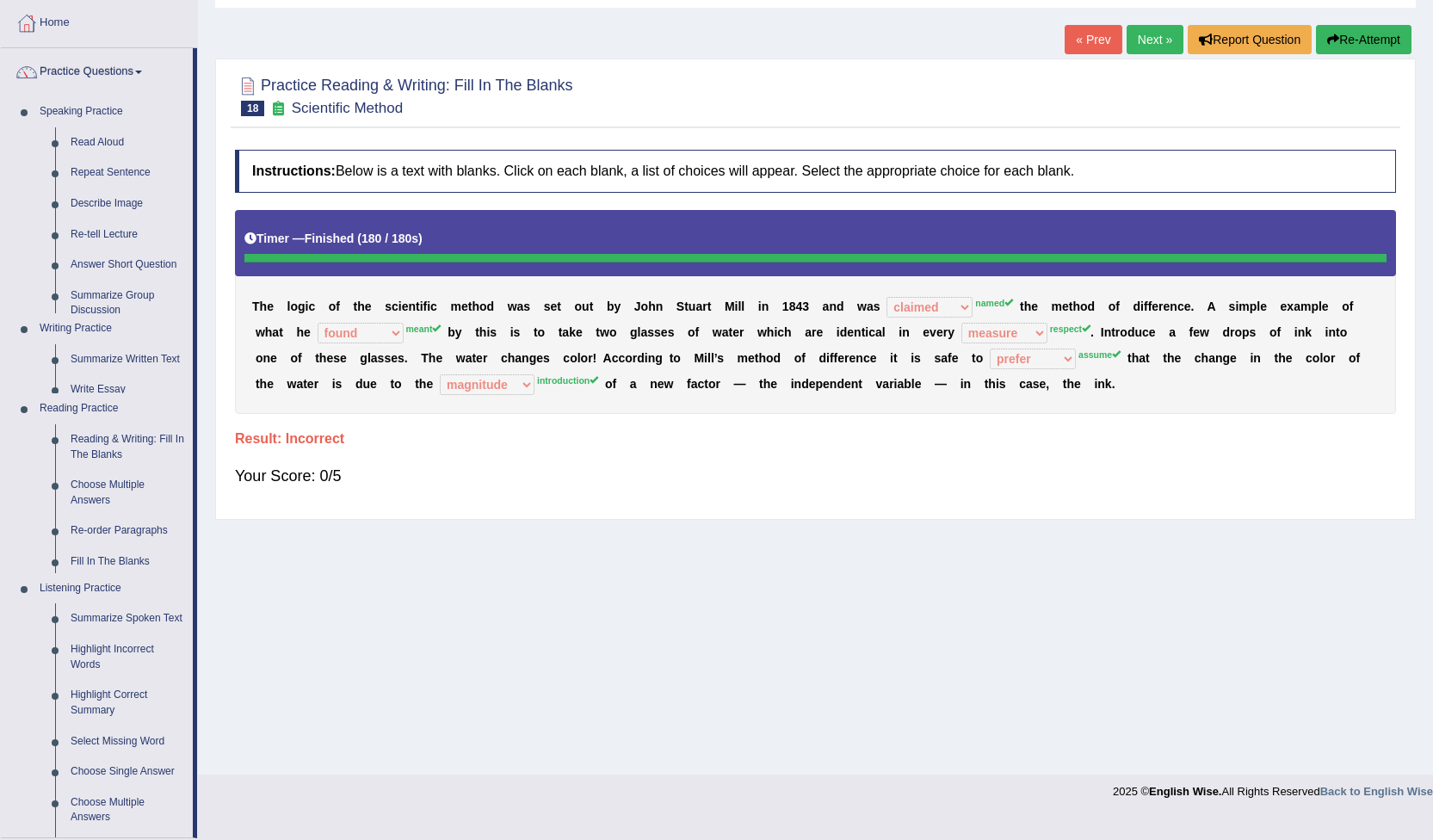
scroll to position [64, 0]
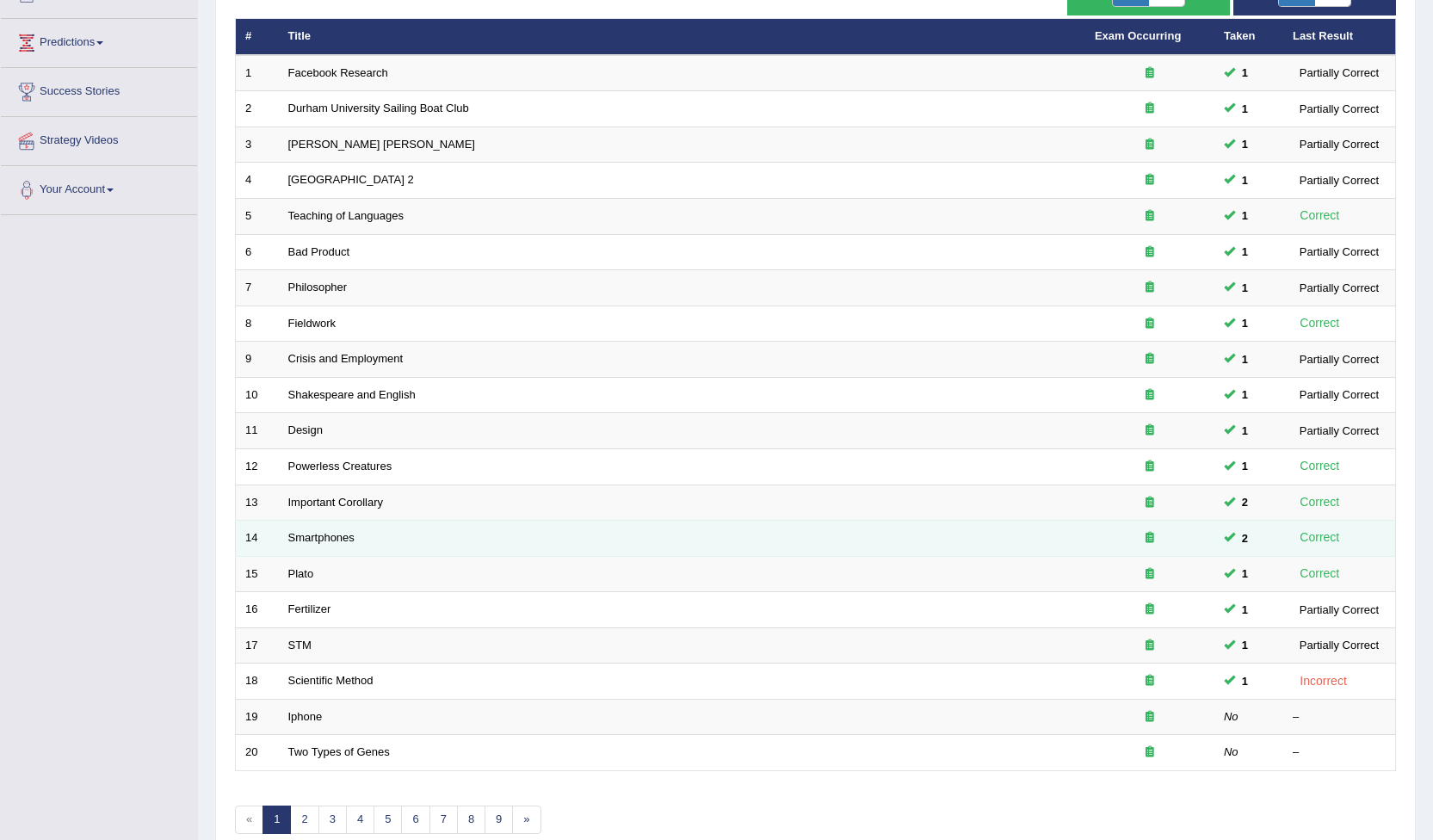
scroll to position [128, 0]
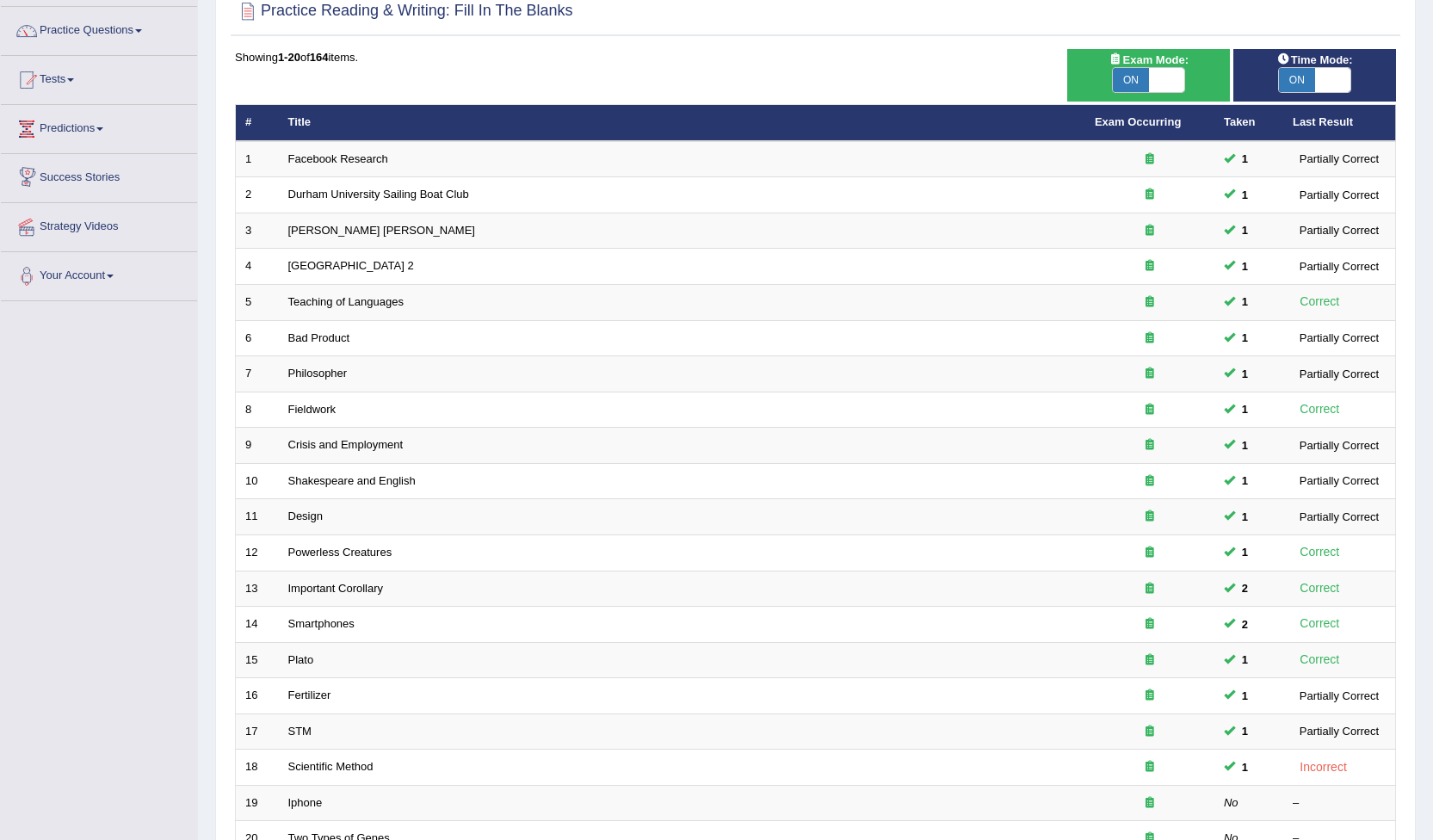
click at [104, 130] on span at bounding box center [100, 129] width 7 height 3
click at [146, 28] on link "Practice Questions" at bounding box center [99, 28] width 196 height 43
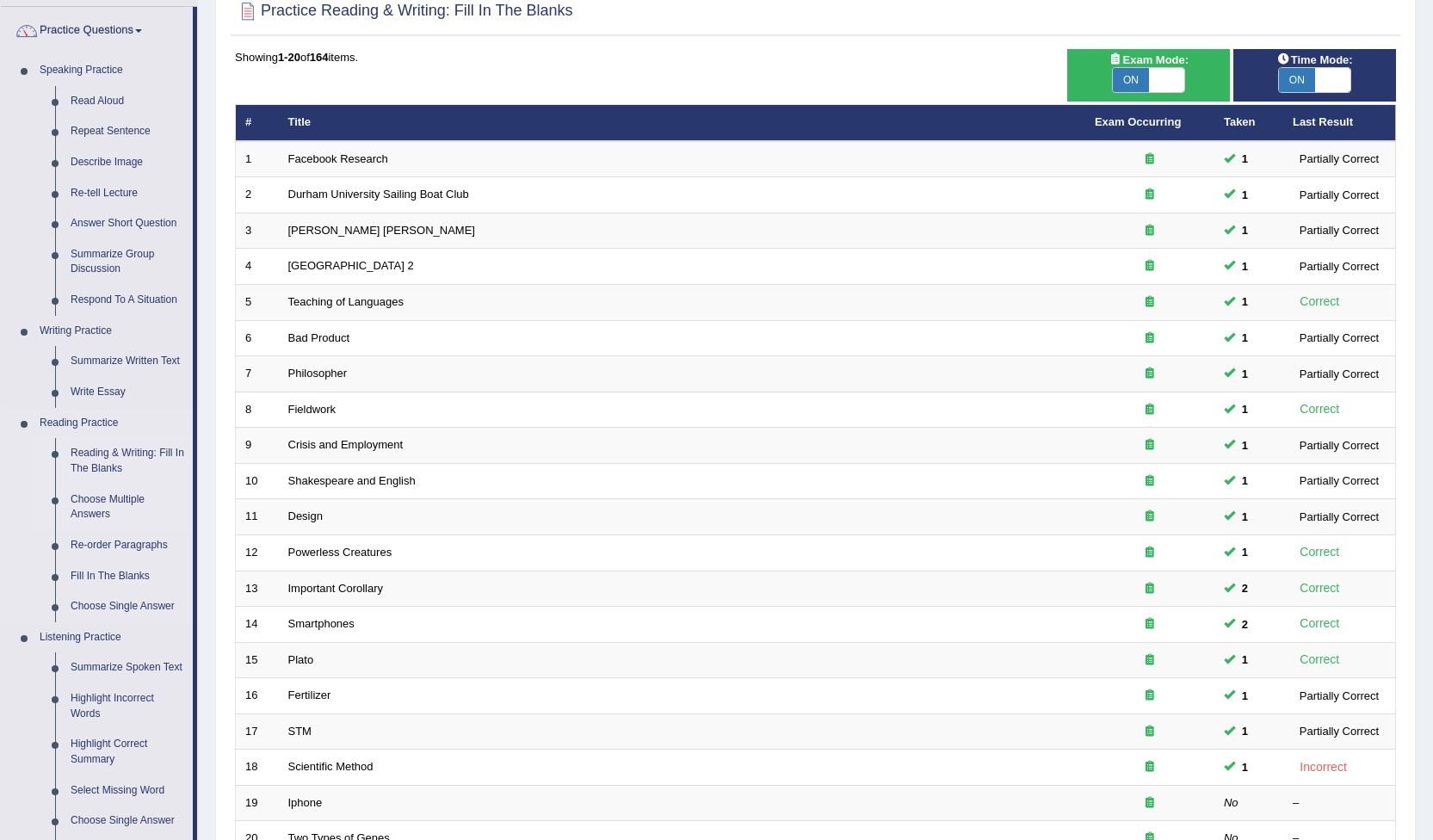
click at [130, 504] on link "Choose Multiple Answers" at bounding box center [128, 507] width 130 height 46
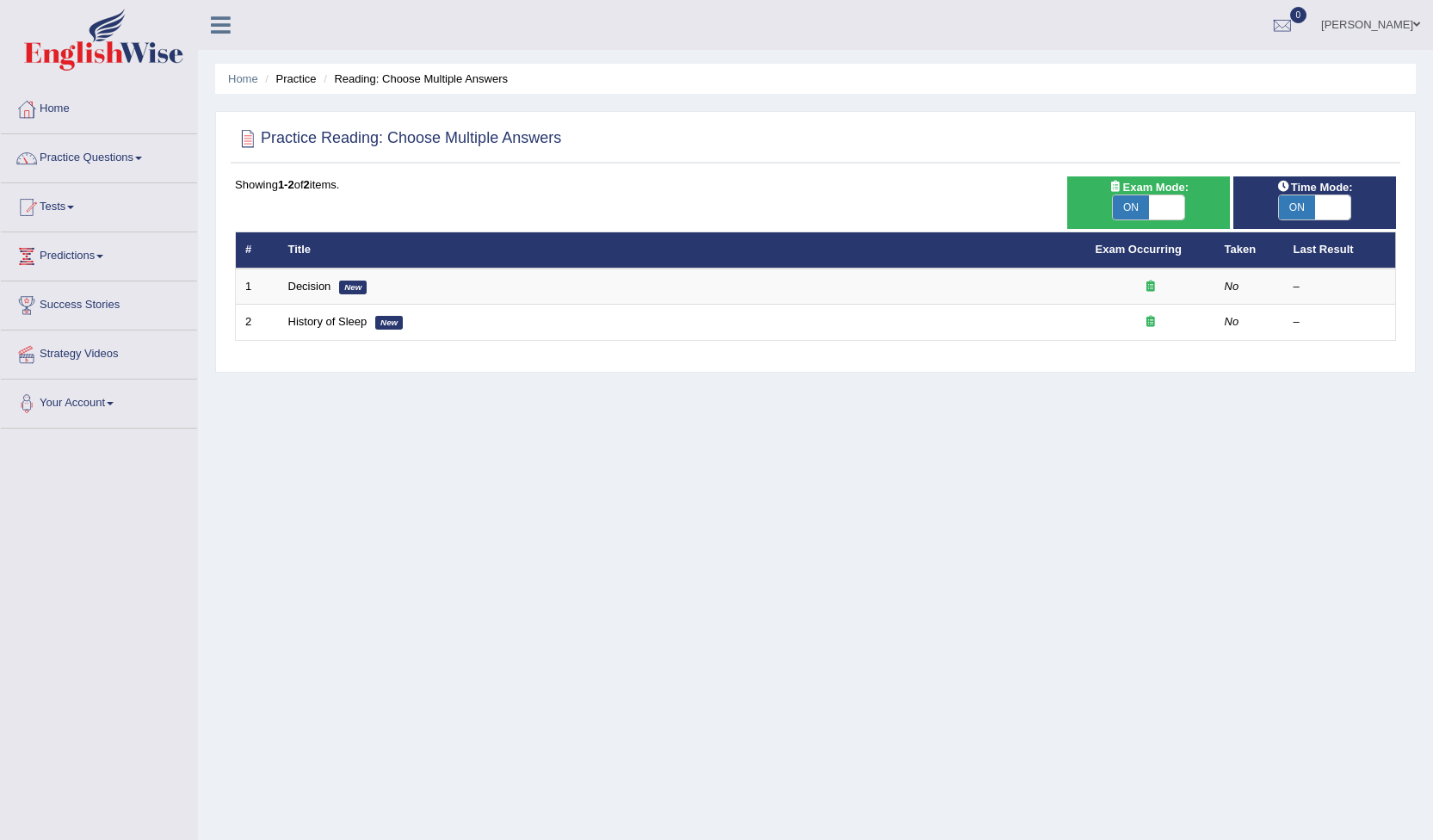
click at [134, 155] on link "Practice Questions" at bounding box center [99, 155] width 196 height 43
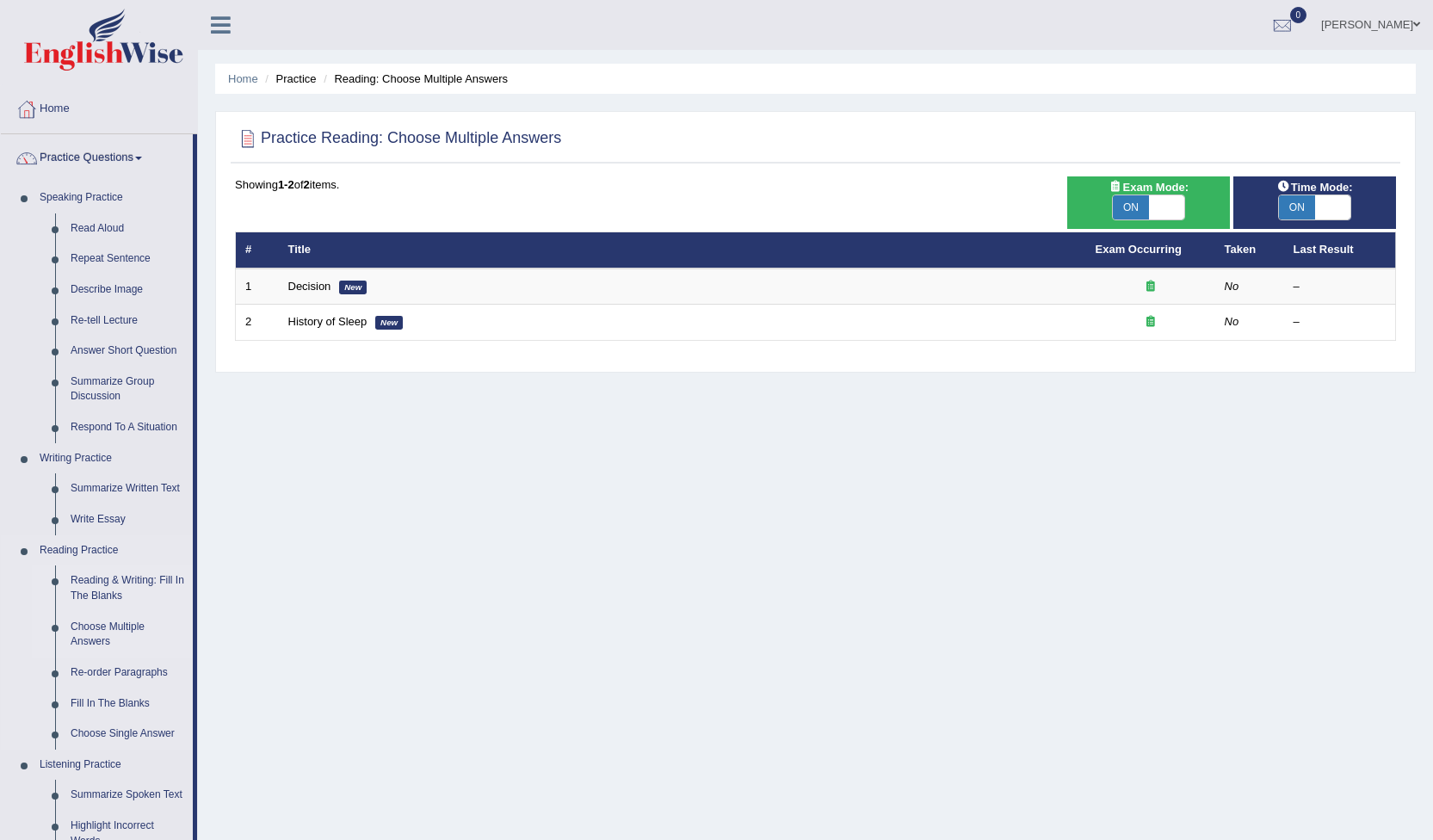
click at [109, 586] on link "Reading & Writing: Fill In The Blanks" at bounding box center [128, 589] width 130 height 46
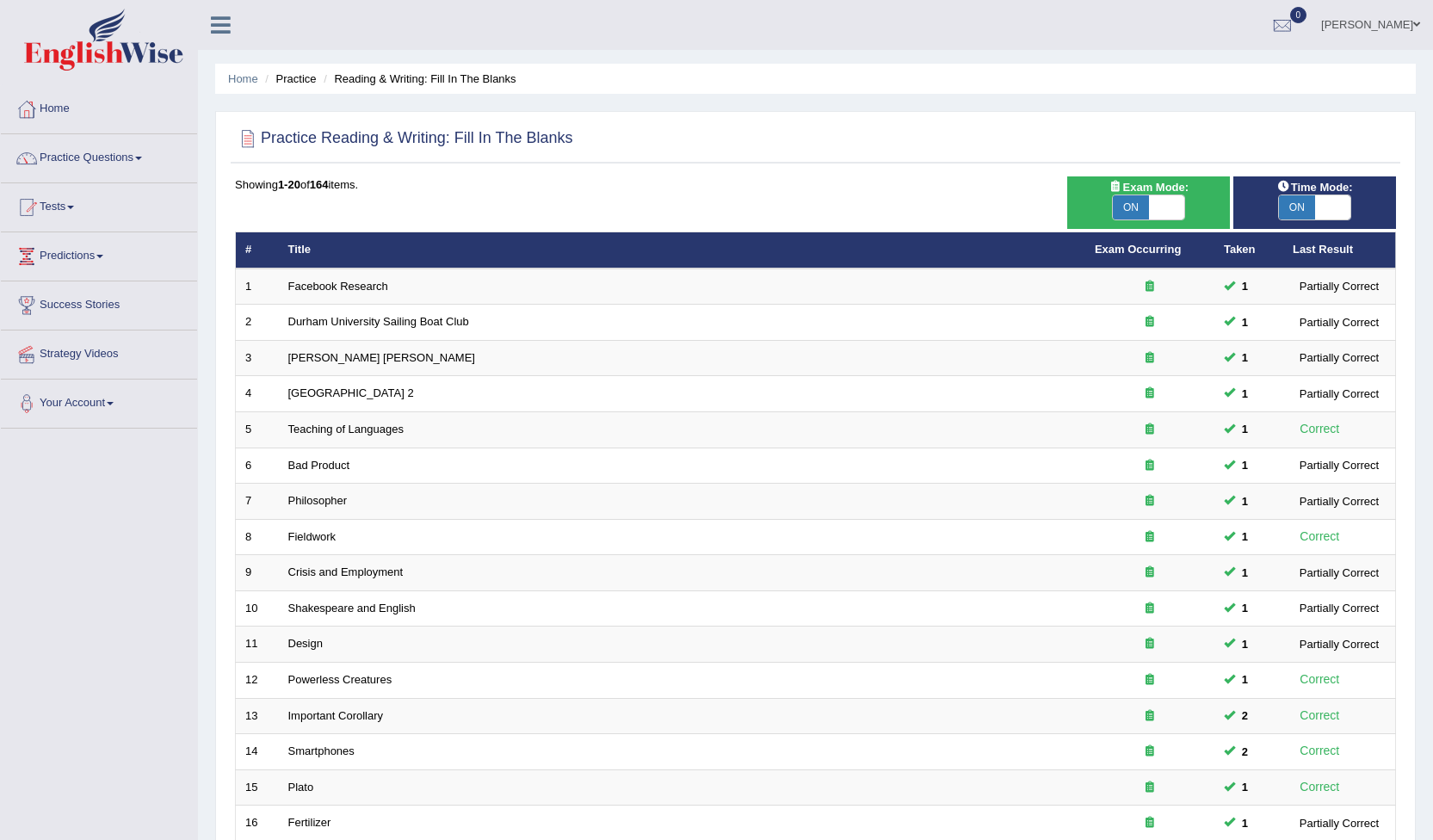
click at [140, 155] on link "Practice Questions" at bounding box center [99, 155] width 196 height 43
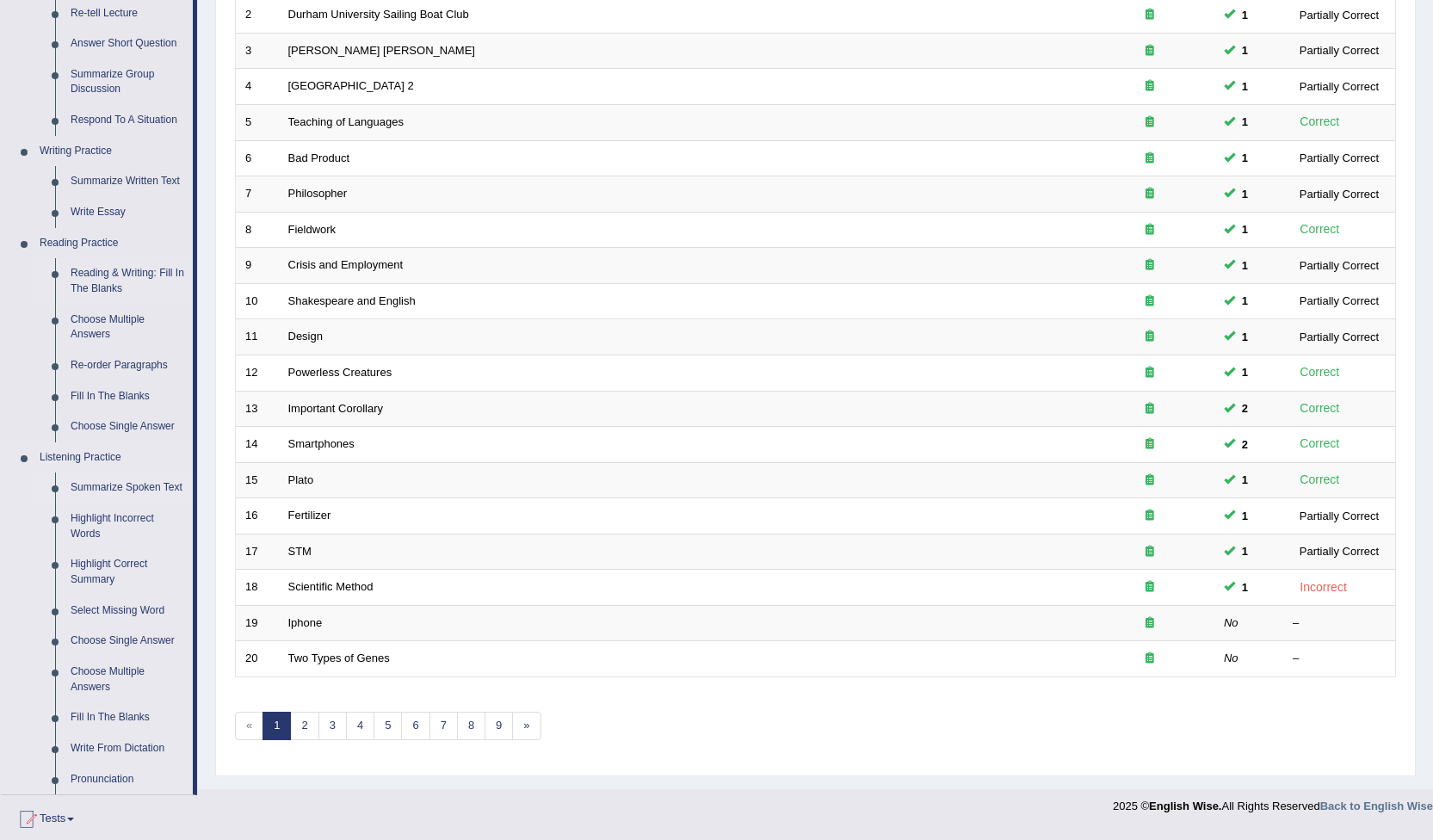
scroll to position [258, 0]
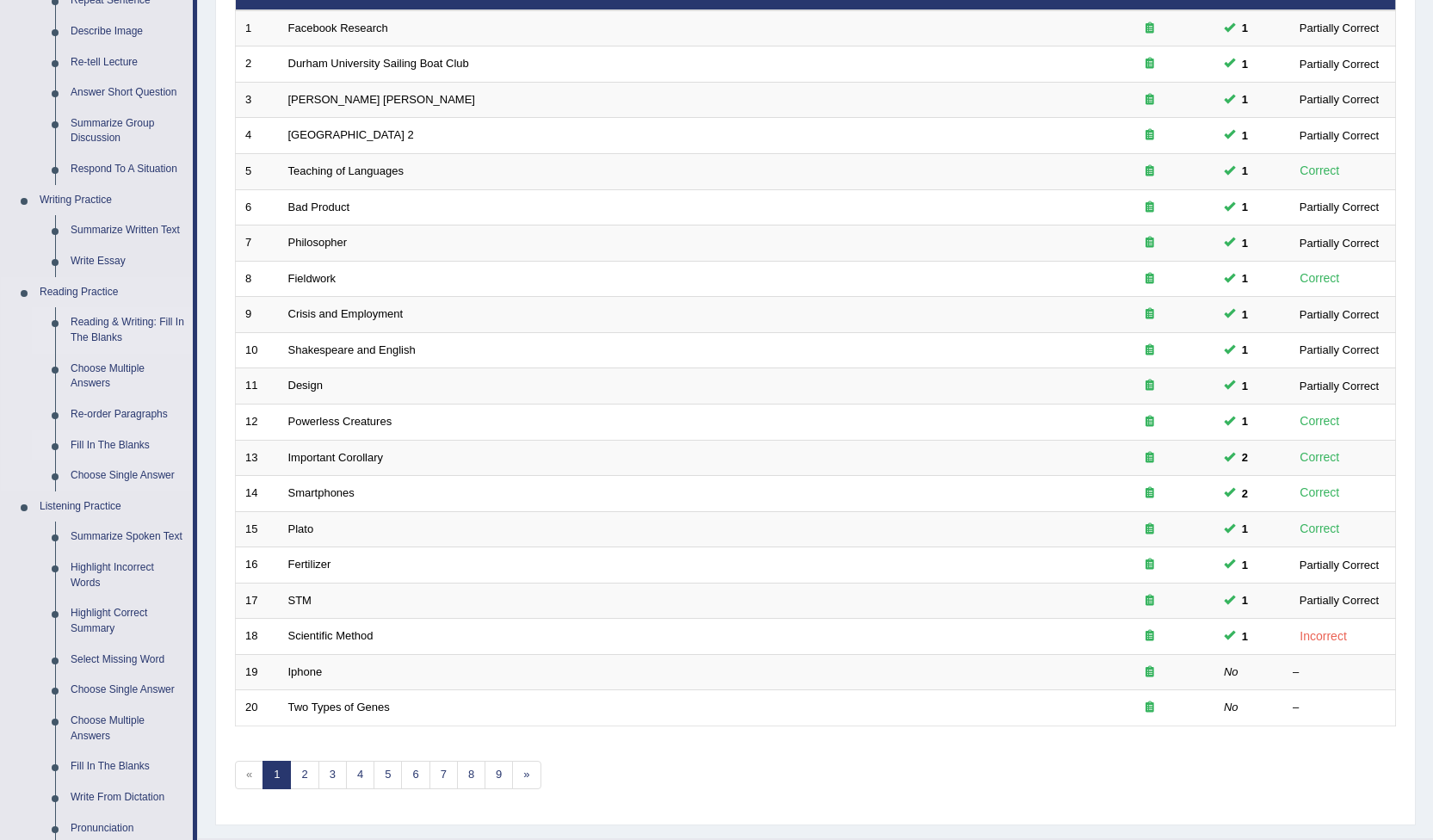
click at [139, 444] on link "Fill In The Blanks" at bounding box center [128, 445] width 130 height 31
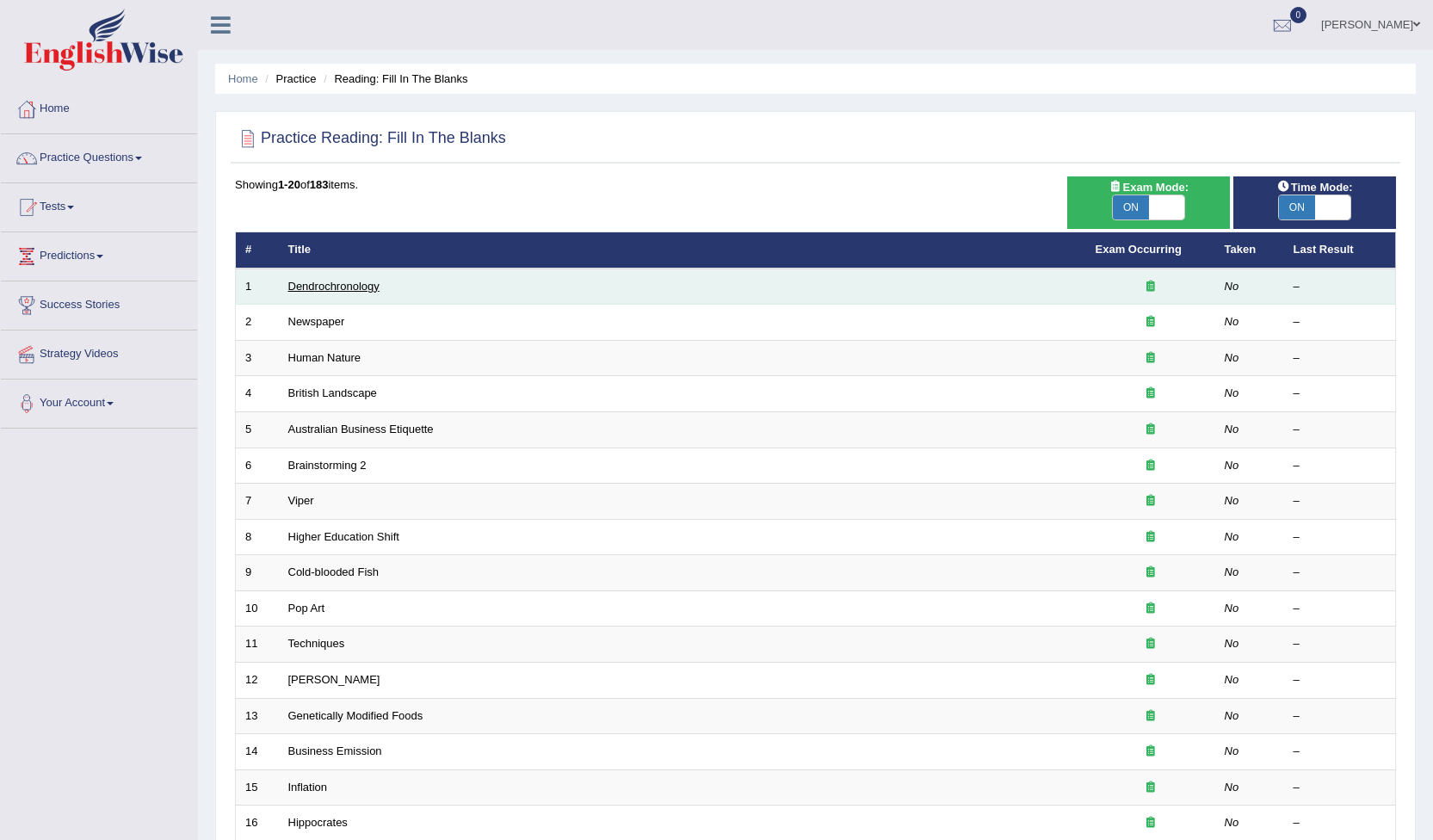
click at [368, 286] on link "Dendrochronology" at bounding box center [334, 286] width 92 height 13
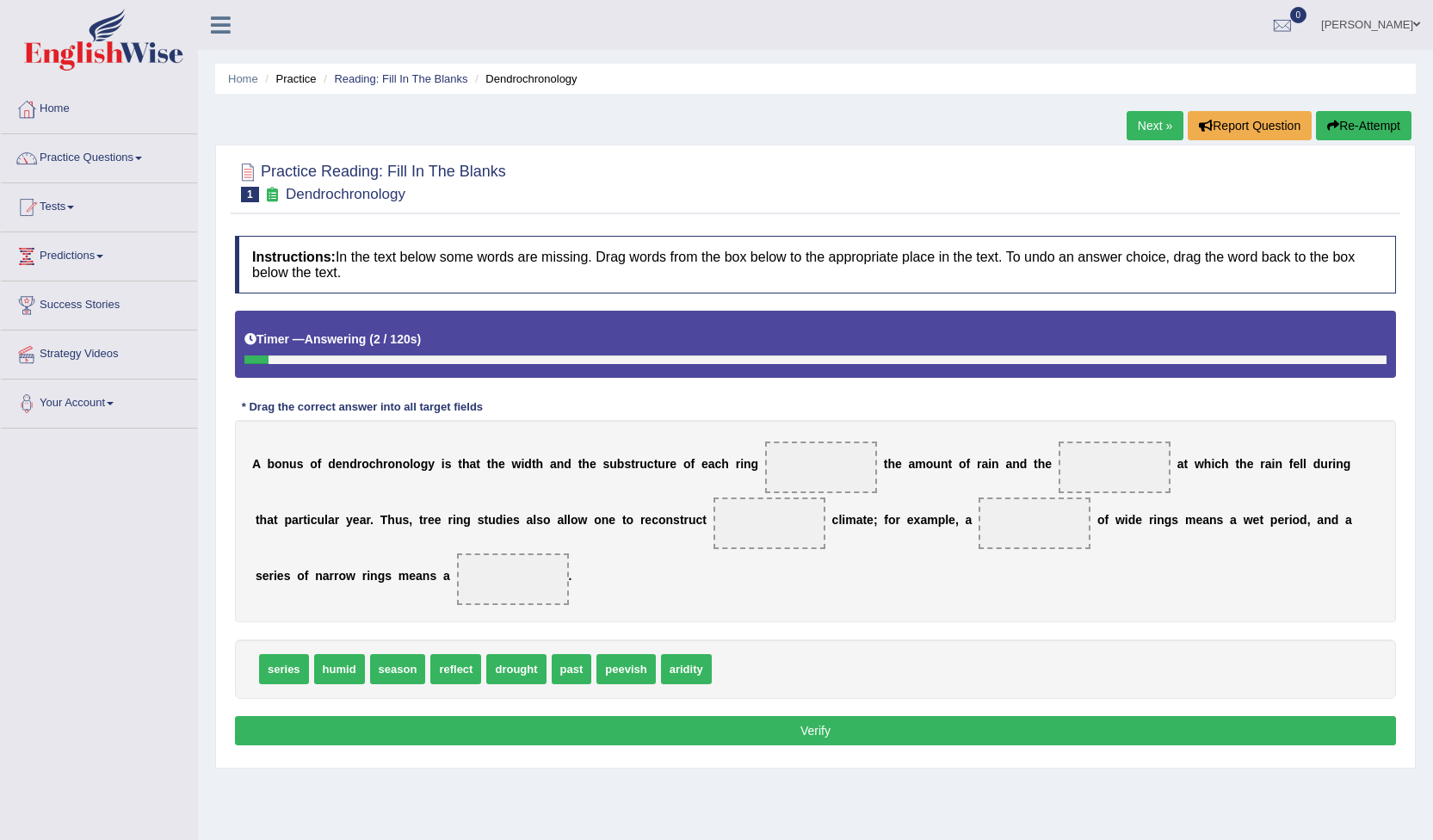
click at [765, 464] on span at bounding box center [821, 467] width 112 height 52
click at [806, 469] on span at bounding box center [821, 467] width 112 height 52
click at [151, 162] on link "Practice Questions" at bounding box center [99, 155] width 196 height 43
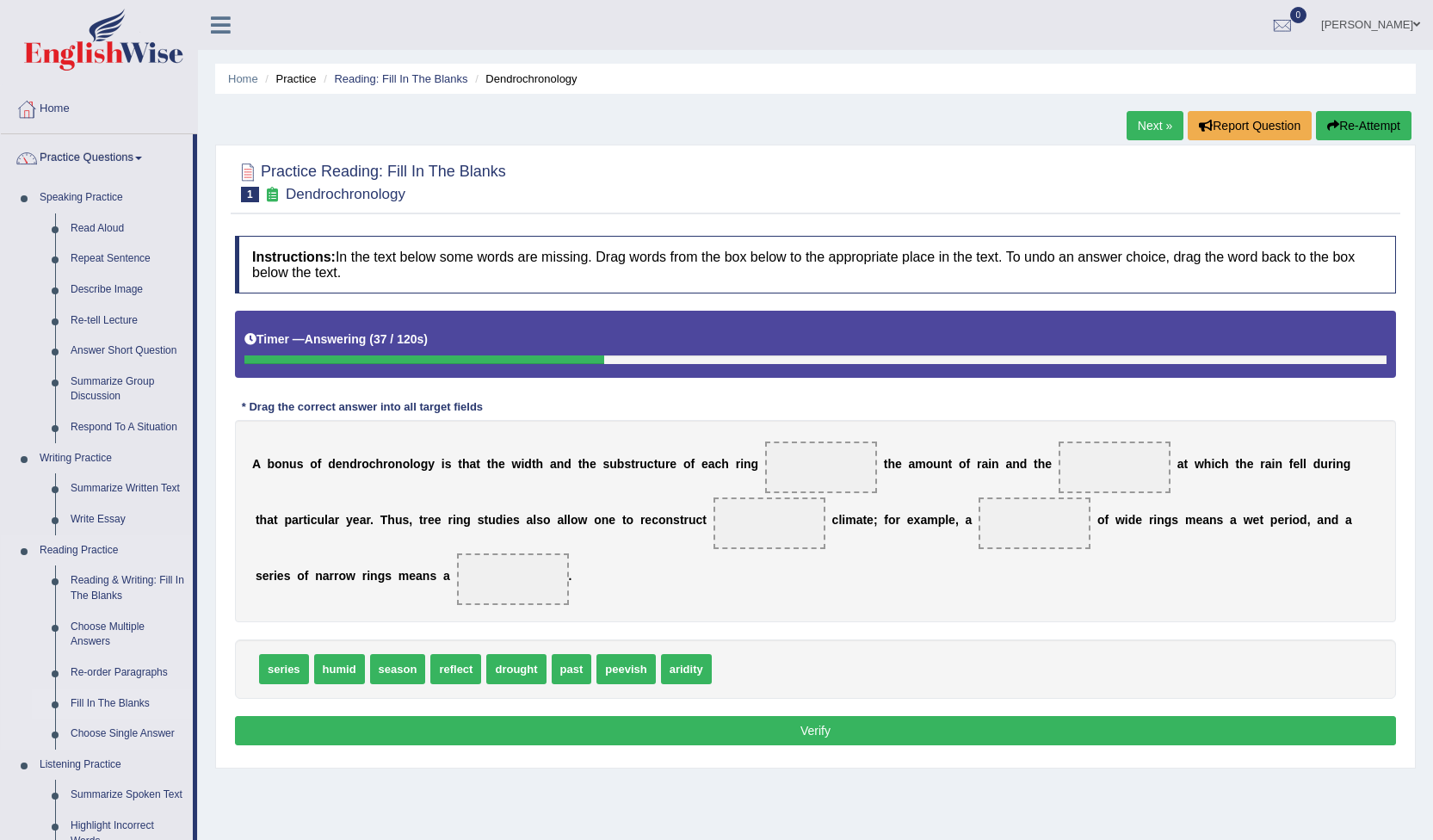
click at [136, 704] on link "Fill In The Blanks" at bounding box center [128, 703] width 130 height 31
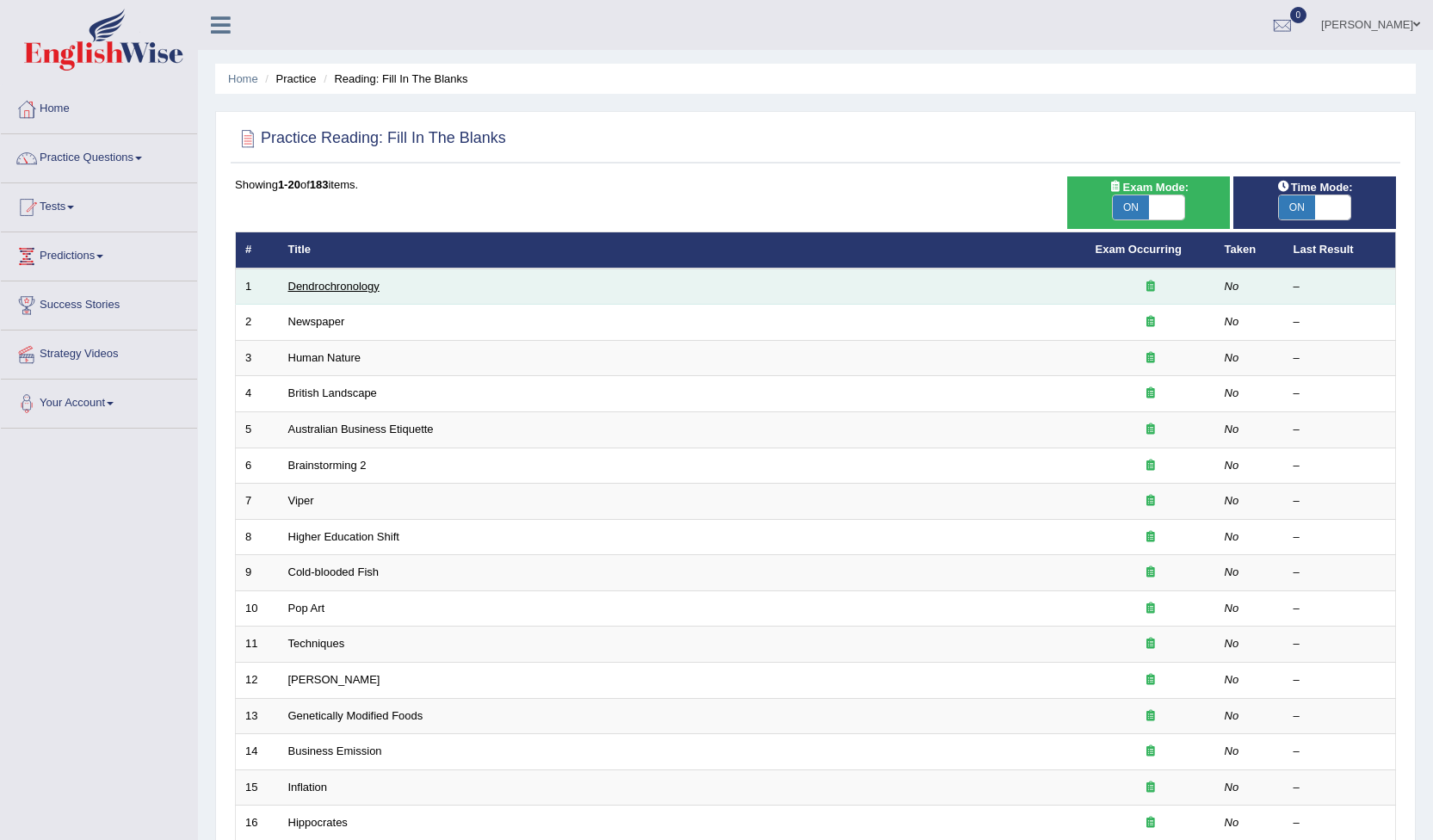
click at [331, 288] on link "Dendrochronology" at bounding box center [334, 286] width 92 height 13
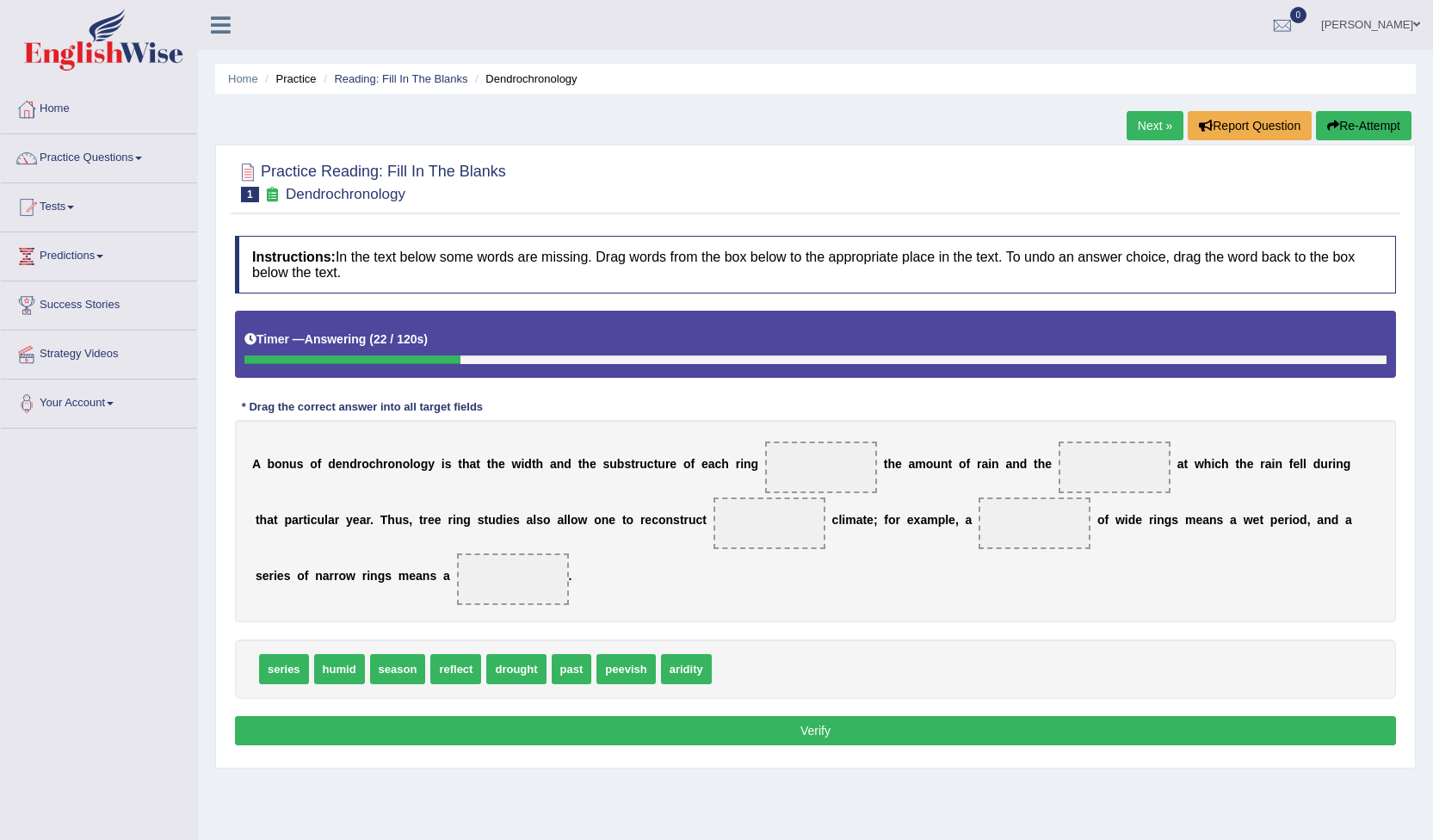
click at [561, 672] on span "past" at bounding box center [572, 670] width 41 height 30
drag, startPoint x: 561, startPoint y: 672, endPoint x: 800, endPoint y: 464, distance: 316.8
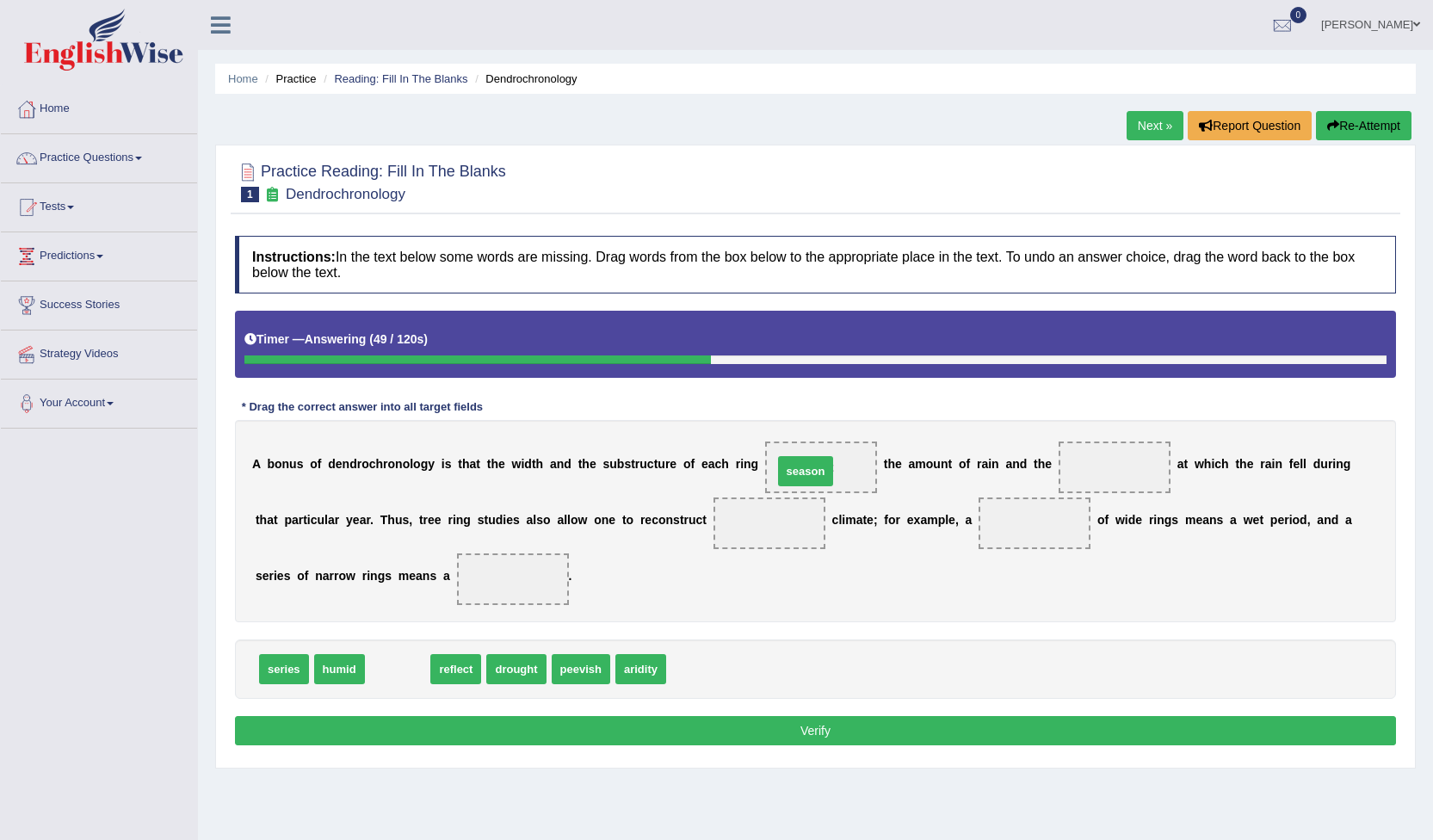
drag, startPoint x: 410, startPoint y: 671, endPoint x: 807, endPoint y: 479, distance: 441.0
click at [1095, 472] on span at bounding box center [1115, 467] width 112 height 52
drag, startPoint x: 781, startPoint y: 469, endPoint x: 1080, endPoint y: 468, distance: 299.0
drag, startPoint x: 618, startPoint y: 670, endPoint x: 808, endPoint y: 465, distance: 279.5
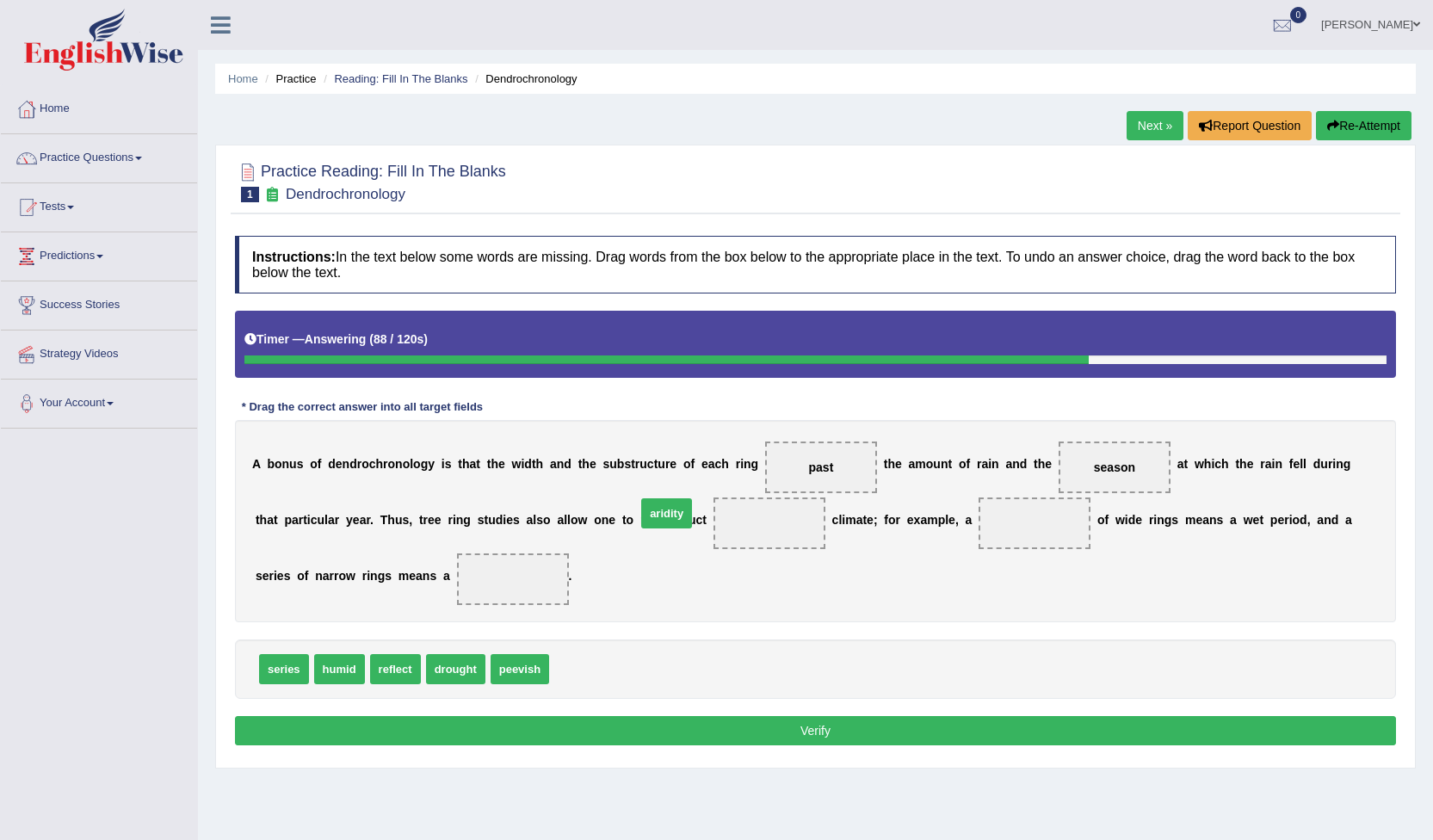
drag, startPoint x: 568, startPoint y: 674, endPoint x: 655, endPoint y: 519, distance: 177.7
drag, startPoint x: 391, startPoint y: 673, endPoint x: 886, endPoint y: 534, distance: 514.1
drag, startPoint x: 908, startPoint y: 512, endPoint x: 856, endPoint y: 536, distance: 57.3
click at [847, 547] on div "A b o n u s o f d e n d r o c h r o n o l o g y i s t h a t t h e w i d t h a n…" at bounding box center [815, 521] width 1161 height 202
drag, startPoint x: 880, startPoint y: 523, endPoint x: 882, endPoint y: 533, distance: 10.2
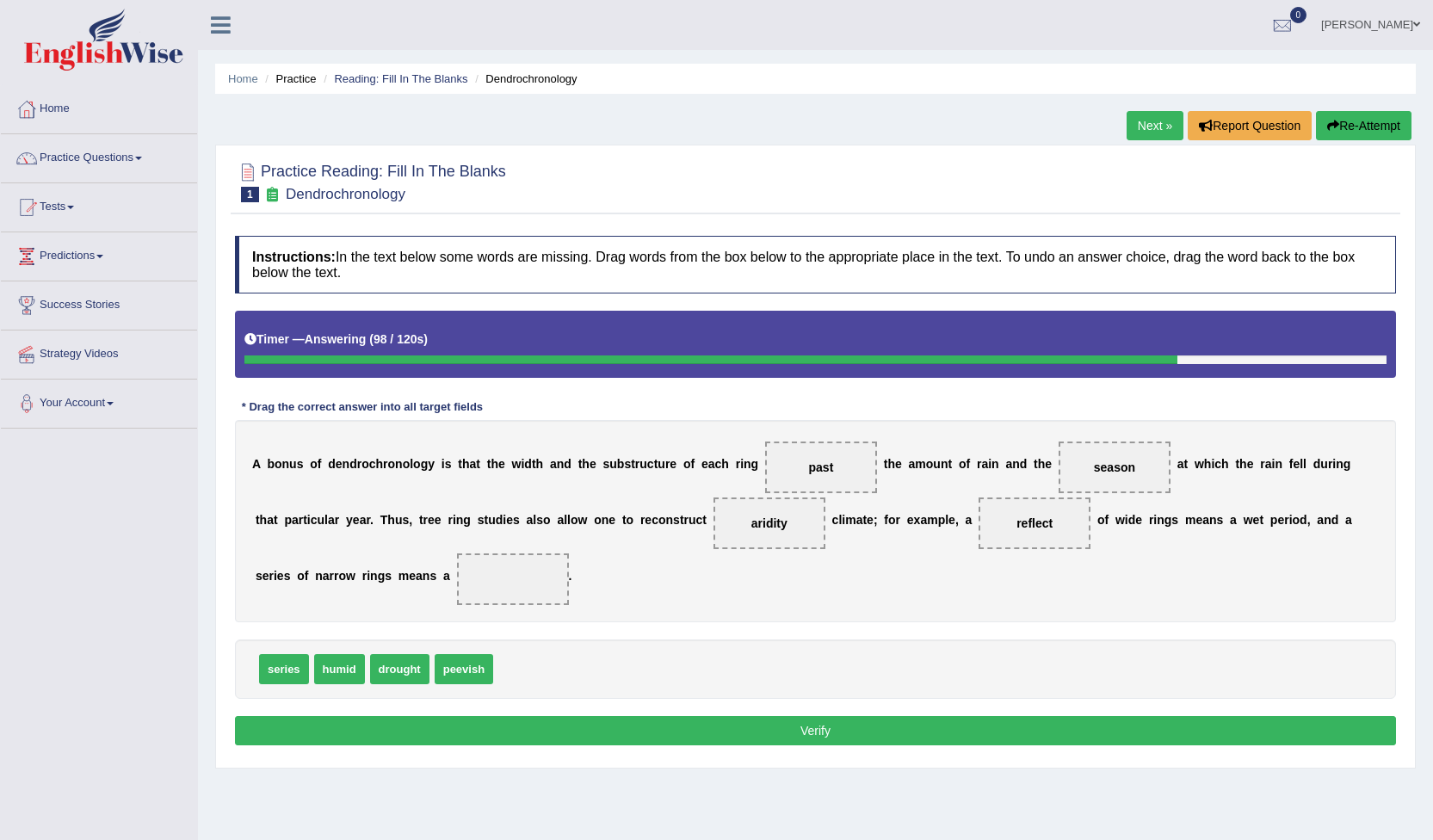
click at [979, 538] on span "reflect" at bounding box center [1034, 523] width 112 height 52
drag, startPoint x: 914, startPoint y: 514, endPoint x: 788, endPoint y: 582, distance: 143.2
click at [801, 578] on div "A b o n u s o f d e n d r o c h r o n o l o g y i s t h a t t h e w i d t h a n…" at bounding box center [815, 521] width 1161 height 202
drag, startPoint x: 340, startPoint y: 668, endPoint x: 365, endPoint y: 585, distance: 86.7
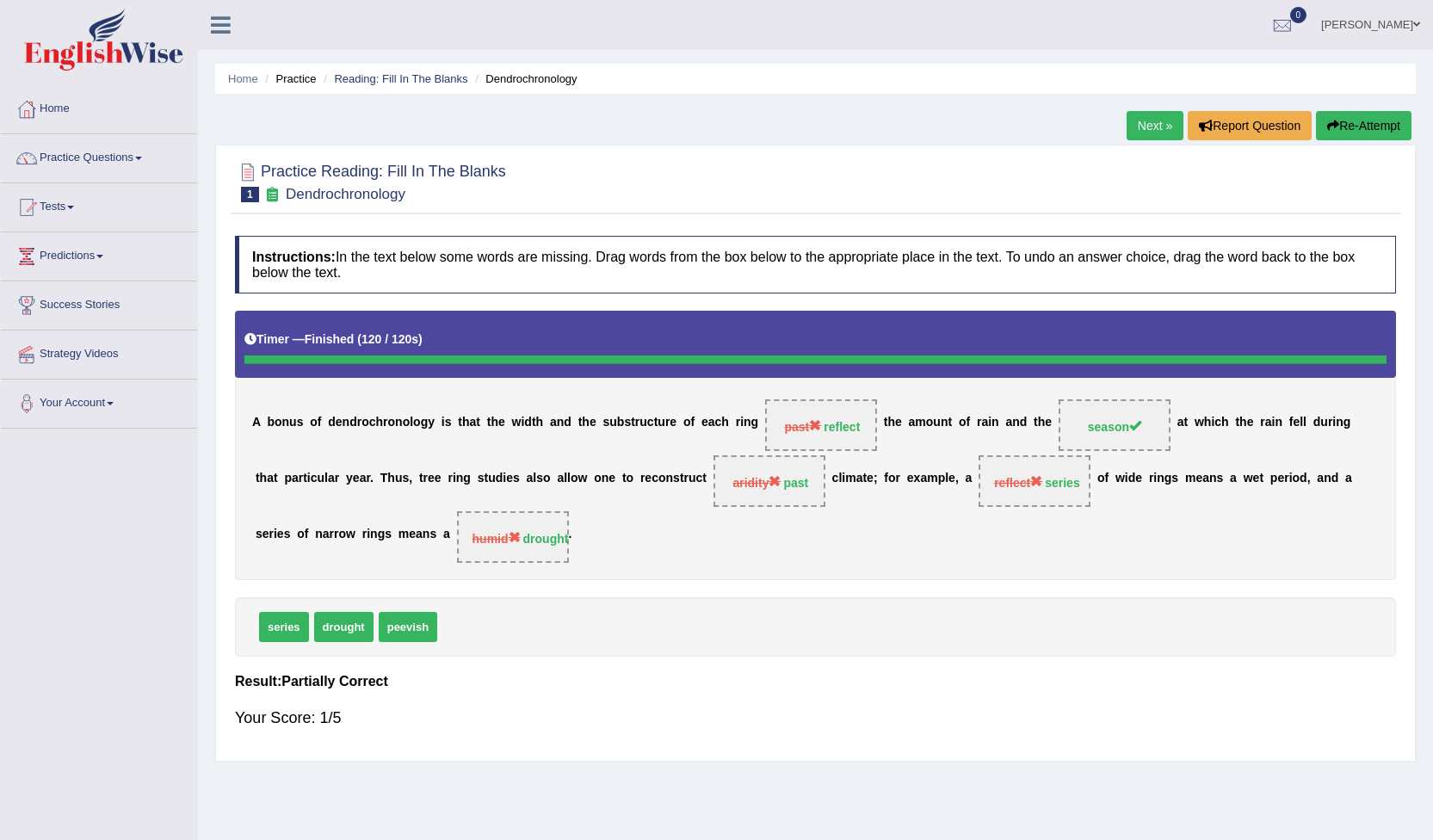
click at [1159, 130] on link "Next »" at bounding box center [1155, 125] width 57 height 29
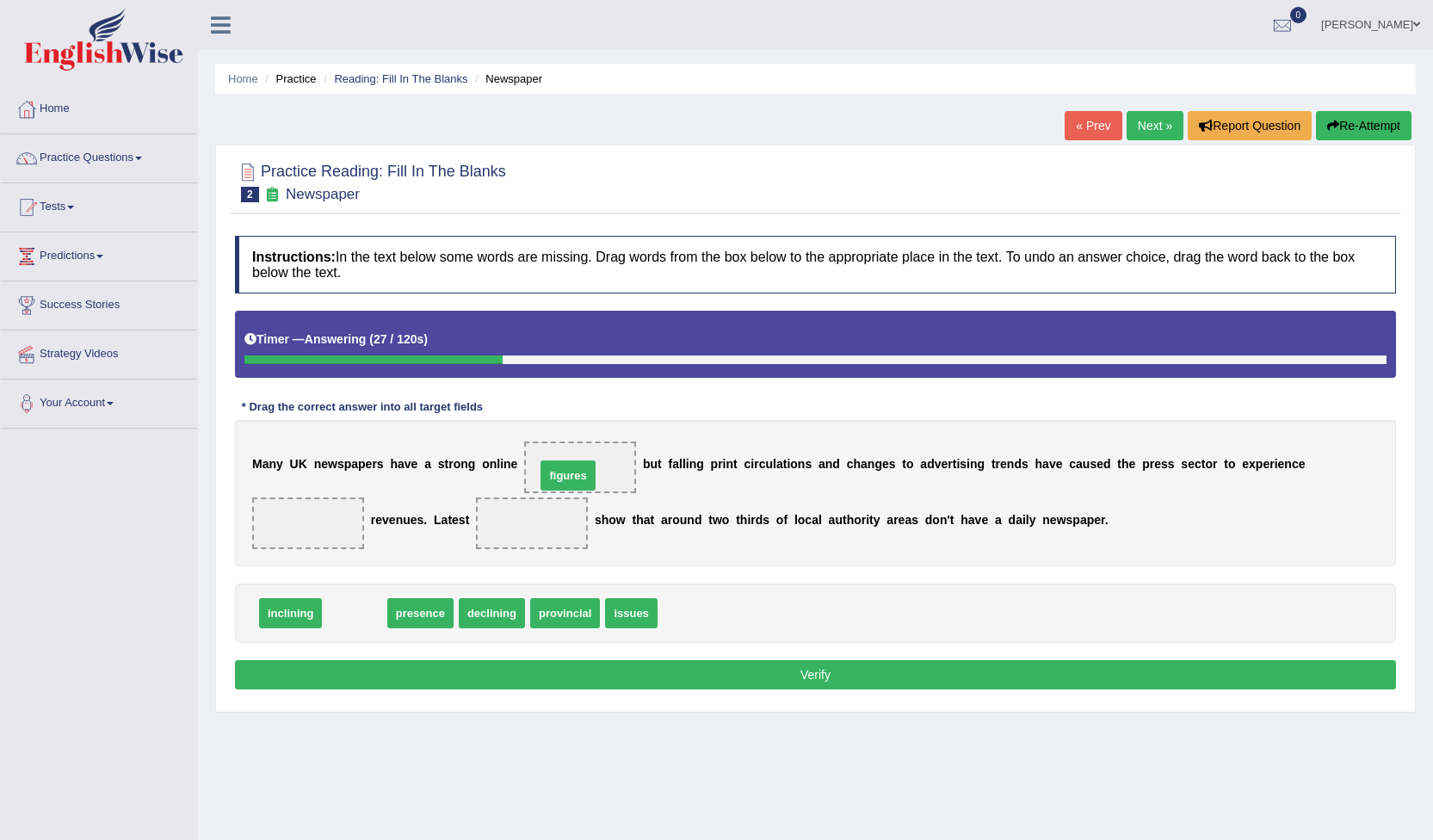
drag, startPoint x: 363, startPoint y: 615, endPoint x: 577, endPoint y: 476, distance: 255.2
click at [577, 476] on span "figures" at bounding box center [581, 467] width 58 height 31
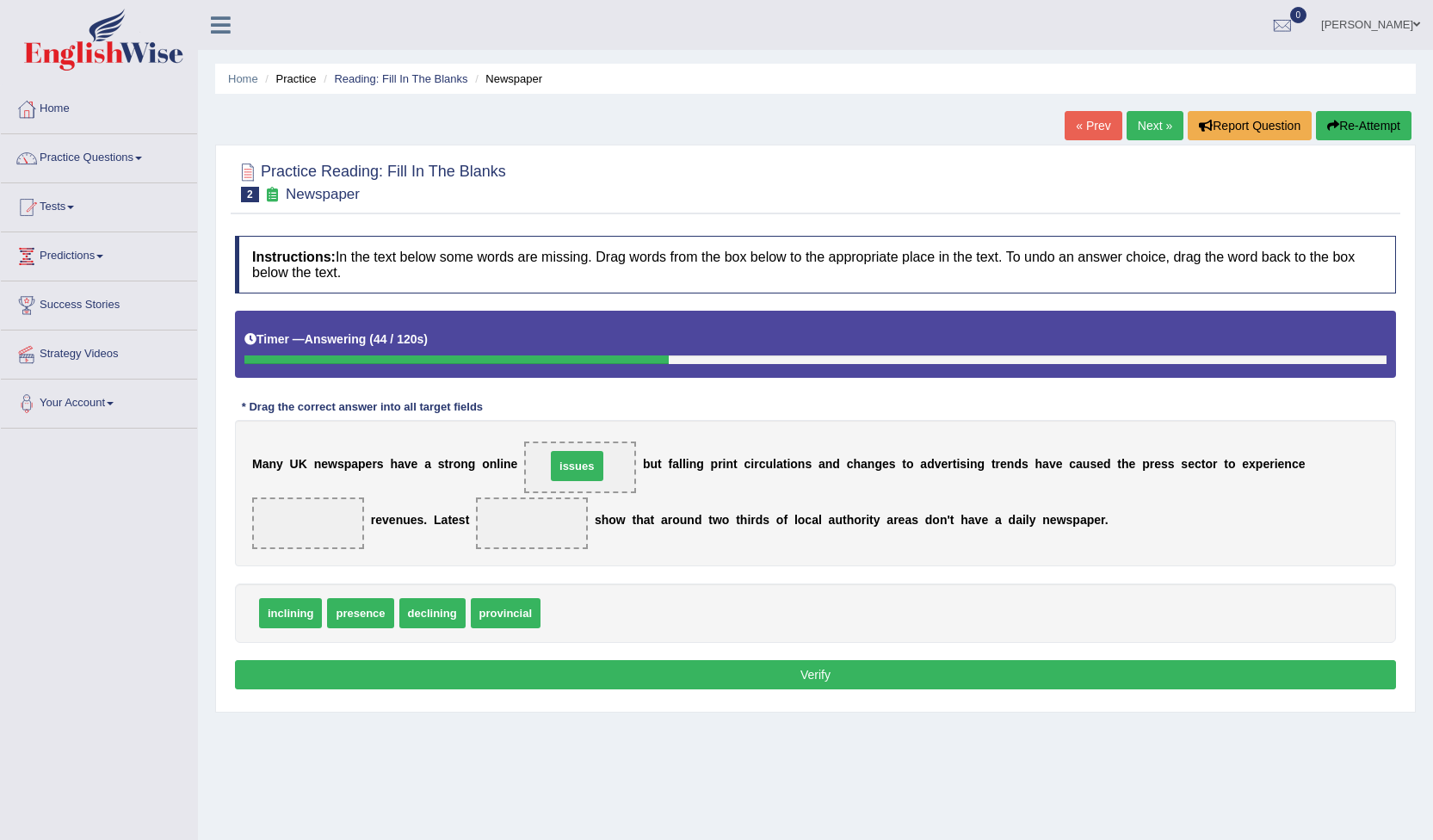
drag, startPoint x: 548, startPoint y: 613, endPoint x: 553, endPoint y: 466, distance: 147.1
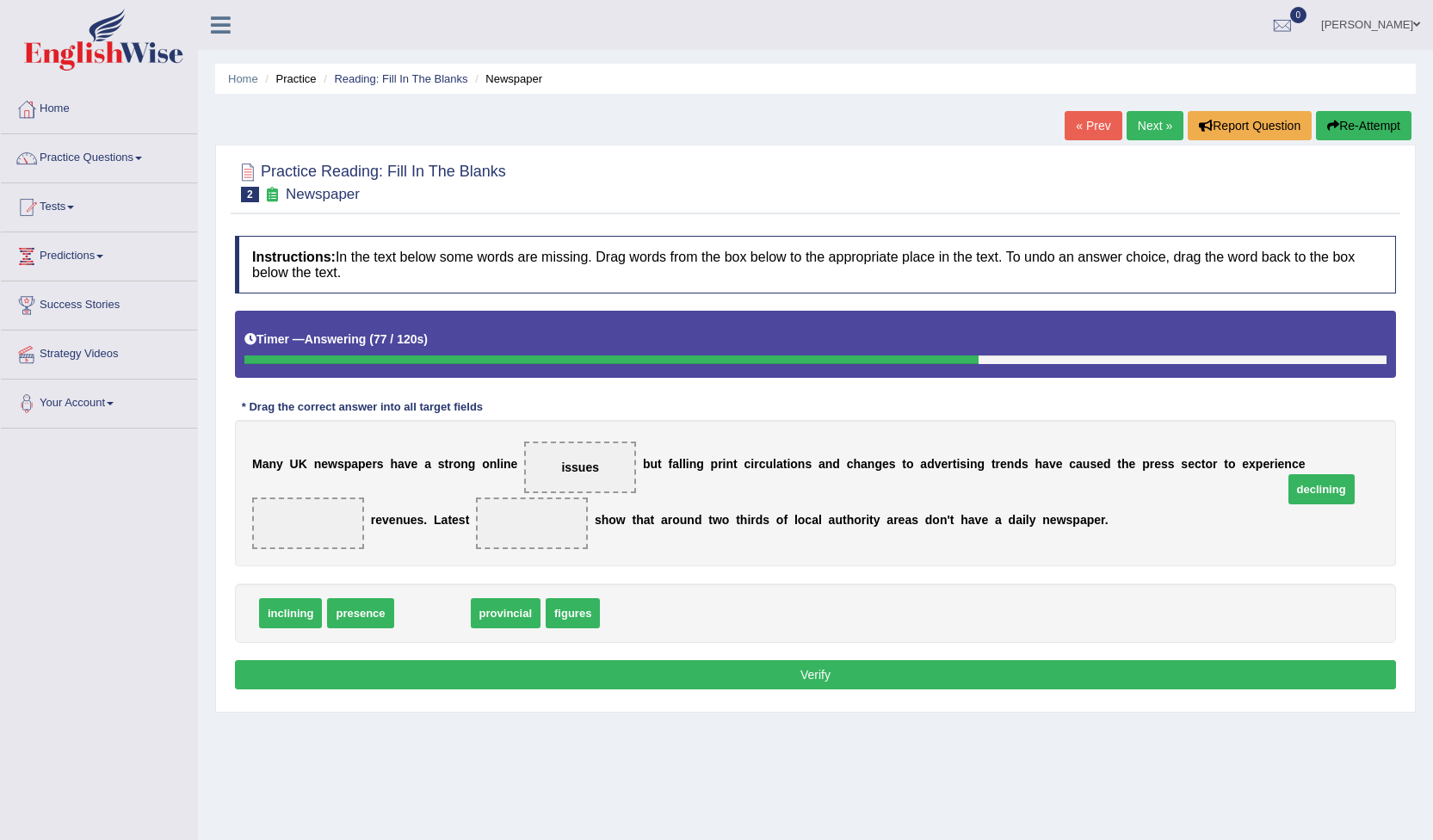
drag, startPoint x: 436, startPoint y: 613, endPoint x: 1395, endPoint y: 481, distance: 968.0
click at [1395, 481] on div "M a n y U K n e w s p a p e r s h a v e a s t r o n g o n l i n e issues b u t …" at bounding box center [815, 493] width 1161 height 146
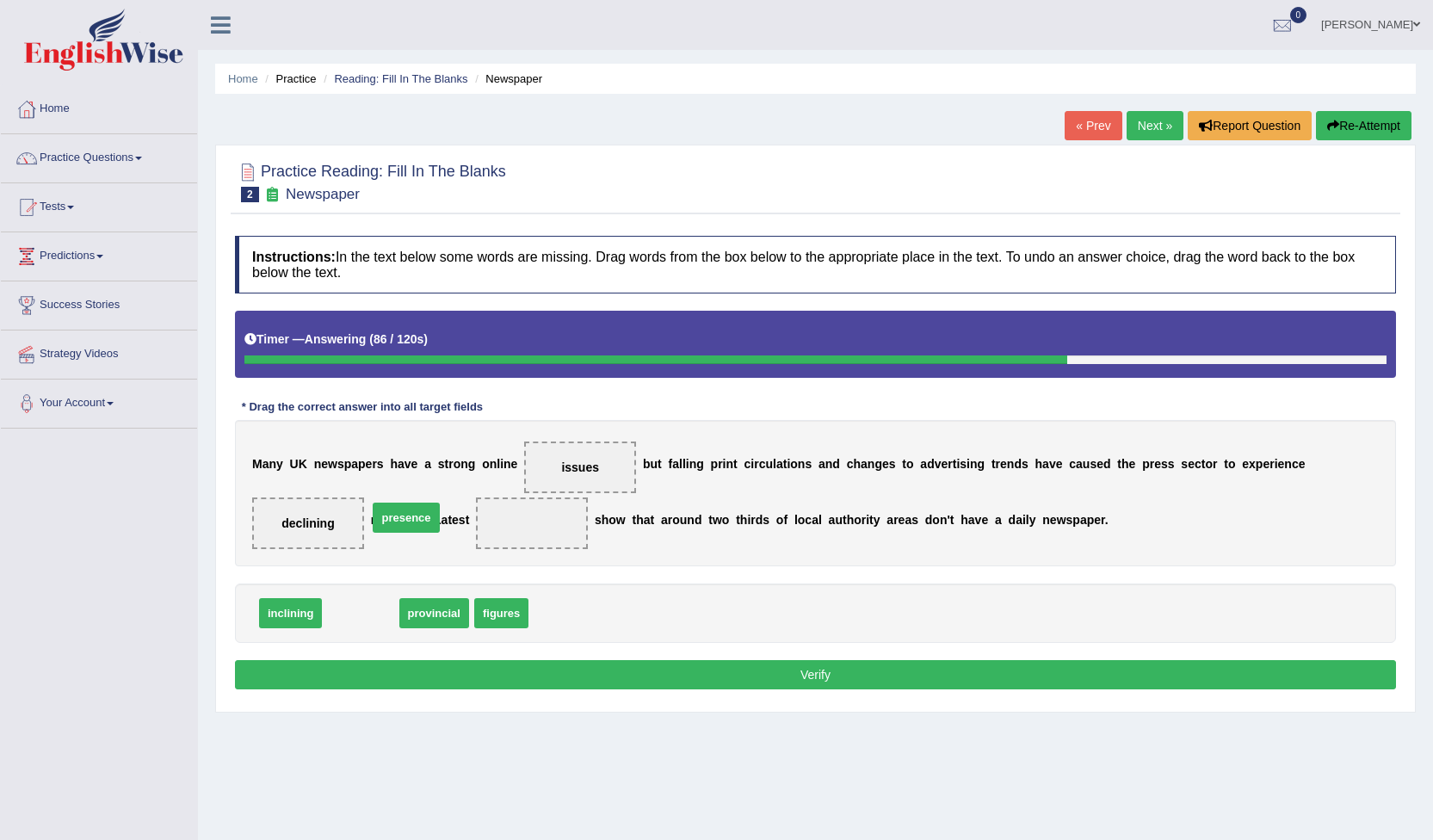
drag, startPoint x: 364, startPoint y: 619, endPoint x: 409, endPoint y: 523, distance: 106.0
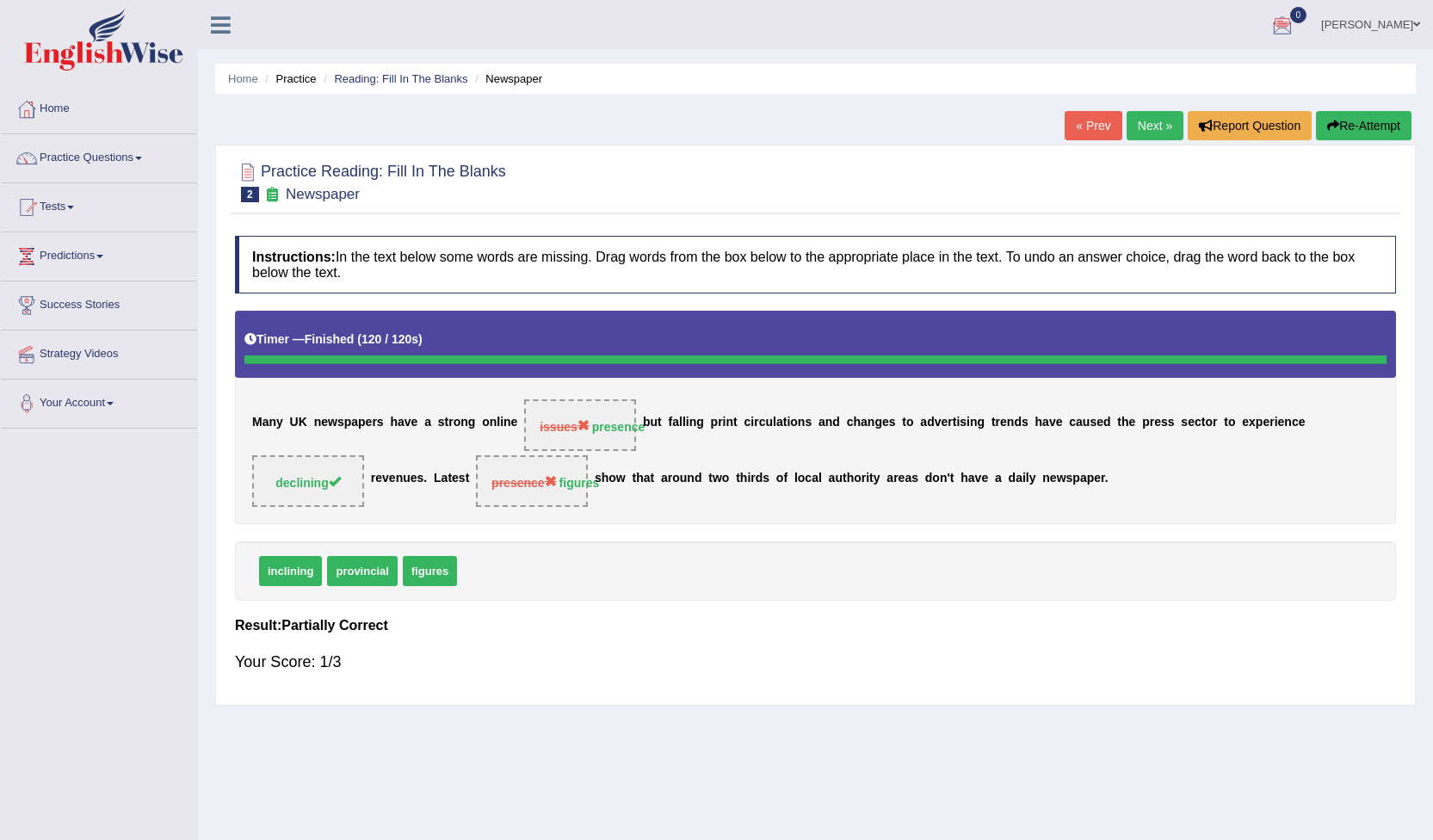
click at [1142, 125] on link "Next »" at bounding box center [1155, 125] width 57 height 29
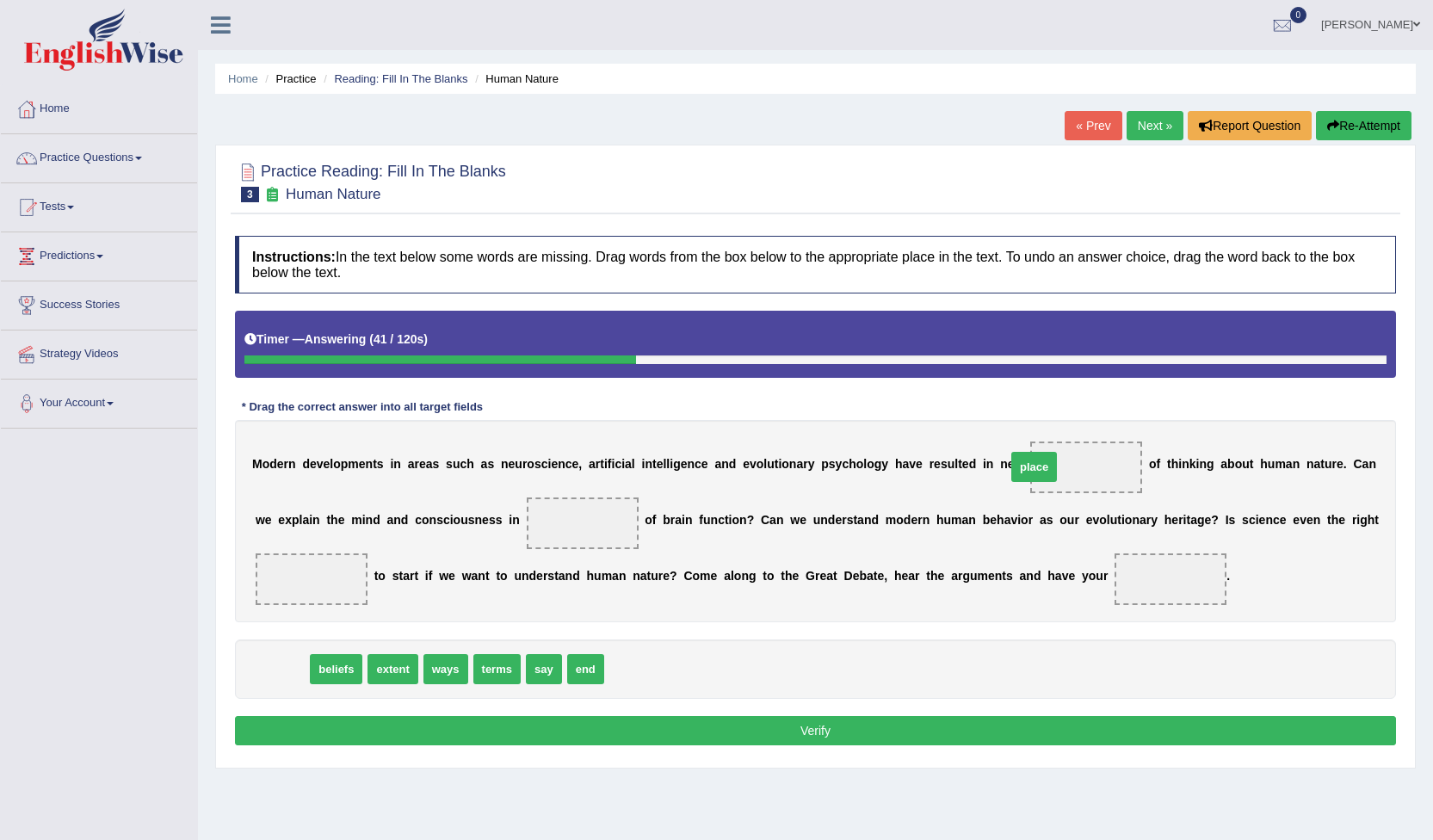
drag, startPoint x: 269, startPoint y: 668, endPoint x: 1021, endPoint y: 464, distance: 779.2
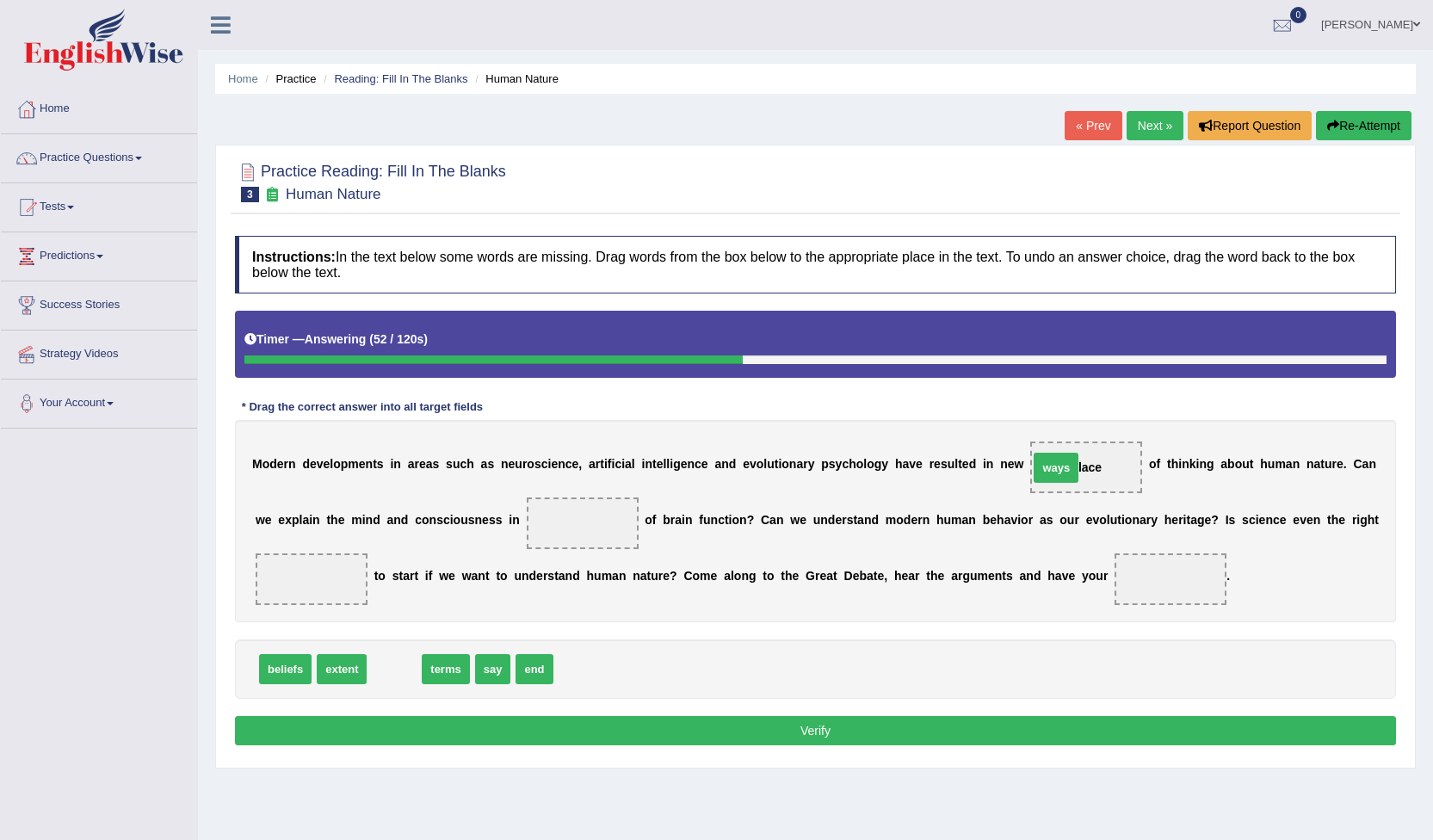
drag, startPoint x: 393, startPoint y: 674, endPoint x: 1054, endPoint y: 471, distance: 691.5
click at [1053, 473] on span "ways" at bounding box center [1056, 467] width 45 height 30
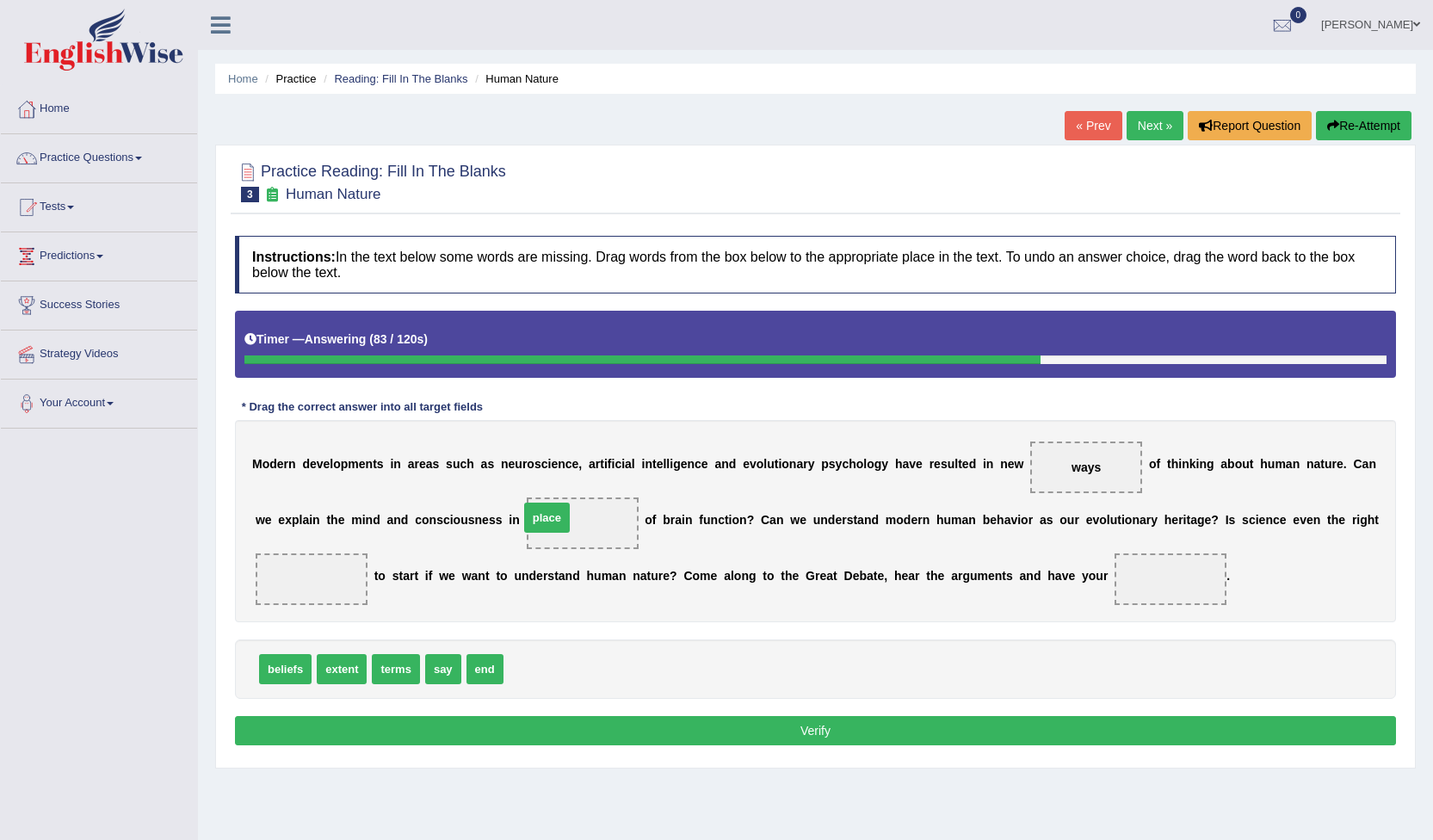
drag, startPoint x: 523, startPoint y: 679, endPoint x: 534, endPoint y: 527, distance: 152.4
drag, startPoint x: 288, startPoint y: 666, endPoint x: 1334, endPoint y: 520, distance: 1056.1
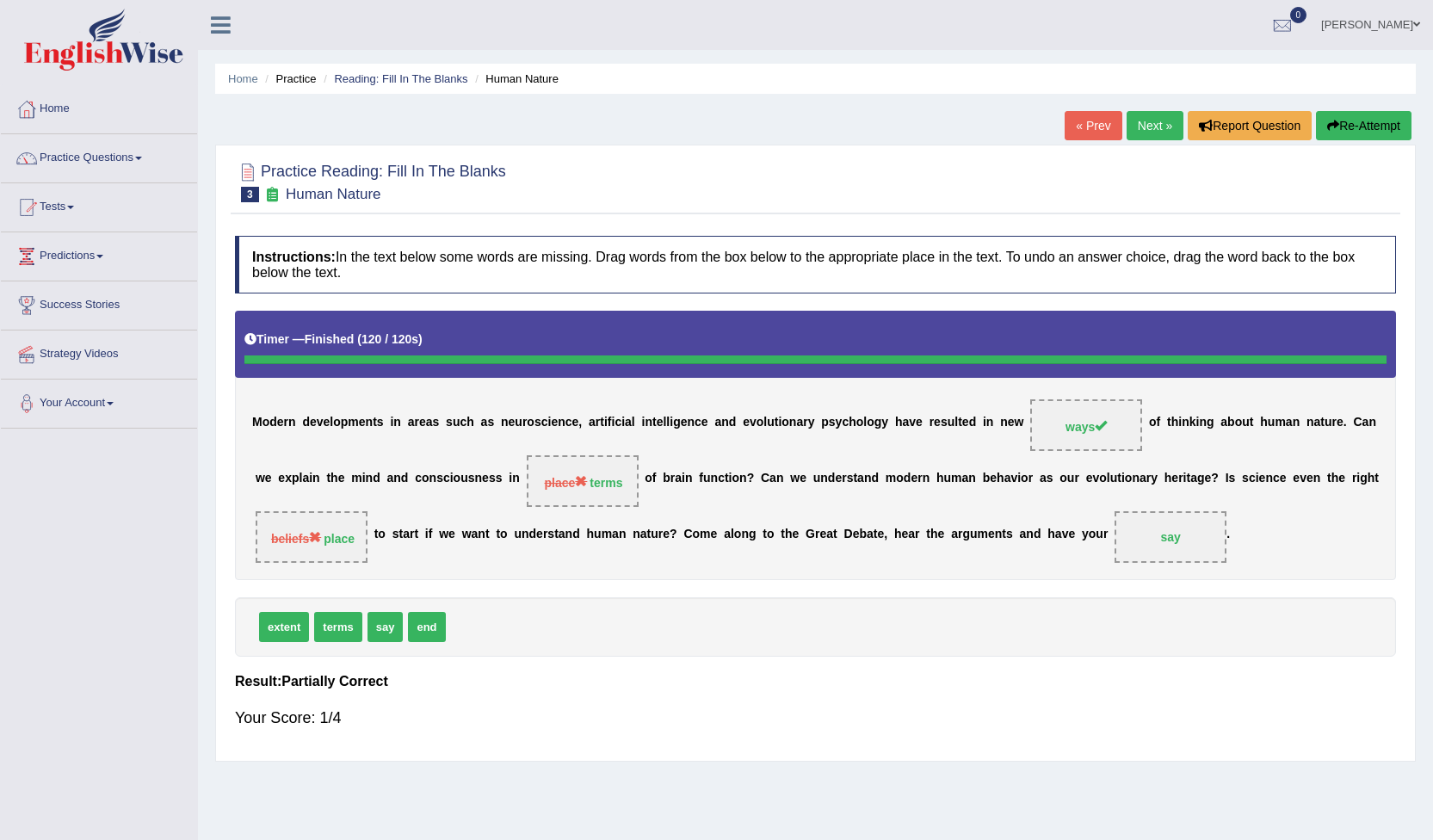
click at [1148, 128] on link "Next »" at bounding box center [1155, 125] width 57 height 29
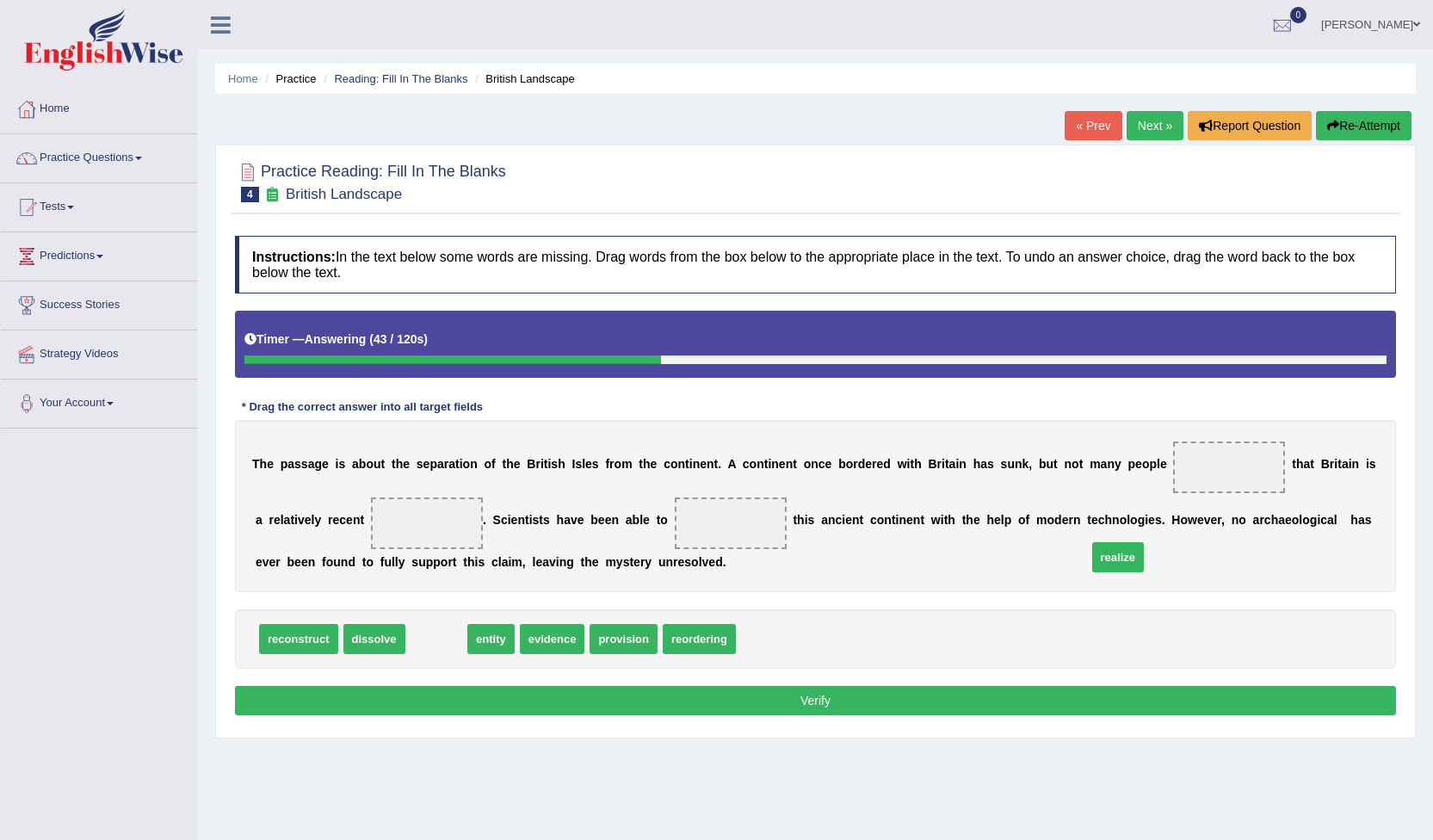
drag, startPoint x: 427, startPoint y: 639, endPoint x: 1120, endPoint y: 541, distance: 699.9
click at [1109, 553] on span "realize" at bounding box center [1118, 557] width 52 height 30
click at [1116, 547] on span "realize" at bounding box center [1118, 557] width 52 height 30
drag, startPoint x: 431, startPoint y: 640, endPoint x: 1184, endPoint y: 481, distance: 769.6
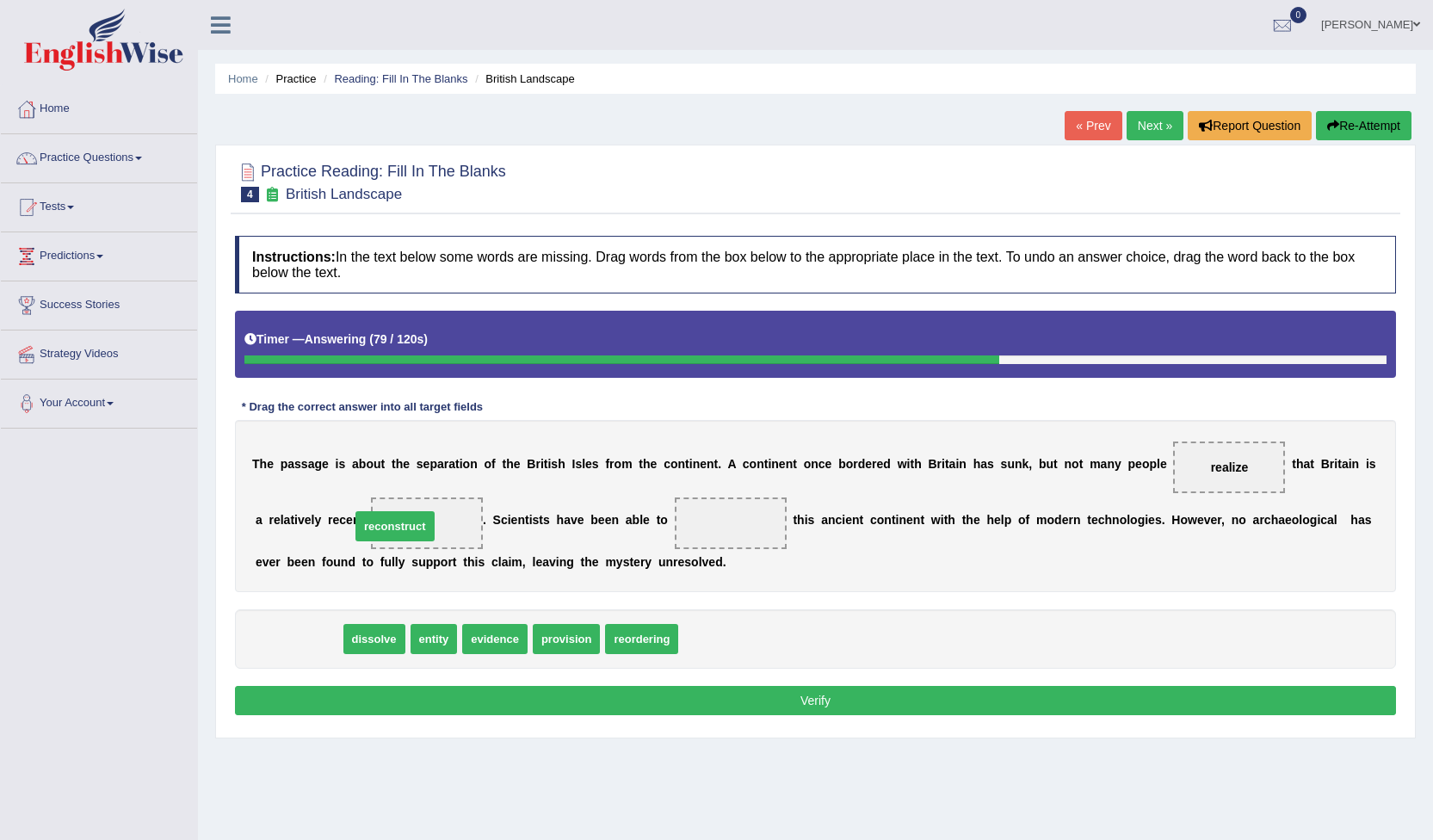
drag, startPoint x: 309, startPoint y: 642, endPoint x: 406, endPoint y: 529, distance: 148.9
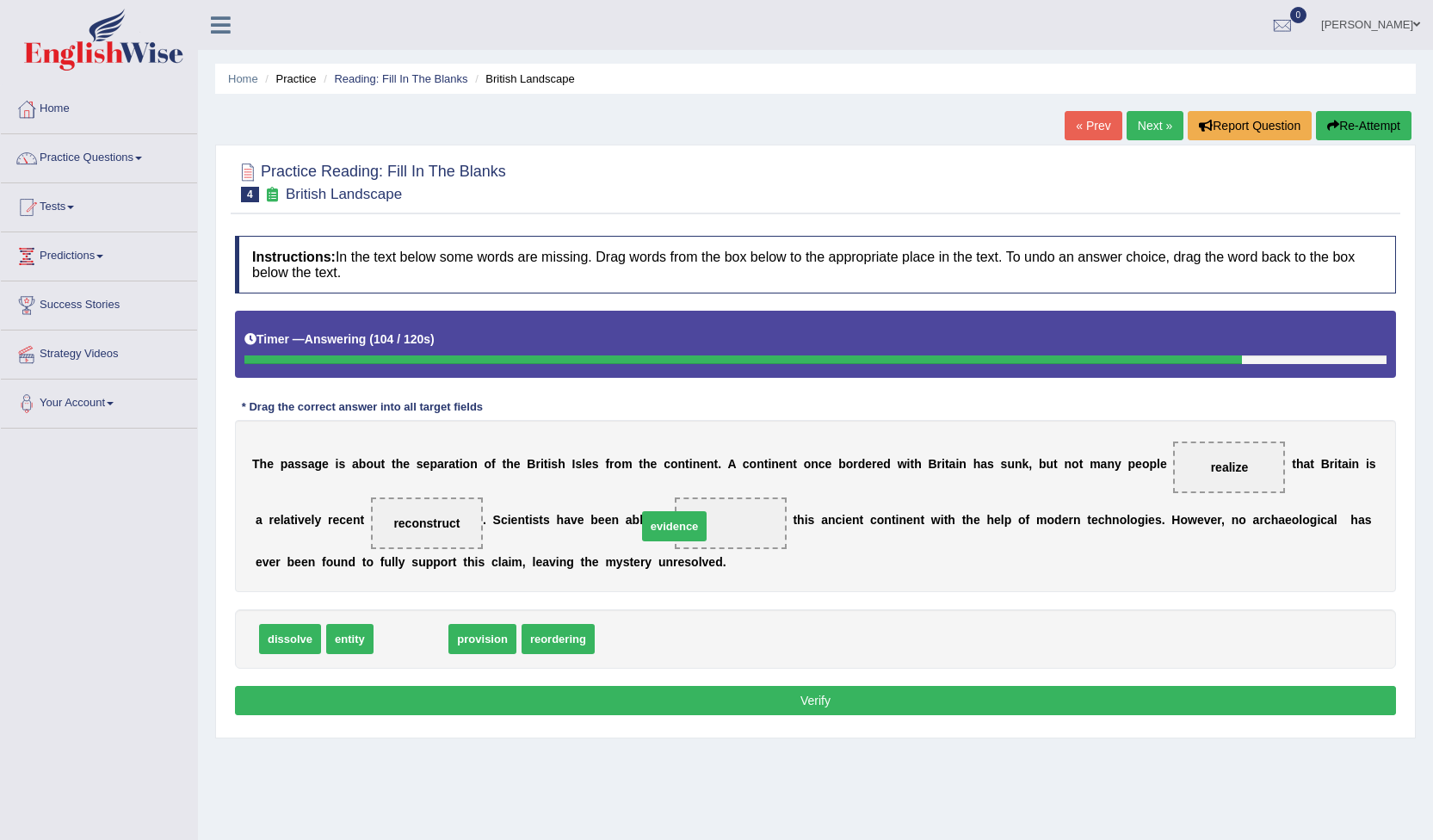
drag, startPoint x: 415, startPoint y: 645, endPoint x: 684, endPoint y: 532, distance: 291.8
click at [684, 532] on span "evidence" at bounding box center [730, 523] width 112 height 52
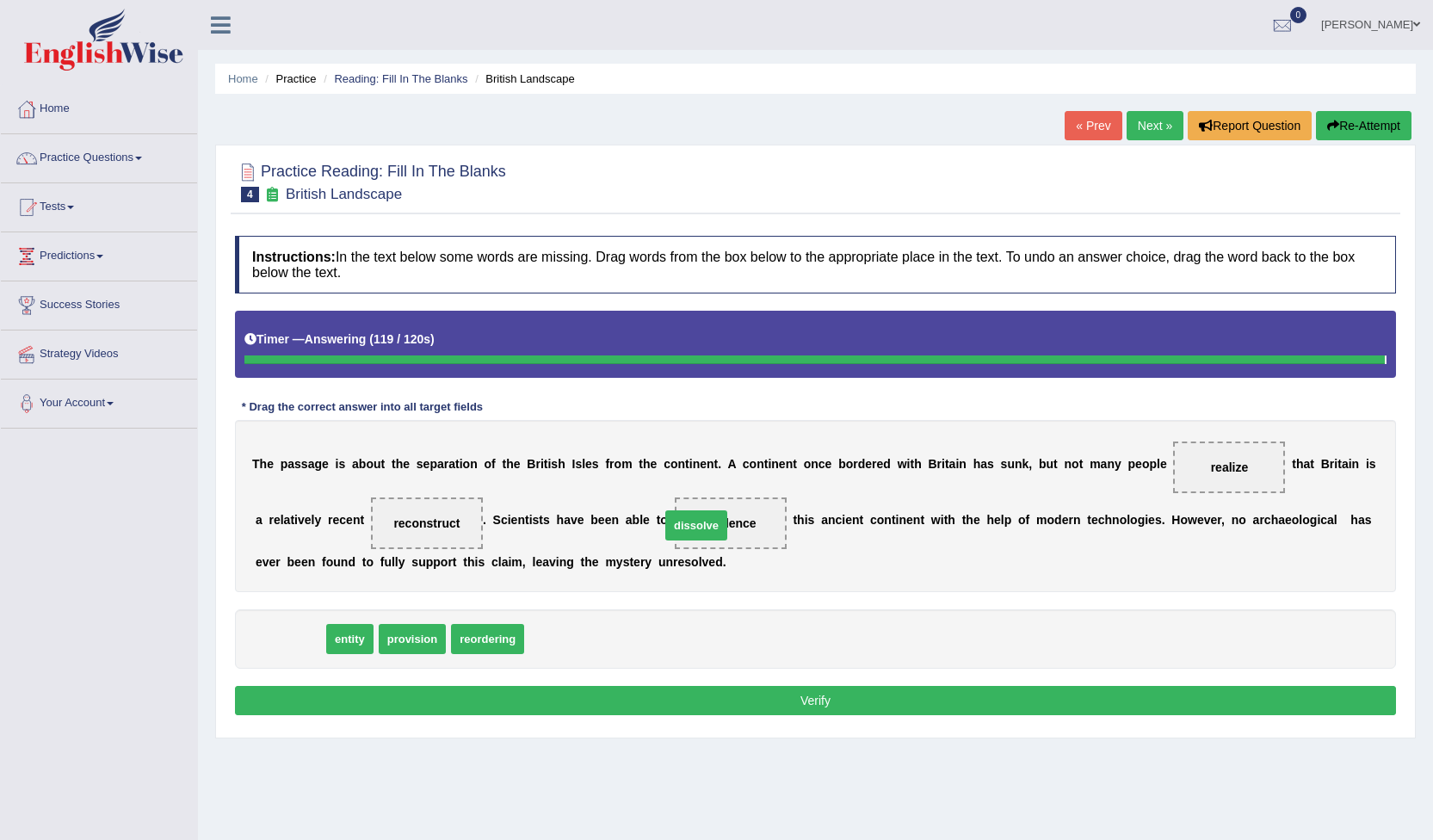
drag, startPoint x: 293, startPoint y: 638, endPoint x: 699, endPoint y: 524, distance: 421.7
click at [699, 524] on div "Instructions: In the text below some words are missing. Drag words from the box…" at bounding box center [816, 478] width 1170 height 502
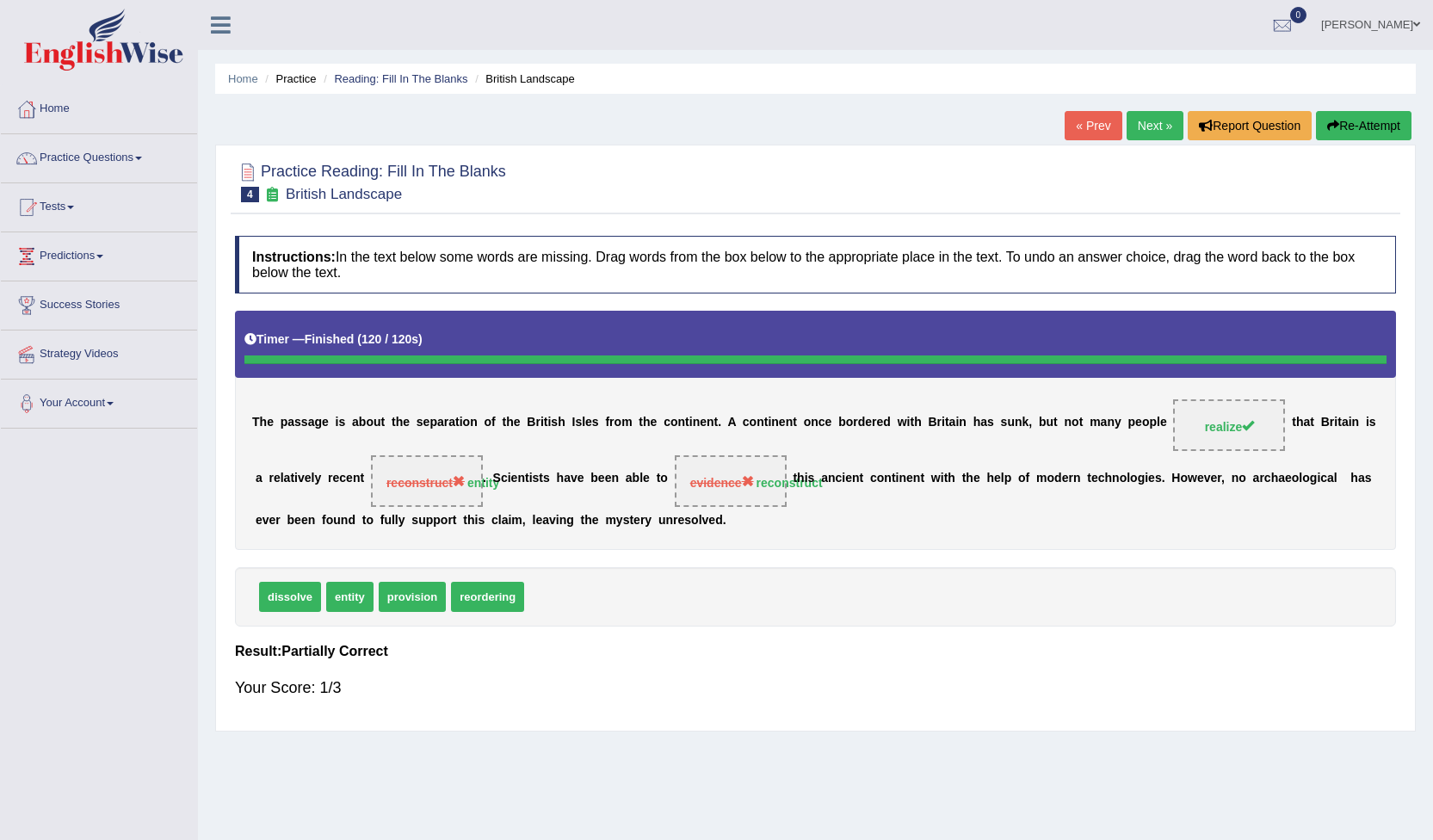
click at [1156, 127] on link "Next »" at bounding box center [1155, 125] width 57 height 29
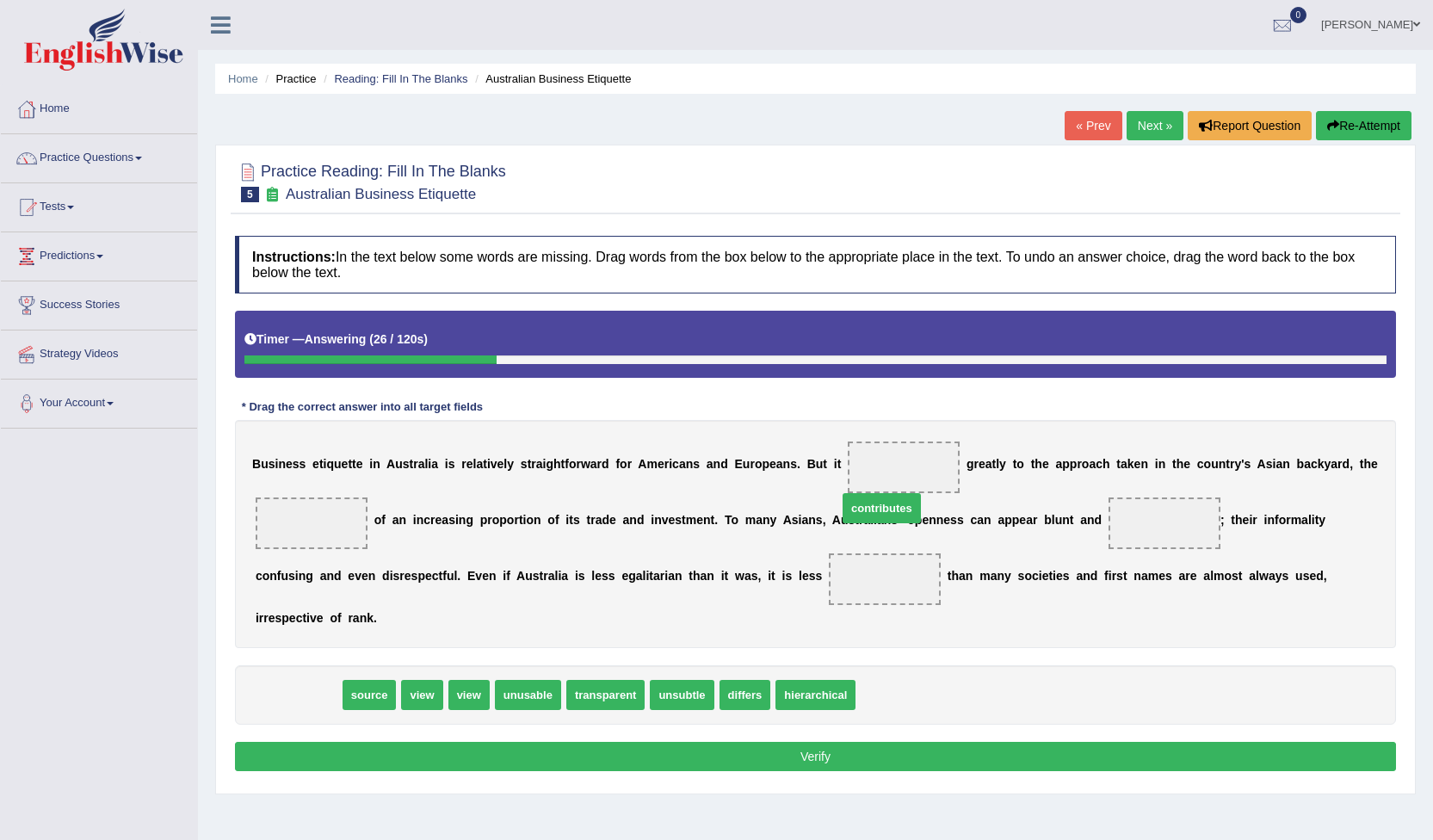
drag, startPoint x: 305, startPoint y: 665, endPoint x: 889, endPoint y: 474, distance: 614.4
click at [889, 493] on span "contributes" at bounding box center [882, 508] width 79 height 30
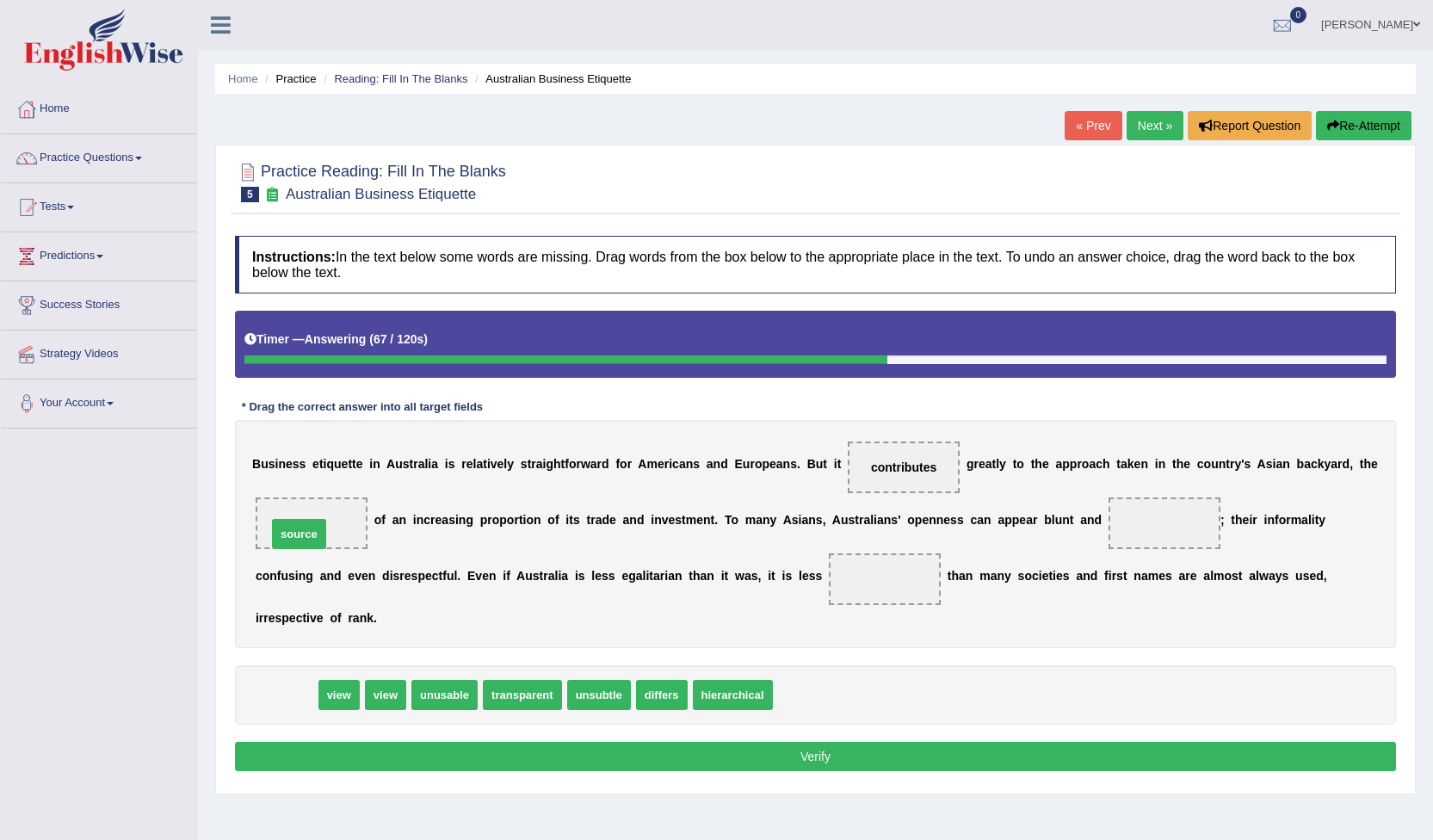
drag, startPoint x: 283, startPoint y: 671, endPoint x: 303, endPoint y: 522, distance: 150.3
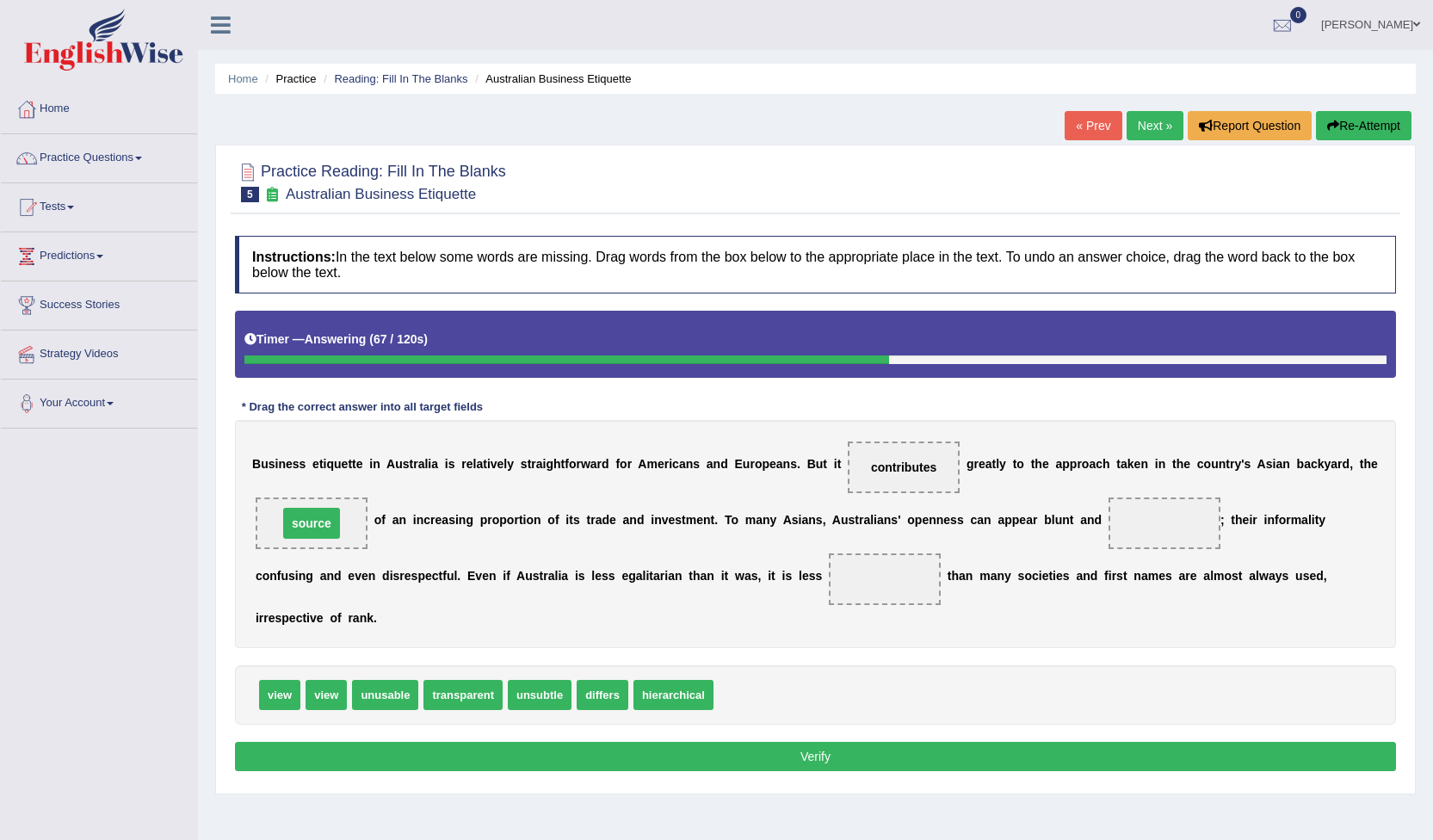
click at [306, 528] on span "source" at bounding box center [311, 523] width 57 height 31
click at [308, 534] on span "source" at bounding box center [311, 523] width 57 height 31
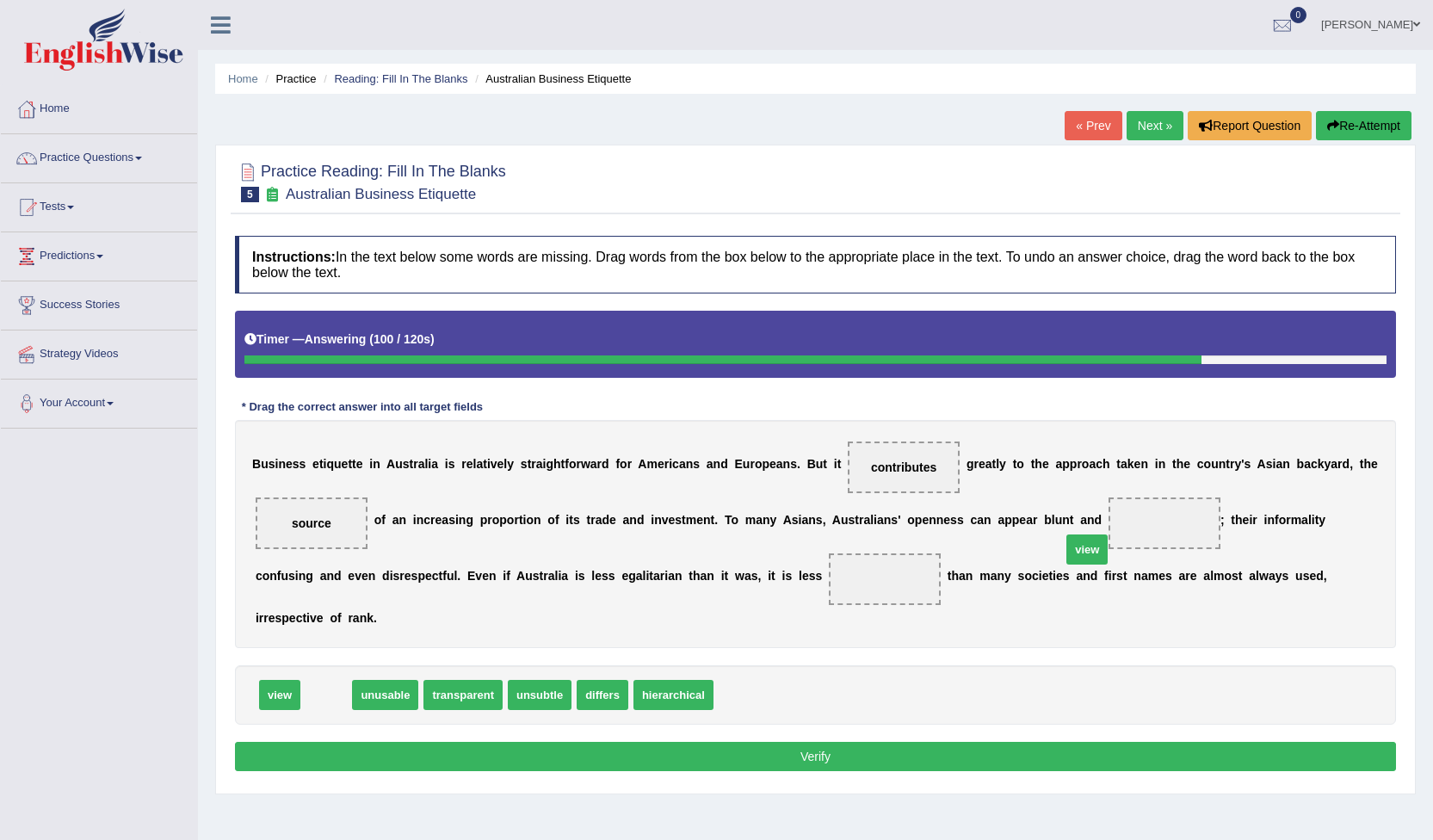
drag, startPoint x: 320, startPoint y: 675, endPoint x: 1081, endPoint y: 530, distance: 774.7
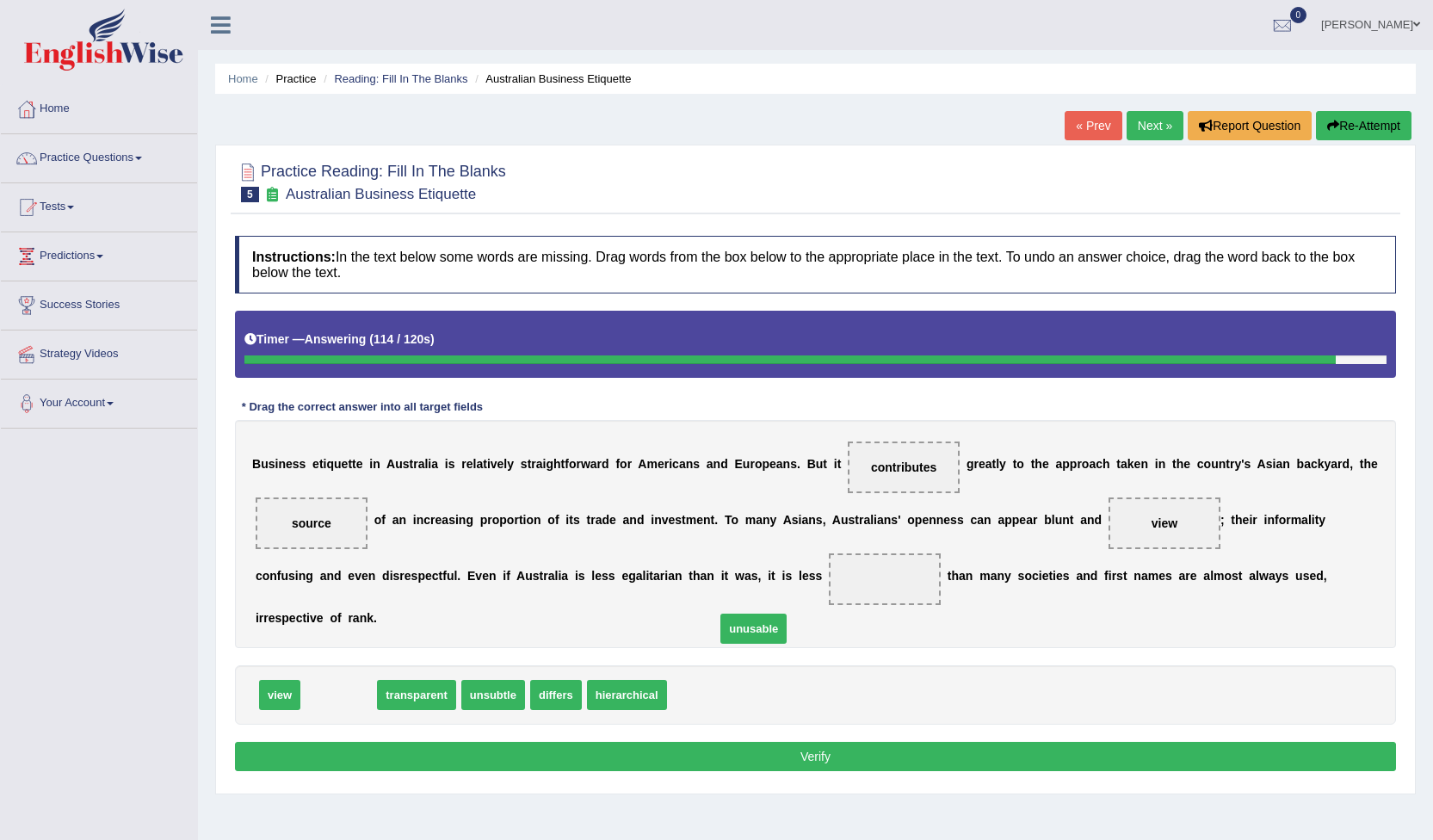
drag, startPoint x: 332, startPoint y: 670, endPoint x: 752, endPoint y: 597, distance: 426.3
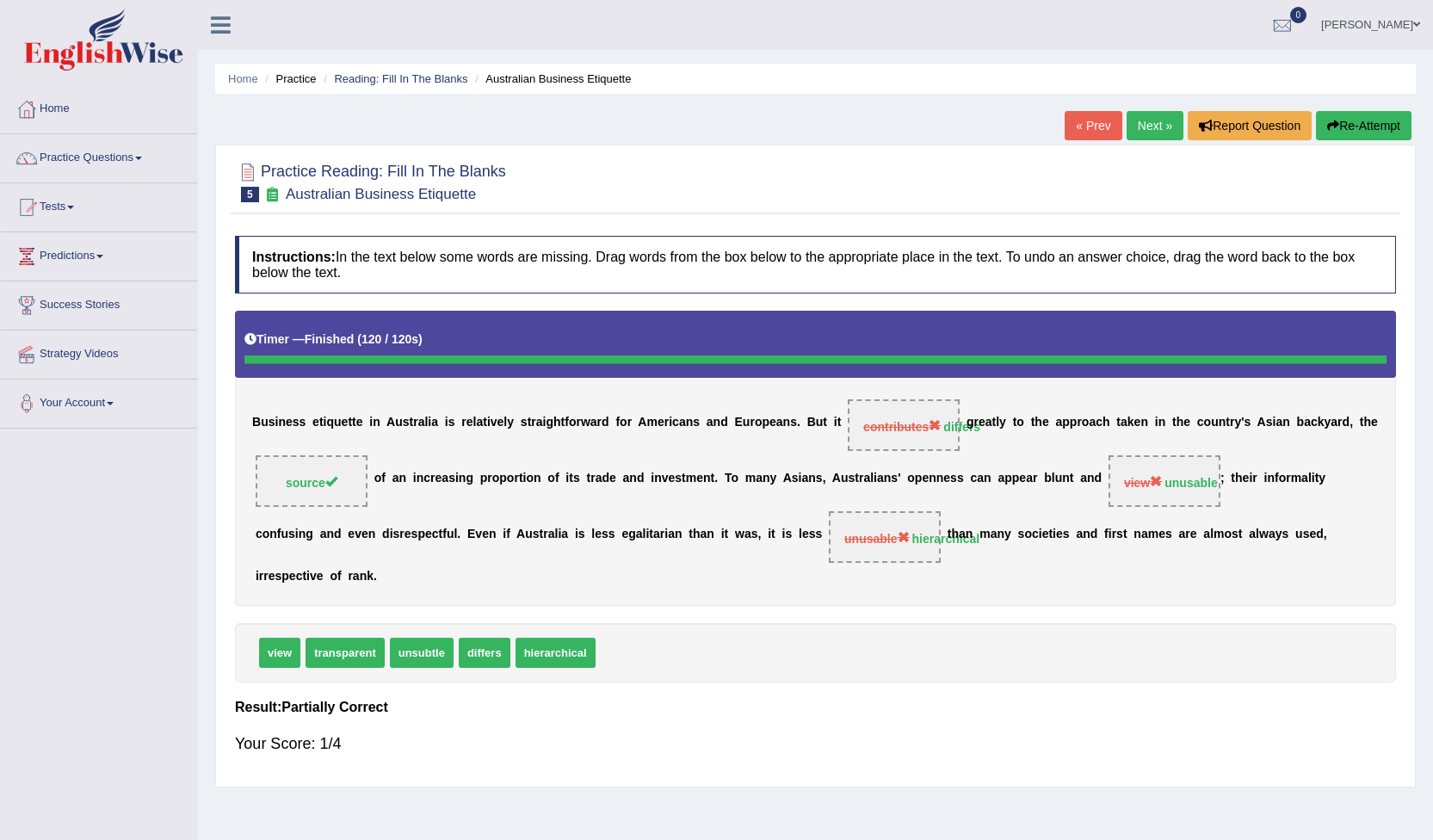
click at [1133, 122] on link "Next »" at bounding box center [1155, 125] width 57 height 29
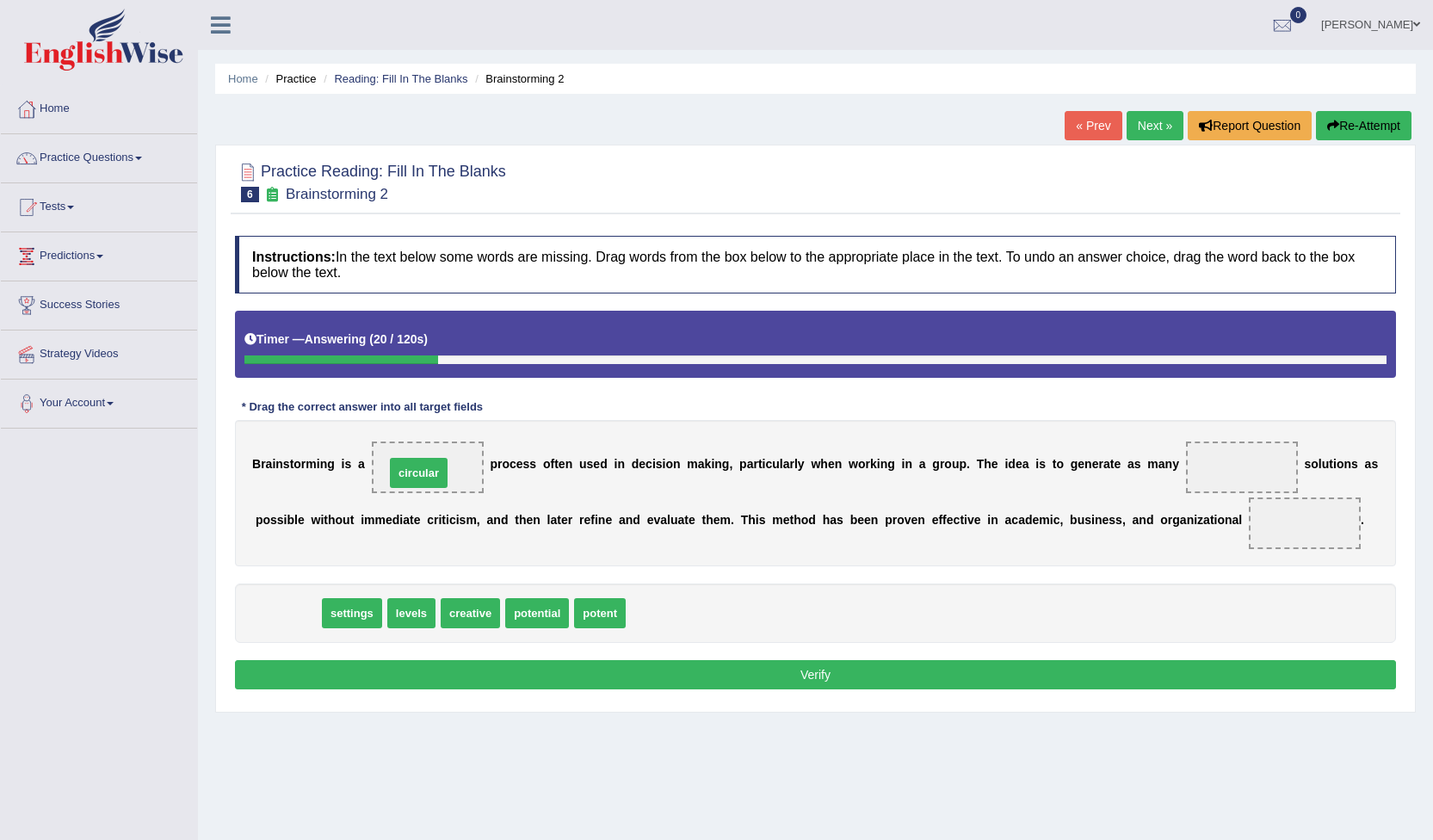
drag, startPoint x: 281, startPoint y: 607, endPoint x: 413, endPoint y: 466, distance: 193.1
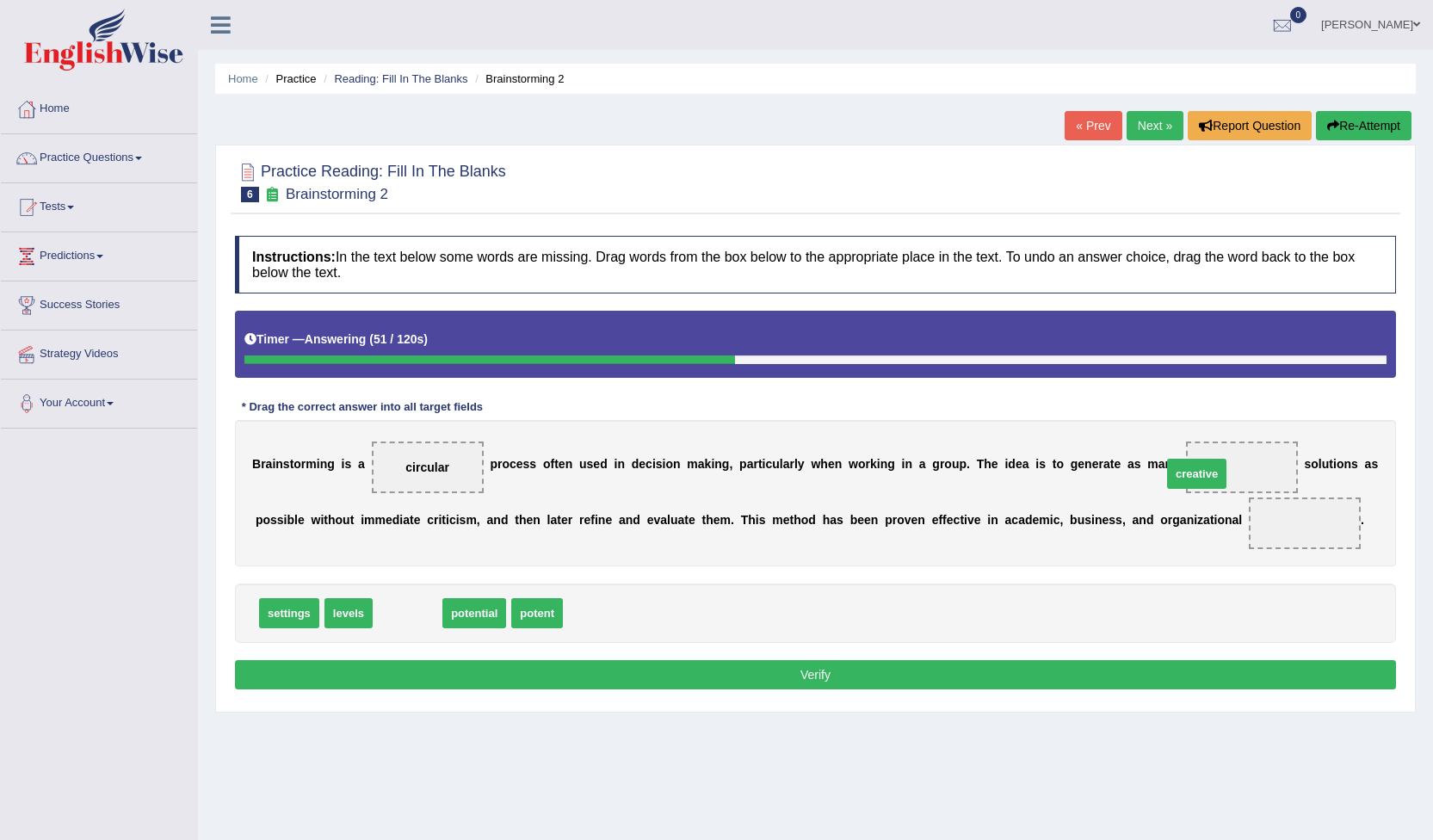
drag, startPoint x: 394, startPoint y: 616, endPoint x: 1183, endPoint y: 476, distance: 801.3
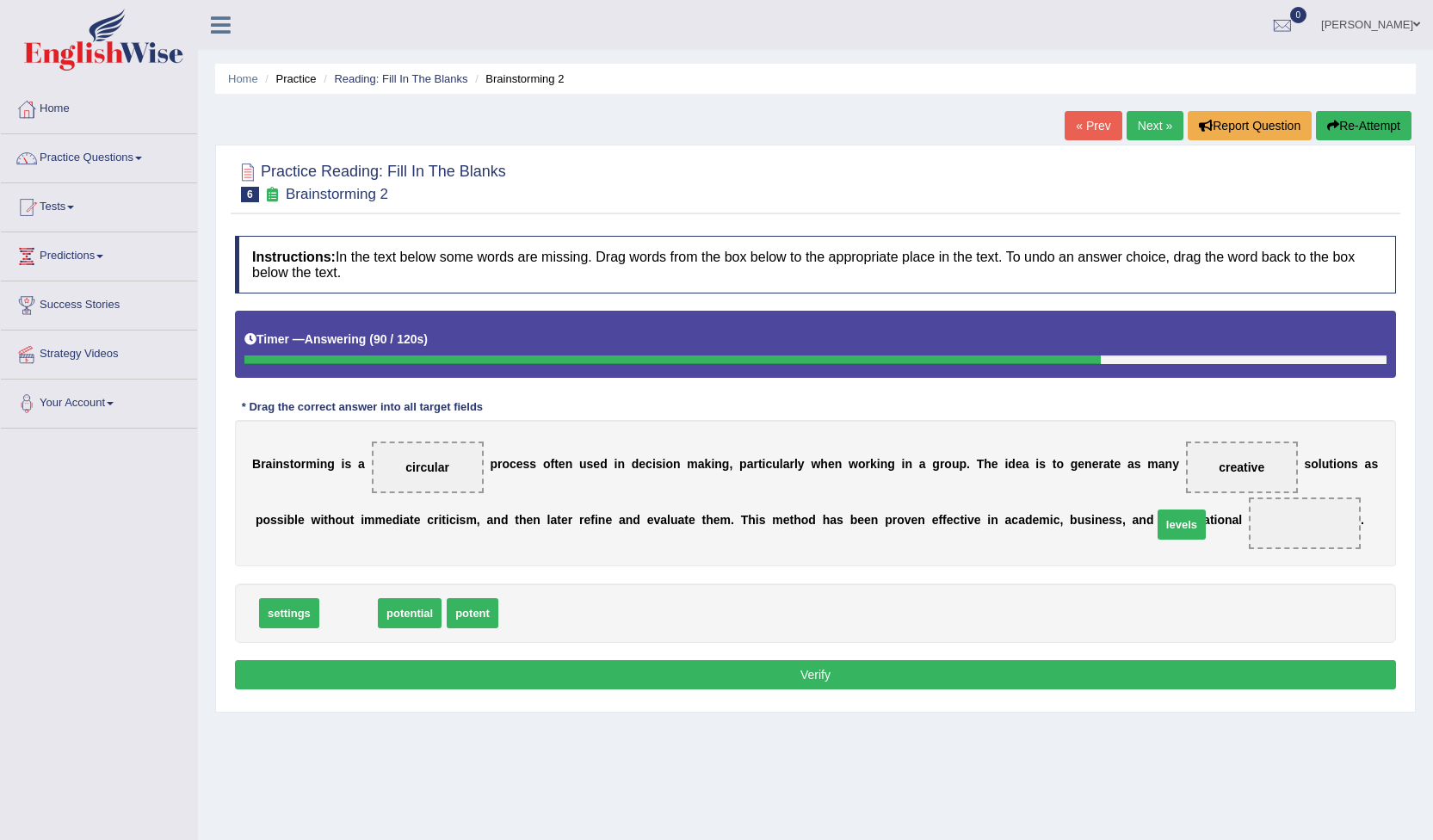
drag, startPoint x: 347, startPoint y: 618, endPoint x: 1180, endPoint y: 529, distance: 837.7
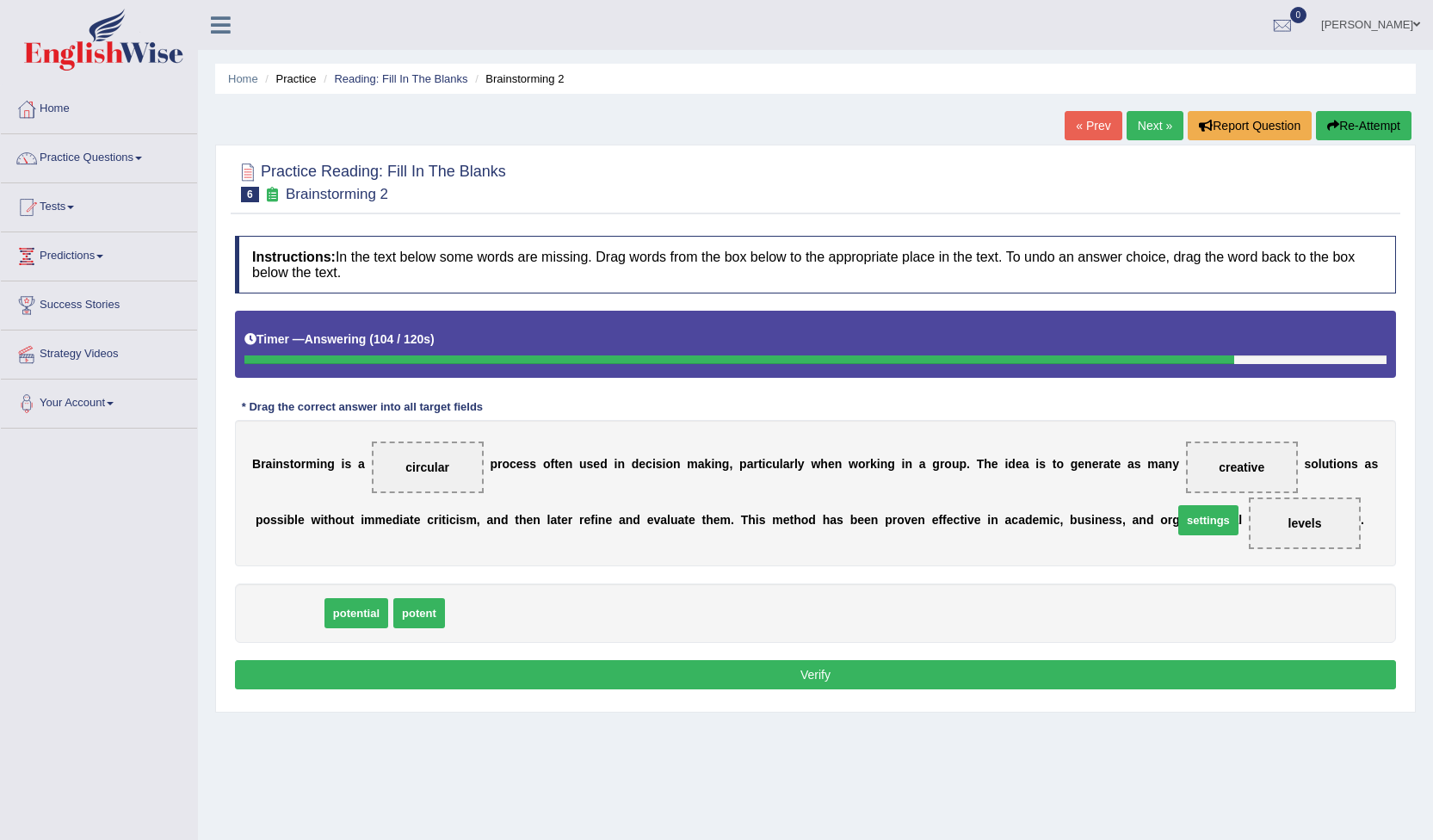
drag, startPoint x: 276, startPoint y: 613, endPoint x: 1196, endPoint y: 520, distance: 924.7
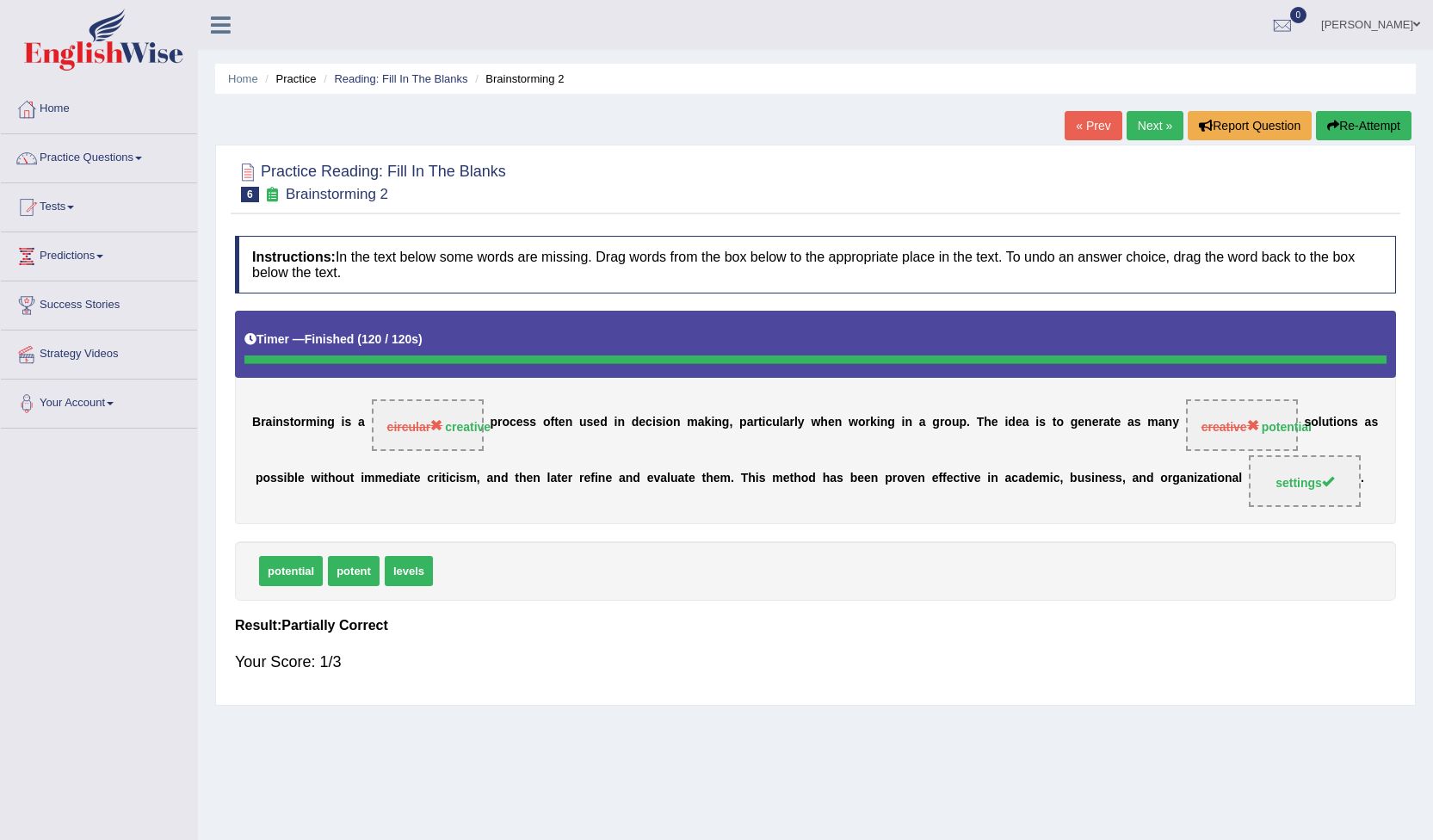
click at [138, 154] on link "Practice Questions" at bounding box center [99, 155] width 196 height 43
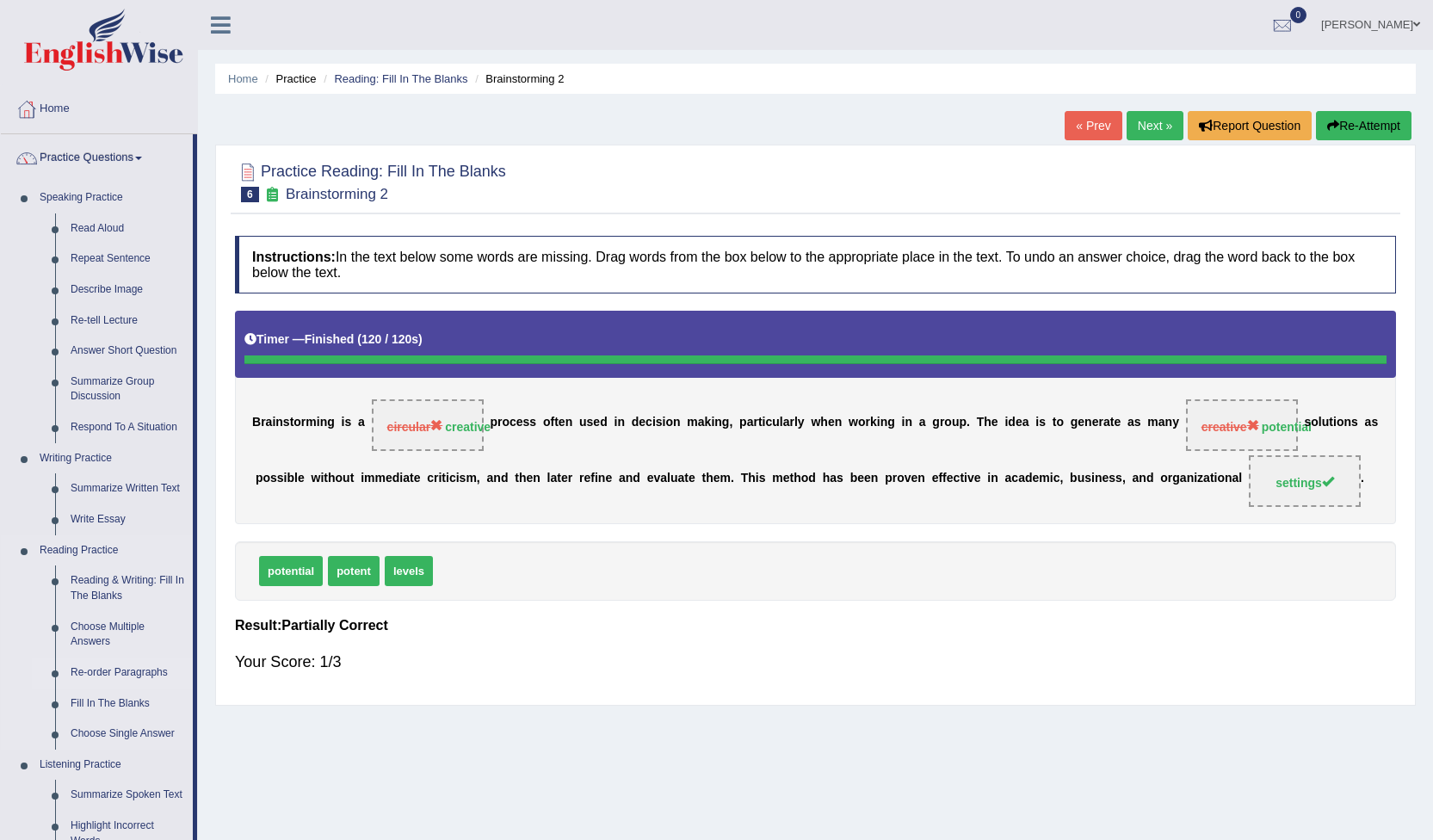
click at [125, 675] on link "Re-order Paragraphs" at bounding box center [128, 673] width 130 height 31
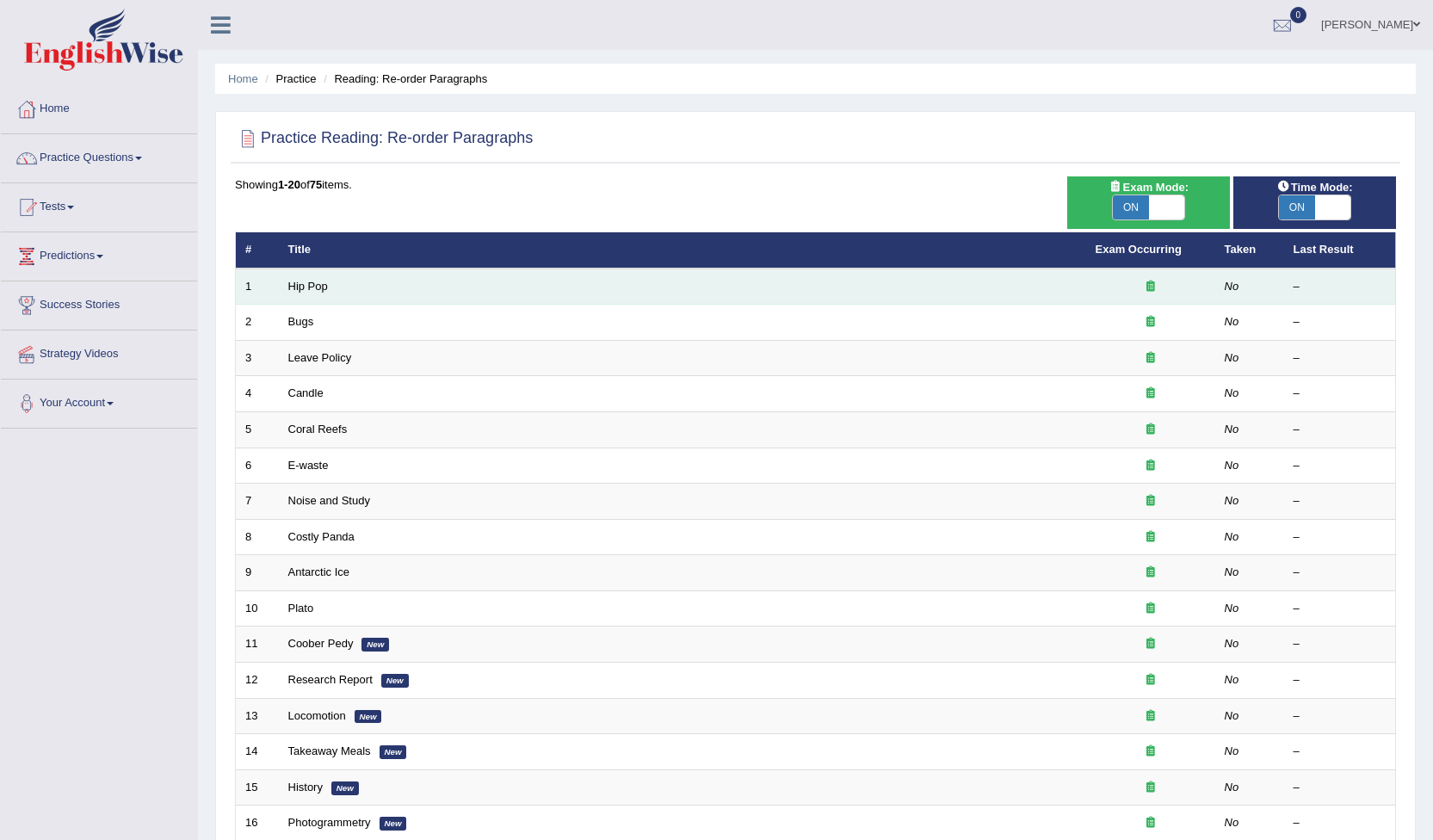
click at [332, 288] on td "Hip Pop" at bounding box center [683, 287] width 807 height 36
click at [438, 291] on td "Hip Pop" at bounding box center [683, 287] width 807 height 36
click at [320, 294] on td "Hip Pop" at bounding box center [683, 287] width 807 height 36
click at [299, 286] on link "Hip Pop" at bounding box center [308, 286] width 40 height 13
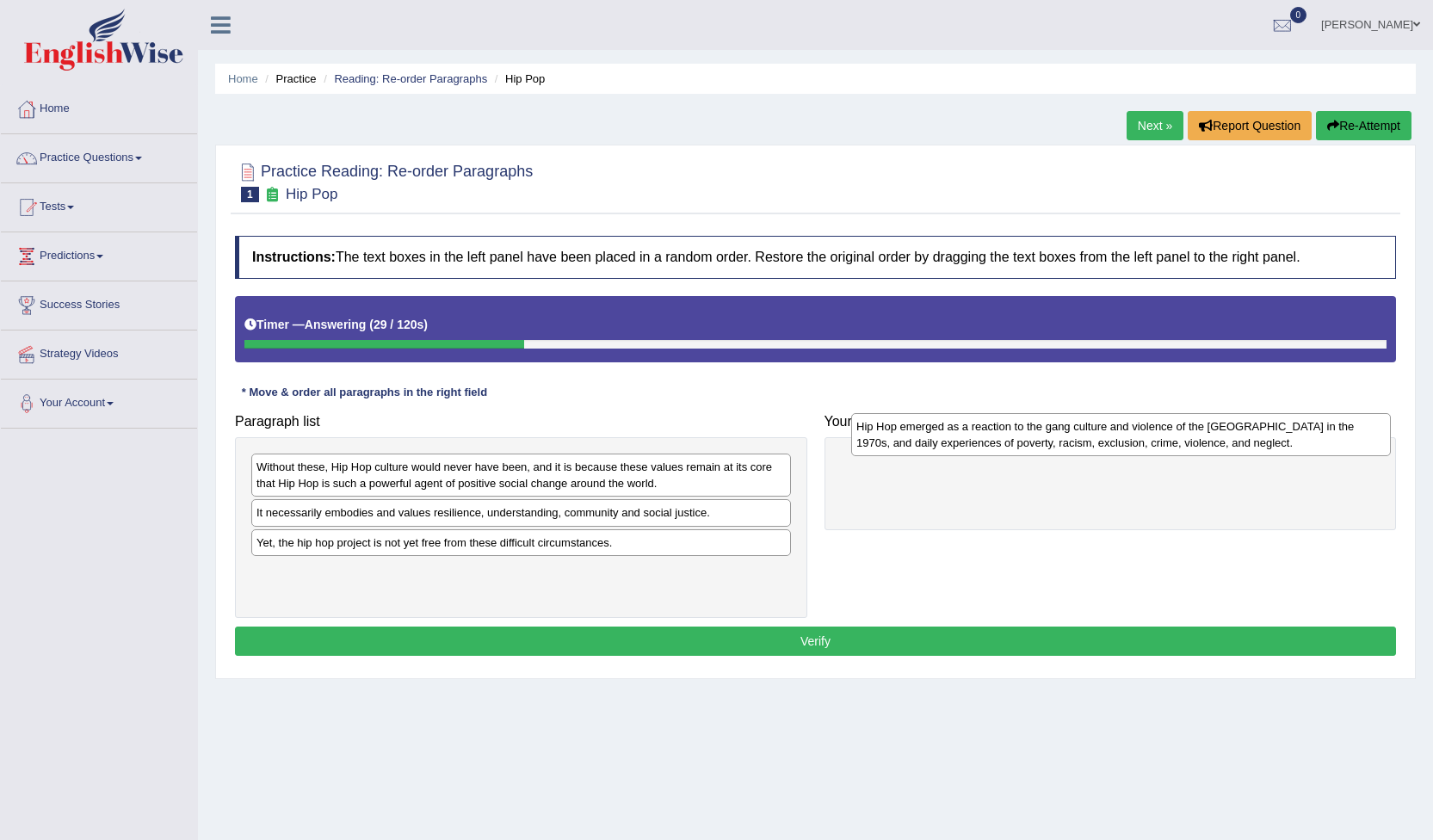
drag, startPoint x: 315, startPoint y: 488, endPoint x: 915, endPoint y: 447, distance: 601.4
click at [915, 447] on div "Hip Hop emerged as a reaction to the gang culture and violence of the [GEOGRAPH…" at bounding box center [1121, 434] width 540 height 43
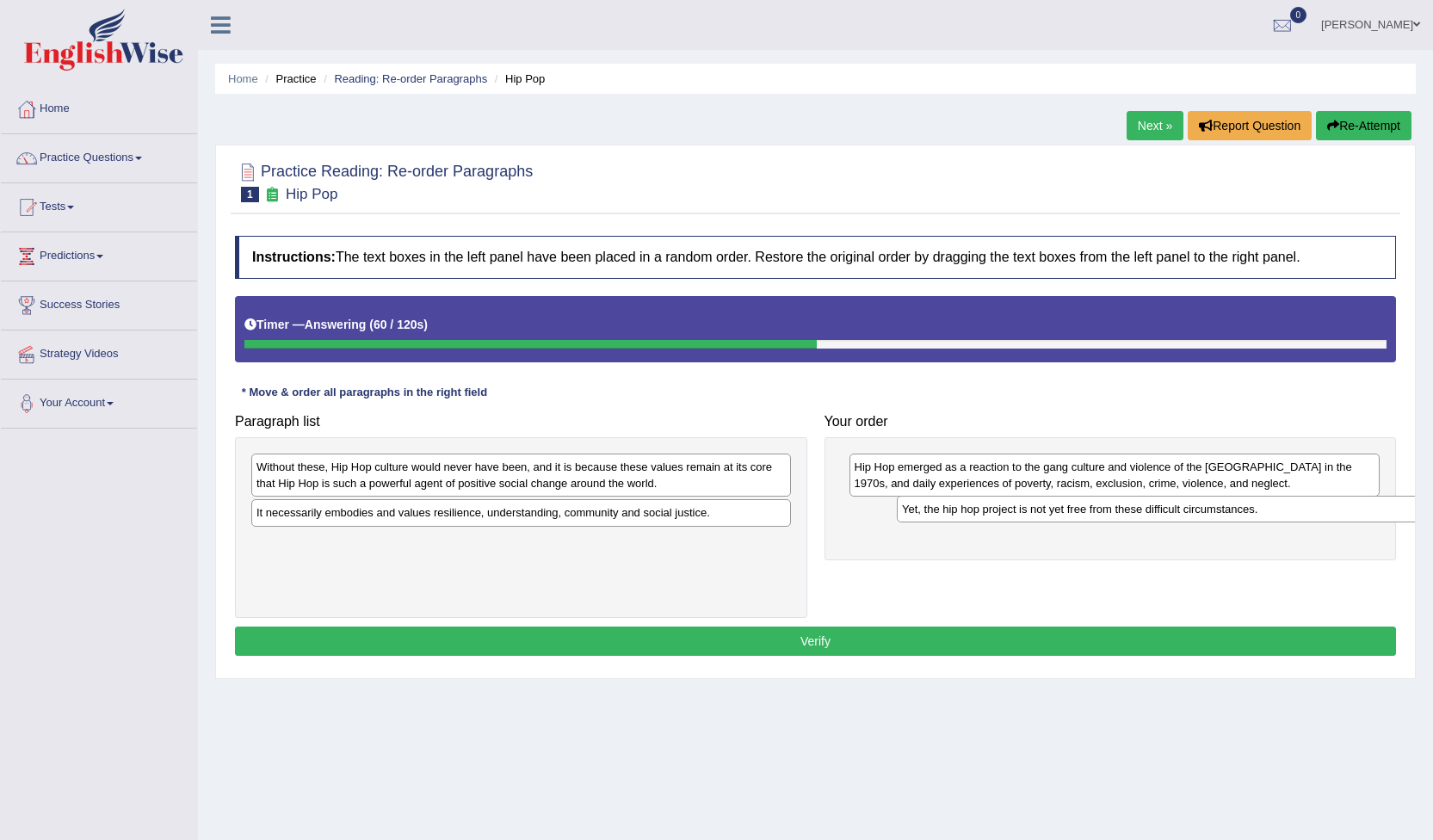
drag, startPoint x: 354, startPoint y: 550, endPoint x: 987, endPoint y: 516, distance: 633.9
click at [987, 516] on div "Yet, the hip hop project is not yet free from these difficult circumstances." at bounding box center [1167, 509] width 540 height 27
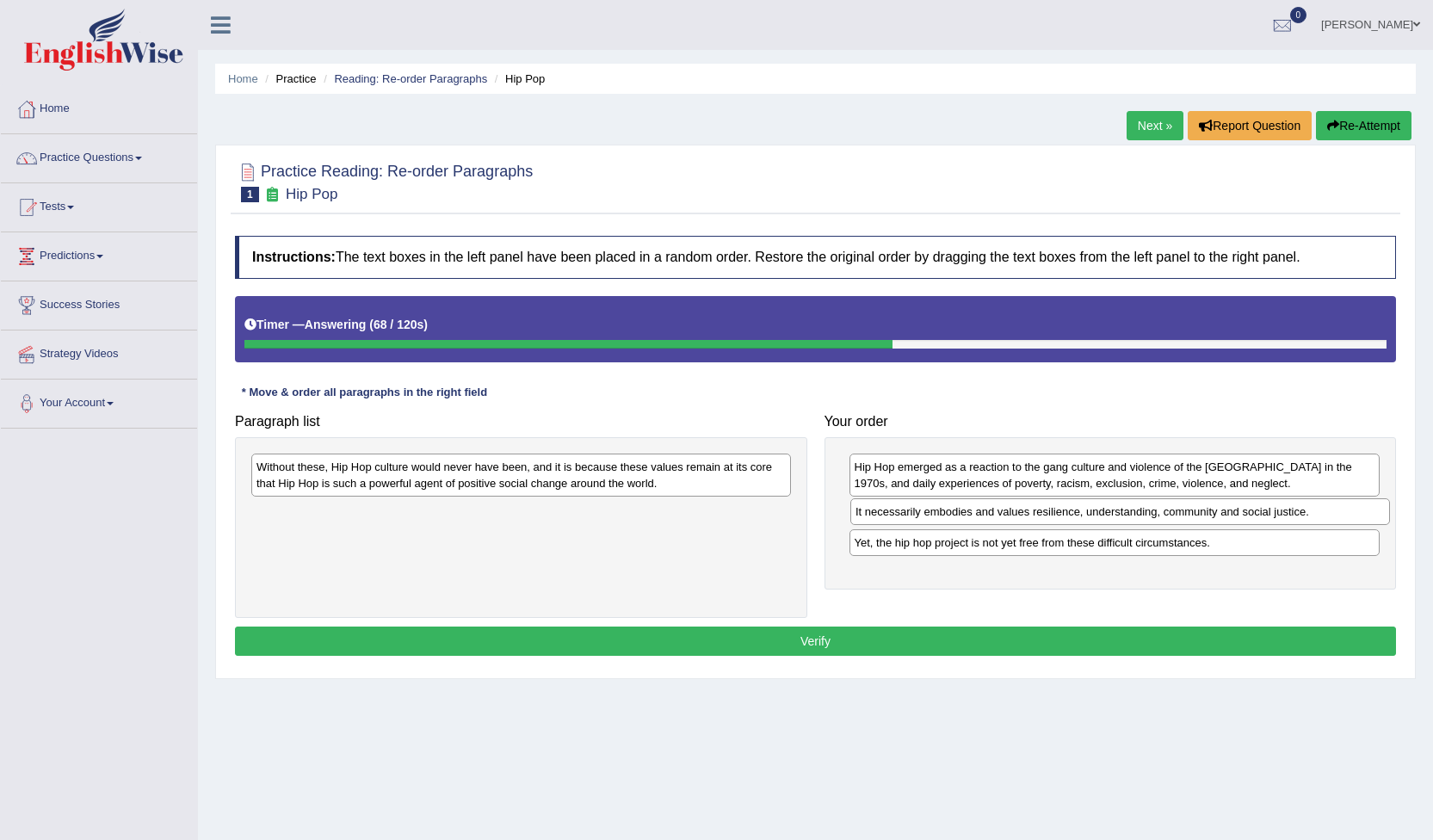
drag, startPoint x: 396, startPoint y: 514, endPoint x: 996, endPoint y: 513, distance: 600.0
click at [996, 513] on div "It necessarily embodies and values resilience, understanding, community and soc…" at bounding box center [1121, 511] width 540 height 27
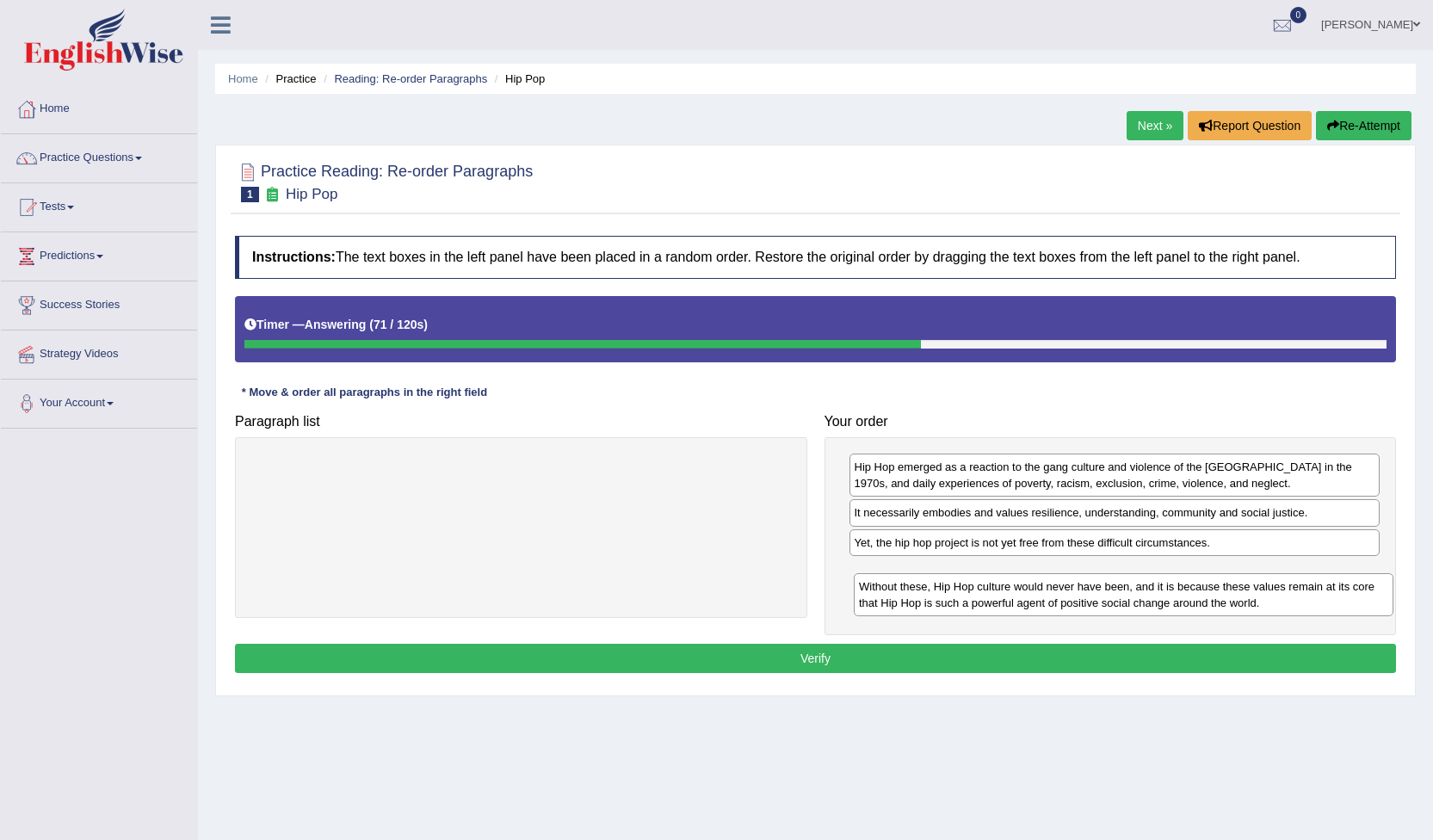
drag, startPoint x: 582, startPoint y: 477, endPoint x: 1186, endPoint y: 589, distance: 614.3
click at [1186, 589] on div "Without these, Hip Hop culture would never have been, and it is because these v…" at bounding box center [1124, 594] width 540 height 43
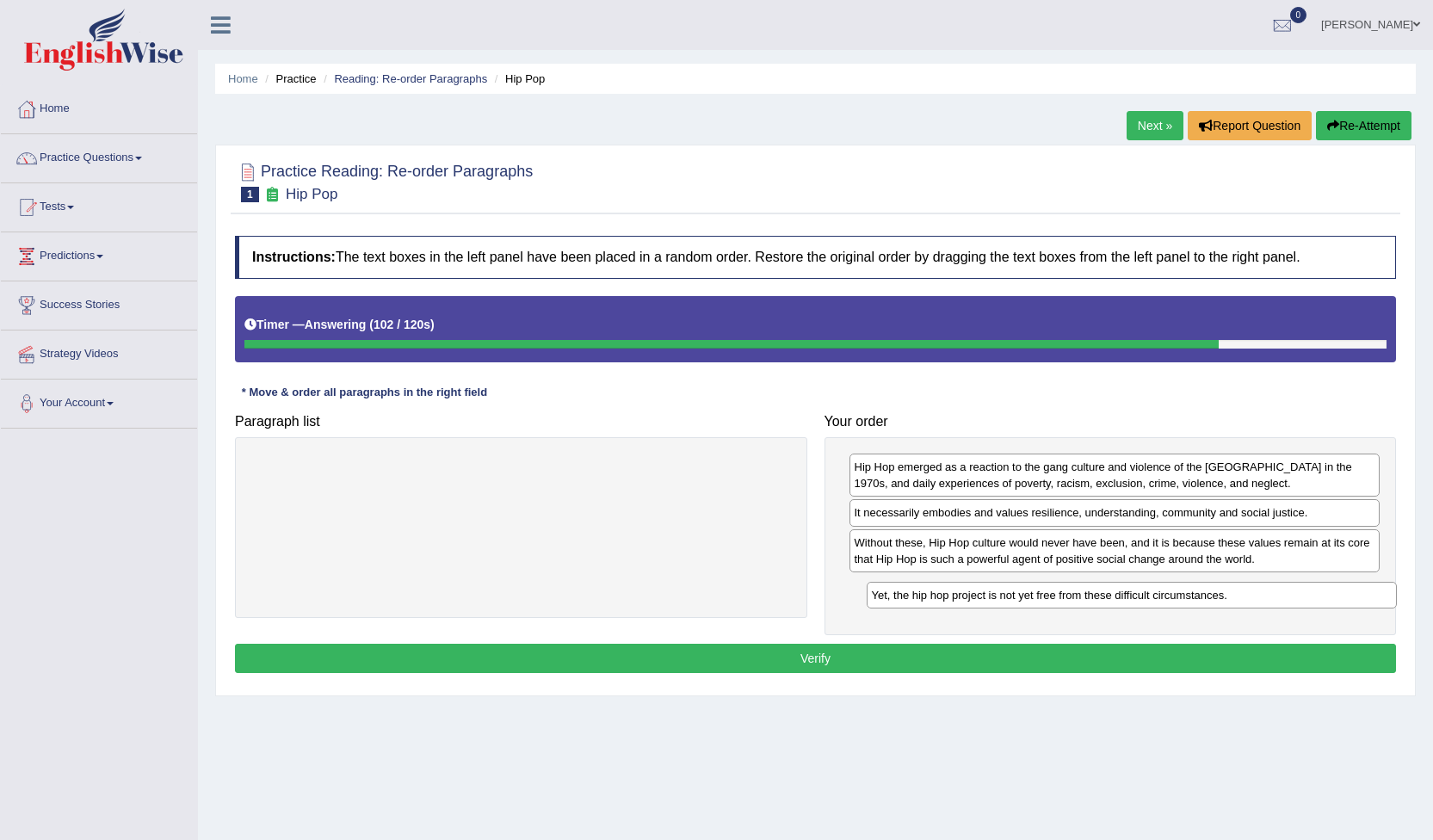
drag, startPoint x: 1180, startPoint y: 549, endPoint x: 1197, endPoint y: 602, distance: 55.7
click at [1197, 602] on div "Yet, the hip hop project is not yet free from these difficult circumstances." at bounding box center [1132, 595] width 531 height 27
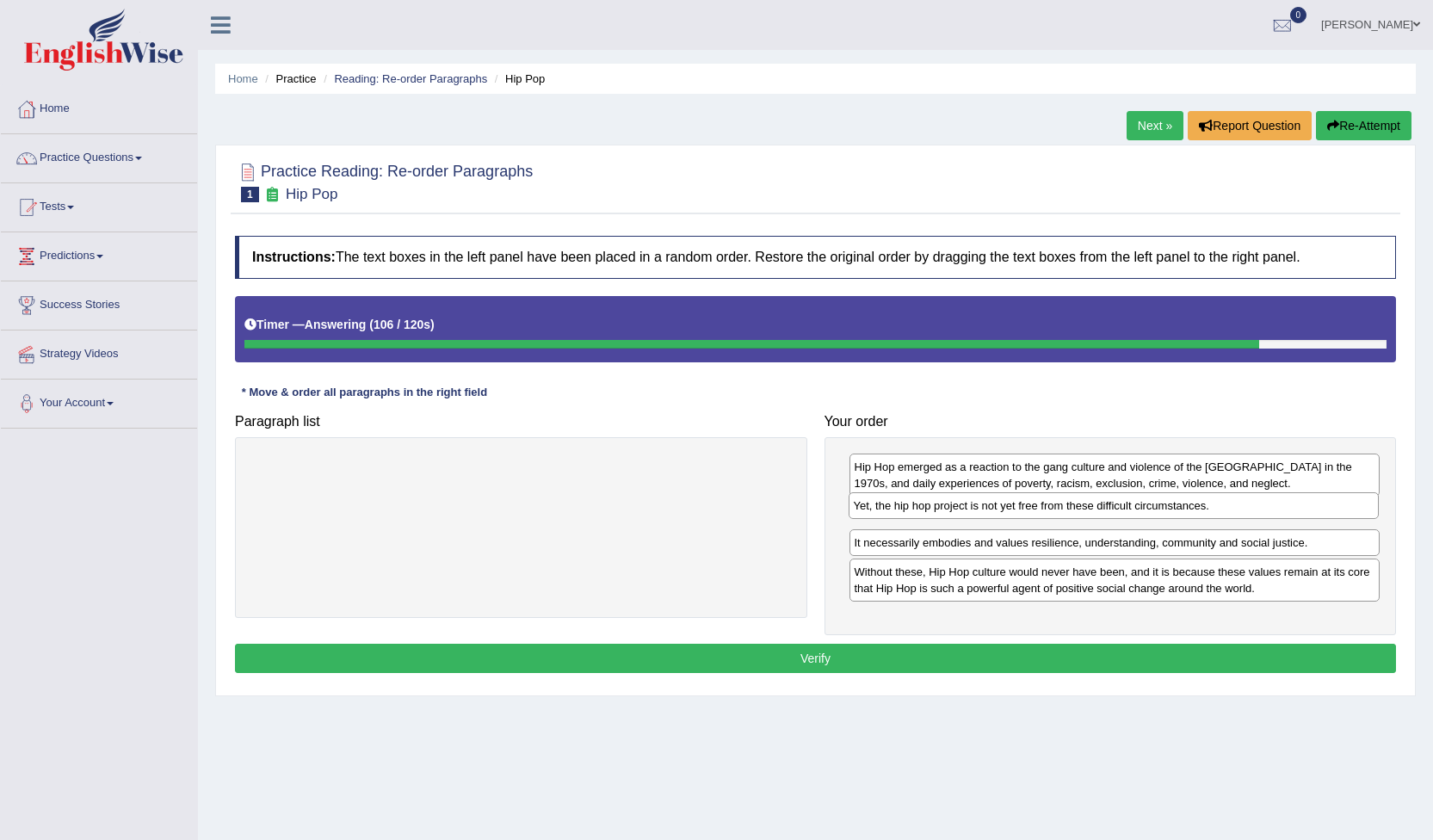
drag, startPoint x: 925, startPoint y: 591, endPoint x: 924, endPoint y: 509, distance: 82.0
click at [924, 509] on div "Yet, the hip hop project is not yet free from these difficult circumstances." at bounding box center [1114, 505] width 531 height 27
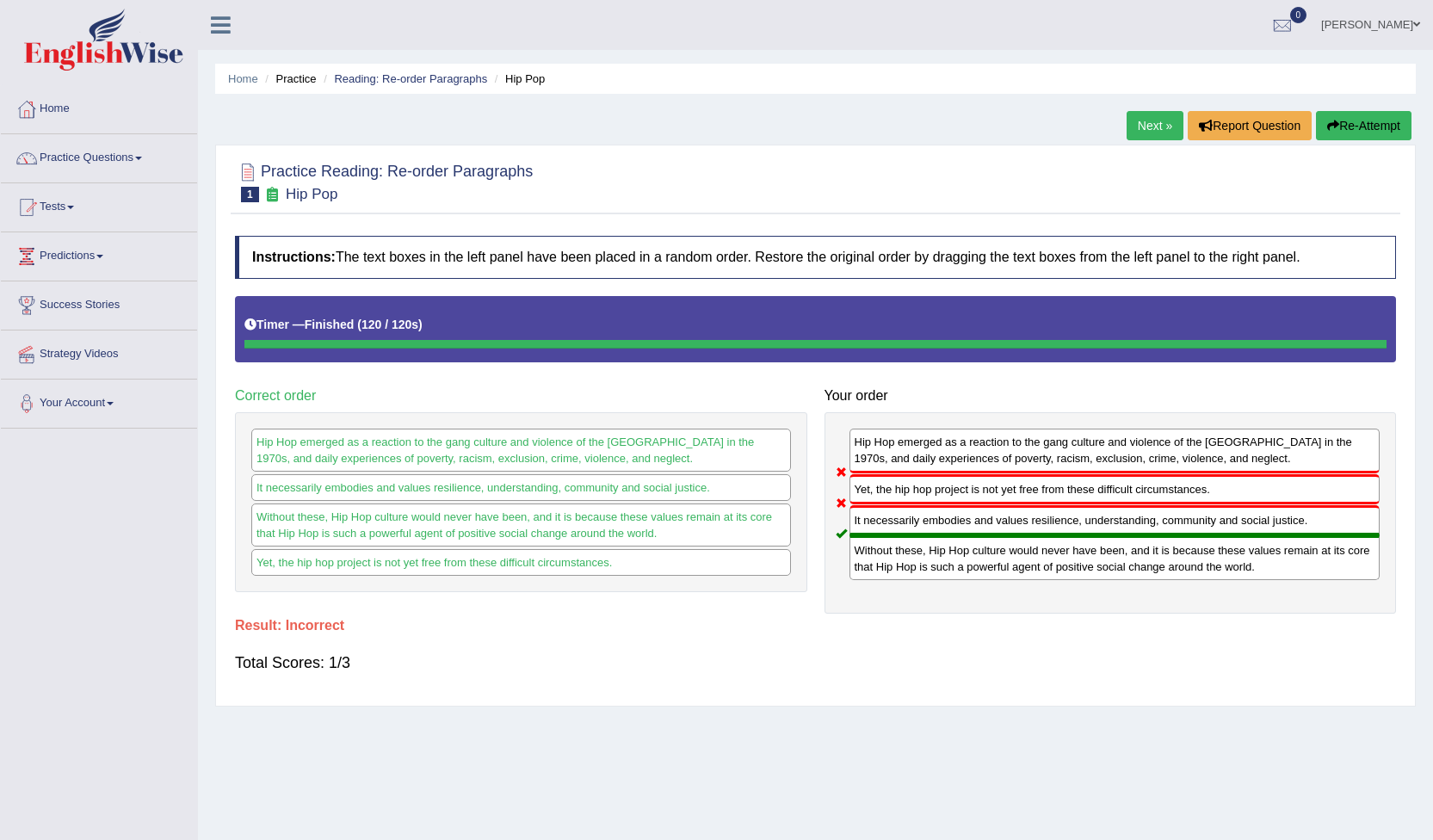
click at [1136, 125] on link "Next »" at bounding box center [1155, 125] width 57 height 29
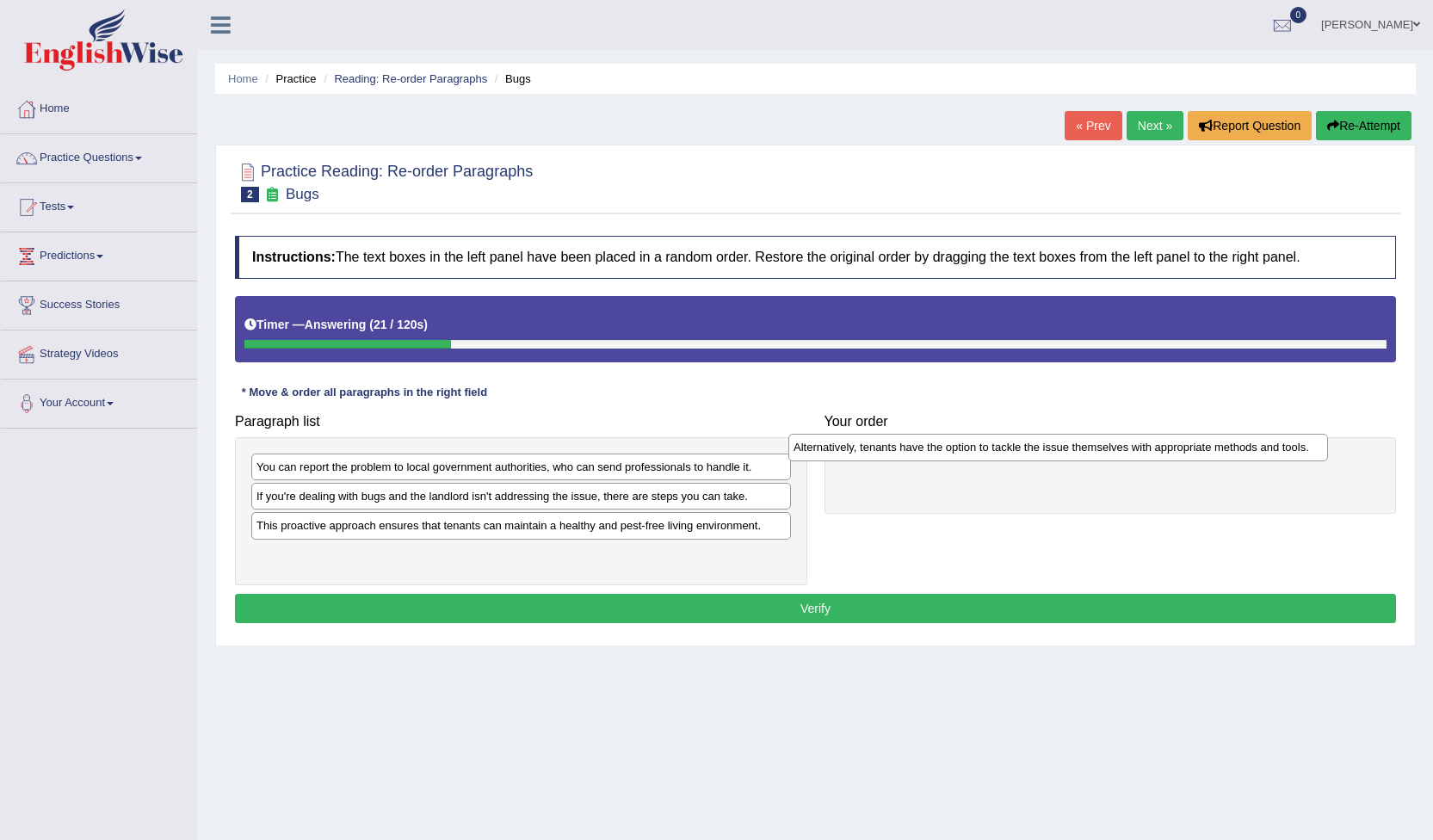
drag, startPoint x: 431, startPoint y: 536, endPoint x: 969, endPoint y: 458, distance: 543.6
click at [969, 458] on div "Alternatively, tenants have the option to tackle the issue themselves with appr…" at bounding box center [1058, 446] width 540 height 27
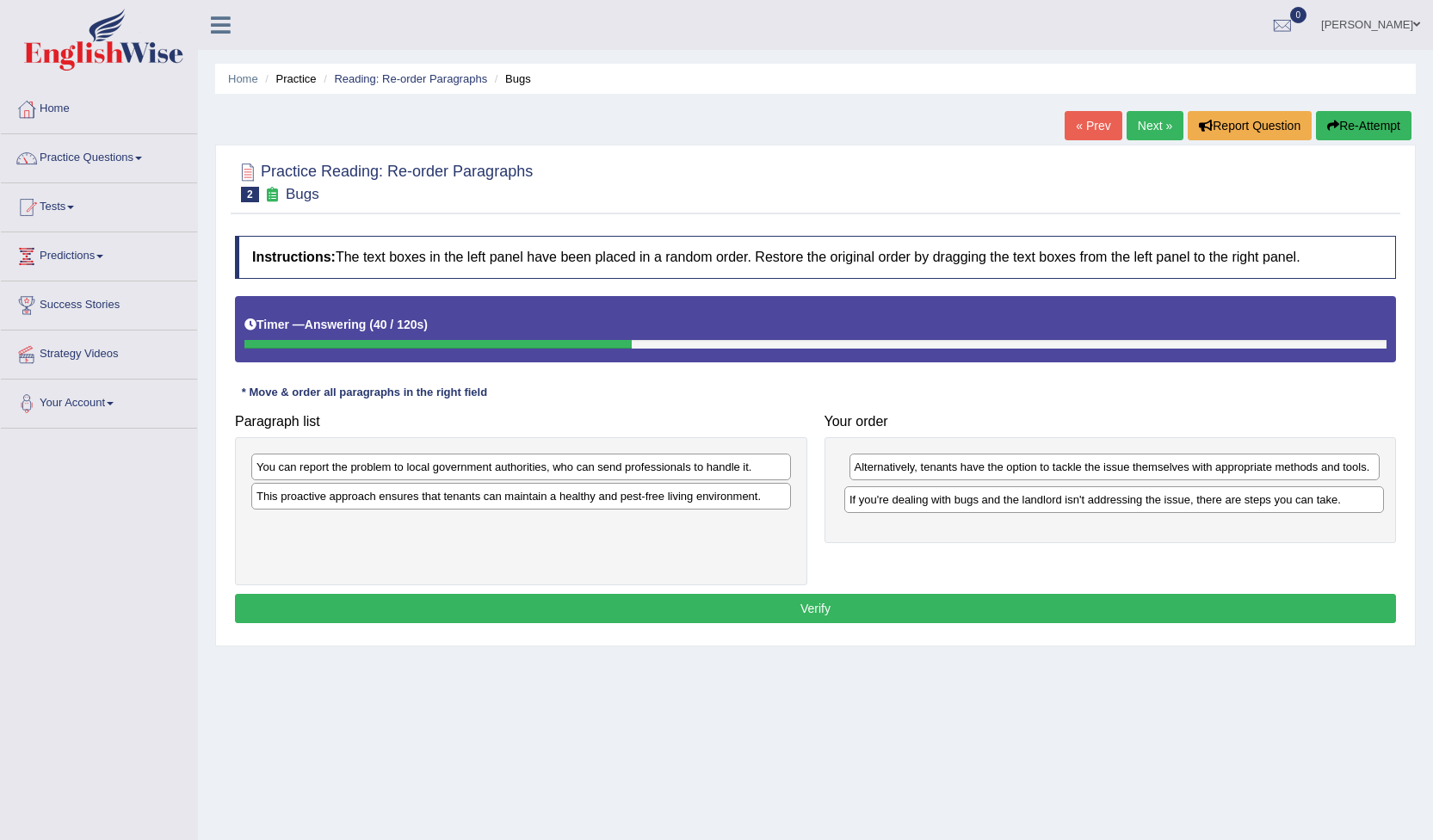
drag, startPoint x: 331, startPoint y: 508, endPoint x: 925, endPoint y: 510, distance: 594.0
click at [925, 510] on div "If you're dealing with bugs and the landlord isn't addressing the issue, there …" at bounding box center [1114, 499] width 540 height 27
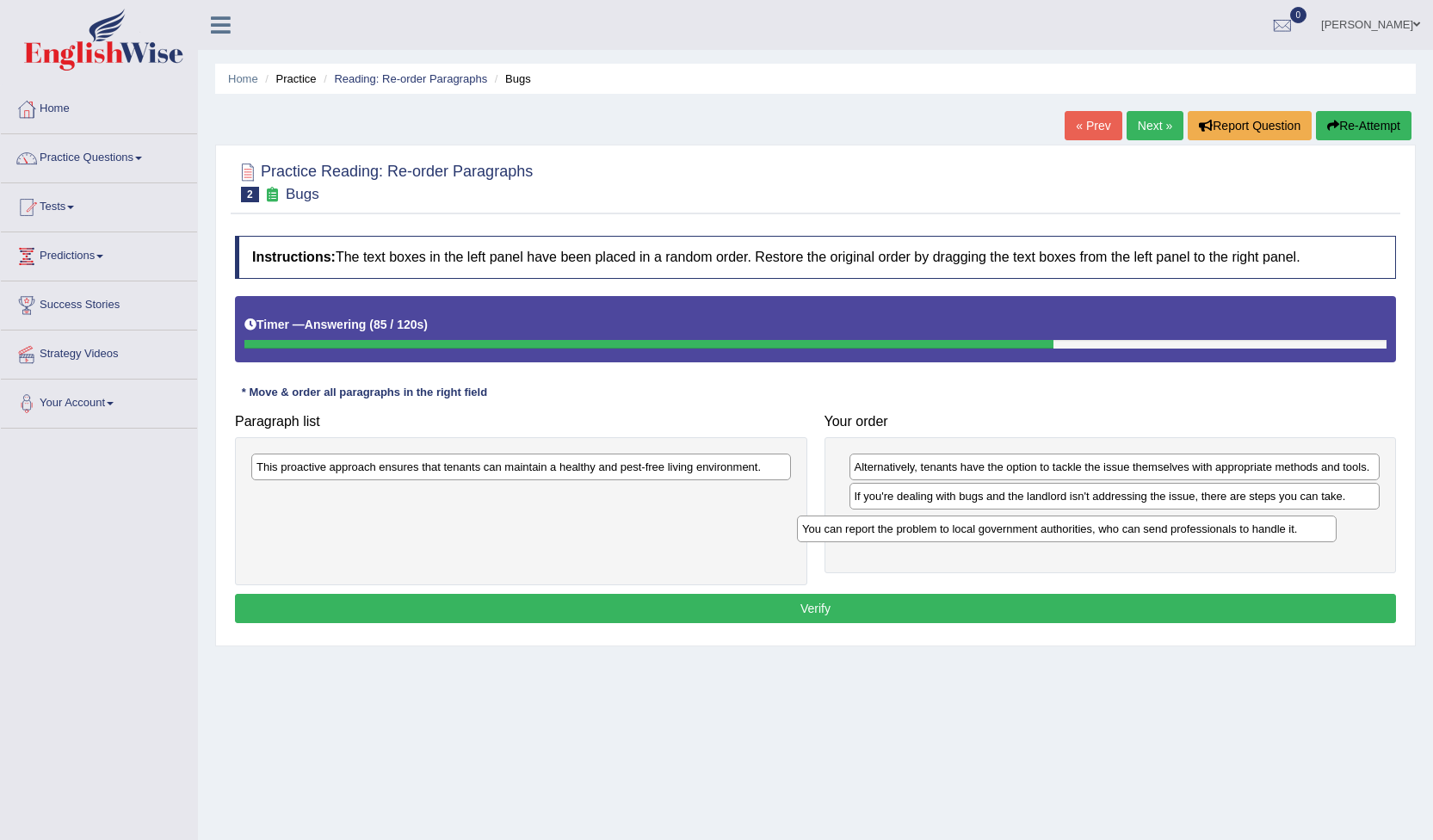
drag, startPoint x: 547, startPoint y: 476, endPoint x: 1093, endPoint y: 538, distance: 549.5
click at [1093, 538] on div "You can report the problem to local government authorities, who can send profes…" at bounding box center [1067, 528] width 540 height 27
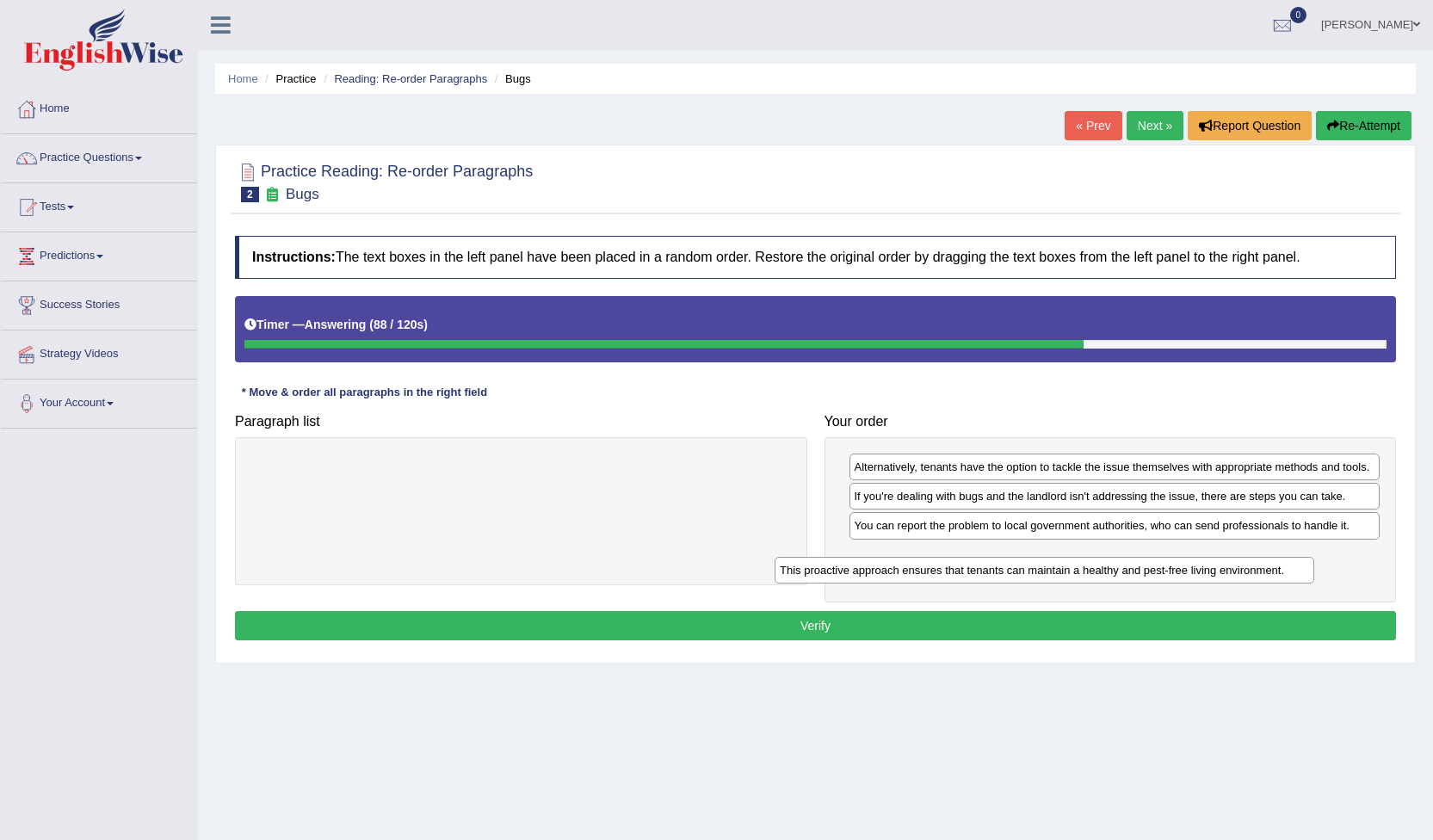
drag, startPoint x: 530, startPoint y: 466, endPoint x: 1065, endPoint y: 563, distance: 543.7
click at [1056, 568] on div "This proactive approach ensures that tenants can maintain a healthy and pest-fr…" at bounding box center [1044, 570] width 540 height 27
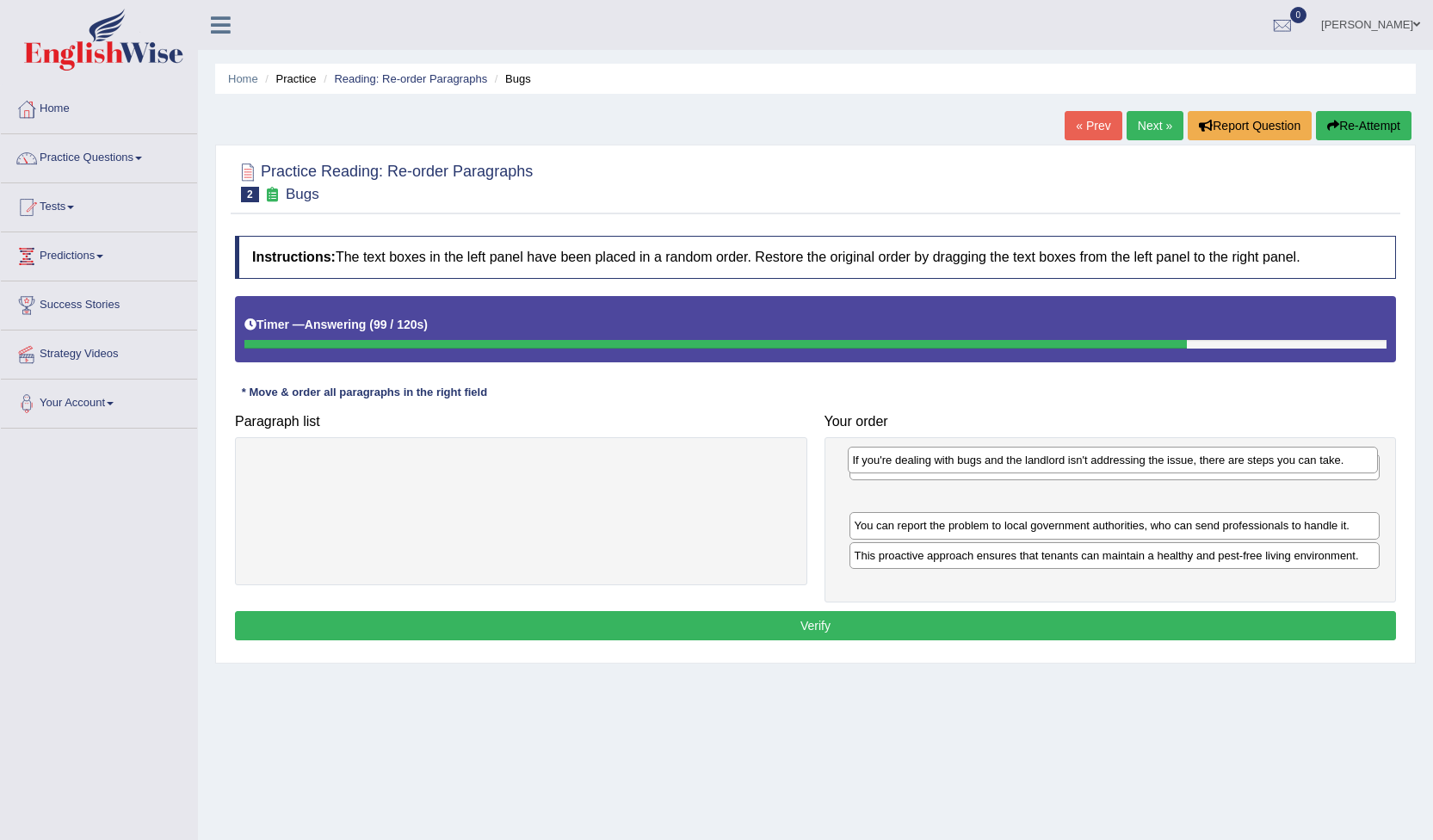
drag, startPoint x: 888, startPoint y: 504, endPoint x: 886, endPoint y: 468, distance: 36.1
click at [886, 468] on div "If you're dealing with bugs and the landlord isn't addressing the issue, there …" at bounding box center [1113, 459] width 531 height 27
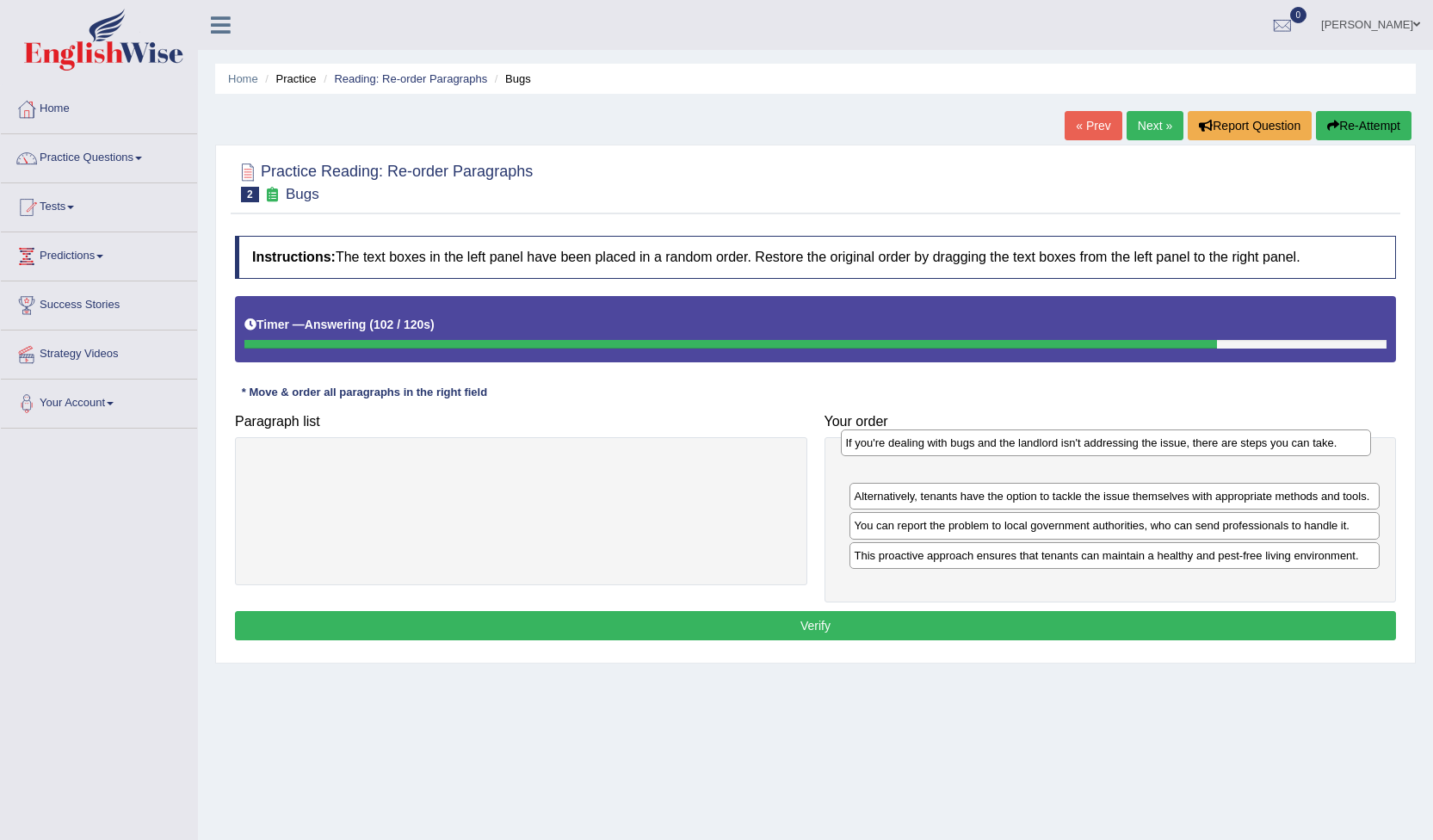
drag, startPoint x: 883, startPoint y: 506, endPoint x: 875, endPoint y: 452, distance: 54.6
click at [875, 452] on div "If you're dealing with bugs and the landlord isn't addressing the issue, there …" at bounding box center [1106, 442] width 531 height 27
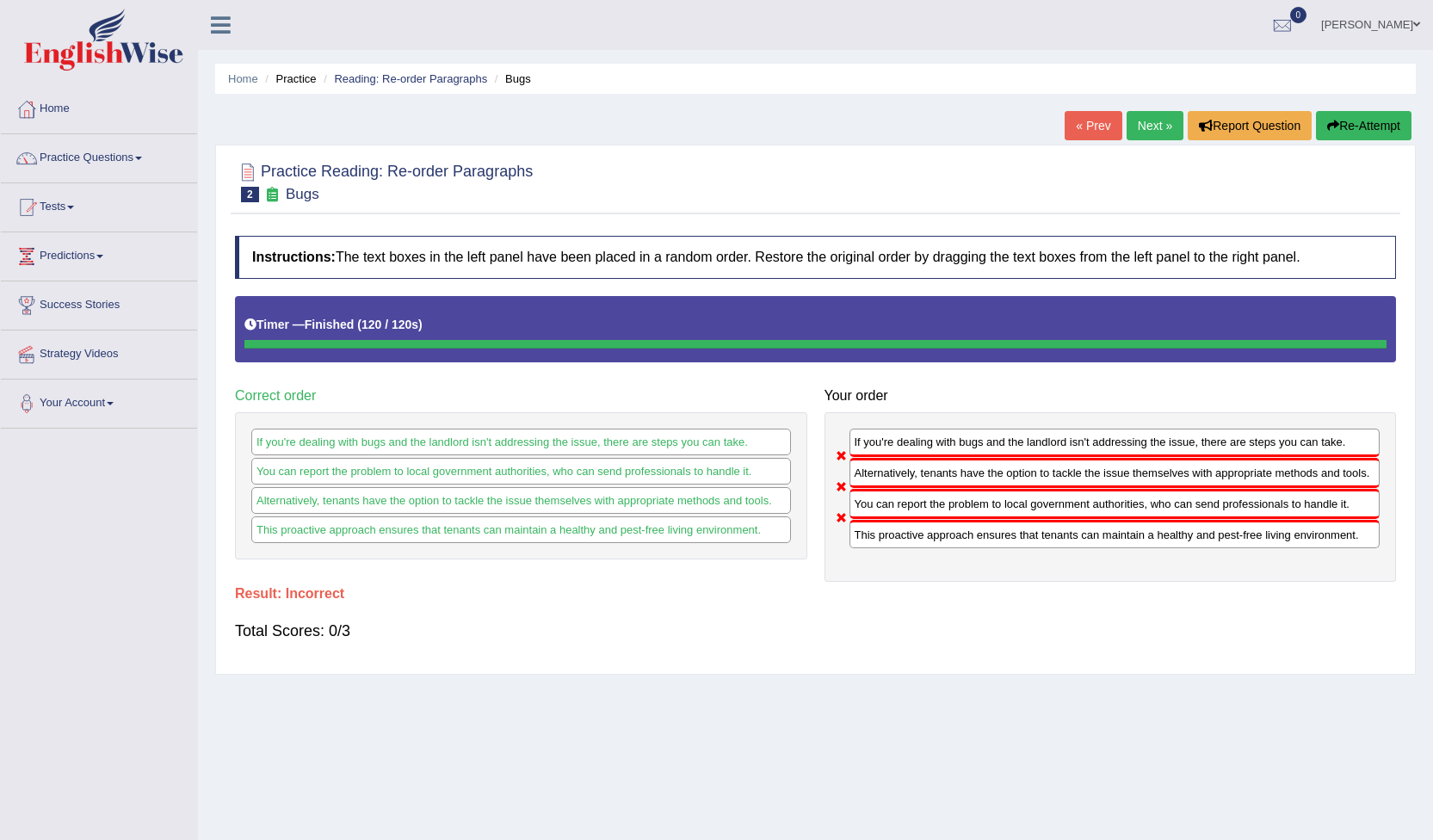
click at [1081, 133] on link "« Prev" at bounding box center [1093, 125] width 57 height 29
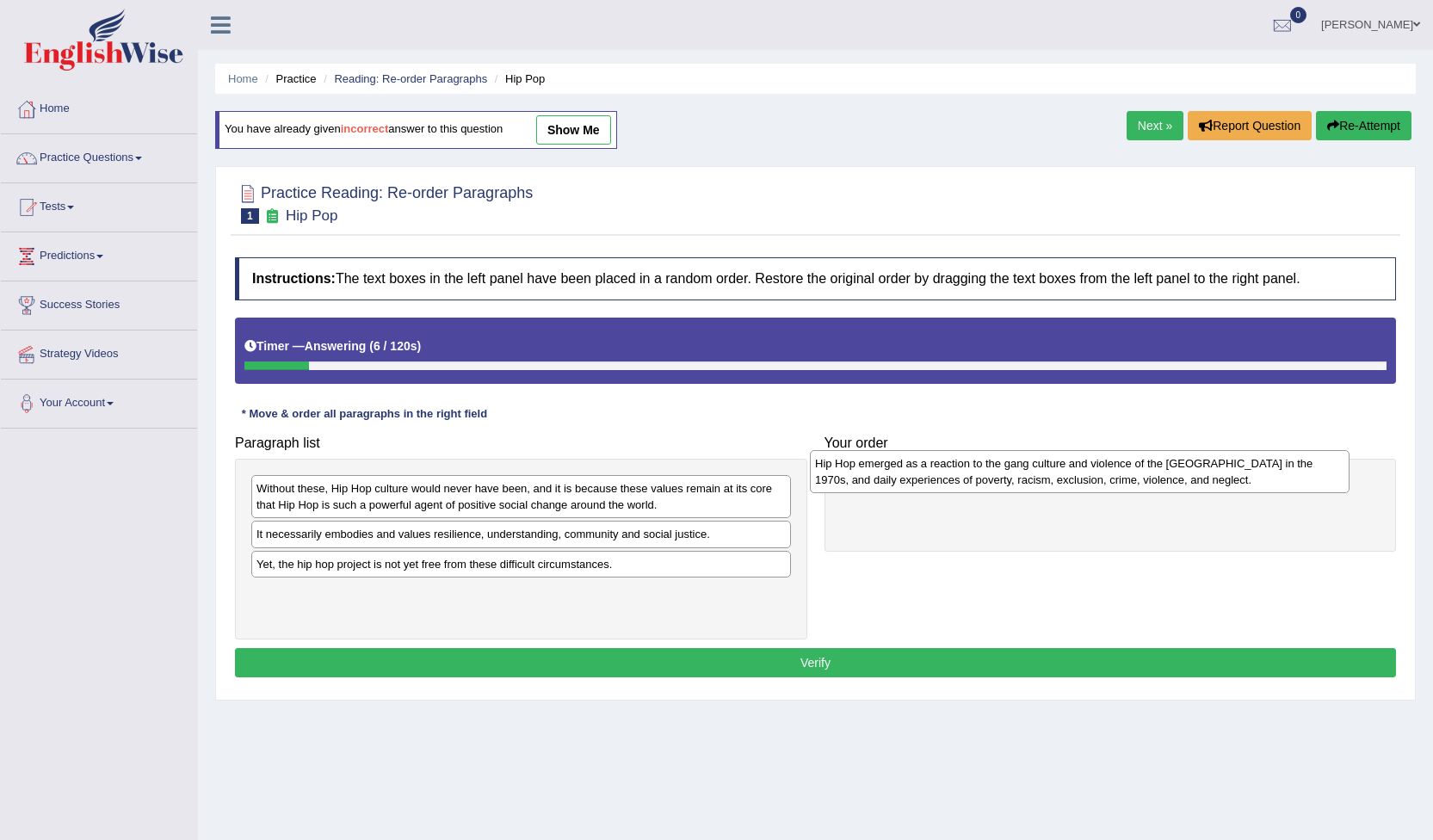
drag, startPoint x: 416, startPoint y: 496, endPoint x: 975, endPoint y: 471, distance: 559.6
click at [975, 471] on div "Hip Hop emerged as a reaction to the gang culture and violence of the [GEOGRAPH…" at bounding box center [1080, 471] width 540 height 43
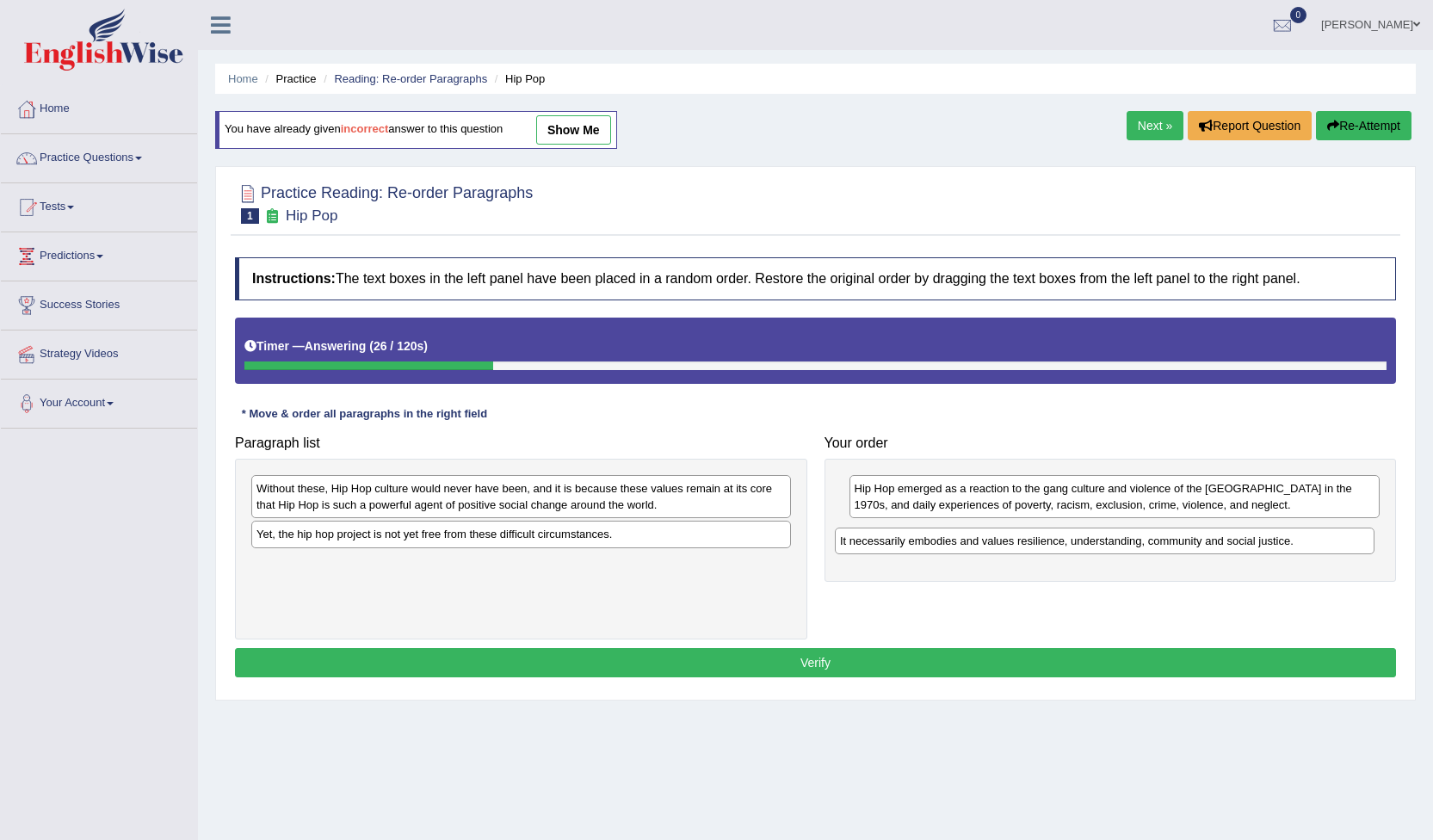
drag, startPoint x: 458, startPoint y: 542, endPoint x: 1042, endPoint y: 549, distance: 584.0
click at [1042, 549] on div "It necessarily embodies and values resilience, understanding, community and soc…" at bounding box center [1105, 541] width 540 height 27
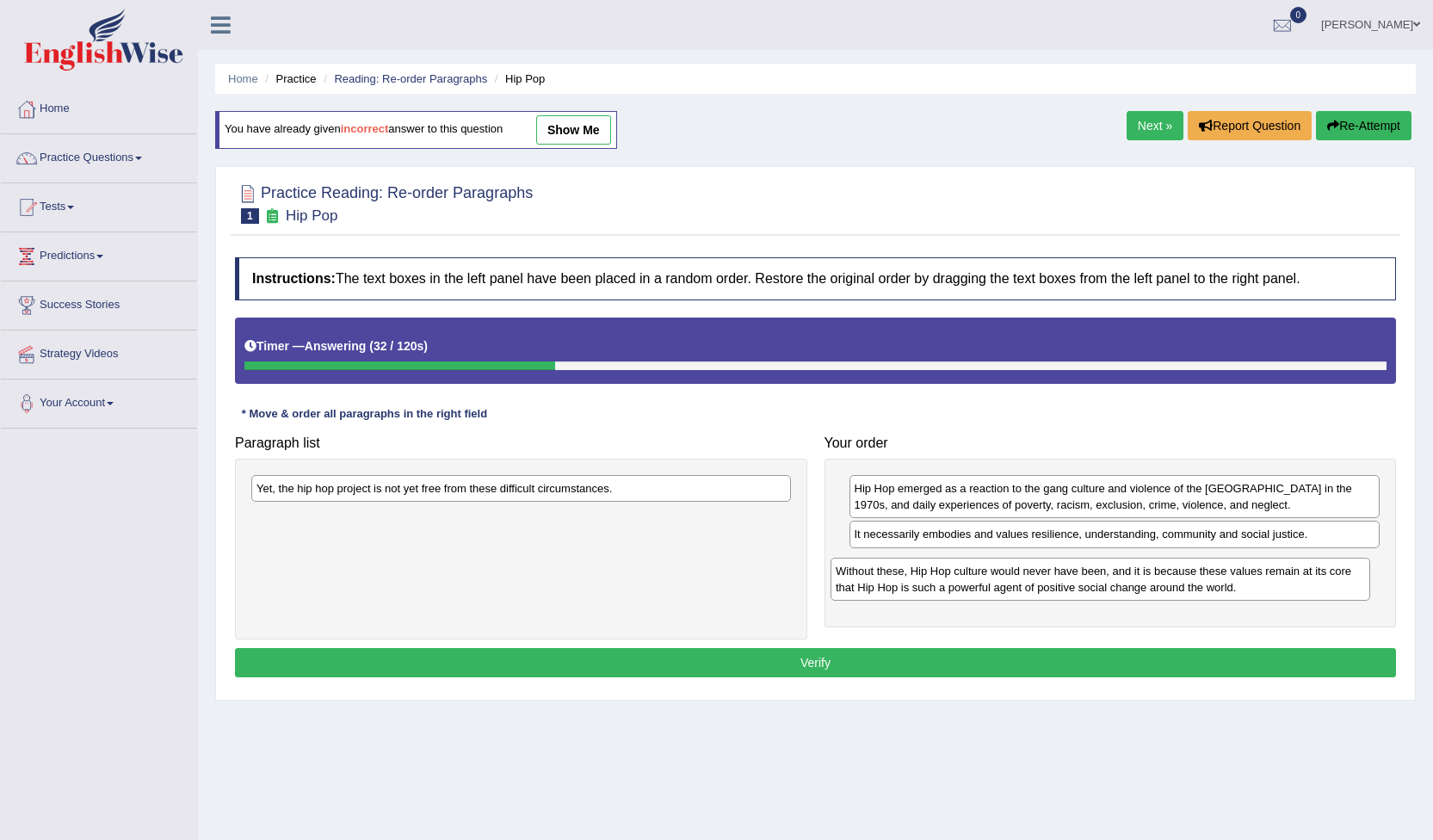
drag, startPoint x: 340, startPoint y: 512, endPoint x: 920, endPoint y: 595, distance: 585.9
click at [920, 595] on div "Without these, Hip Hop culture would never have been, and it is because these v…" at bounding box center [1101, 579] width 540 height 43
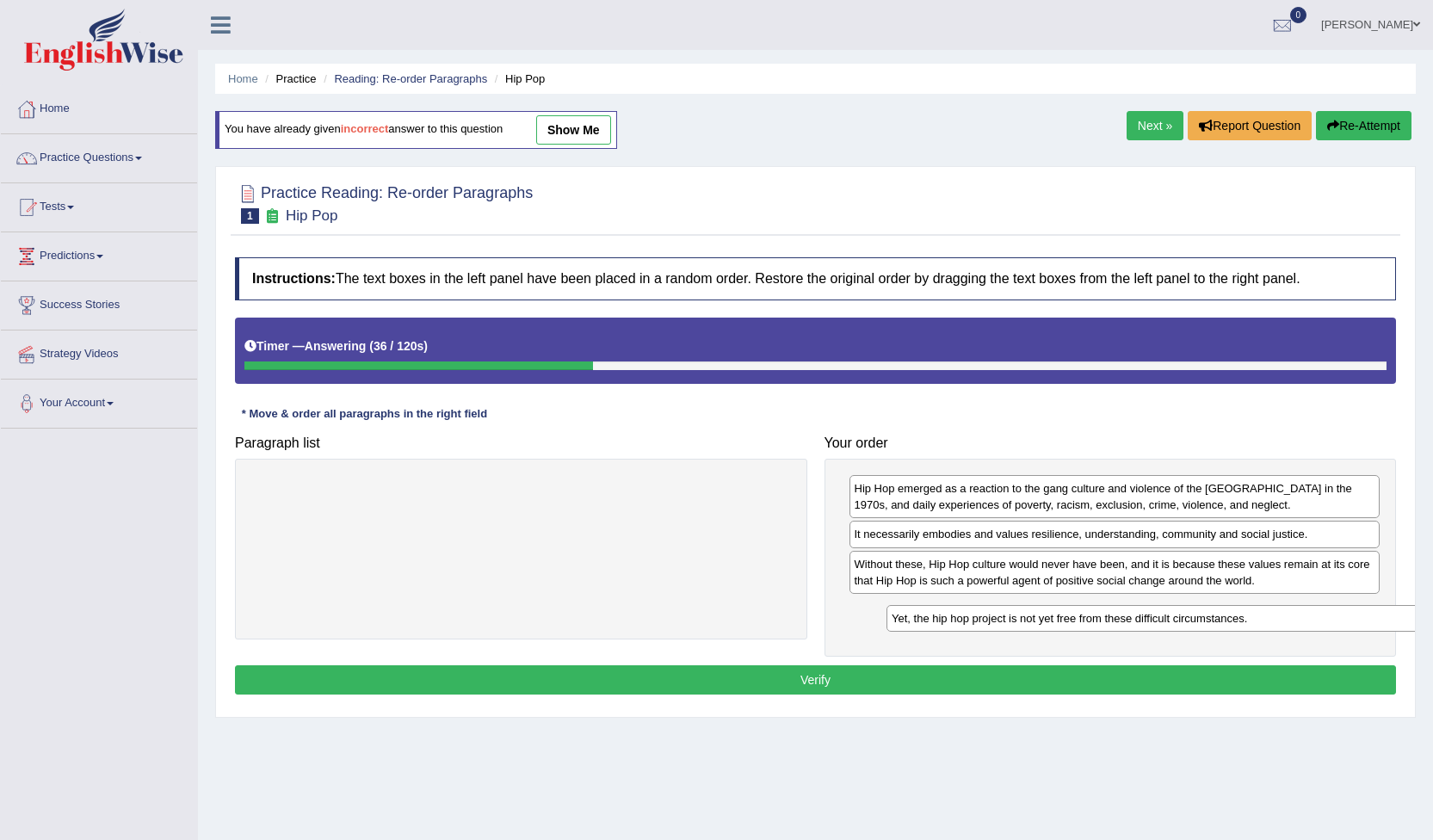
drag, startPoint x: 496, startPoint y: 492, endPoint x: 1131, endPoint y: 623, distance: 648.4
click at [1131, 623] on div "Yet, the hip hop project is not yet free from these difficult circumstances." at bounding box center [1157, 618] width 540 height 27
click at [944, 687] on button "Verify" at bounding box center [815, 680] width 1161 height 29
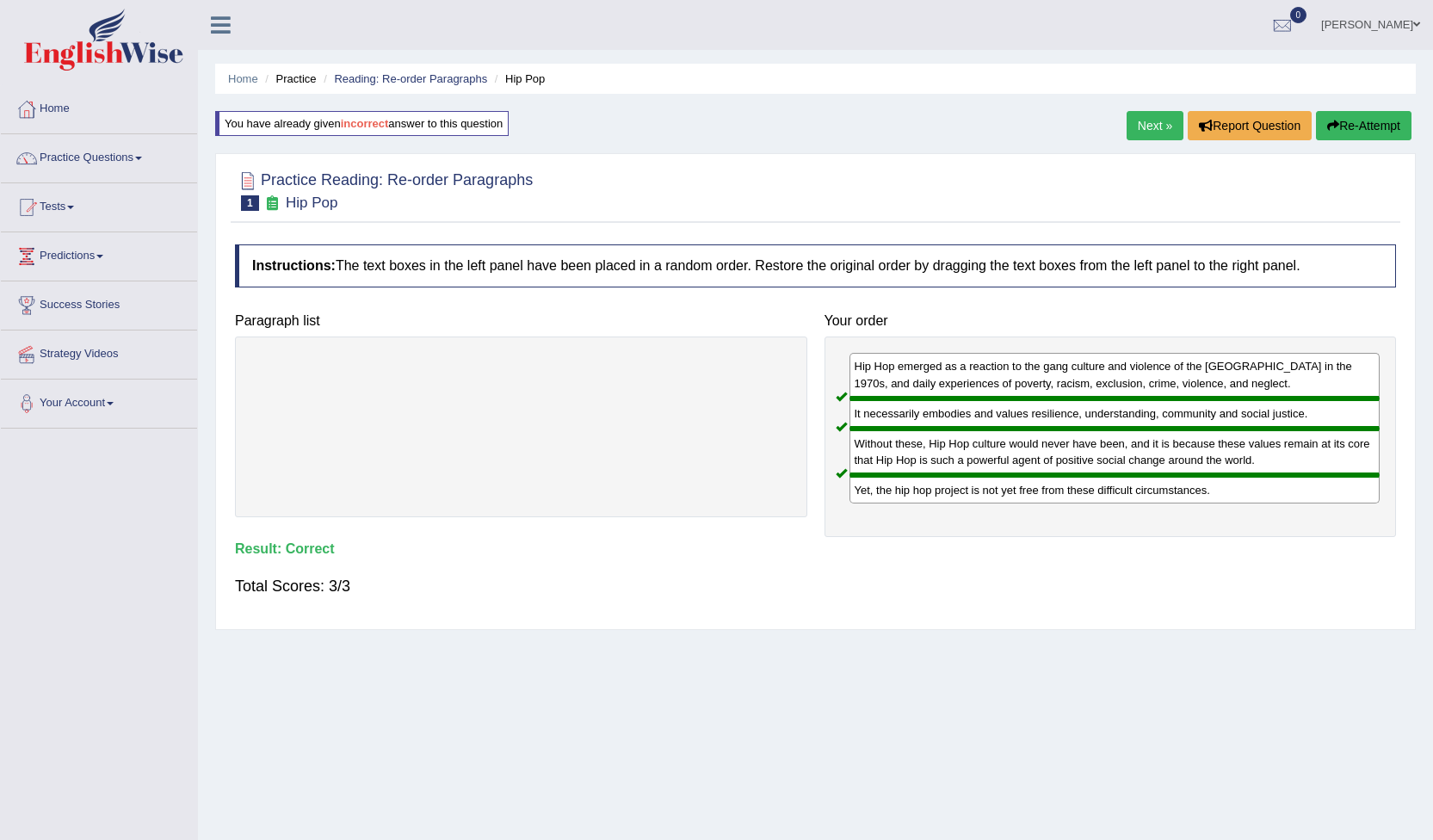
click at [1145, 131] on link "Next »" at bounding box center [1155, 125] width 57 height 29
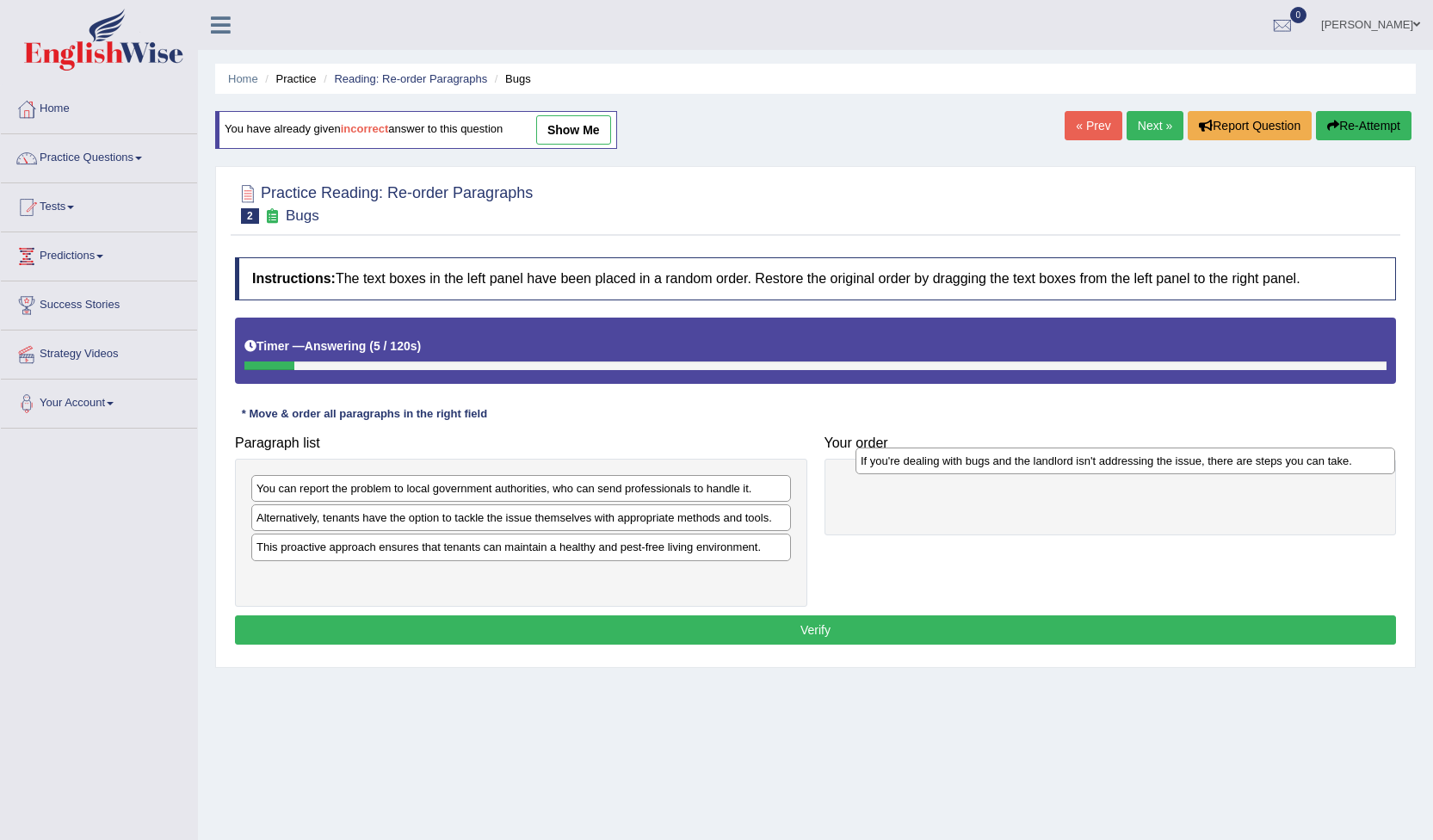
drag, startPoint x: 367, startPoint y: 528, endPoint x: 971, endPoint y: 471, distance: 606.7
click at [971, 471] on div "If you're dealing with bugs and the landlord isn't addressing the issue, there …" at bounding box center [1126, 460] width 540 height 27
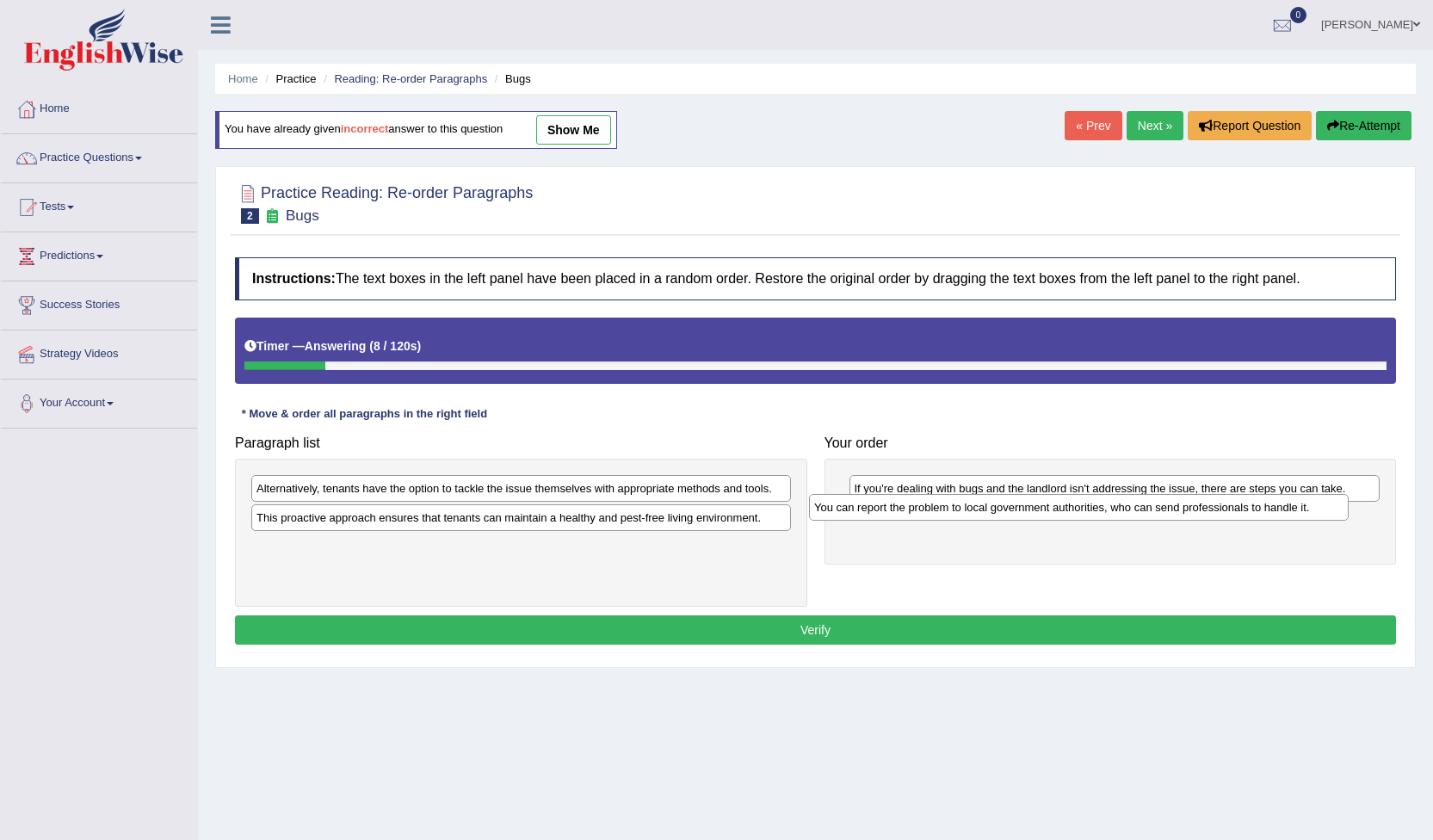
drag, startPoint x: 480, startPoint y: 488, endPoint x: 1038, endPoint y: 507, distance: 558.3
click at [1038, 507] on div "You can report the problem to local government authorities, who can send profes…" at bounding box center [1079, 507] width 540 height 27
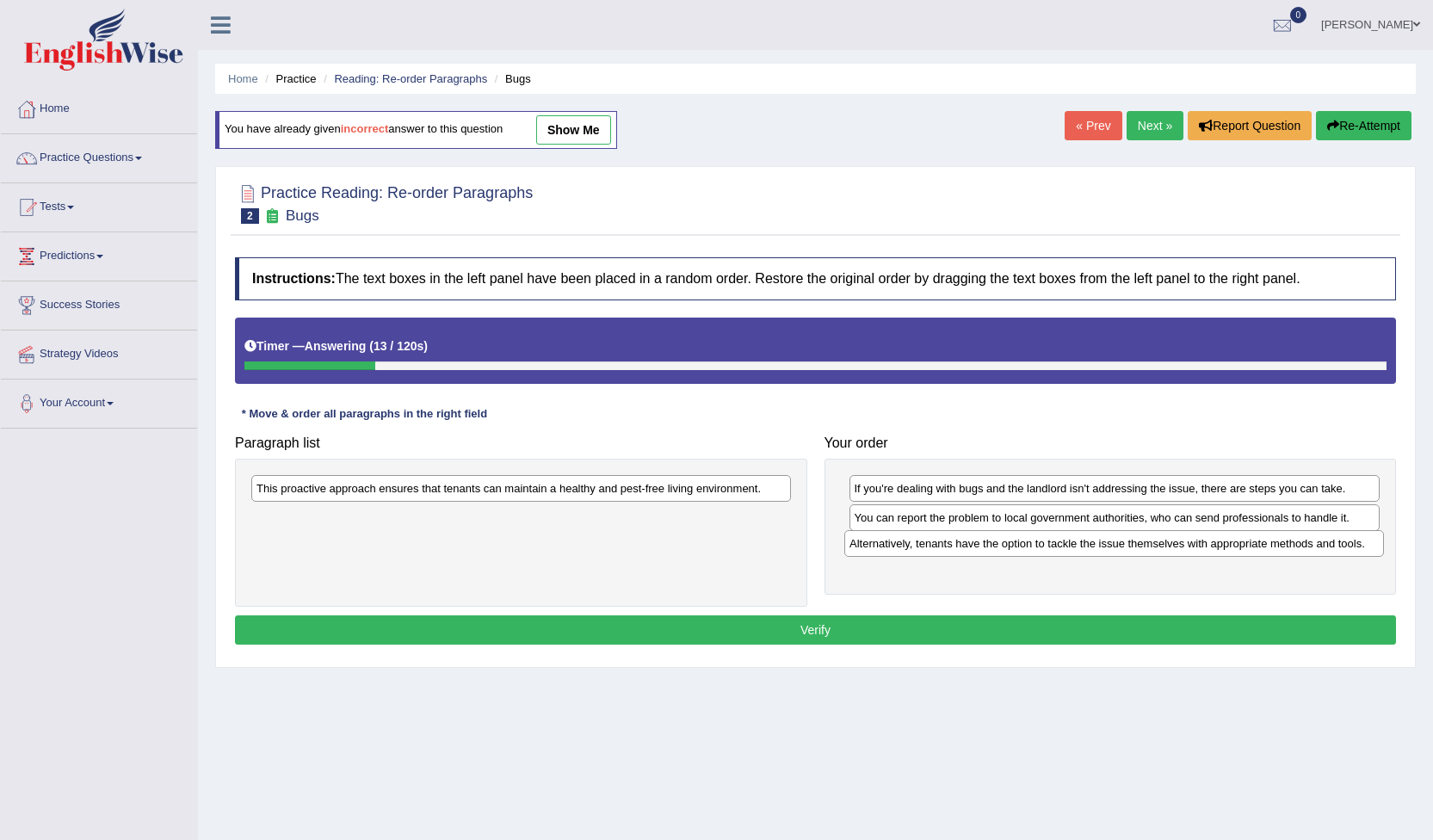
drag, startPoint x: 541, startPoint y: 496, endPoint x: 1135, endPoint y: 551, distance: 596.5
click at [1135, 551] on div "Alternatively, tenants have the option to tackle the issue themselves with appr…" at bounding box center [1114, 543] width 540 height 27
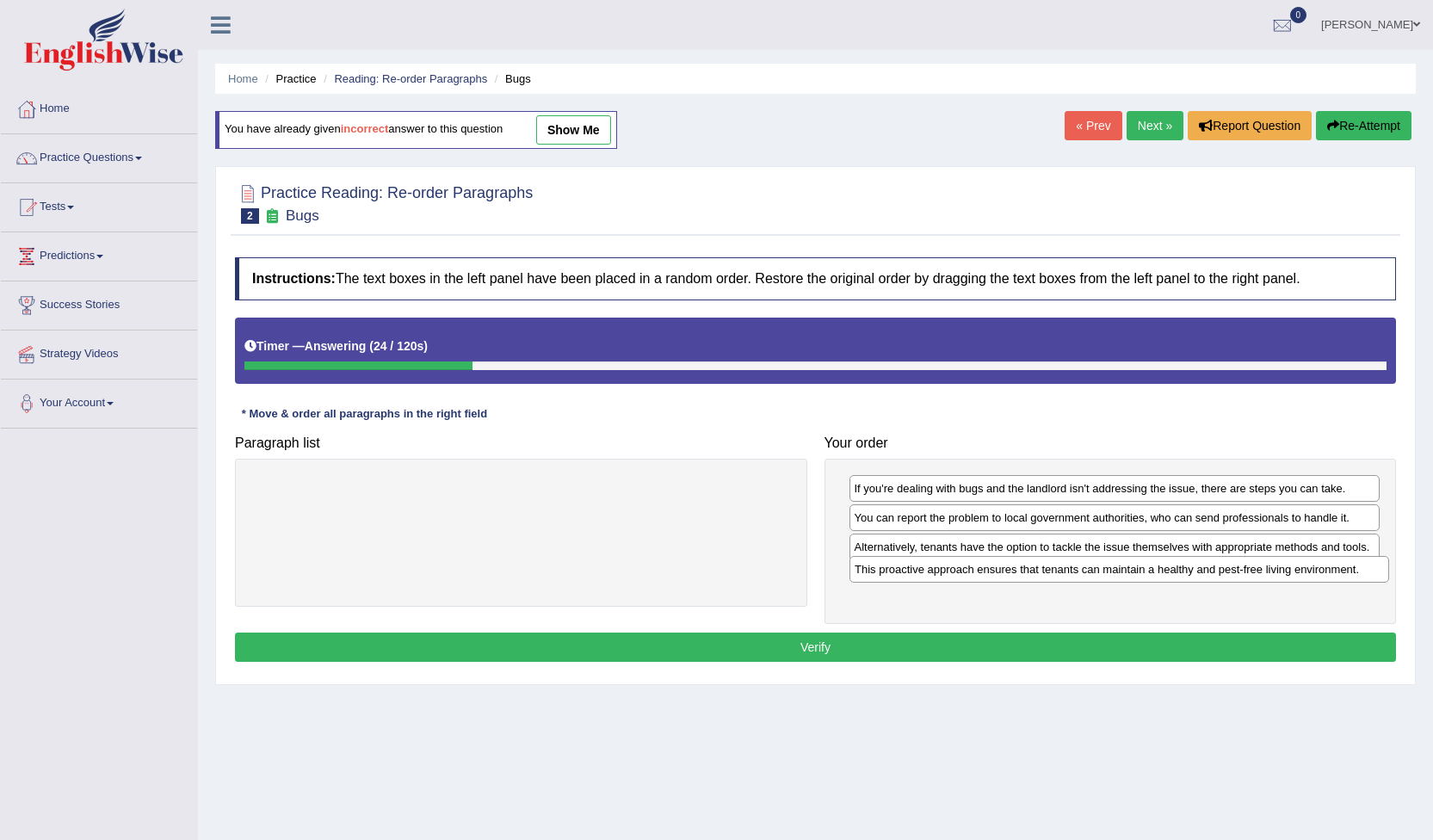
drag, startPoint x: 557, startPoint y: 494, endPoint x: 1155, endPoint y: 575, distance: 603.5
click at [1155, 575] on div "This proactive approach ensures that tenants can maintain a healthy and pest-fr…" at bounding box center [1120, 569] width 540 height 27
click at [818, 642] on button "Verify" at bounding box center [815, 647] width 1161 height 29
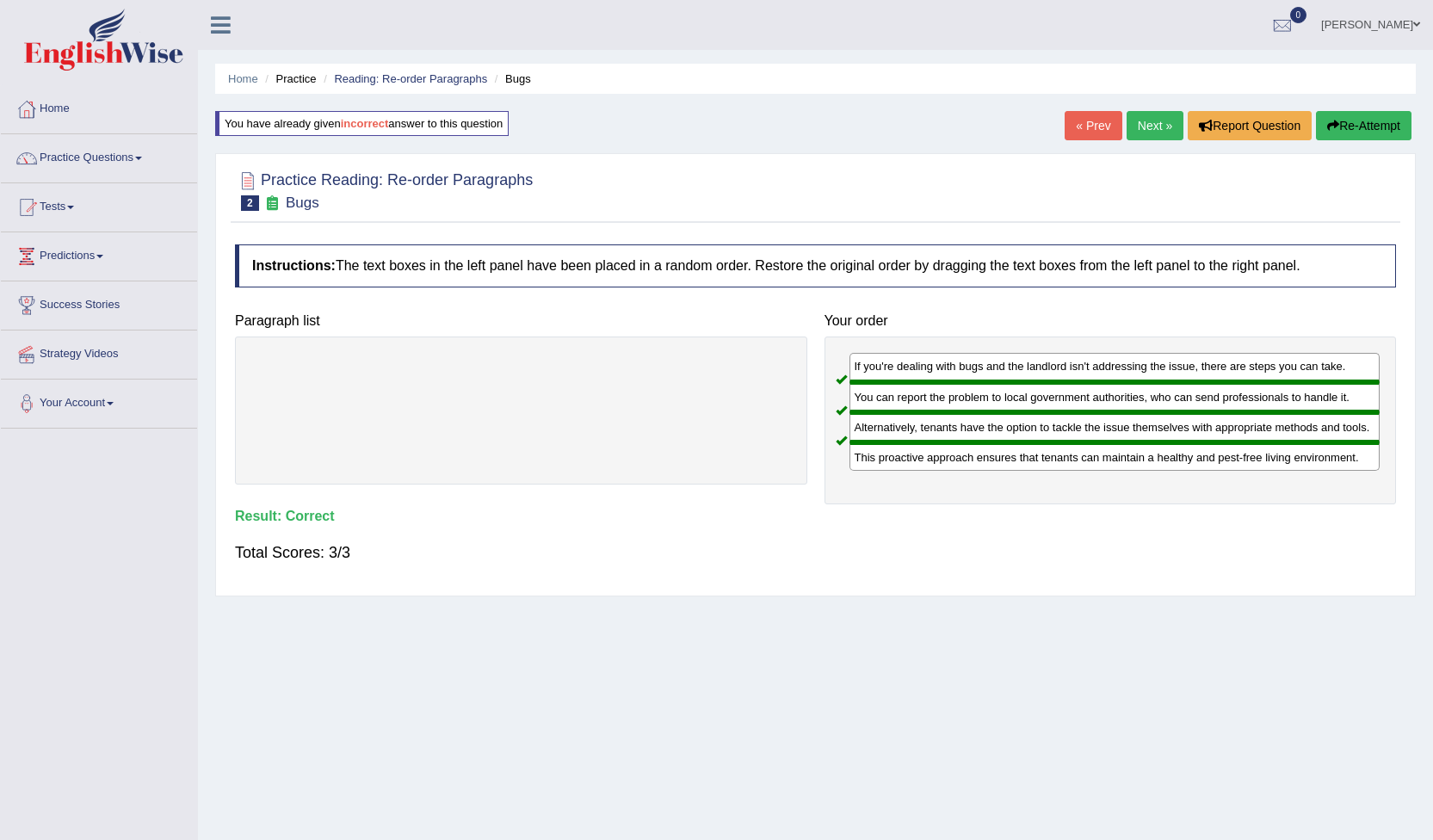
click at [1157, 121] on link "Next »" at bounding box center [1155, 125] width 57 height 29
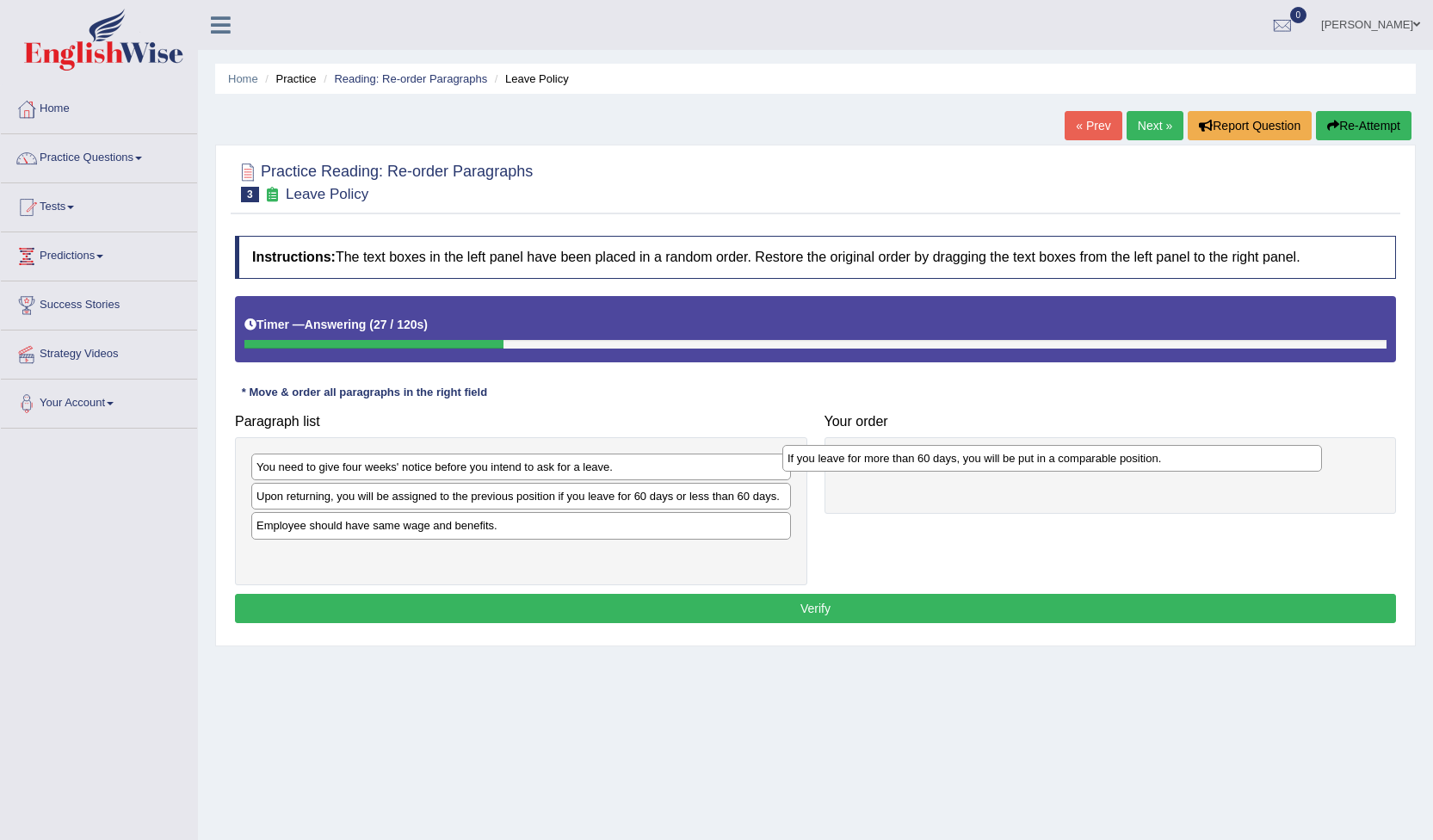
drag, startPoint x: 344, startPoint y: 566, endPoint x: 875, endPoint y: 469, distance: 539.8
click at [875, 469] on div "If you leave for more than 60 days, you will be put in a comparable position." at bounding box center [1052, 458] width 540 height 27
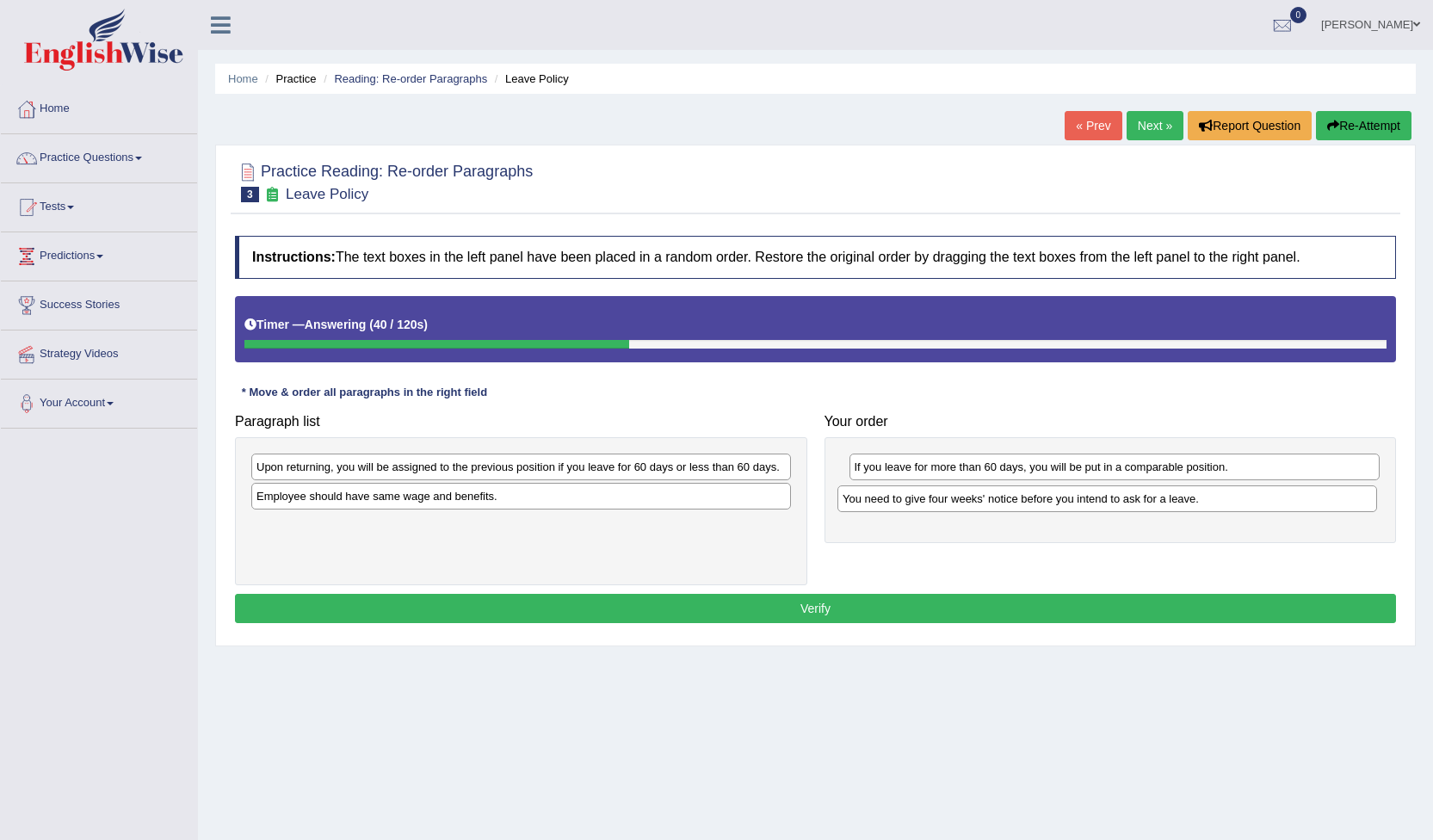
drag, startPoint x: 316, startPoint y: 476, endPoint x: 902, endPoint y: 508, distance: 586.9
click at [902, 508] on div "You need to give four weeks' notice before you intend to ask for a leave." at bounding box center [1108, 498] width 540 height 27
drag, startPoint x: 384, startPoint y: 485, endPoint x: 528, endPoint y: 540, distance: 154.1
click at [536, 550] on div "Employee should have same wage and benefits." at bounding box center [695, 563] width 540 height 27
click at [454, 515] on div "Upon returning, you will be assigned to the previous position if you leave for …" at bounding box center [521, 511] width 572 height 147
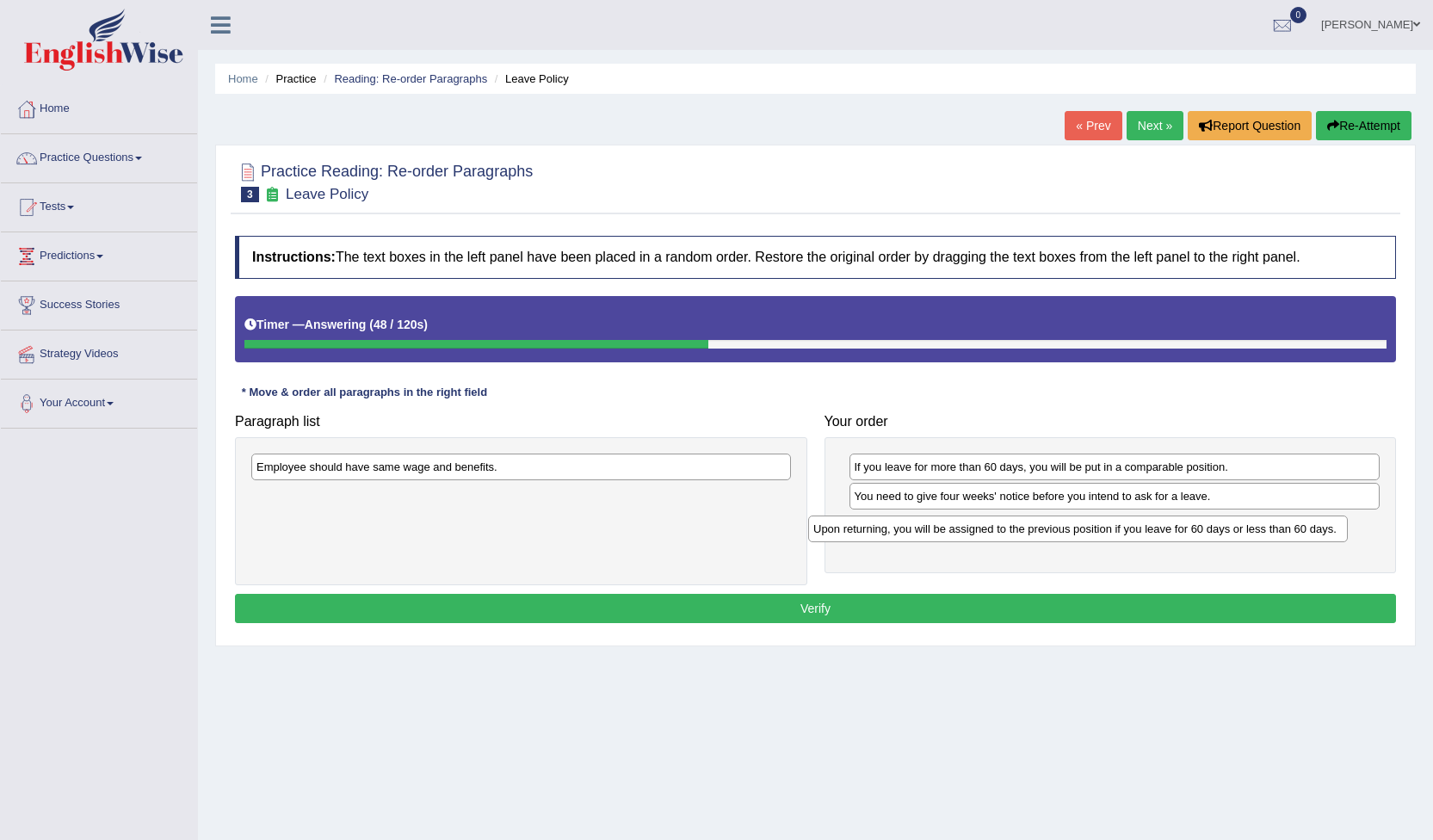
drag, startPoint x: 327, startPoint y: 465, endPoint x: 884, endPoint y: 528, distance: 560.6
click at [884, 528] on div "Upon returning, you will be assigned to the previous position if you leave for …" at bounding box center [1078, 528] width 540 height 27
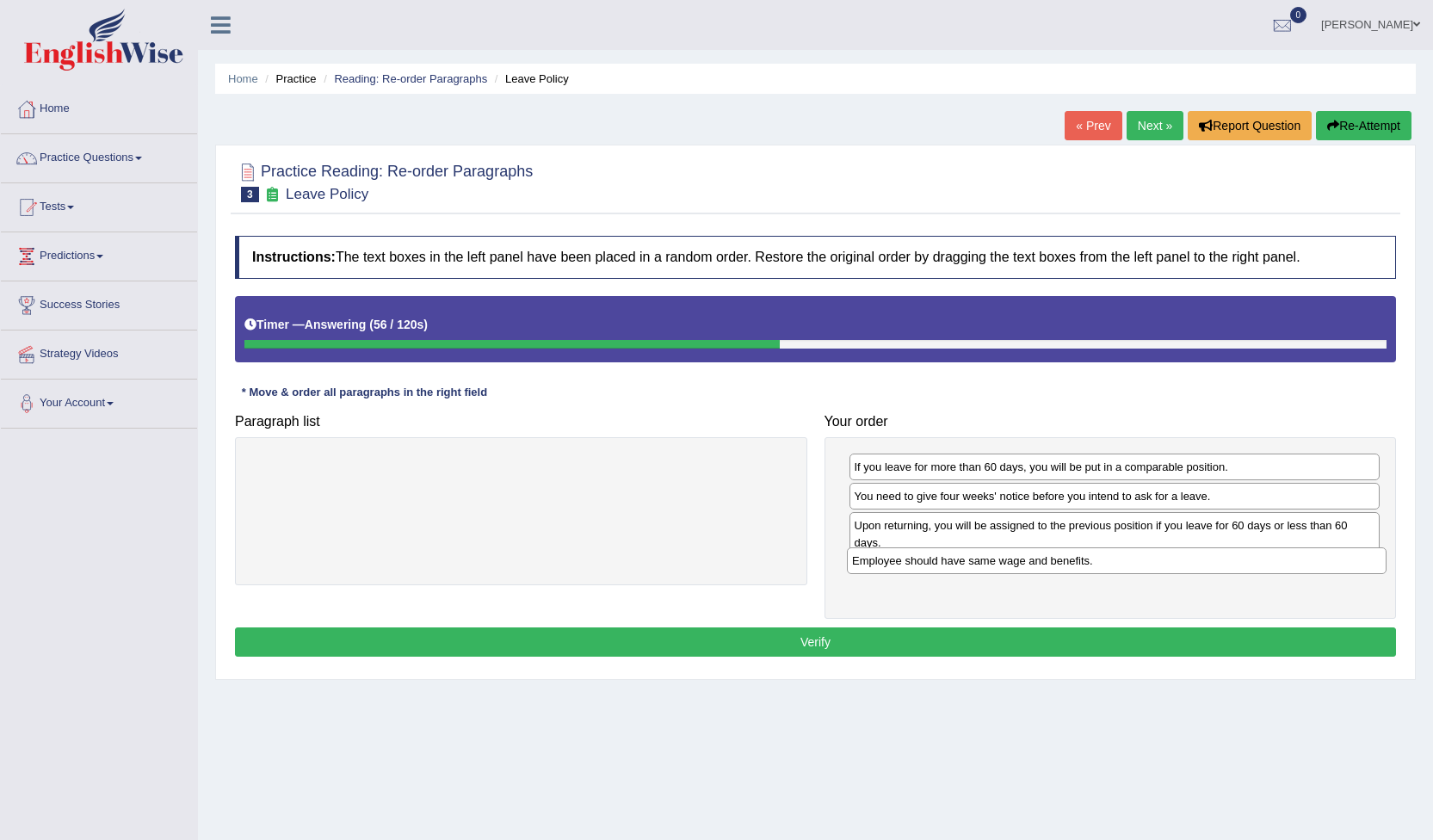
drag, startPoint x: 528, startPoint y: 468, endPoint x: 1123, endPoint y: 562, distance: 602.4
click at [1123, 562] on div "Employee should have same wage and benefits." at bounding box center [1117, 560] width 540 height 27
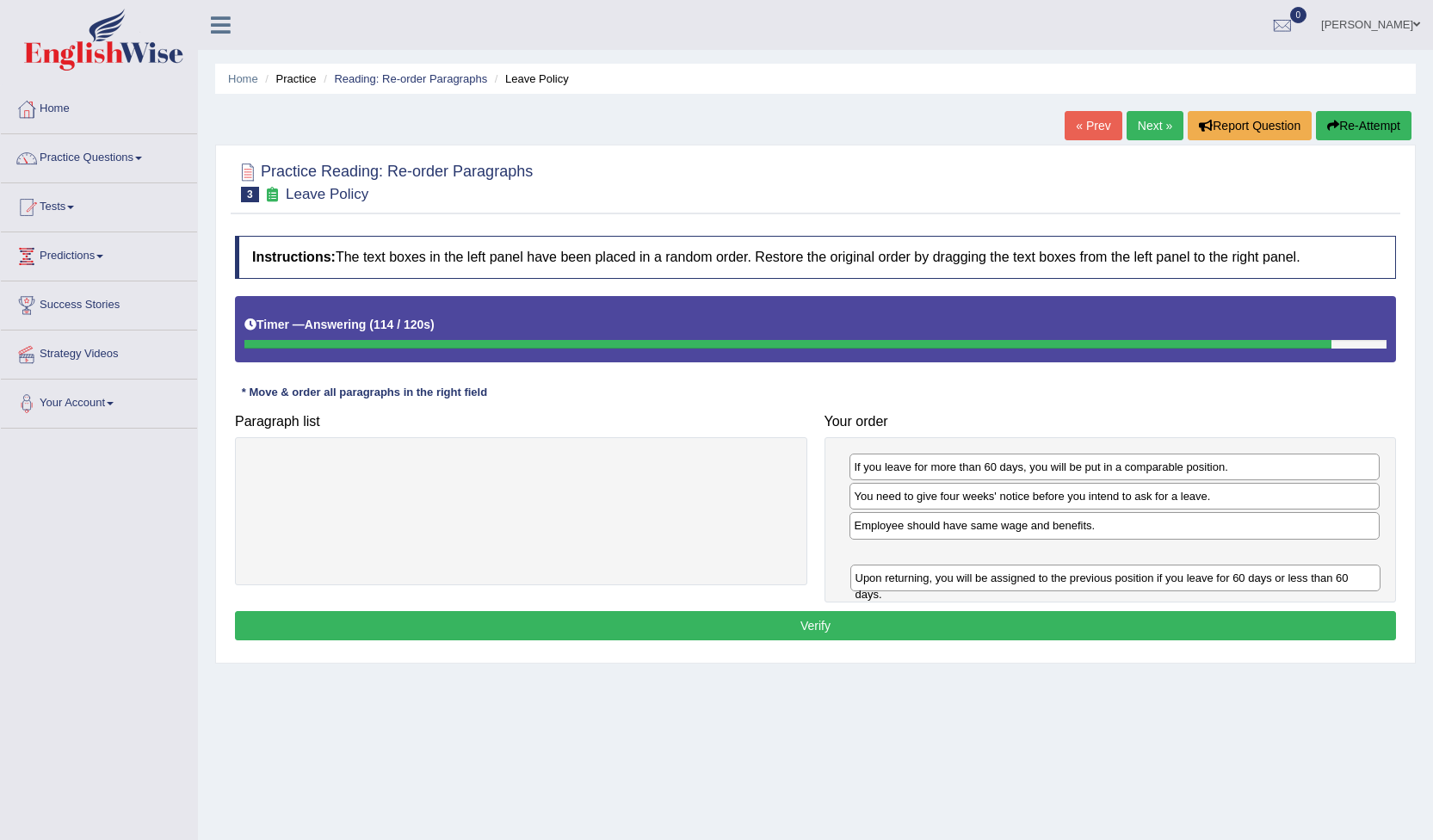
drag, startPoint x: 896, startPoint y: 531, endPoint x: 897, endPoint y: 584, distance: 53.0
click at [897, 584] on div "Upon returning, you will be assigned to the previous position if you leave for …" at bounding box center [1116, 578] width 531 height 27
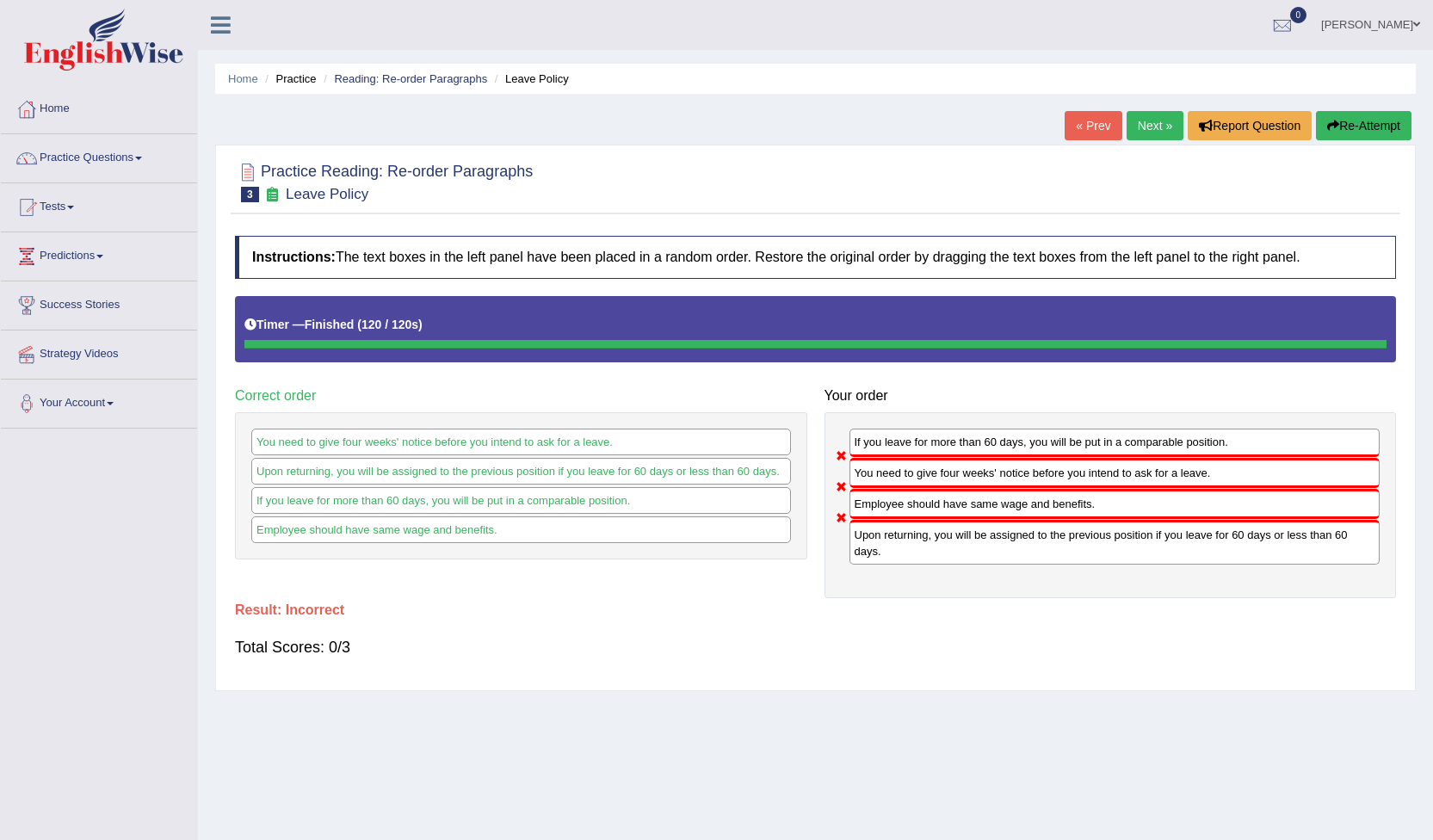
click at [1148, 125] on link "Next »" at bounding box center [1155, 125] width 57 height 29
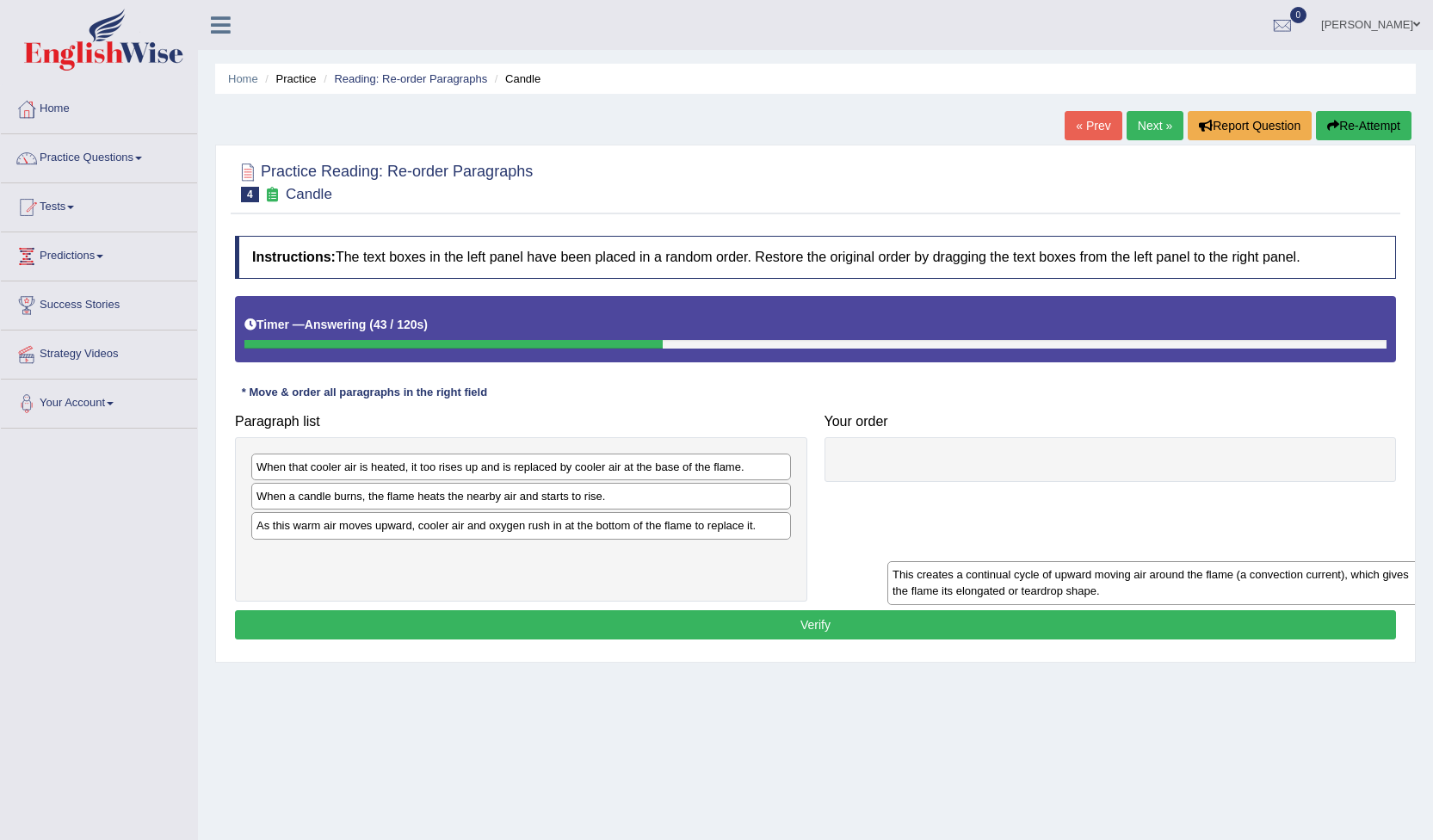
drag, startPoint x: 403, startPoint y: 546, endPoint x: 1039, endPoint y: 594, distance: 637.8
click at [1039, 594] on div "This creates a continual cycle of upward moving air around the flame (a convect…" at bounding box center [1158, 582] width 540 height 43
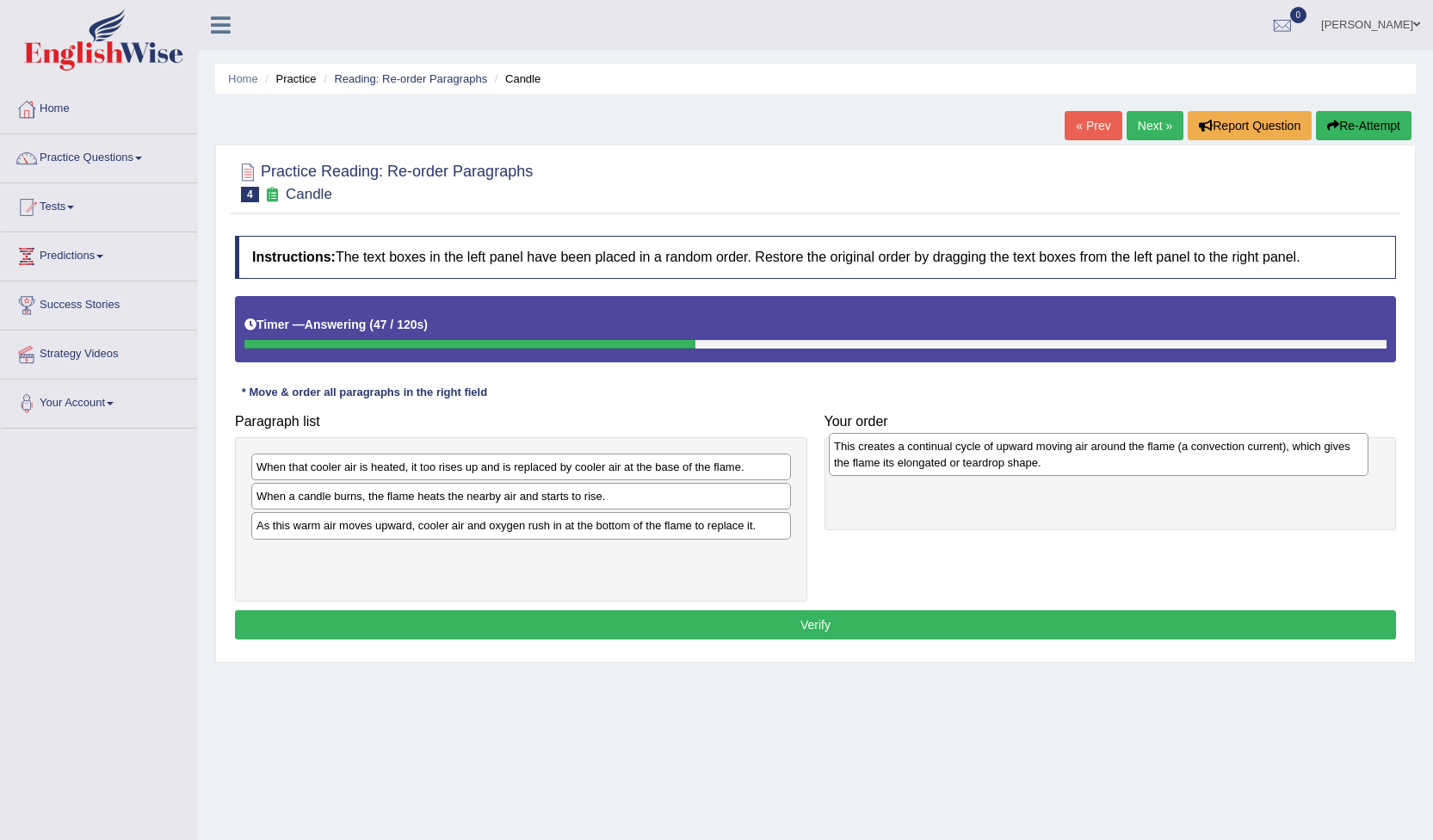
drag, startPoint x: 591, startPoint y: 566, endPoint x: 1169, endPoint y: 457, distance: 588.2
click at [1169, 457] on div "This creates a continual cycle of upward moving air around the flame (a convect…" at bounding box center [1099, 454] width 540 height 43
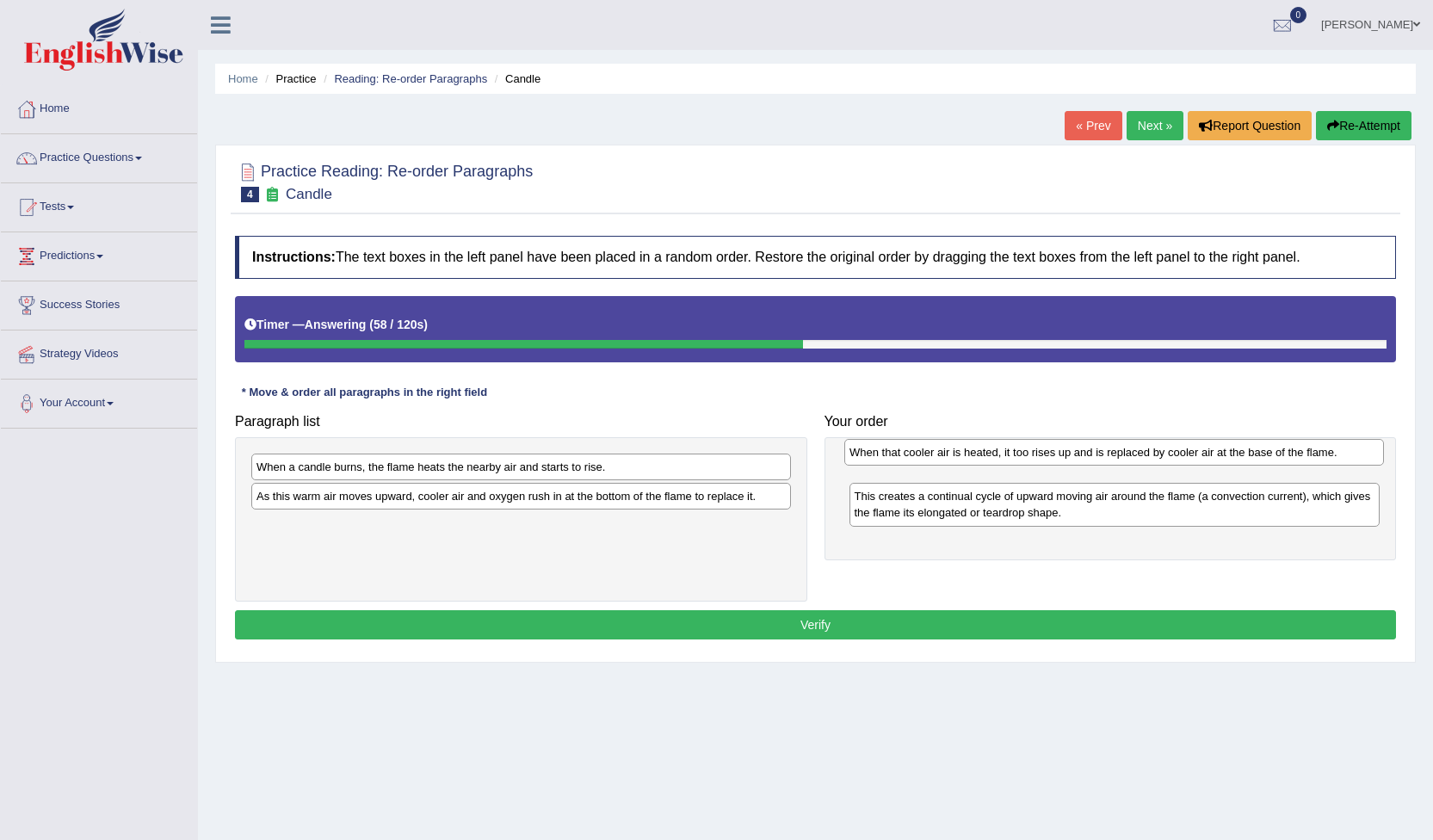
drag, startPoint x: 418, startPoint y: 478, endPoint x: 1010, endPoint y: 464, distance: 592.2
click at [1010, 464] on div "When that cooler air is heated, it too rises up and is replaced by cooler air a…" at bounding box center [1114, 452] width 540 height 27
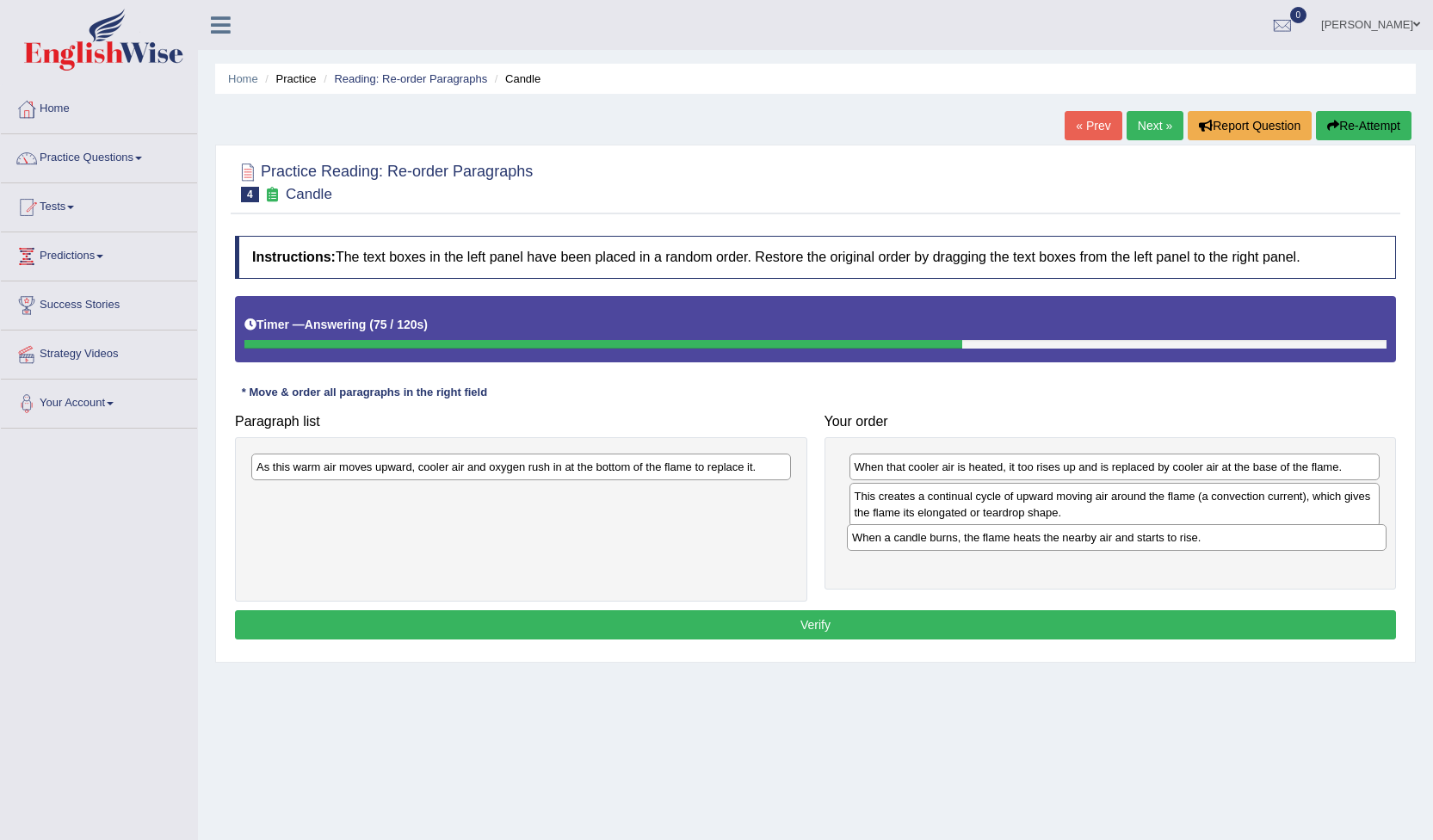
drag, startPoint x: 522, startPoint y: 477, endPoint x: 1118, endPoint y: 547, distance: 600.1
click at [1118, 547] on div "When a candle burns, the flame heats the nearby air and starts to rise." at bounding box center [1117, 537] width 540 height 27
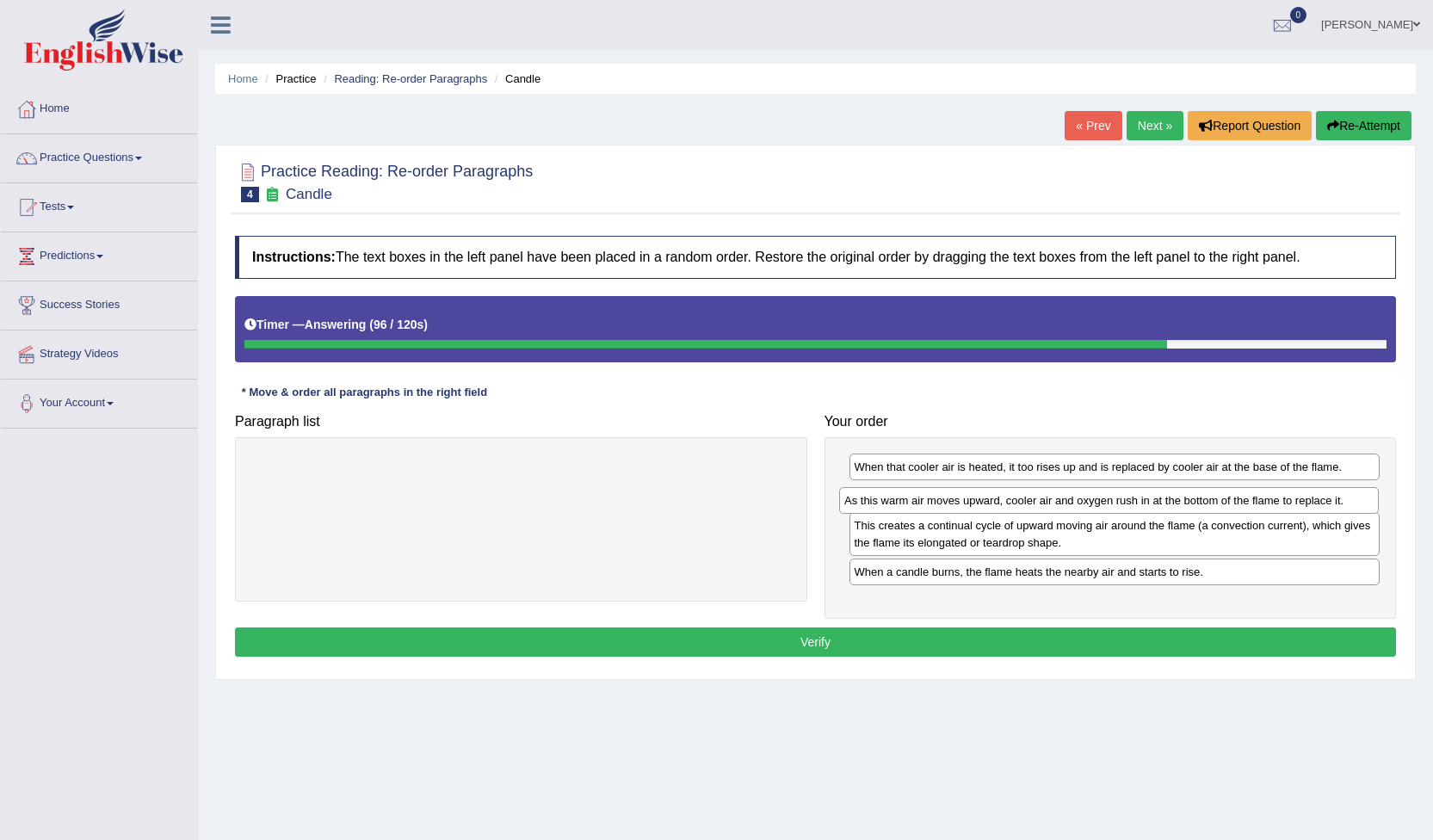
drag, startPoint x: 770, startPoint y: 467, endPoint x: 1317, endPoint y: 510, distance: 548.7
click at [1317, 510] on div "As this warm air moves upward, cooler air and oxygen rush in at the bottom of t…" at bounding box center [1109, 500] width 540 height 27
click at [1318, 510] on div "As this warm air moves upward, cooler air and oxygen rush in at the bottom of t…" at bounding box center [1113, 499] width 540 height 27
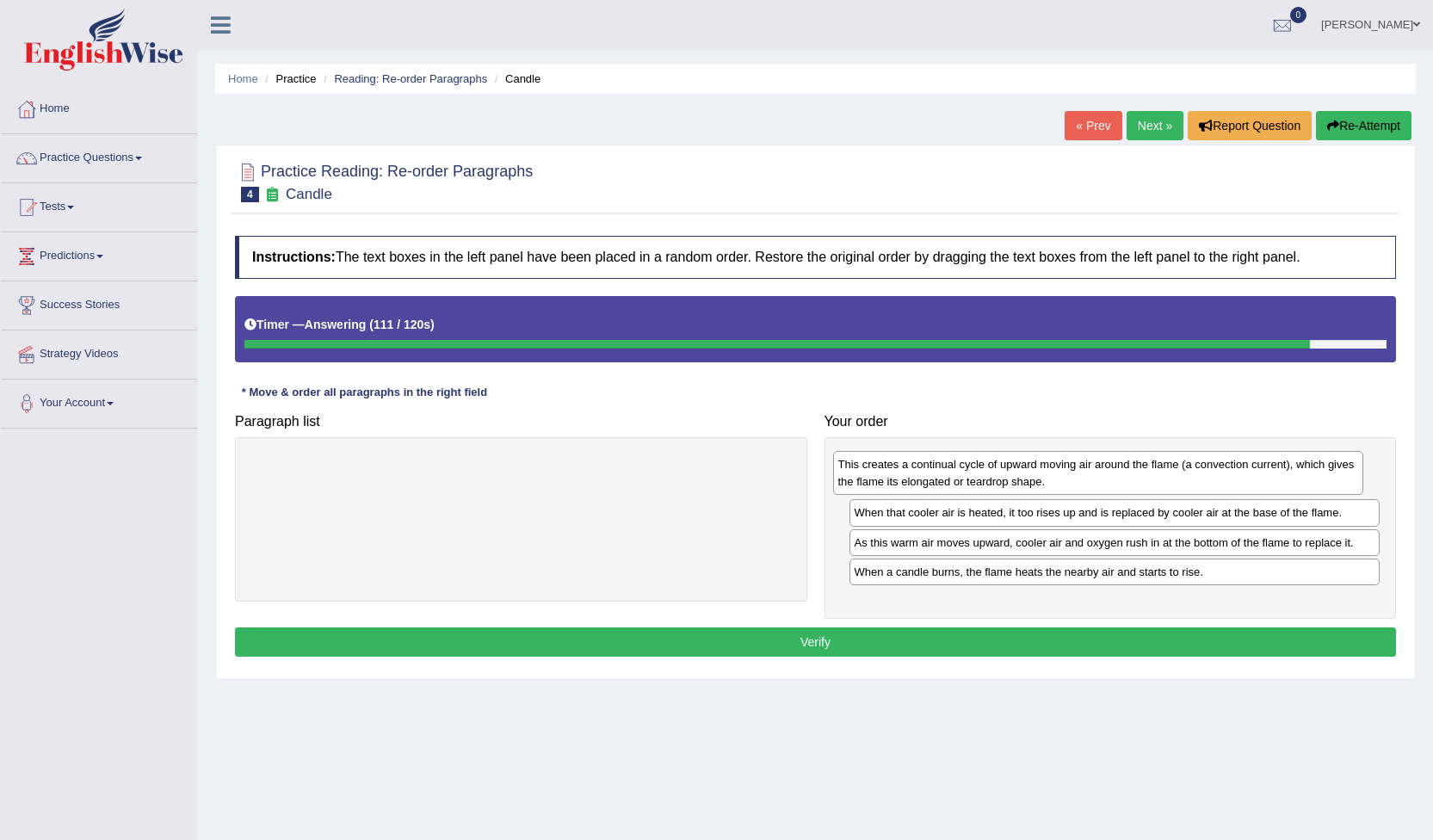
drag, startPoint x: 1021, startPoint y: 547, endPoint x: 1005, endPoint y: 485, distance: 64.0
click at [1005, 485] on div "This creates a continual cycle of upward moving air around the flame (a convect…" at bounding box center [1098, 472] width 531 height 43
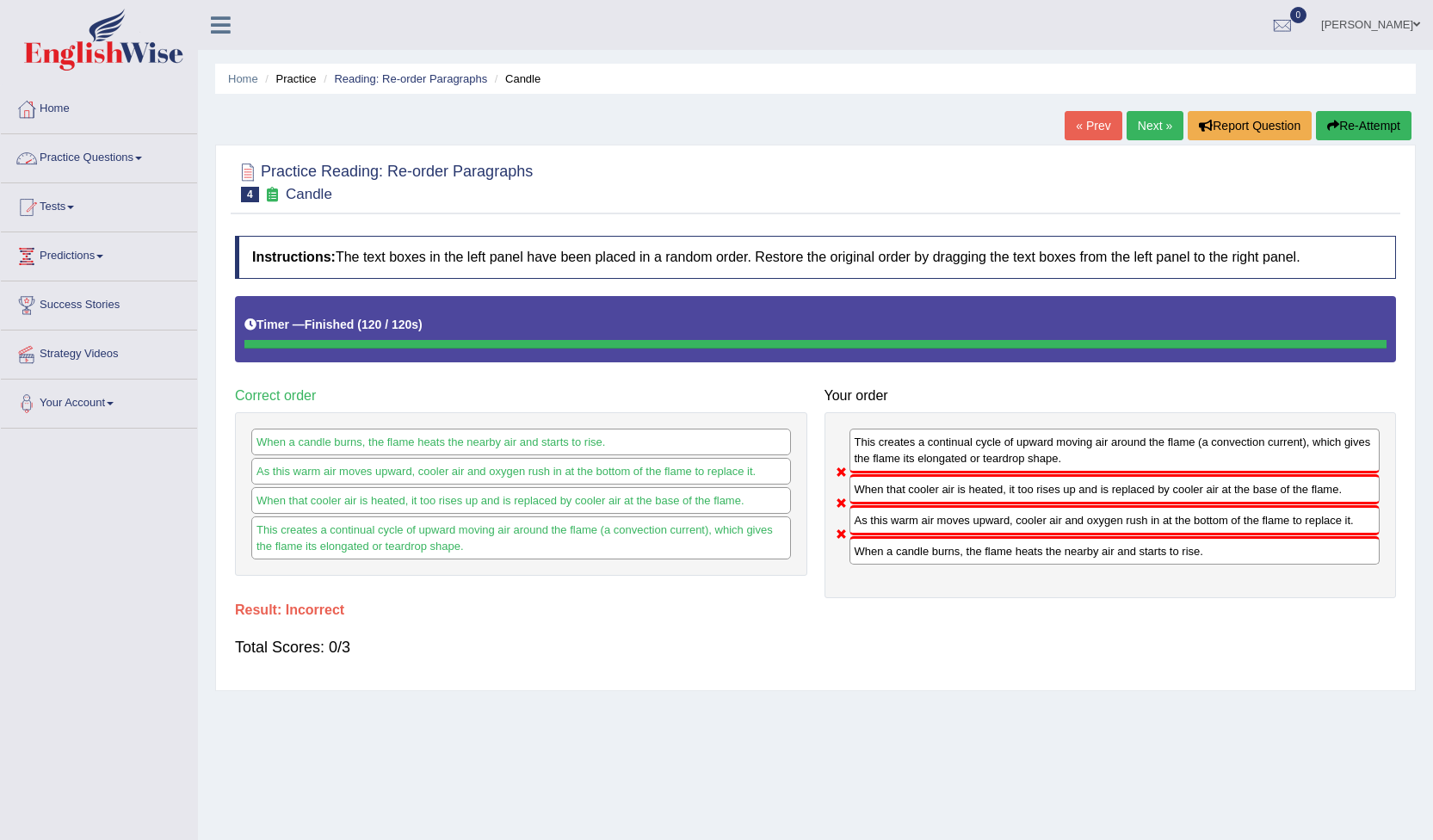
click at [143, 155] on link "Practice Questions" at bounding box center [99, 155] width 196 height 43
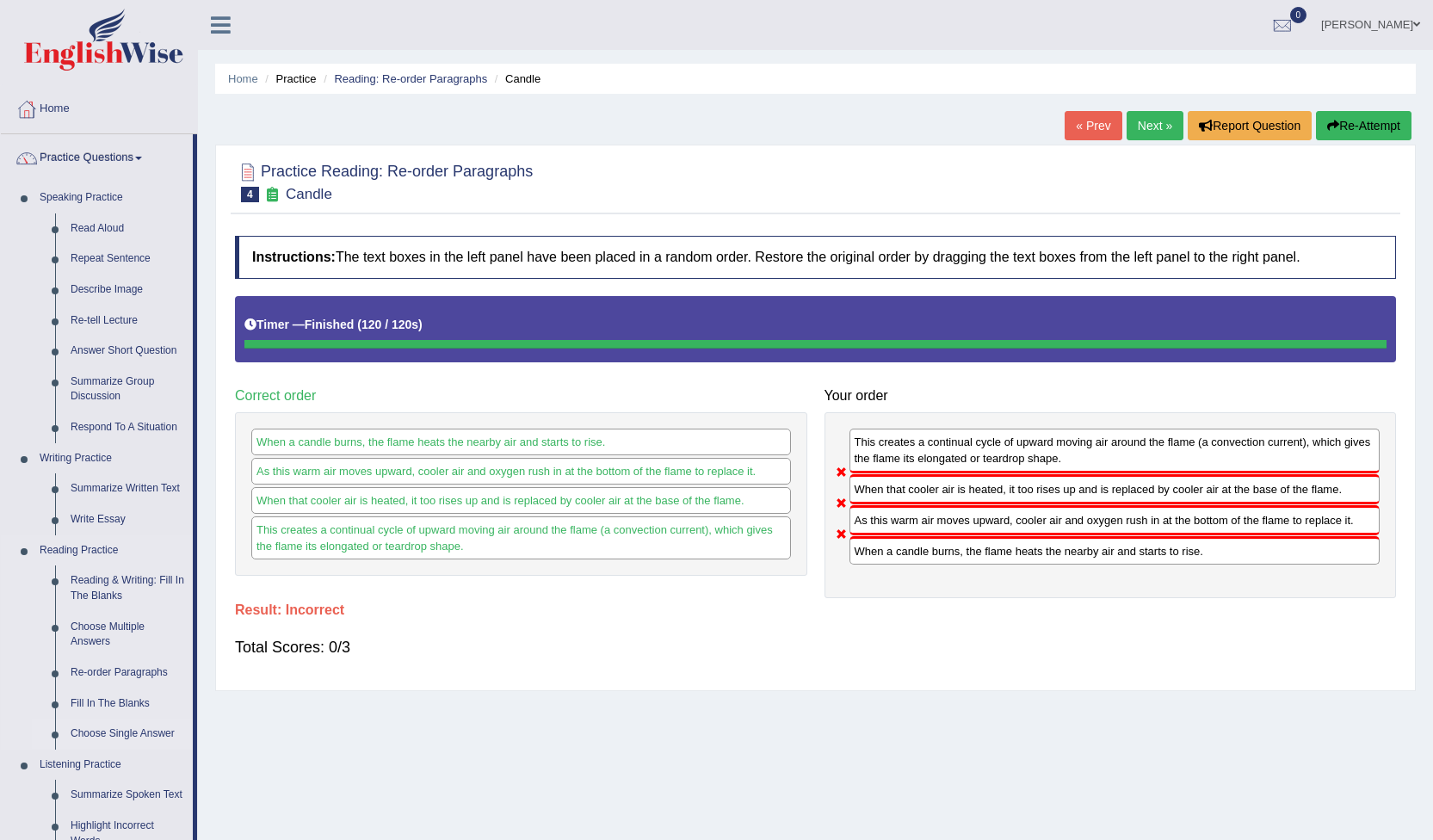
click at [113, 731] on link "Choose Single Answer" at bounding box center [128, 733] width 130 height 31
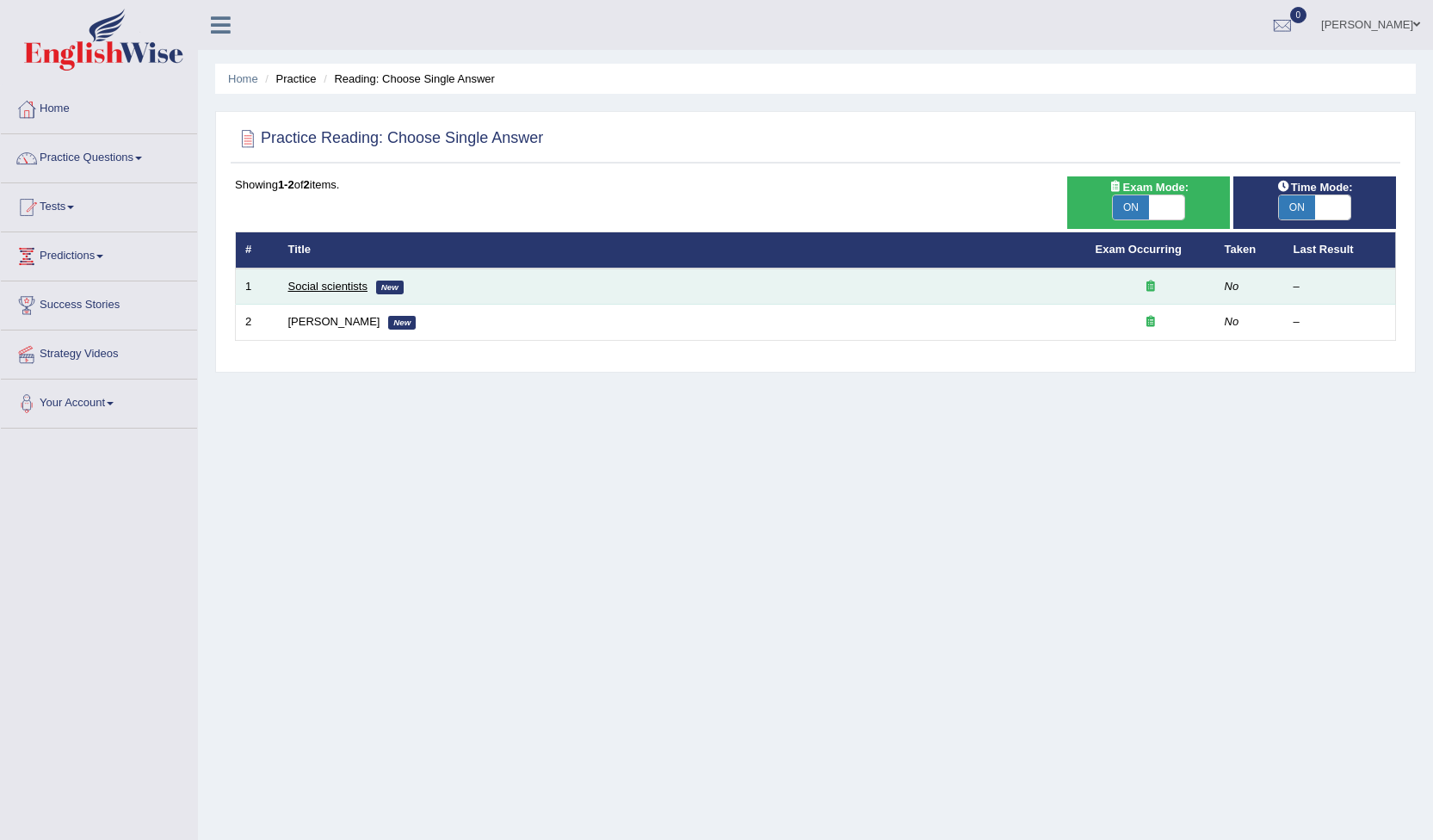
click at [367, 284] on link "Social scientists" at bounding box center [327, 286] width 79 height 13
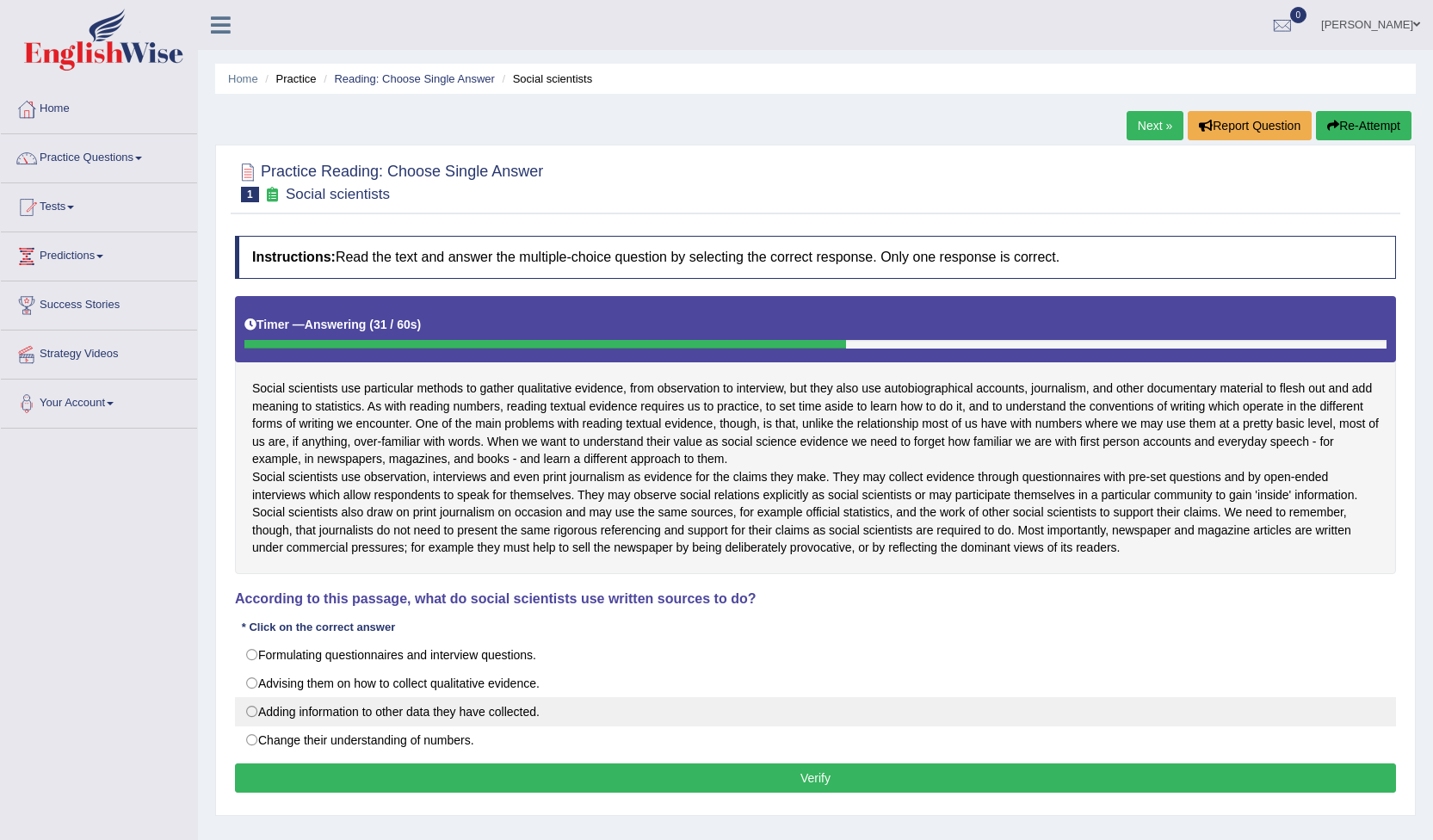
click at [255, 726] on label "Adding information to other data they have collected." at bounding box center [815, 711] width 1161 height 29
radio input "true"
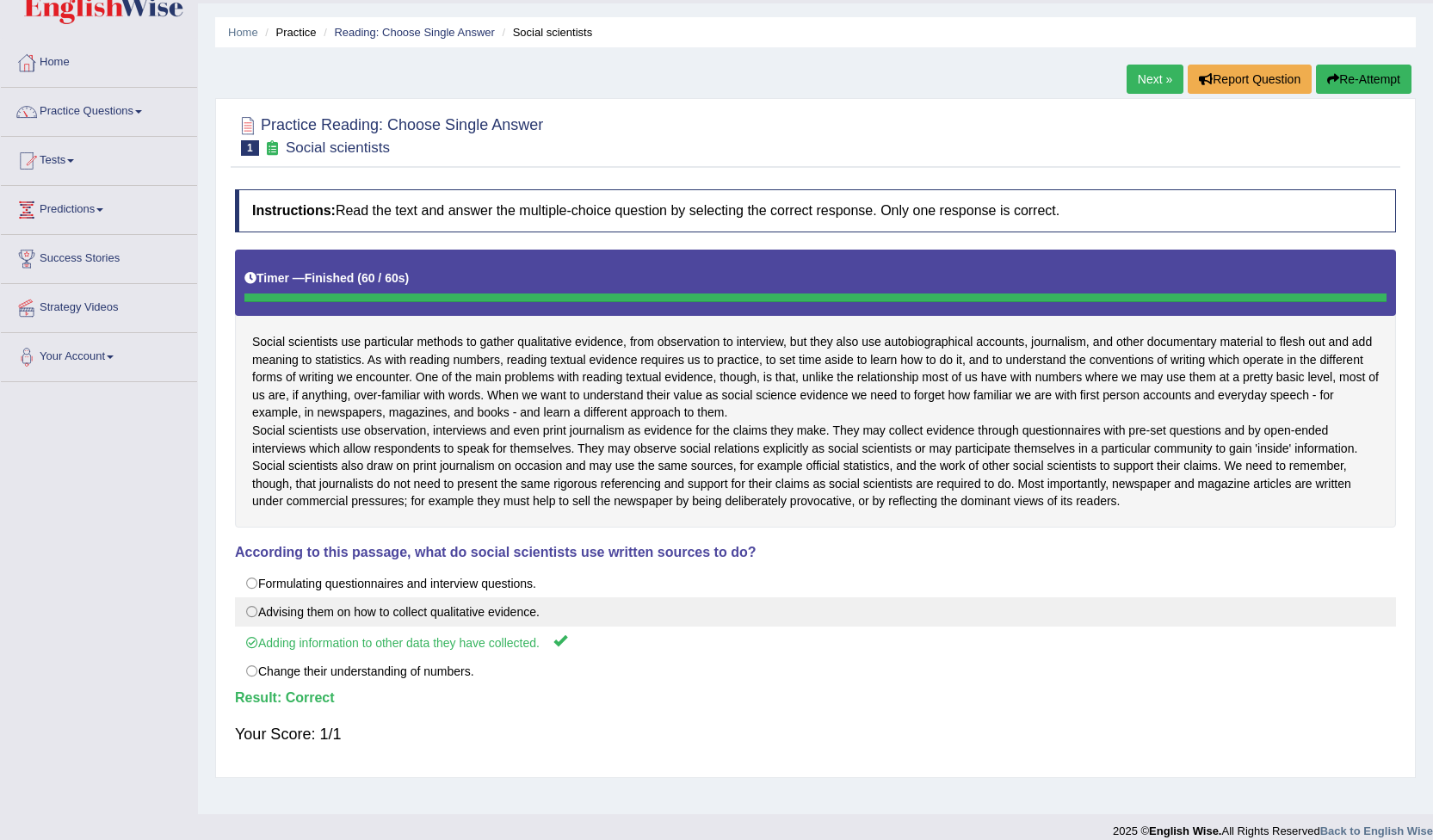
scroll to position [80, 0]
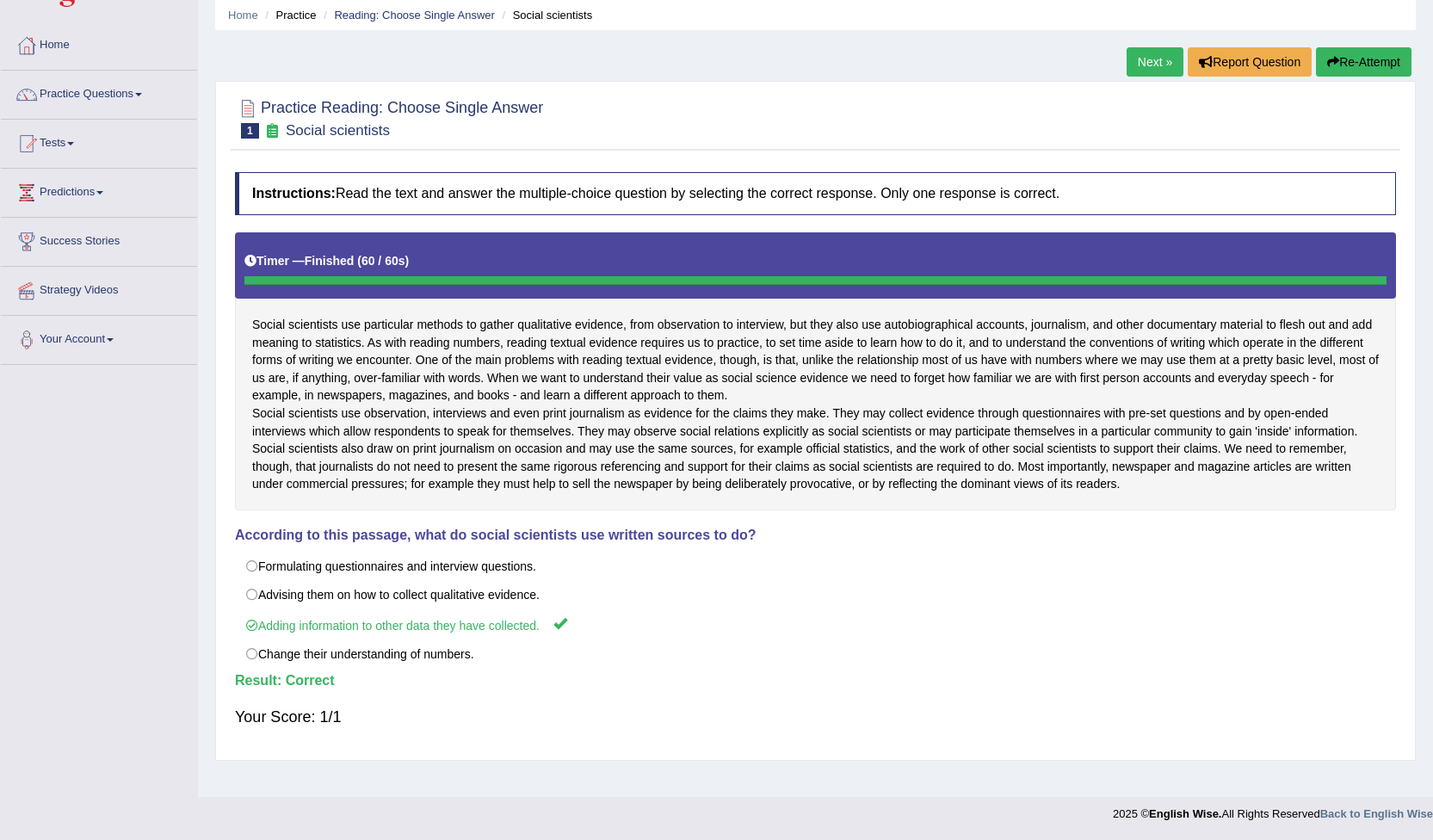
click at [1151, 48] on link "Next »" at bounding box center [1155, 62] width 57 height 29
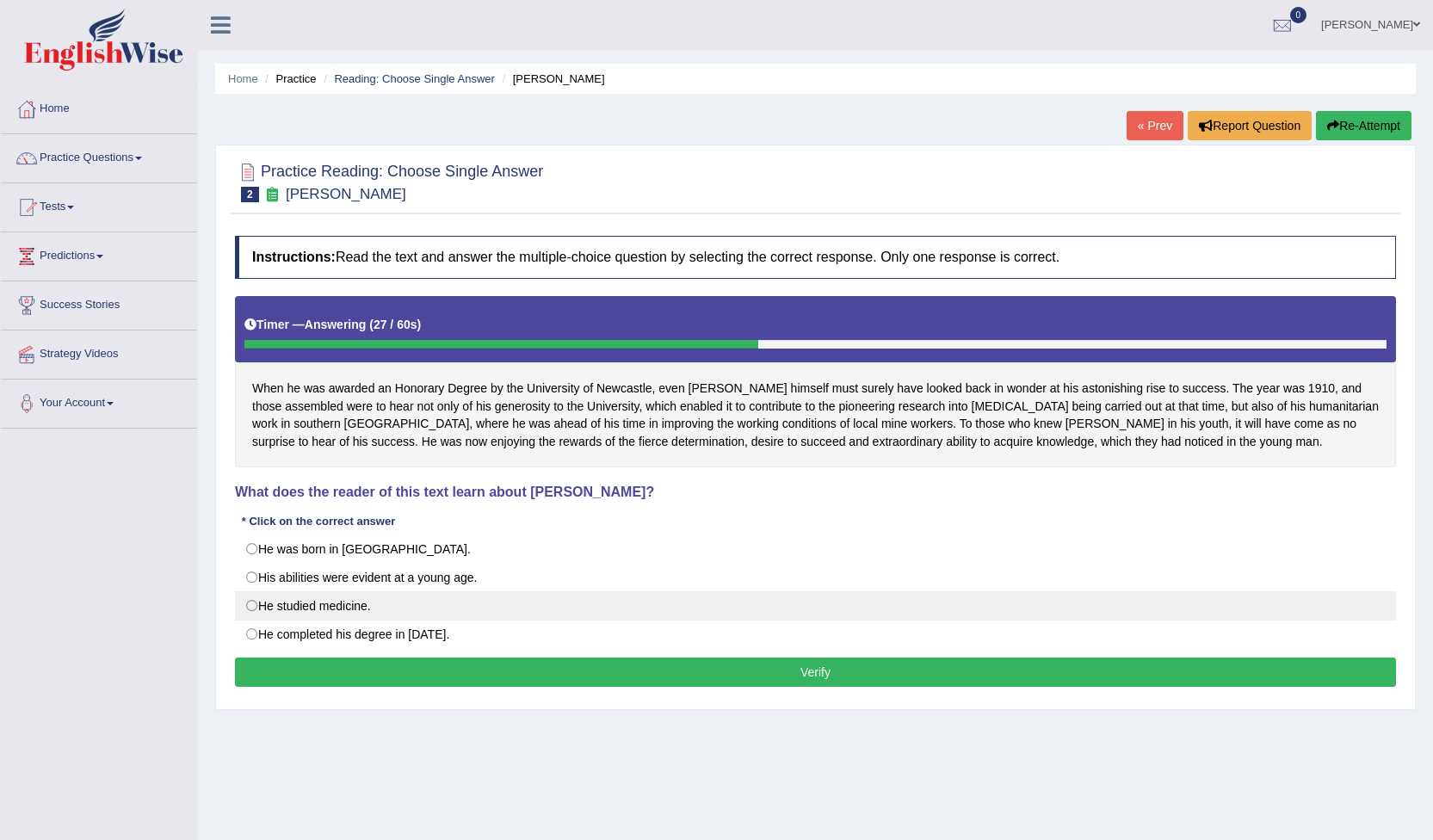
click at [247, 601] on label "He studied medicine." at bounding box center [815, 605] width 1161 height 29
radio input "true"
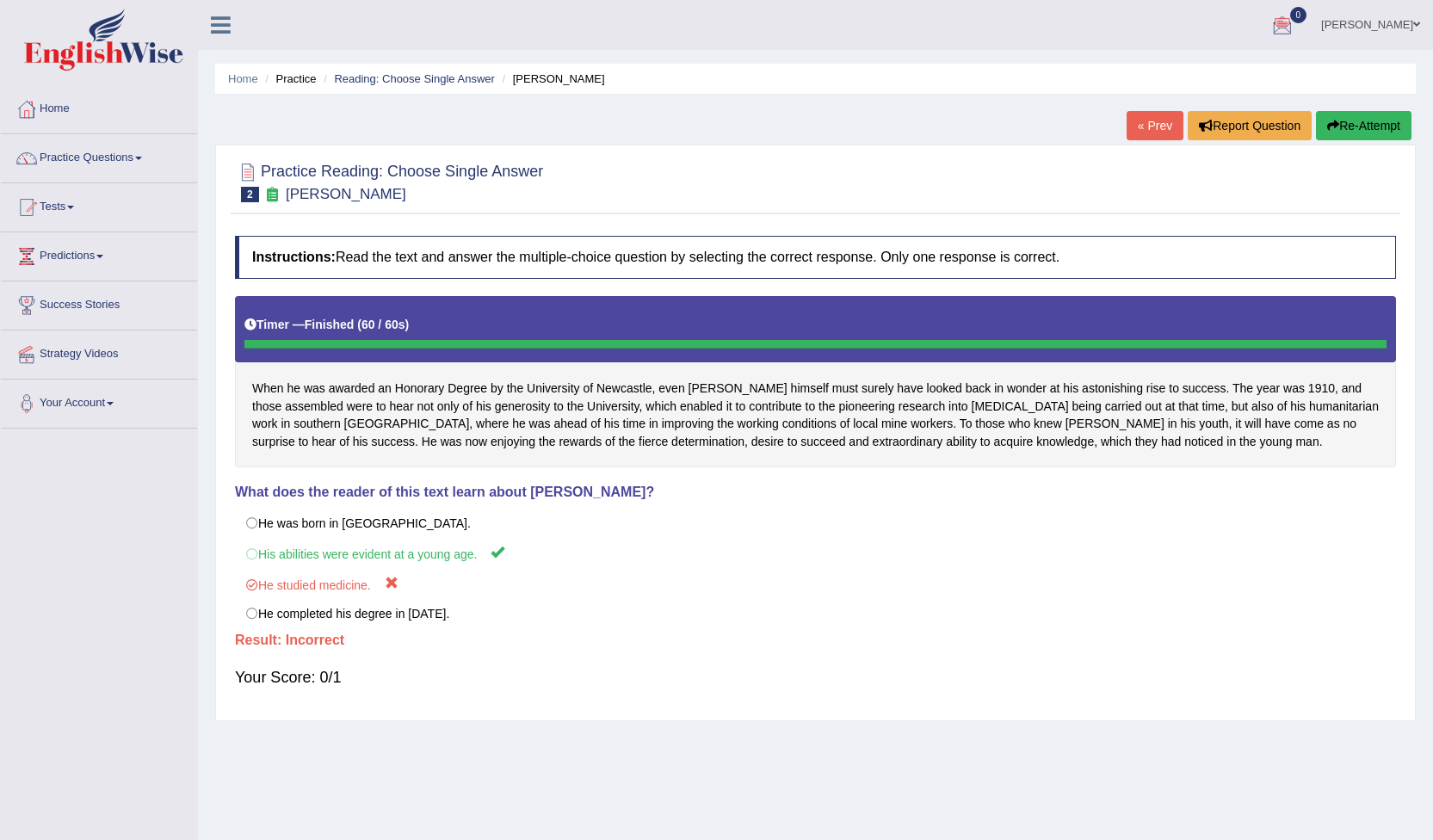
click at [1160, 125] on link "« Prev" at bounding box center [1155, 125] width 57 height 29
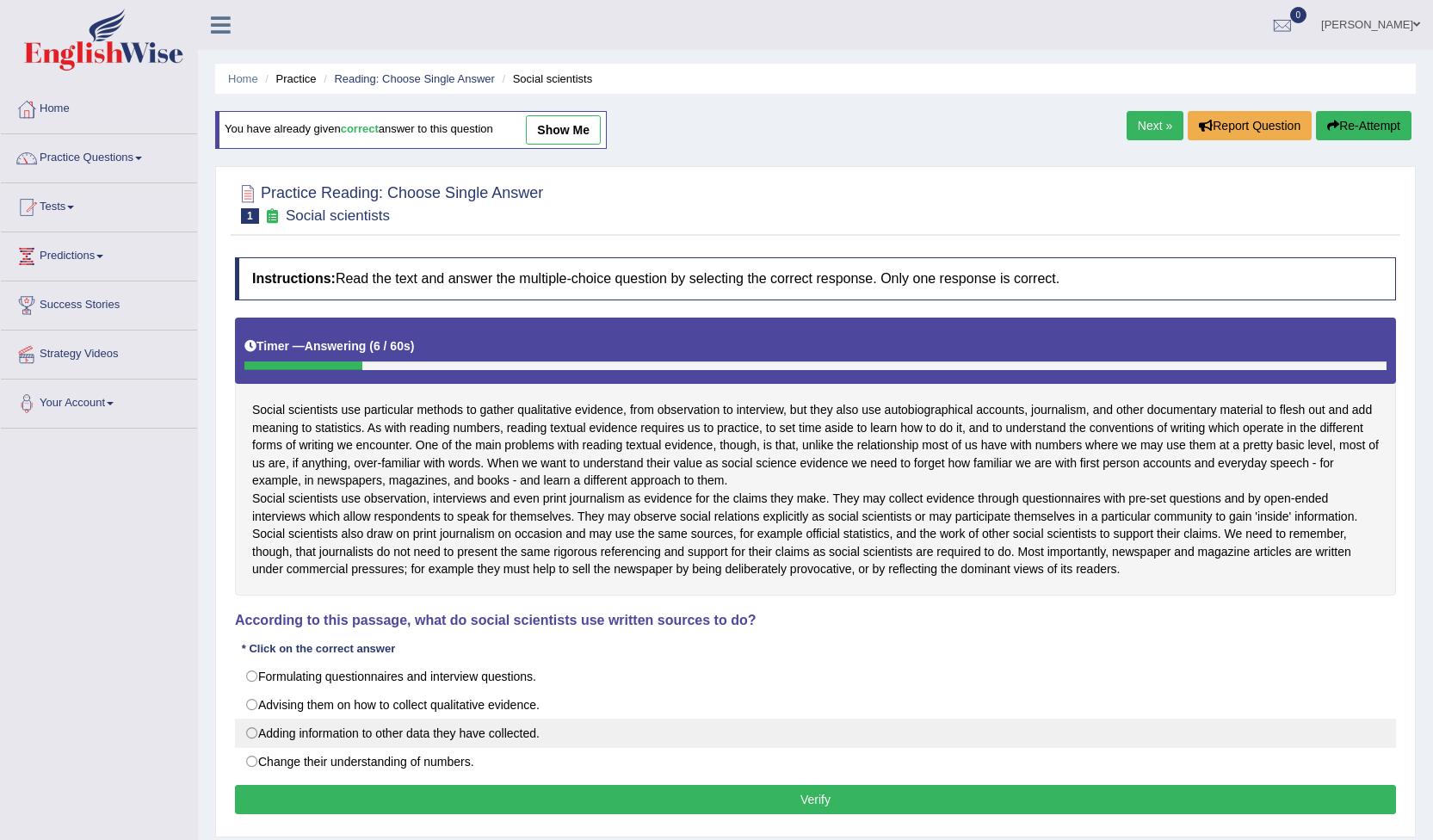
click at [254, 748] on label "Adding information to other data they have collected." at bounding box center [815, 732] width 1161 height 29
radio input "true"
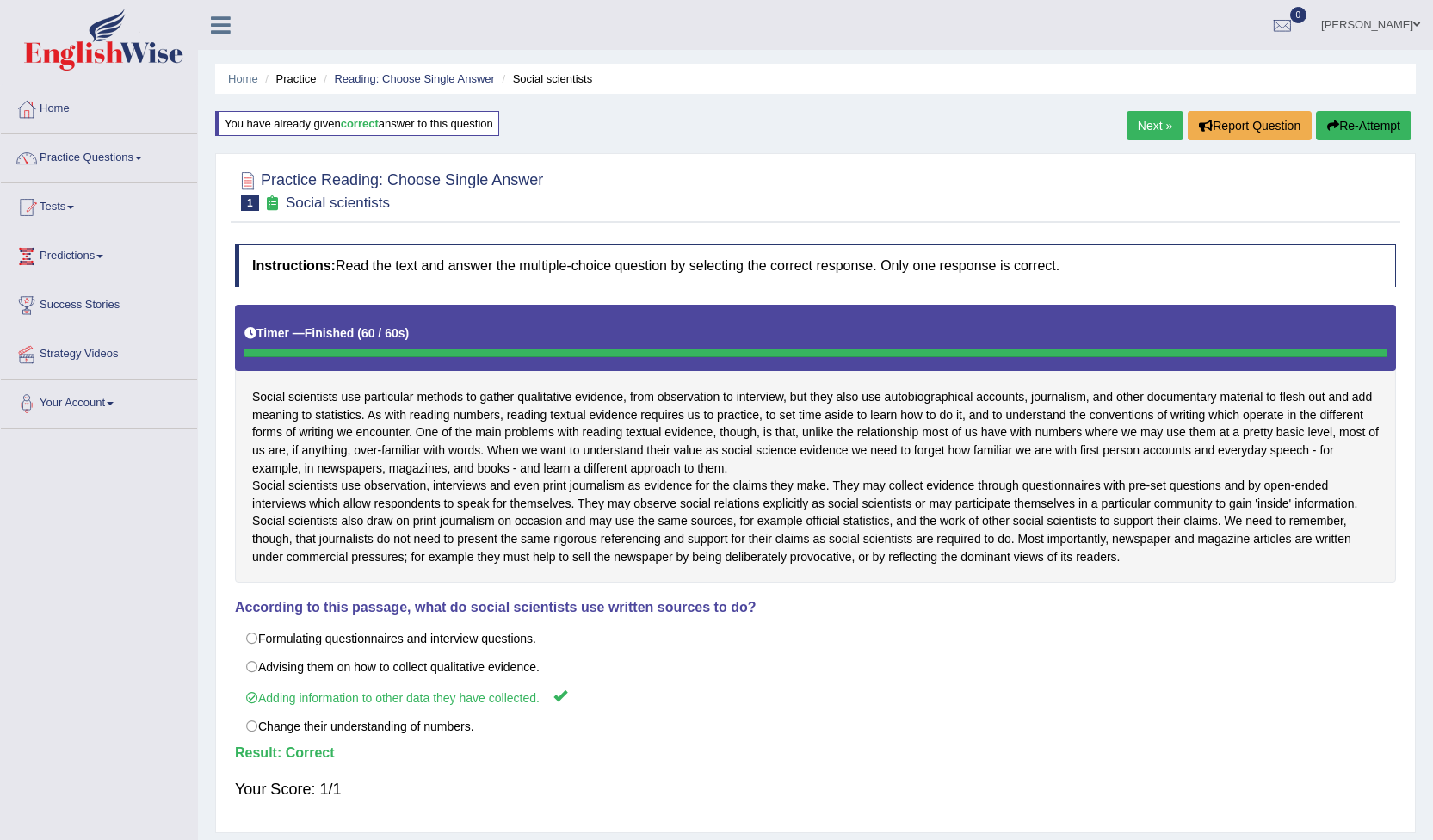
click at [1154, 127] on link "Next »" at bounding box center [1155, 125] width 57 height 29
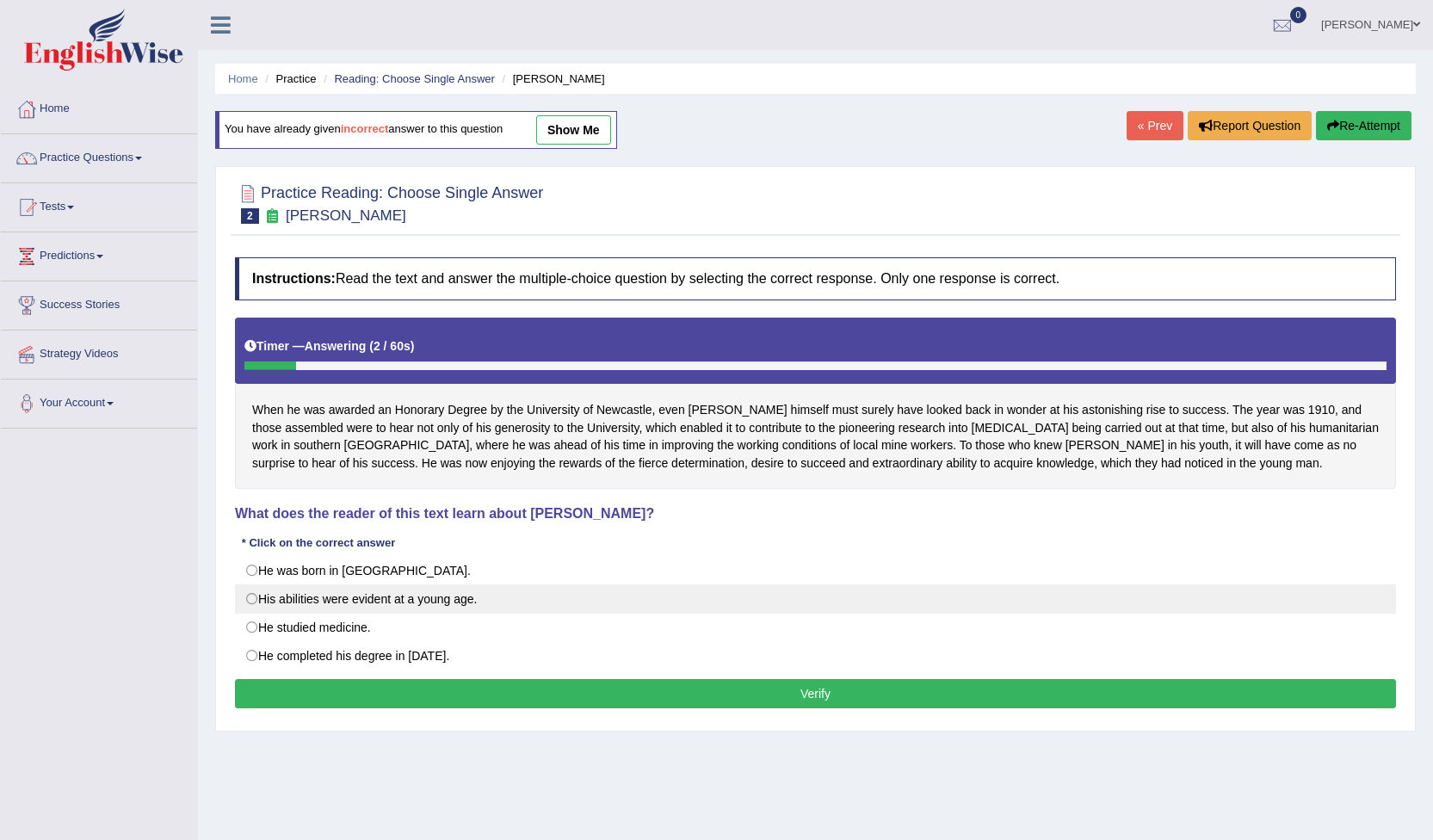
click at [256, 598] on label "His abilities were evident at a young age." at bounding box center [815, 599] width 1161 height 29
radio input "true"
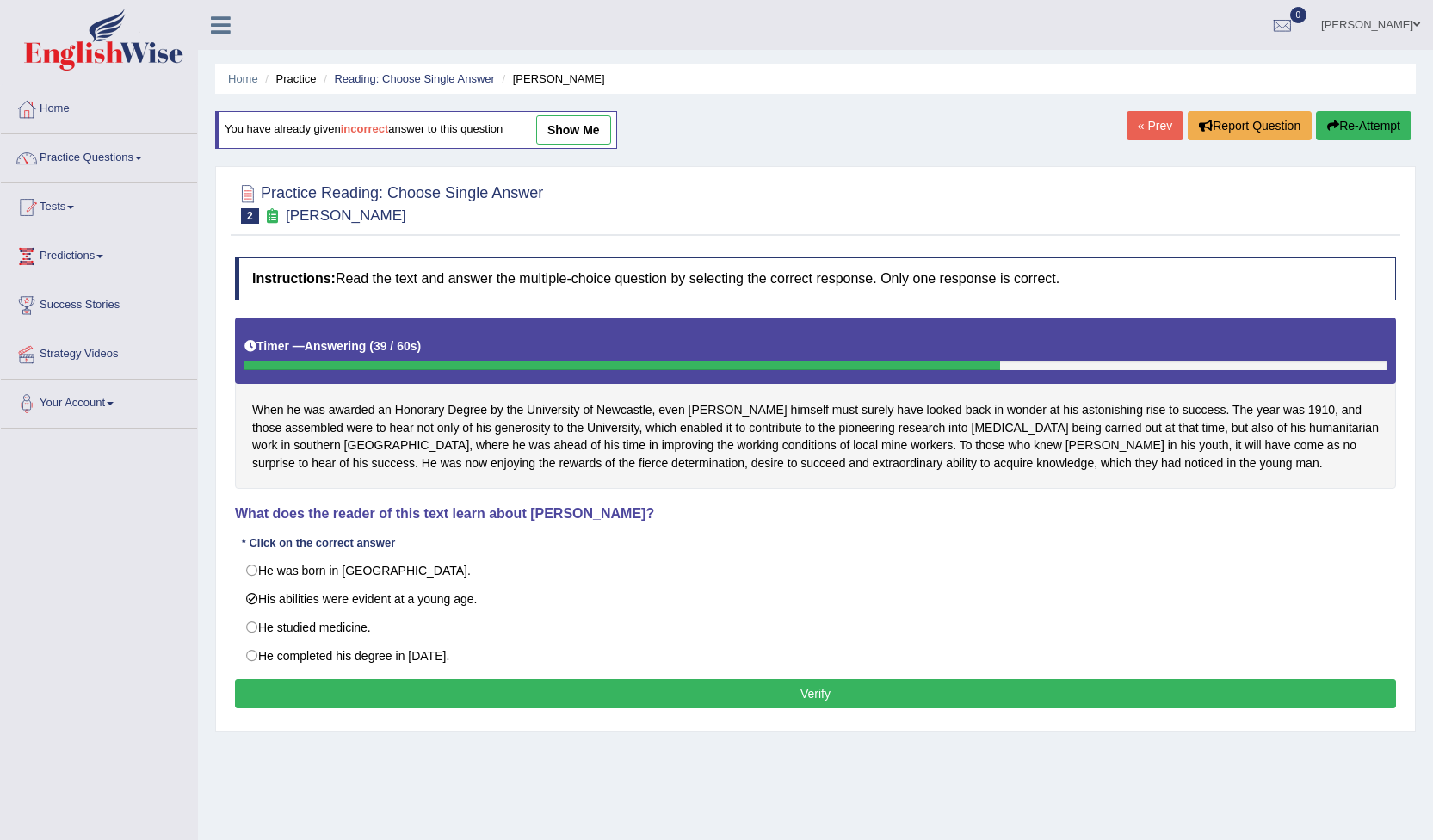
click at [820, 693] on button "Verify" at bounding box center [815, 694] width 1161 height 29
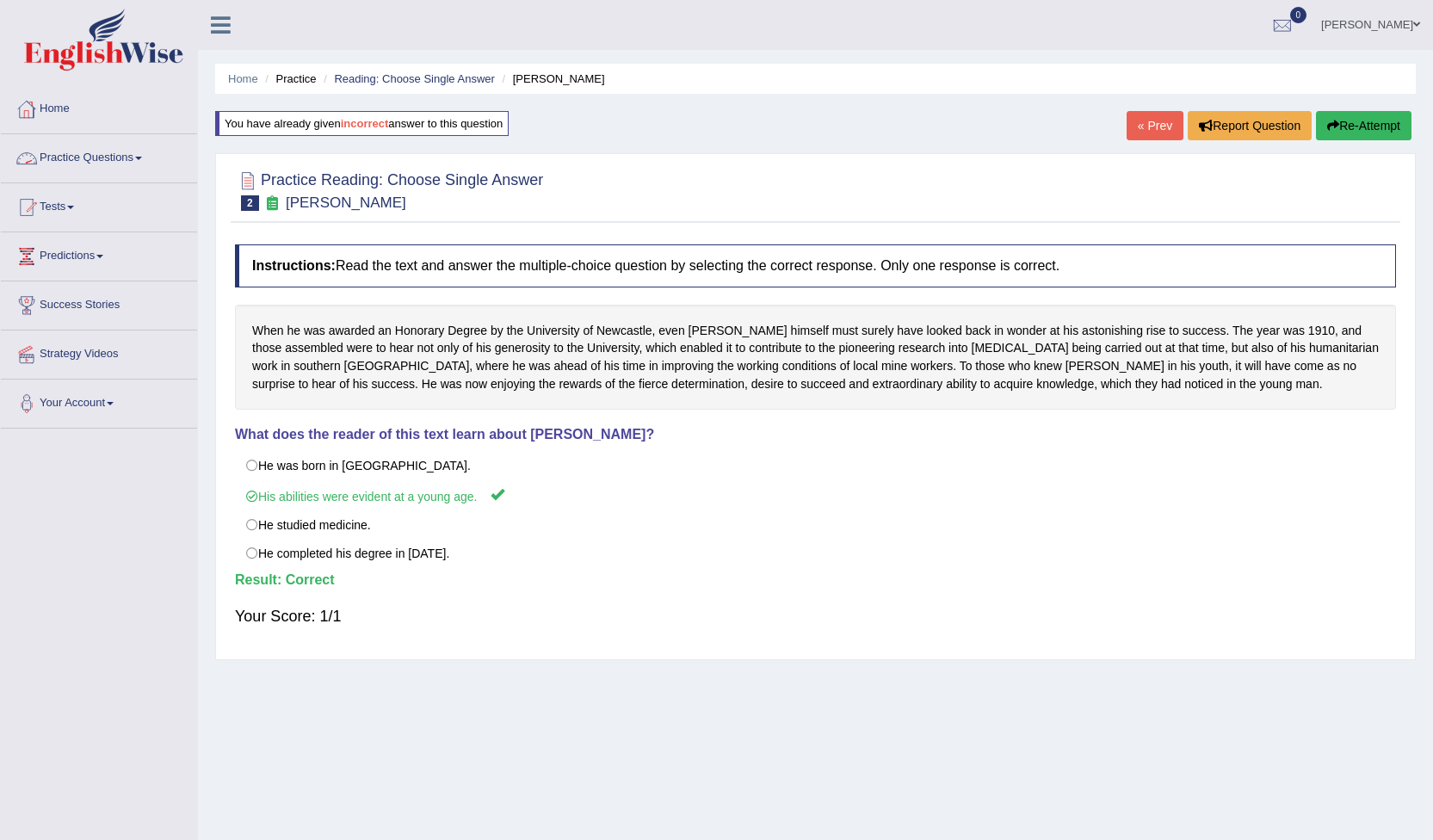
click at [141, 161] on link "Practice Questions" at bounding box center [99, 155] width 196 height 43
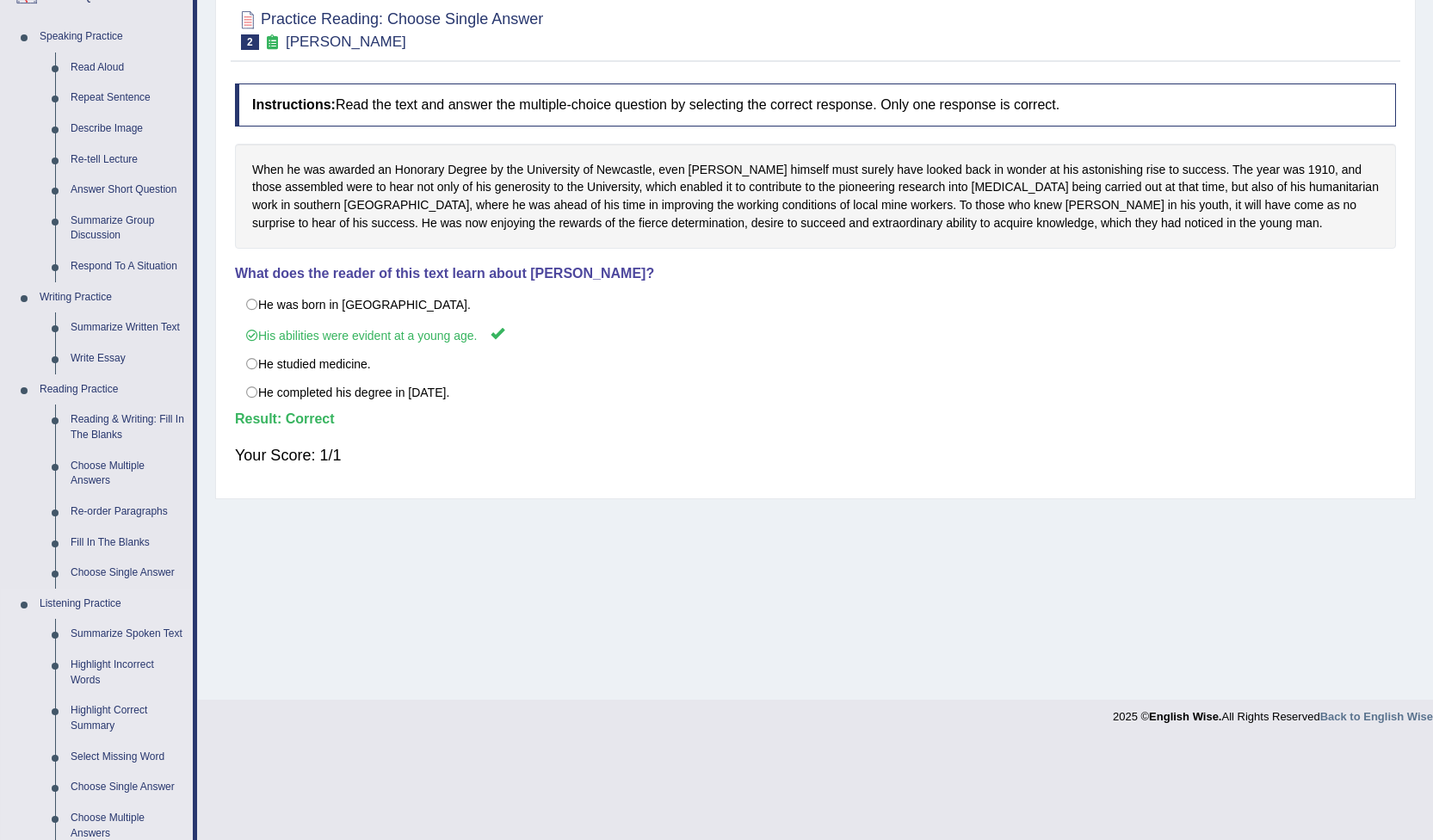
scroll to position [172, 0]
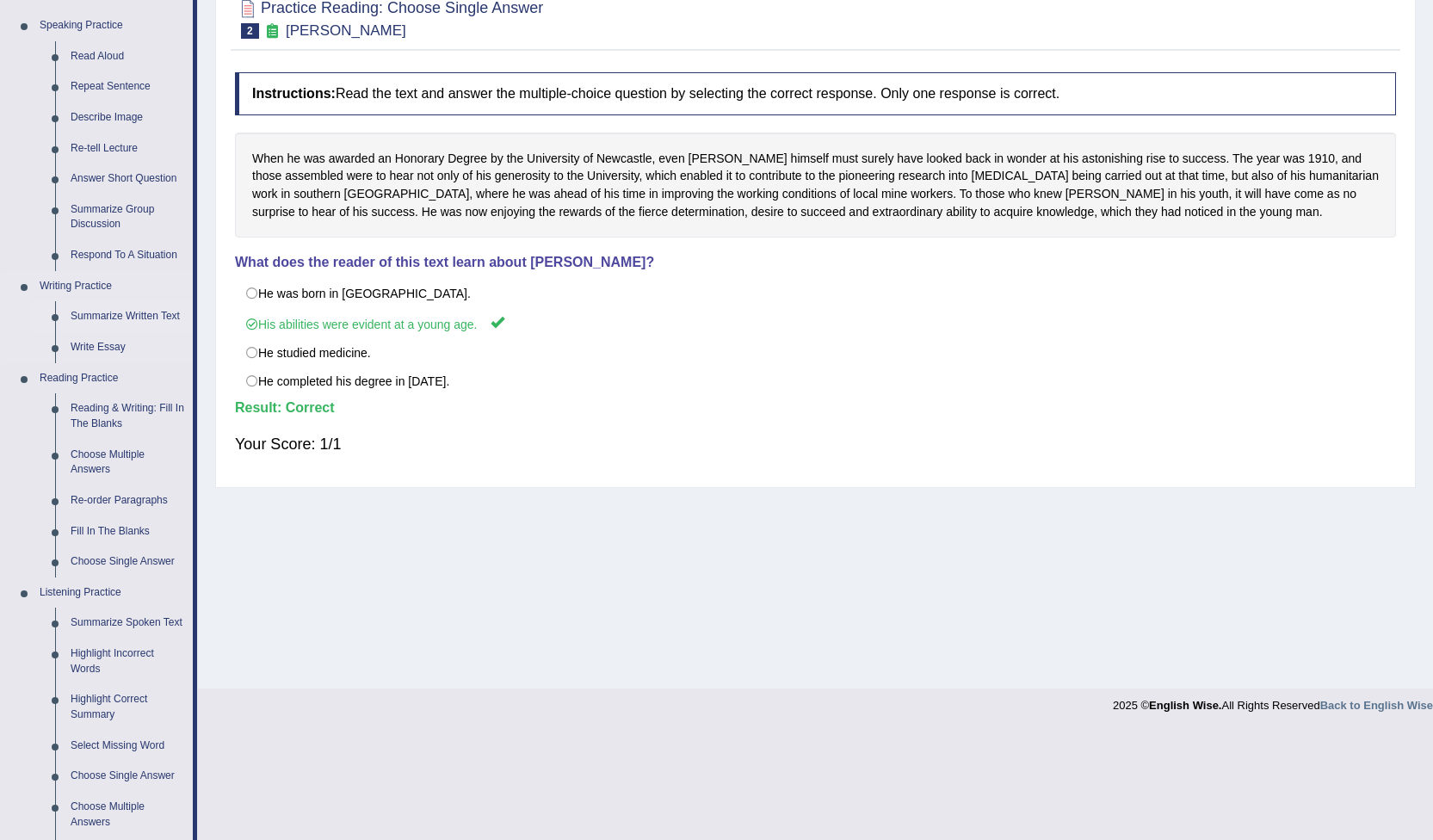
click at [128, 312] on link "Summarize Written Text" at bounding box center [128, 316] width 130 height 31
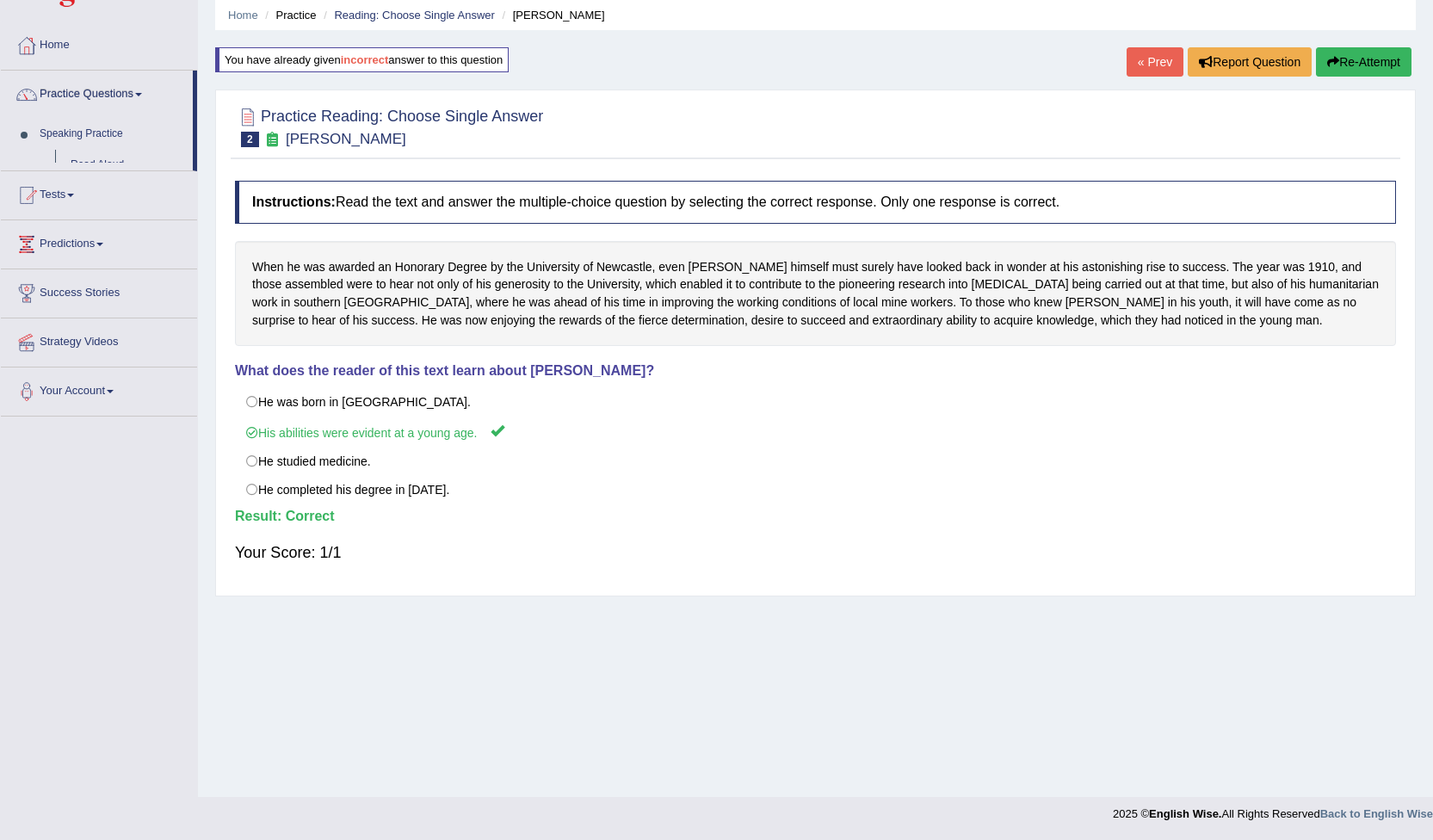
scroll to position [64, 0]
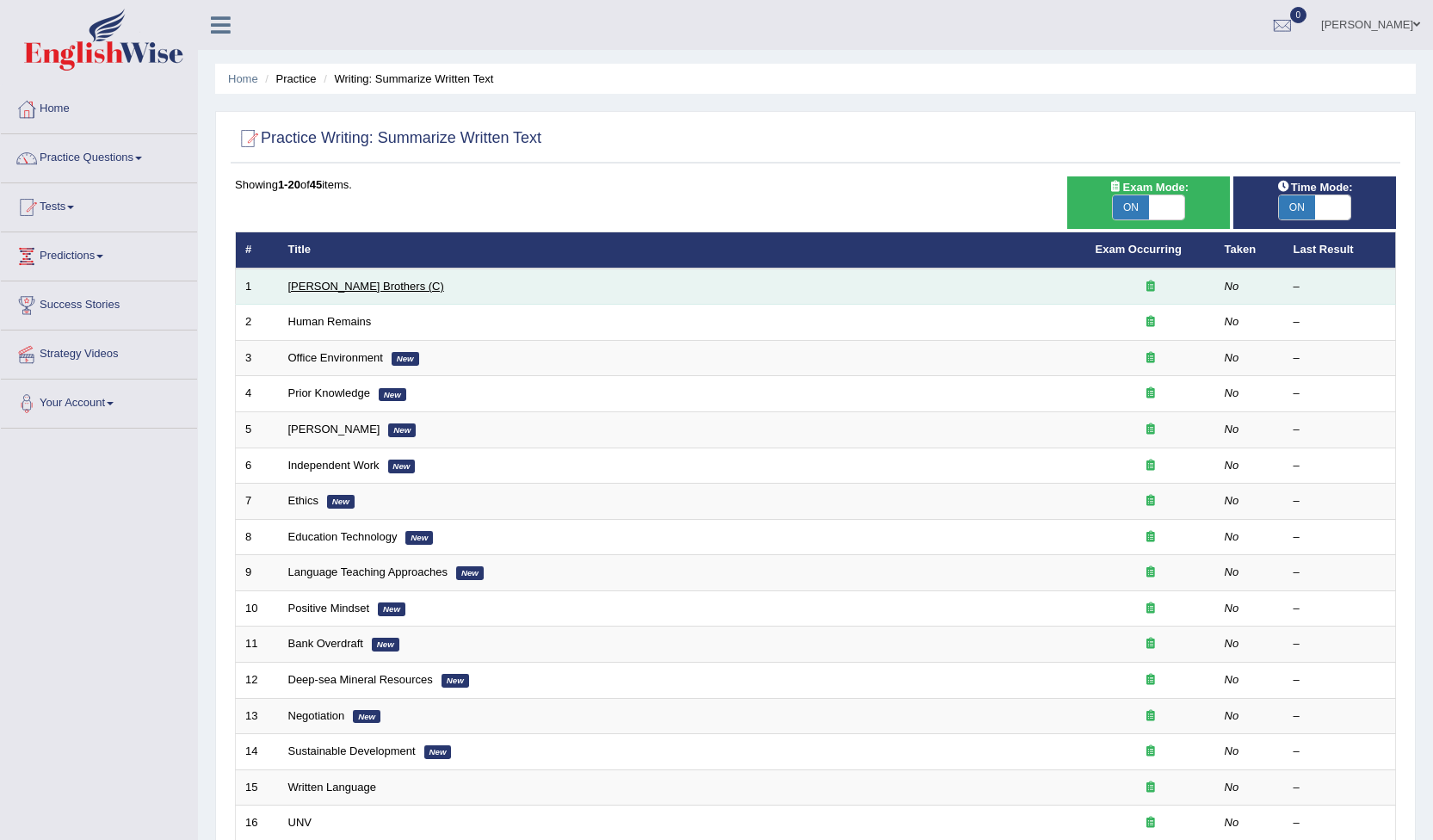
click at [324, 288] on link "Wright Brothers (C)" at bounding box center [366, 286] width 155 height 13
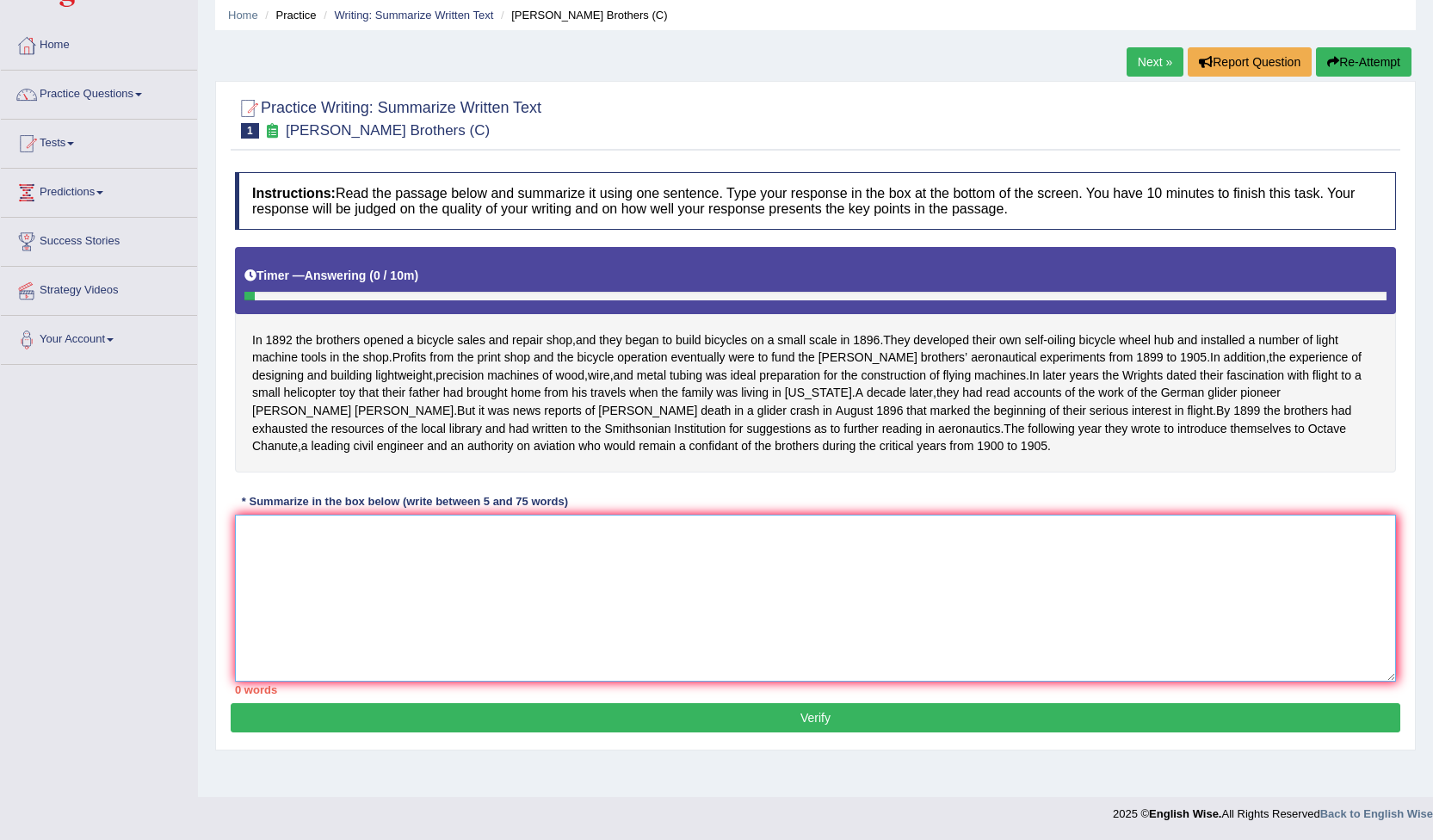
click at [257, 552] on textarea at bounding box center [815, 599] width 1161 height 167
type textarea "a"
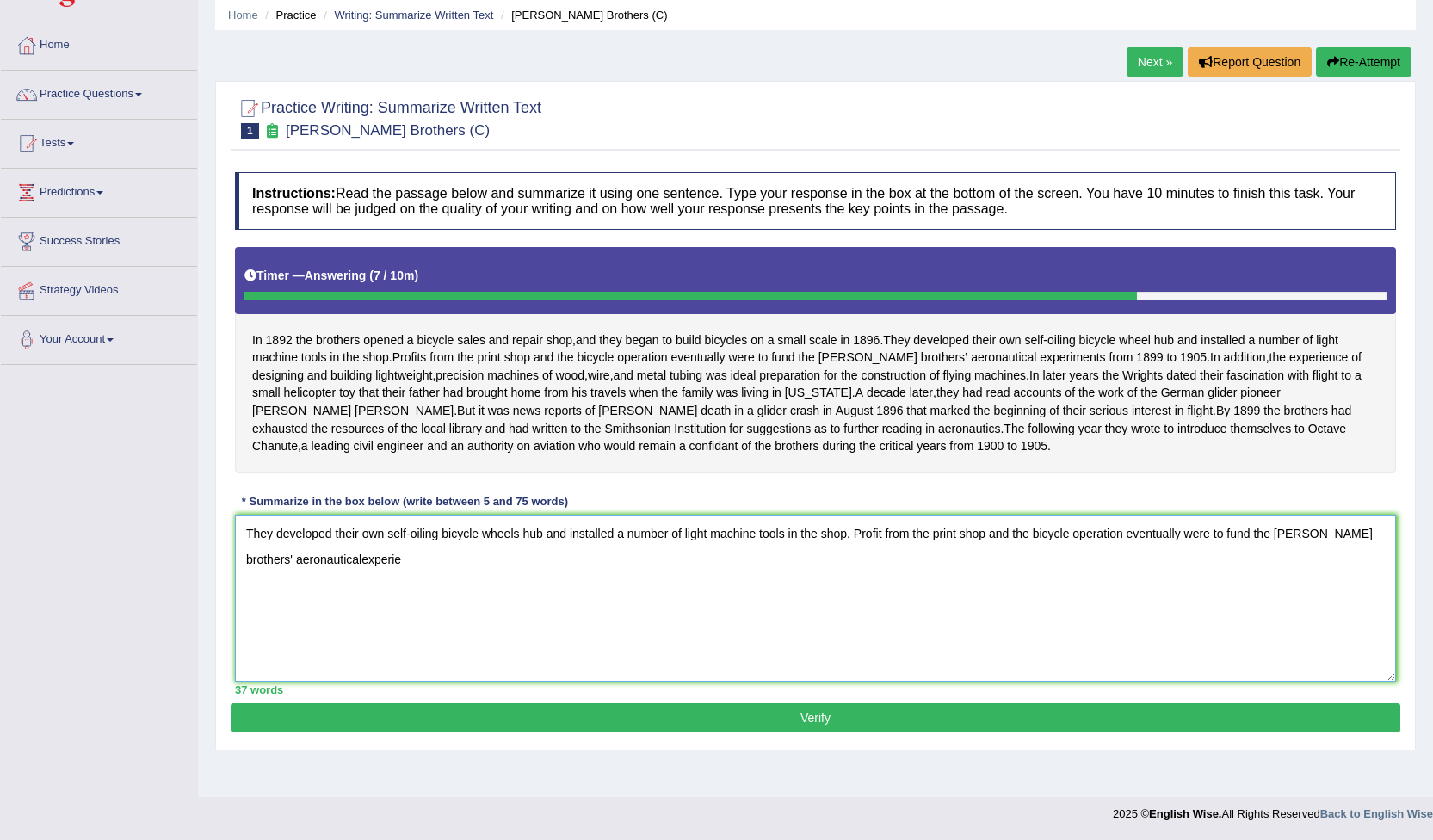
click at [313, 571] on textarea "They developed their own self-oiling bicycle wheels hub and installed a number …" at bounding box center [815, 599] width 1161 height 167
click at [356, 579] on textarea "They developed their own self-oiling bicycle wheels hub and installed a number …" at bounding box center [815, 599] width 1161 height 167
type textarea "They developed their own self-oiling bicycle wheels hub and installed a number …"
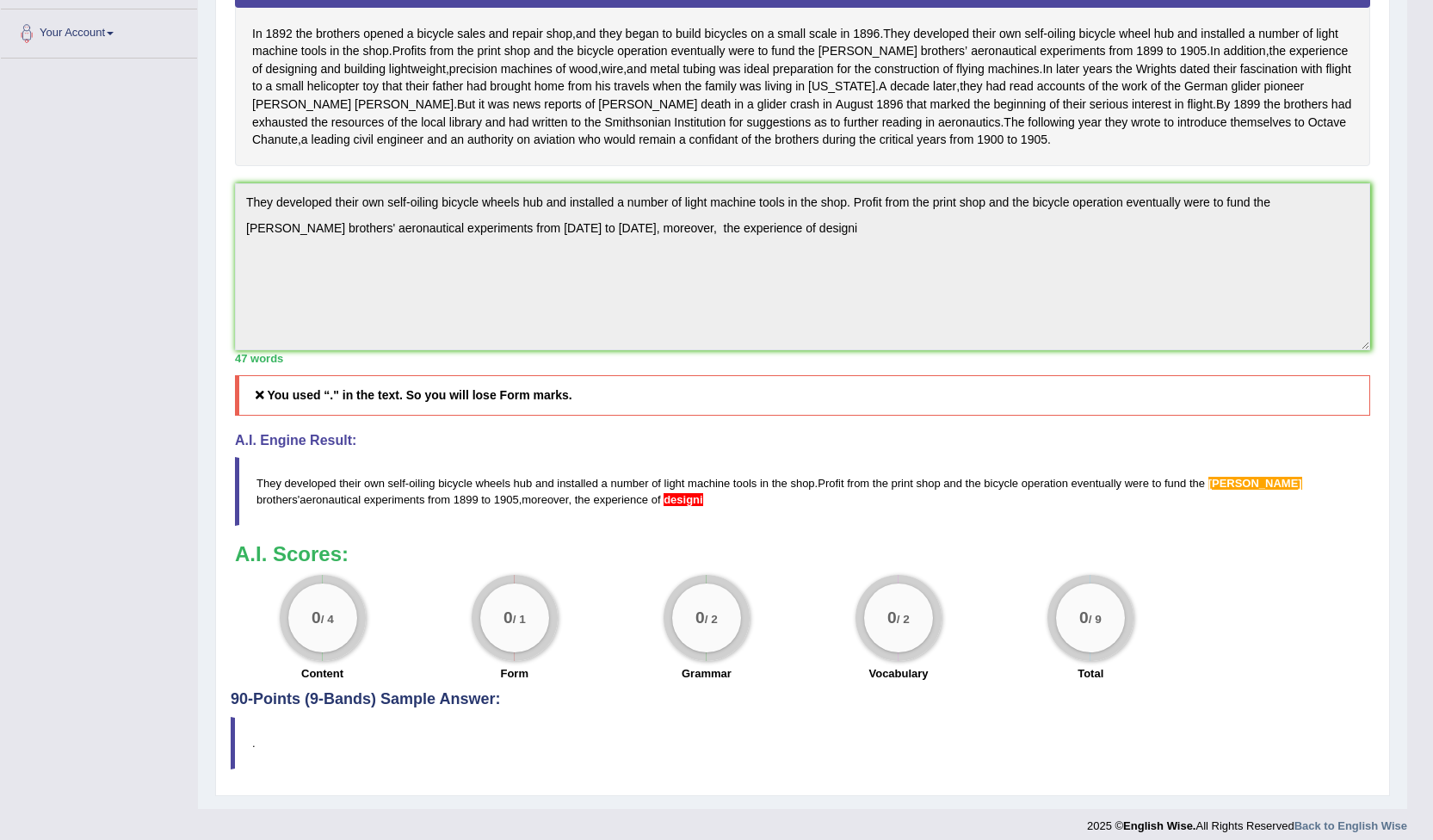
scroll to position [400, 0]
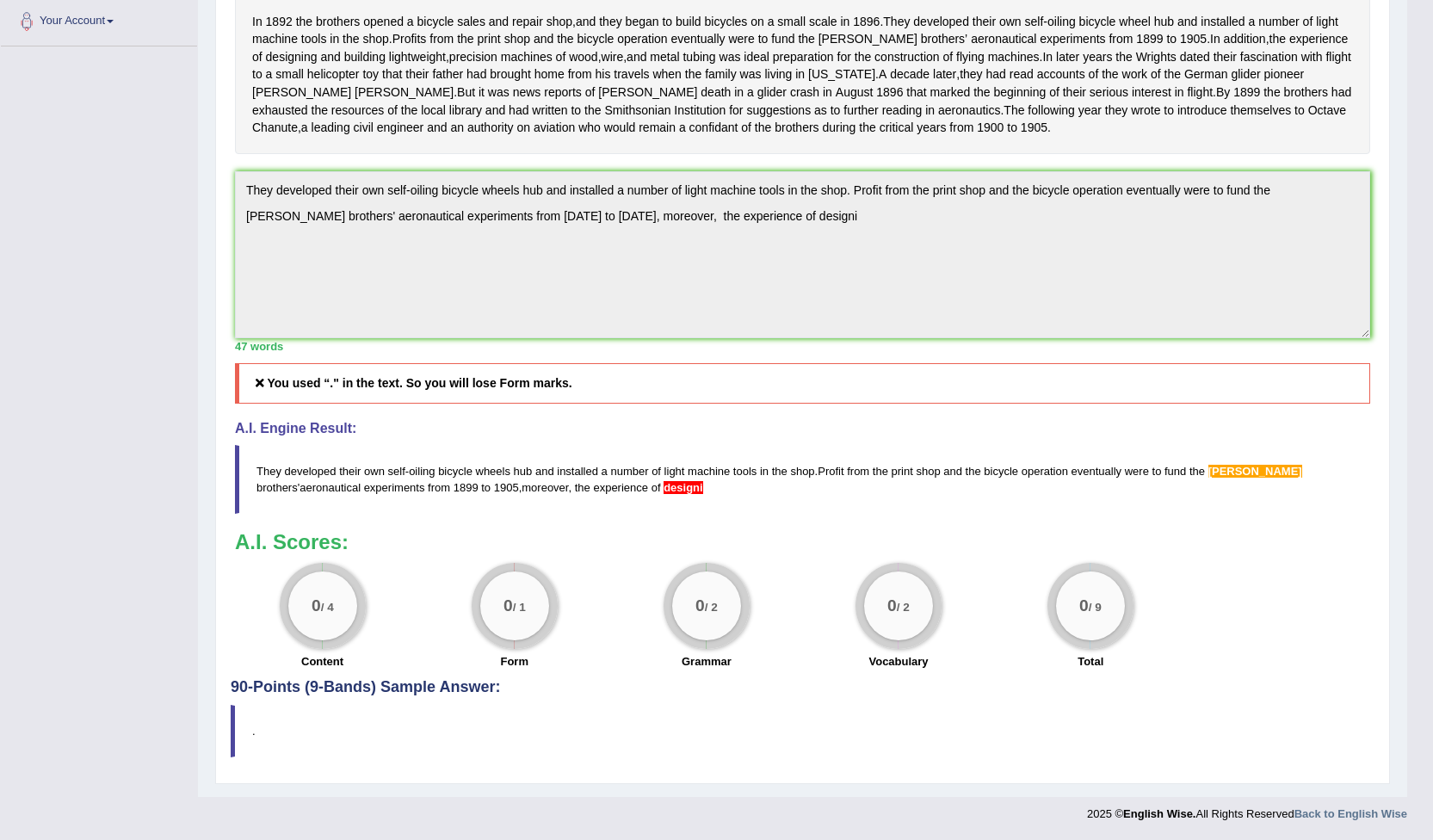
click at [273, 711] on blockquote "." at bounding box center [803, 731] width 1144 height 53
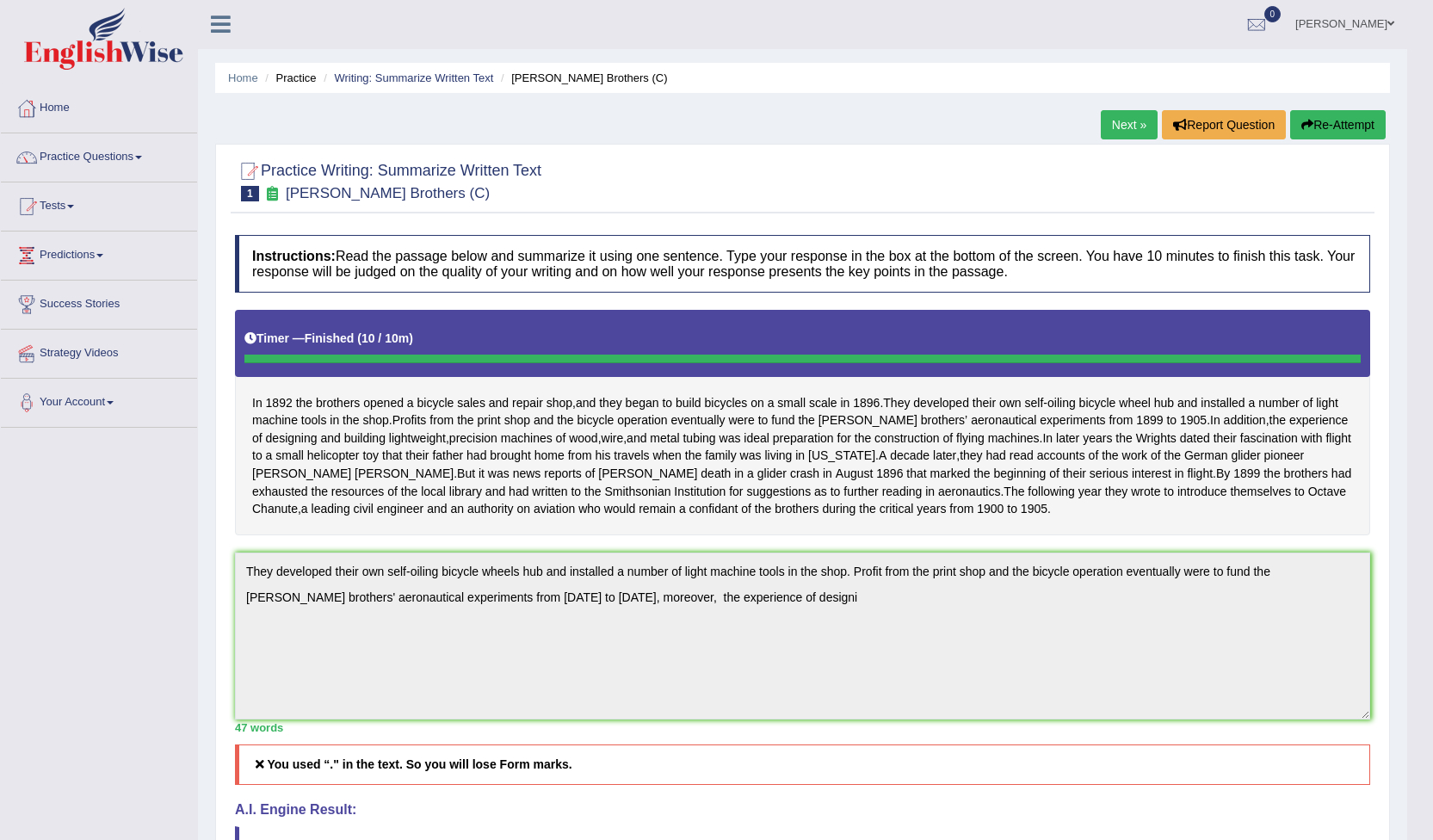
scroll to position [0, 0]
click at [1120, 149] on div "Practice Writing: Summarize Written Text 1 Wright Brothers (C) Instructions: Re…" at bounding box center [802, 655] width 1175 height 1021
click at [1127, 124] on link "Next »" at bounding box center [1129, 125] width 57 height 29
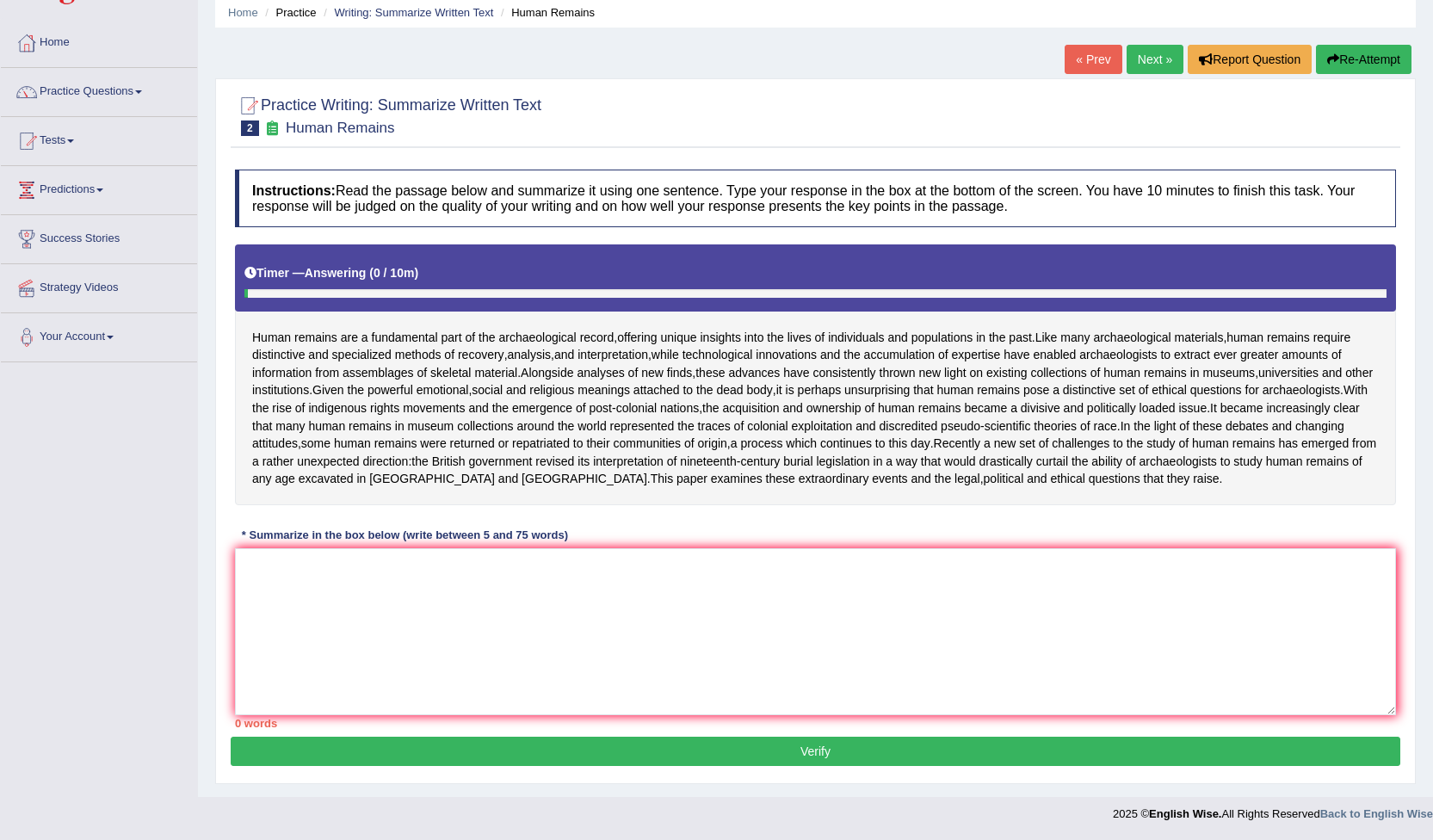
scroll to position [102, 0]
click at [358, 610] on textarea at bounding box center [815, 632] width 1161 height 167
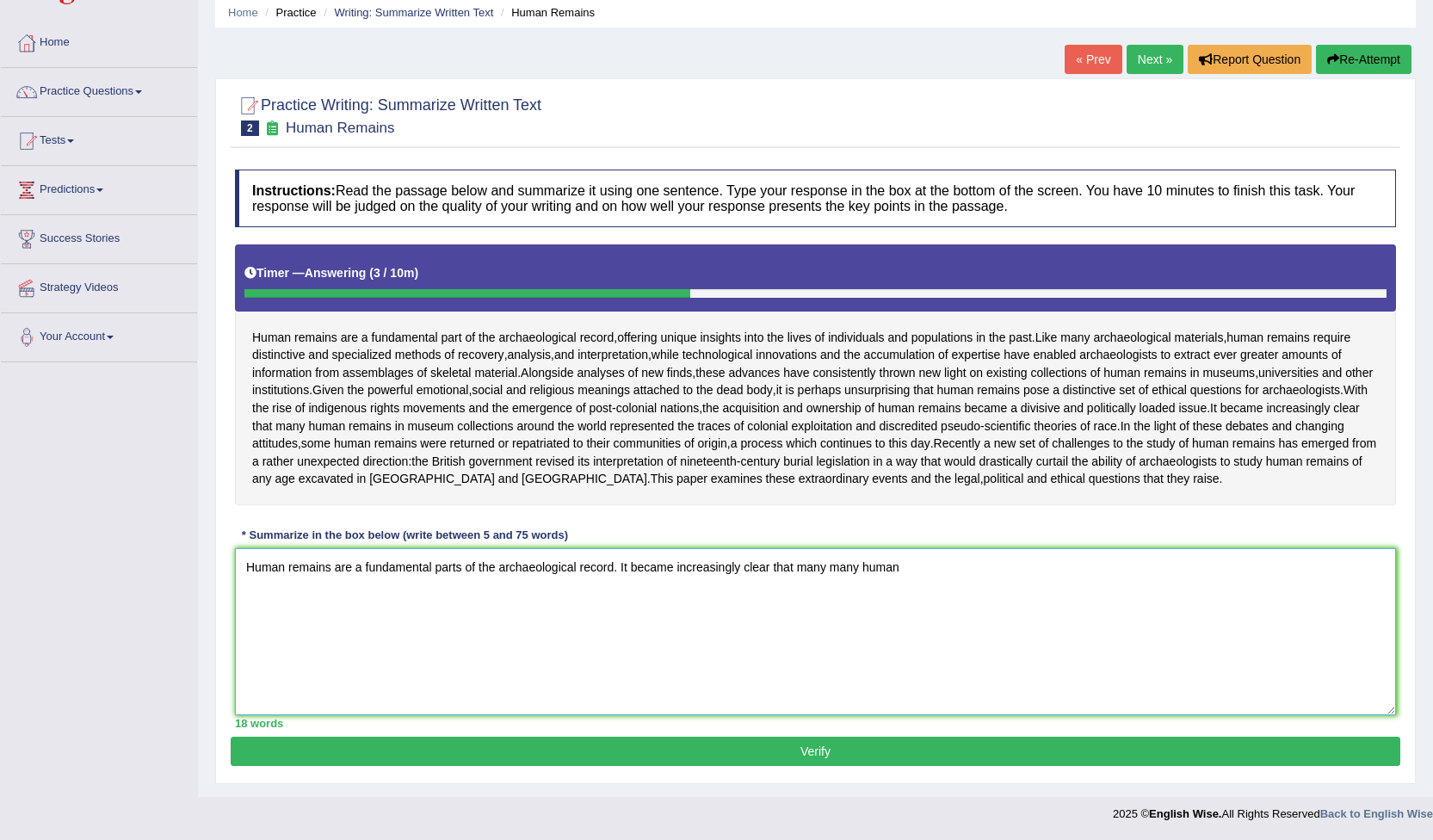
click at [862, 568] on textarea "Human remains are a fundamental parts of the archaeological record. It became i…" at bounding box center [815, 632] width 1161 height 167
click at [876, 571] on textarea "Human remains are a fundamental parts of the archaeological record. It became i…" at bounding box center [815, 632] width 1161 height 167
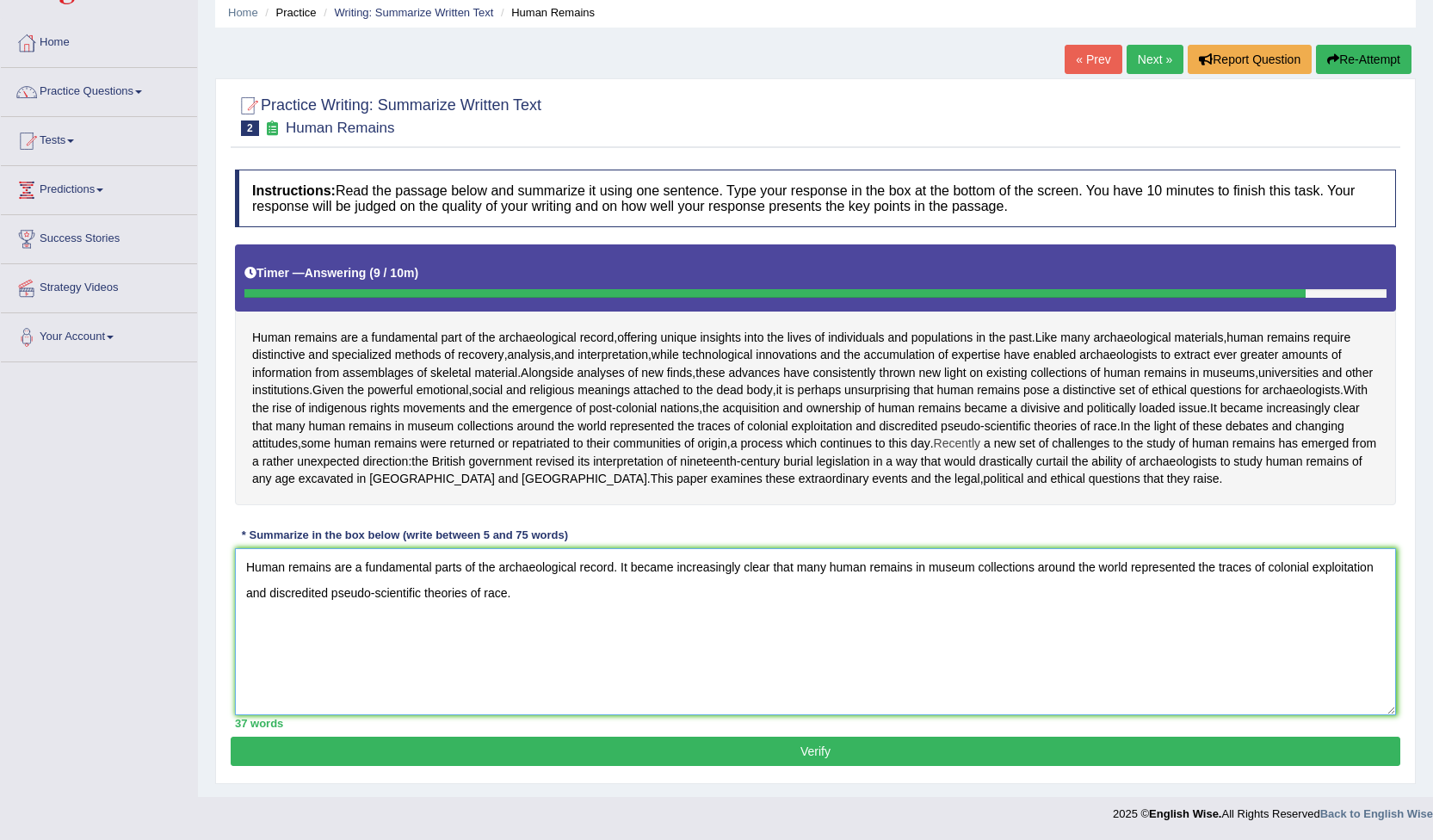
type textarea "Human remains are a fundamental parts of the archaeological record. It became i…"
drag, startPoint x: 1001, startPoint y: 440, endPoint x: 1135, endPoint y: 437, distance: 134.0
click at [1135, 437] on div "Human remains are a fundamental part of the archaeological record , offering un…" at bounding box center [815, 375] width 1161 height 261
drag, startPoint x: 997, startPoint y: 441, endPoint x: 1087, endPoint y: 425, distance: 91.4
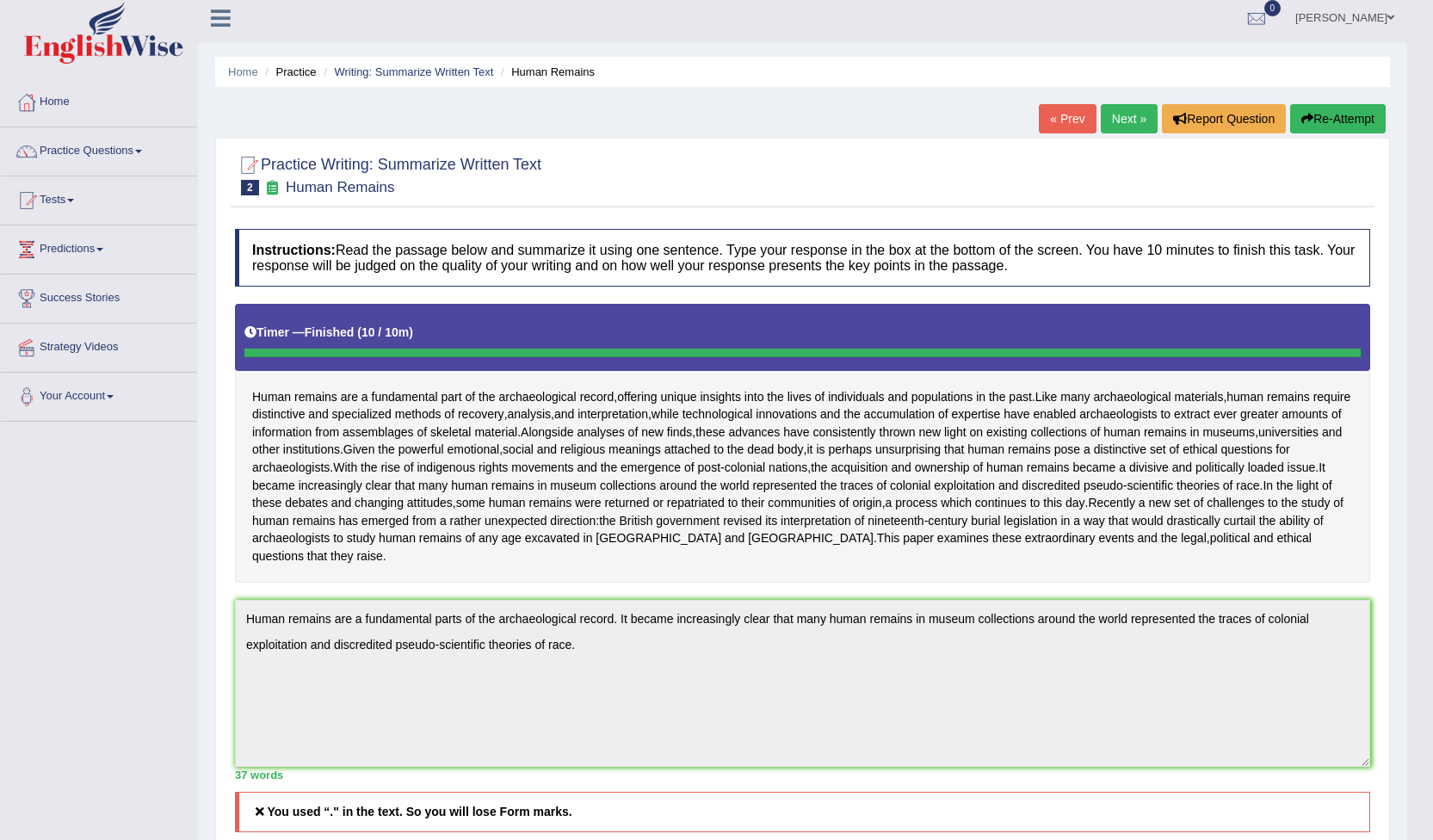
scroll to position [0, 0]
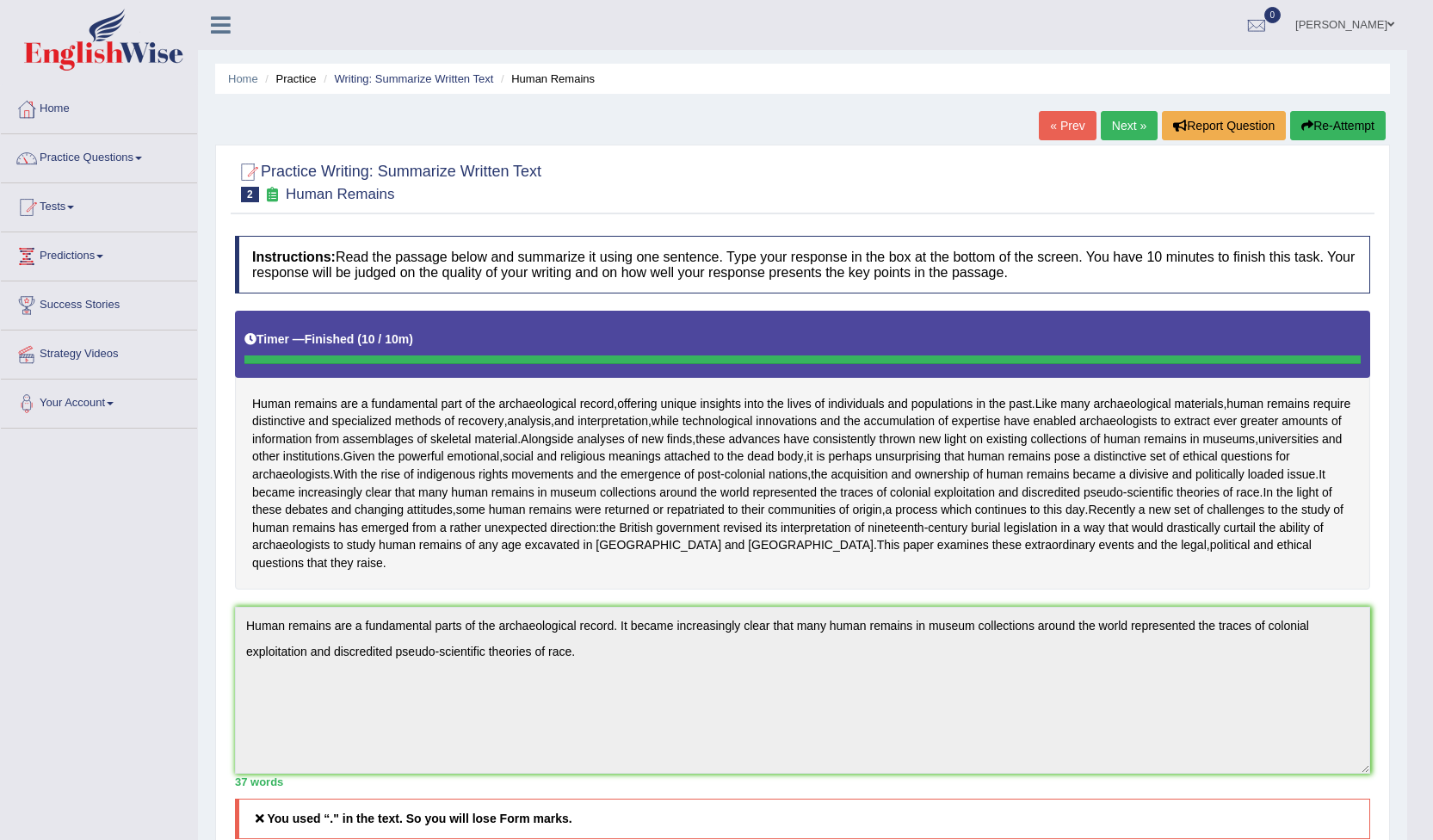
click at [1391, 25] on span at bounding box center [1391, 24] width 7 height 11
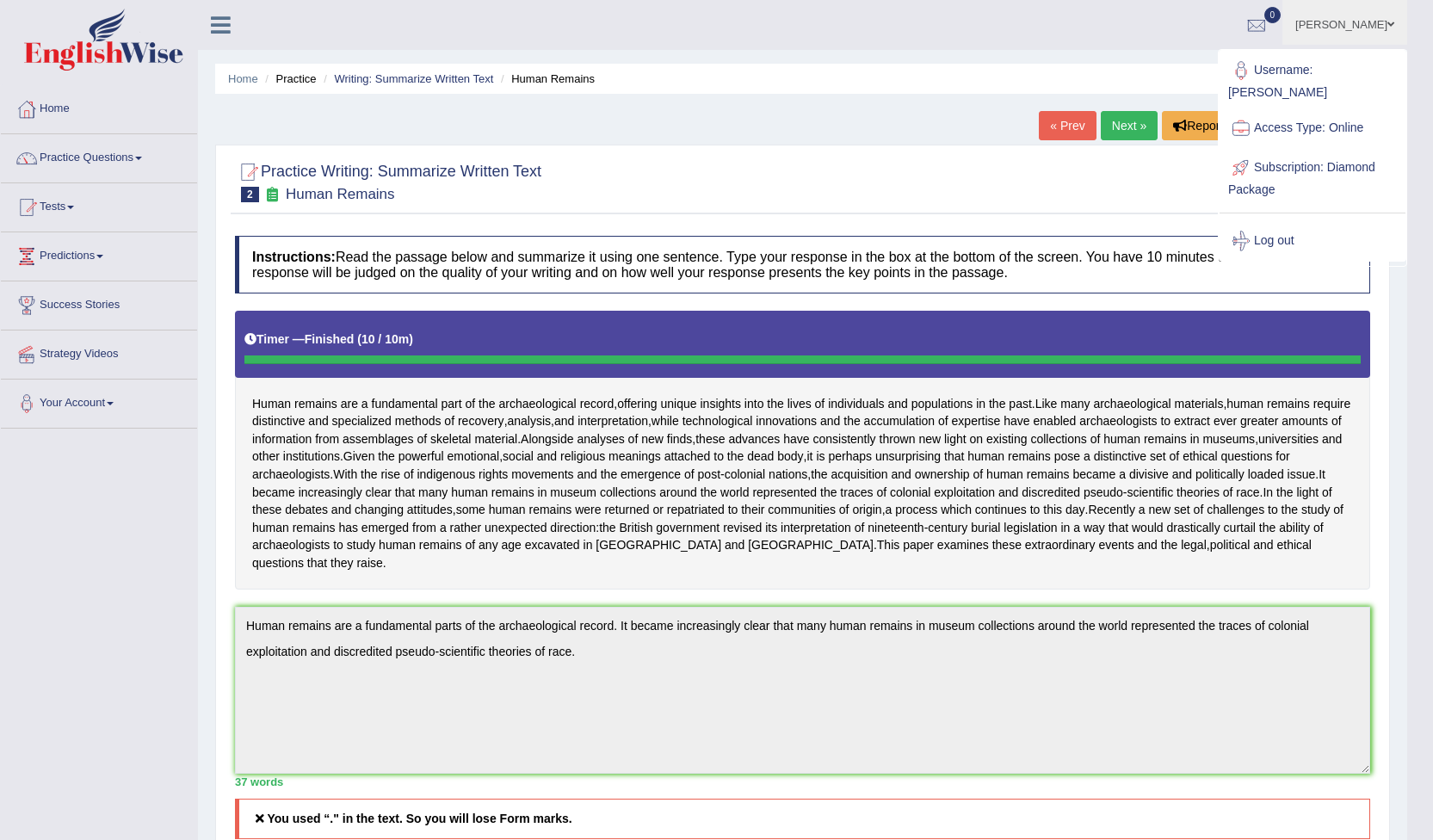
click at [1293, 221] on link "Log out" at bounding box center [1312, 241] width 186 height 40
